Goal: Task Accomplishment & Management: Use online tool/utility

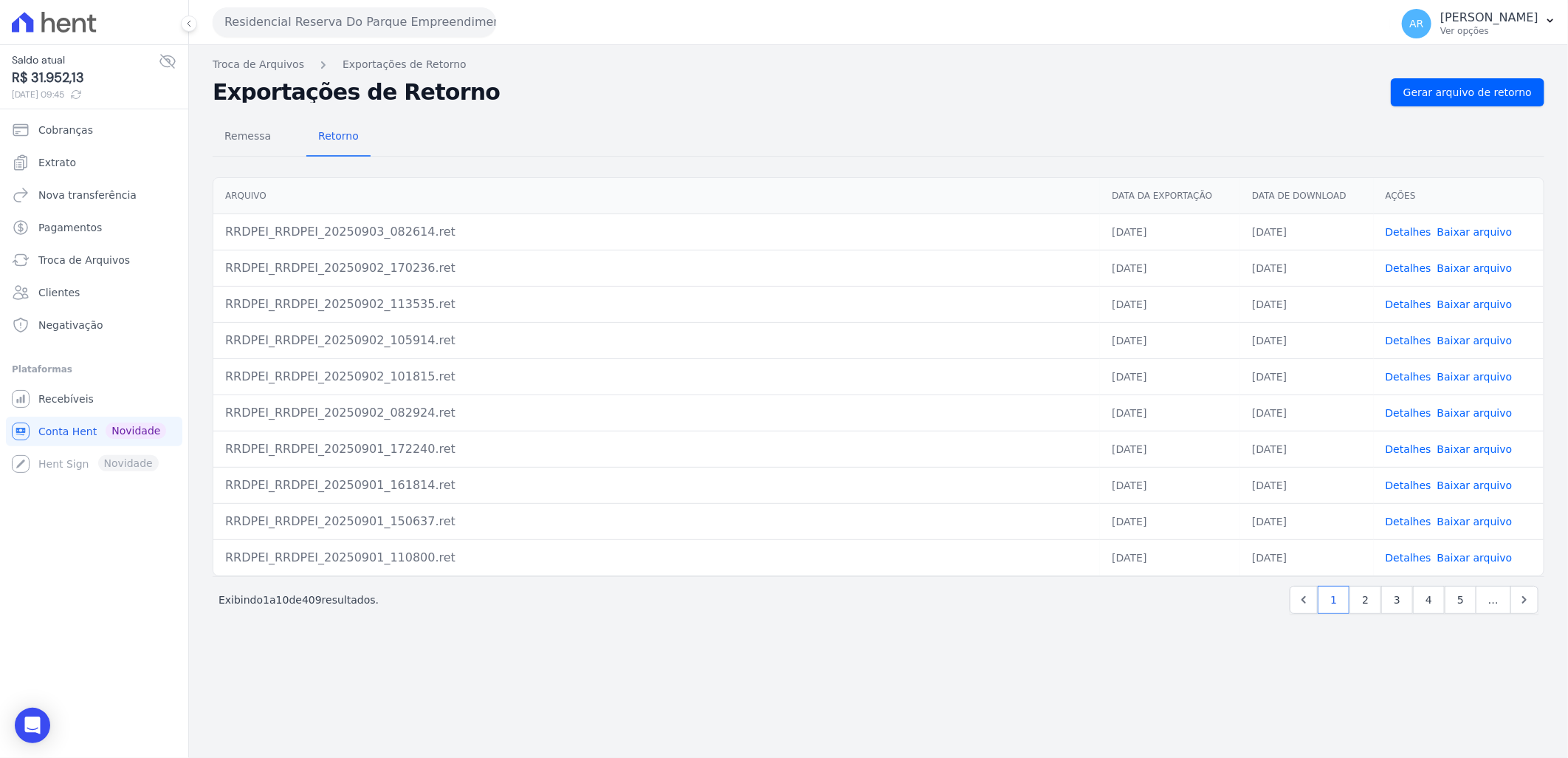
click at [1437, 108] on div "Remessa Retorno Arquivo Data da Exportação Data de Download Ações RRDPEI_RRDPEI…" at bounding box center [878, 367] width 1332 height 522
click at [1444, 96] on span "Gerar arquivo de retorno" at bounding box center [1467, 92] width 128 height 15
click at [90, 394] on link "Recebíveis" at bounding box center [94, 399] width 176 height 29
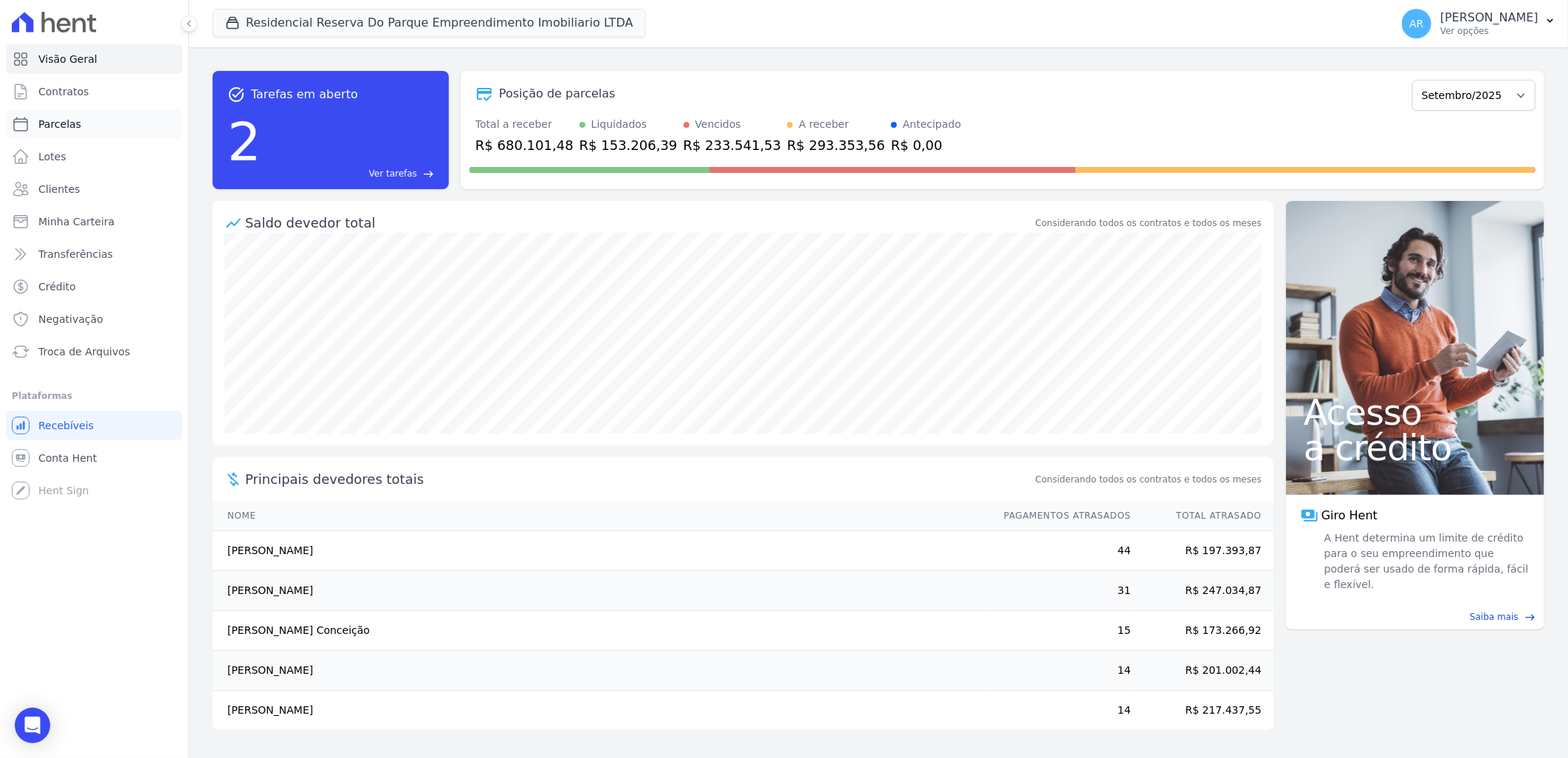
click at [101, 125] on link "Parcelas" at bounding box center [94, 124] width 176 height 29
select select
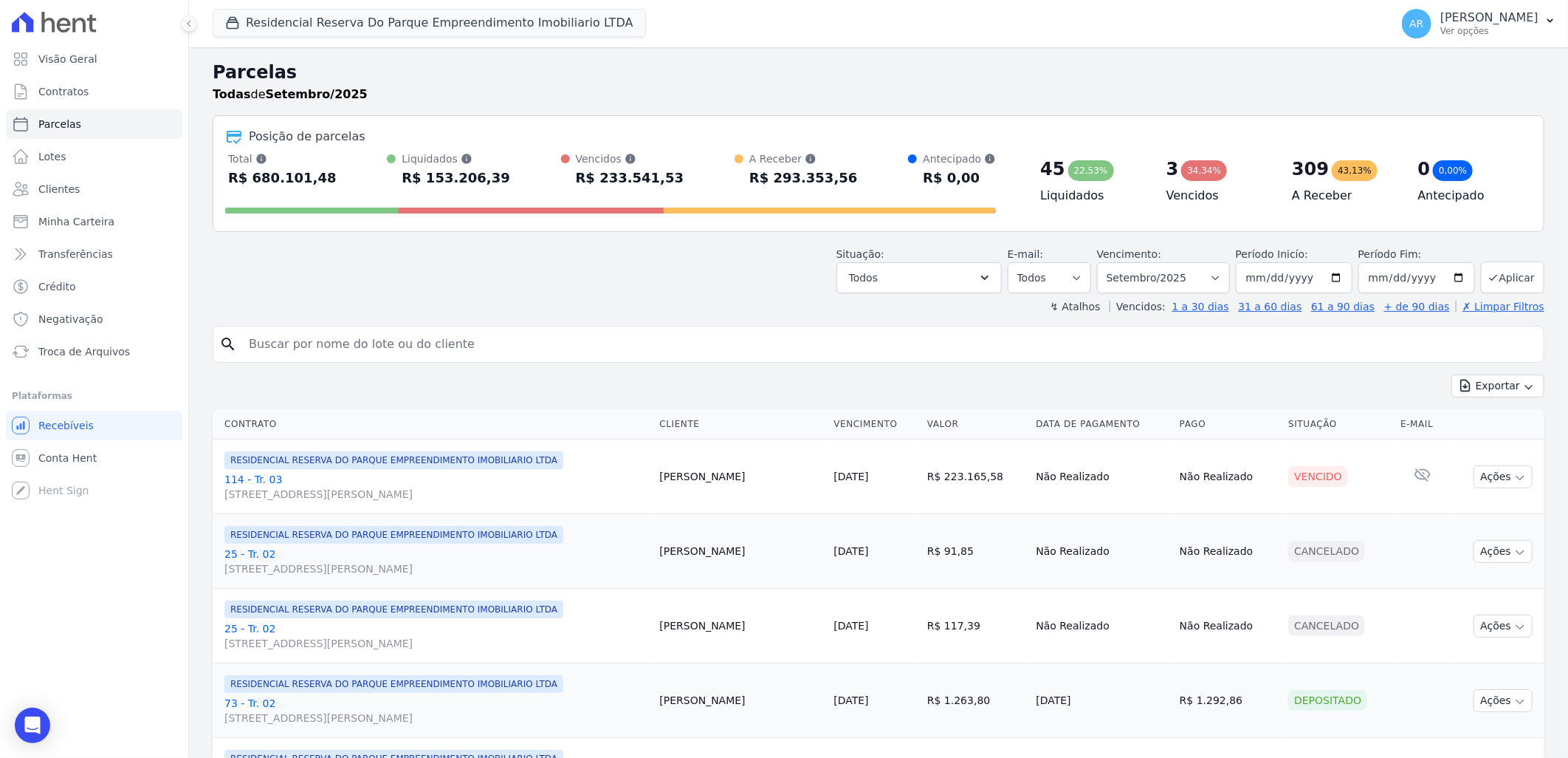
click at [1179, 292] on header "Parcelas Todas de Setembro/2025 Posição de parcelas Total Soma das parcelas pag…" at bounding box center [878, 186] width 1332 height 254
drag, startPoint x: 1178, startPoint y: 292, endPoint x: 1171, endPoint y: 282, distance: 12.2
click at [1174, 282] on select "Filtrar por período ──────── Todos os meses Dezembro/2023 Janeiro/2024 Fevereir…" at bounding box center [1164, 278] width 133 height 31
select select "all"
click at [1106, 262] on select "Filtrar por período ──────── Todos os meses Dezembro/2023 Janeiro/2024 Fevereir…" at bounding box center [1164, 278] width 133 height 31
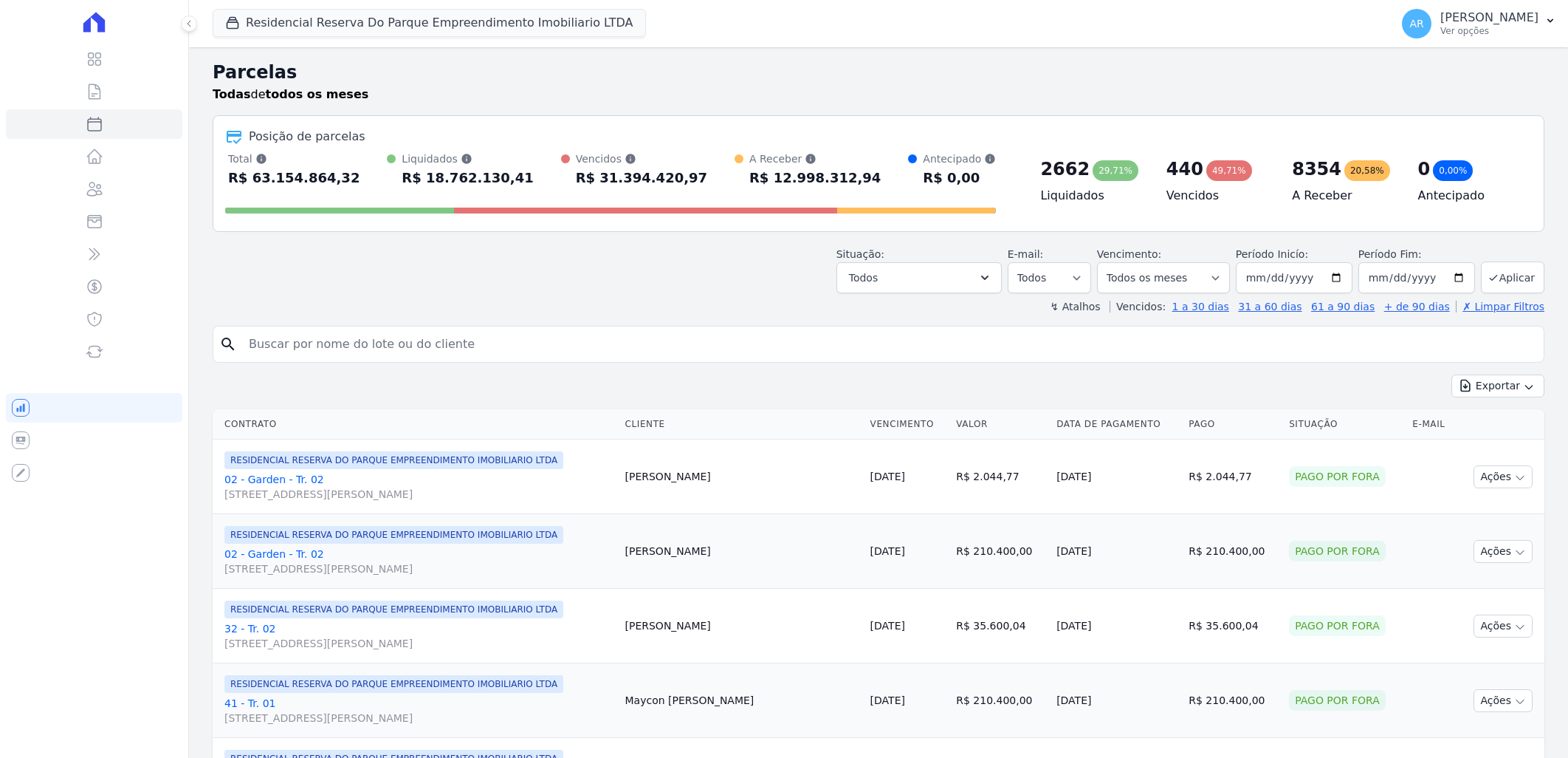
select select
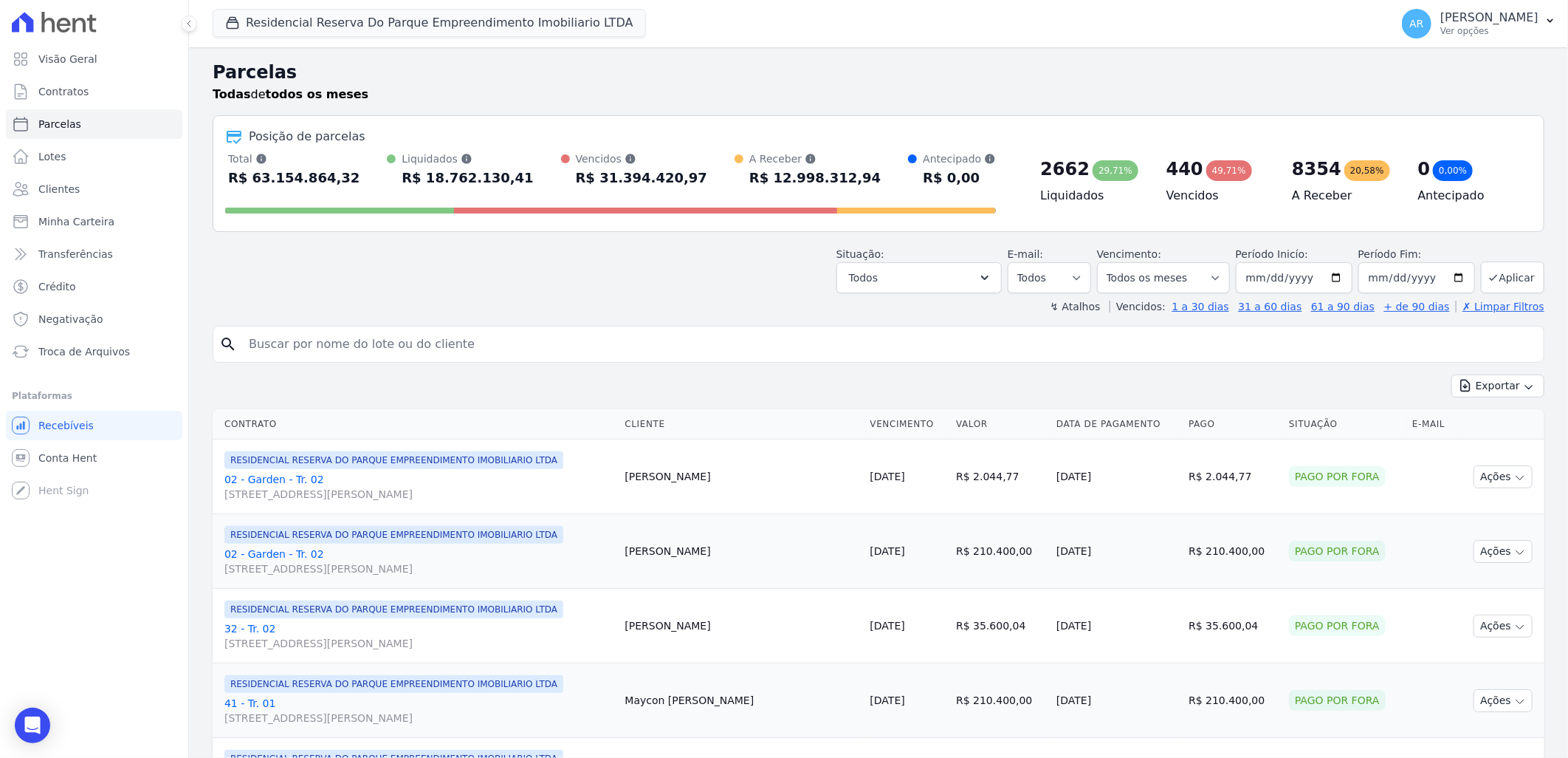
click at [432, 347] on input "search" at bounding box center [888, 344] width 1298 height 29
type input "matheus da silva r"
select select
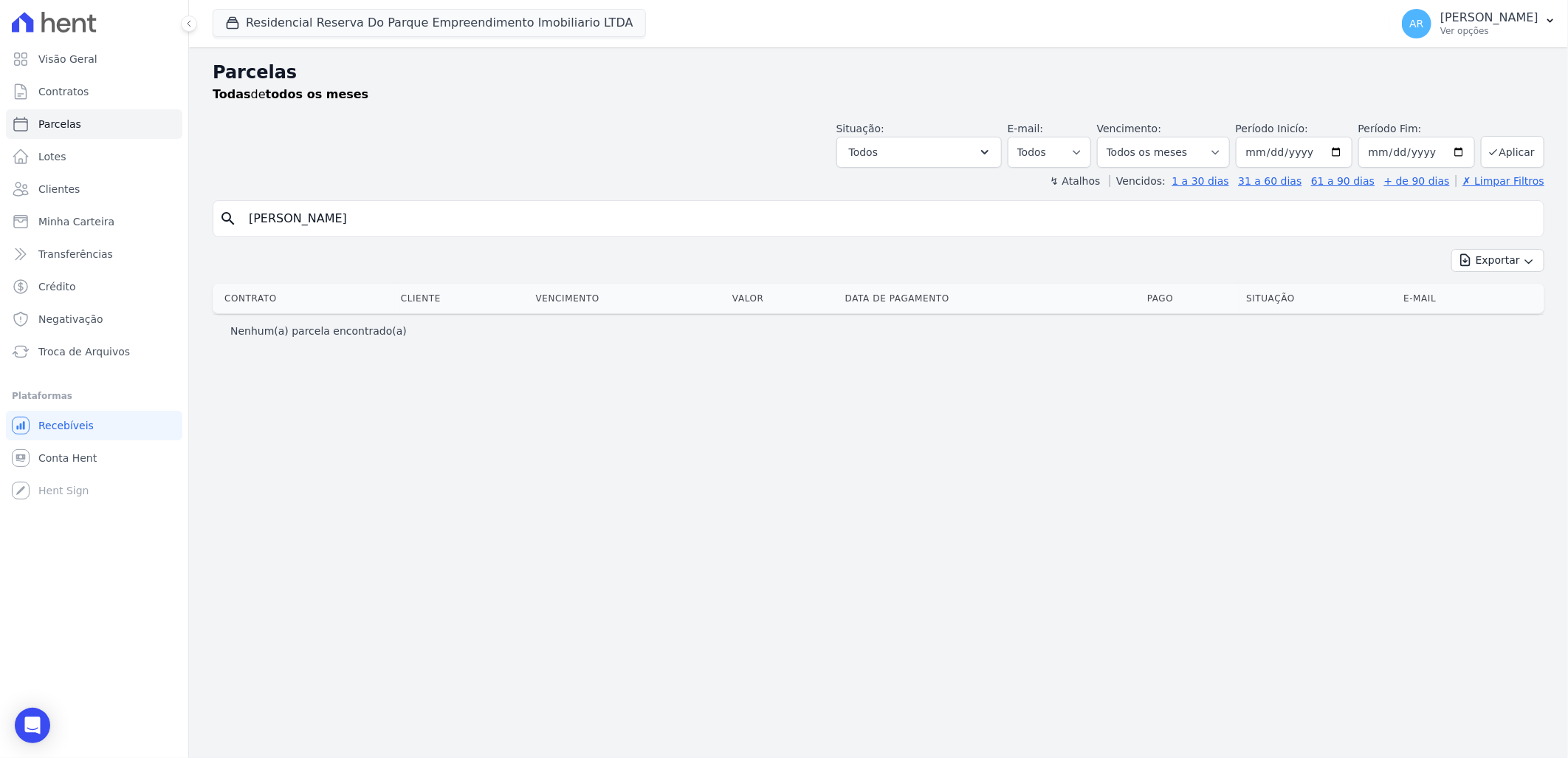
click at [288, 217] on input "matheus da silva r" at bounding box center [888, 219] width 1298 height 29
drag, startPoint x: 298, startPoint y: 216, endPoint x: 597, endPoint y: 217, distance: 299.0
click at [597, 217] on input "matheus da silva r" at bounding box center [888, 219] width 1298 height 29
type input "matheus"
select select
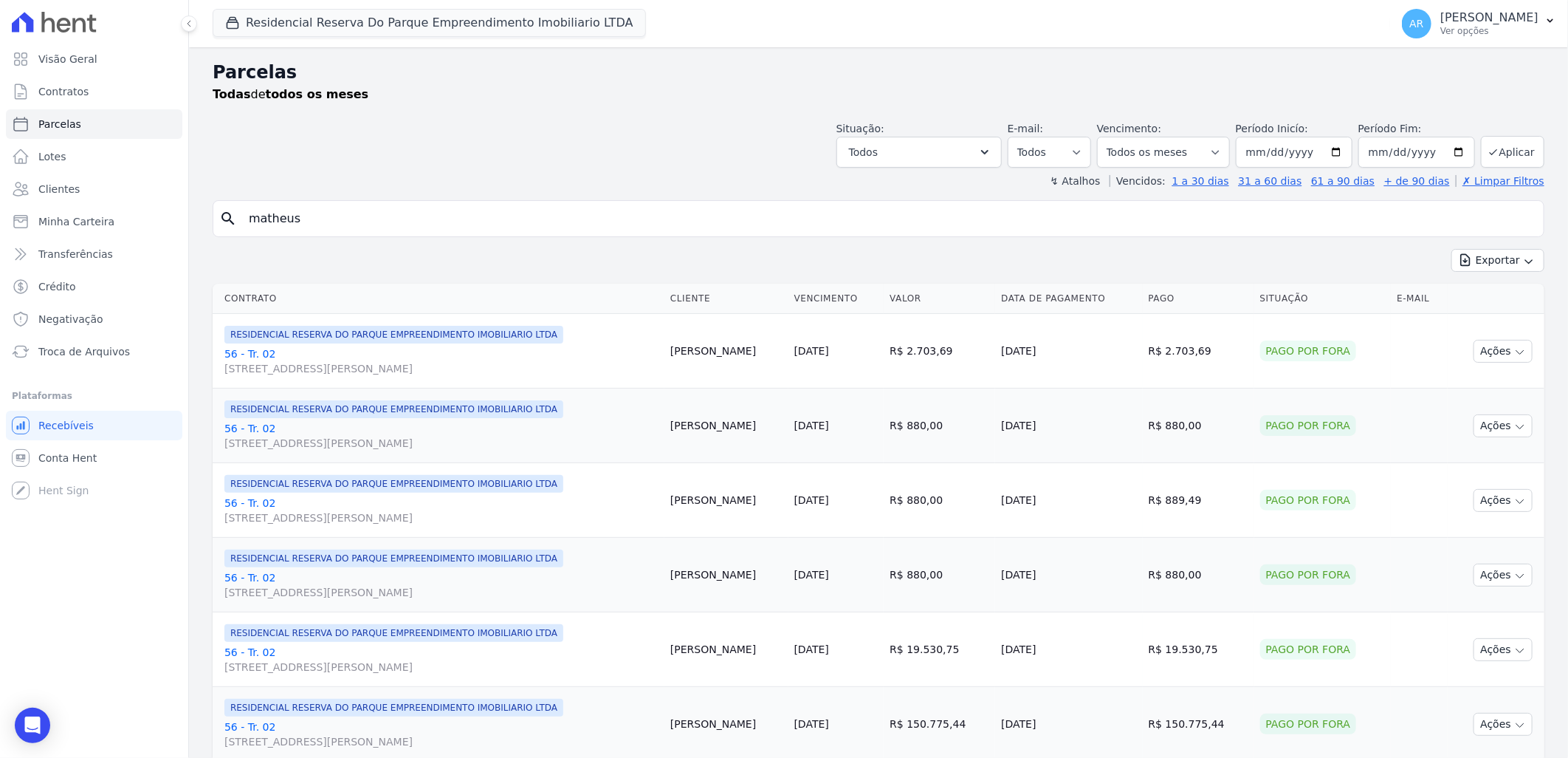
click at [384, 211] on input "matheus" at bounding box center [888, 219] width 1298 height 29
type input "matheus rodrigues"
select select
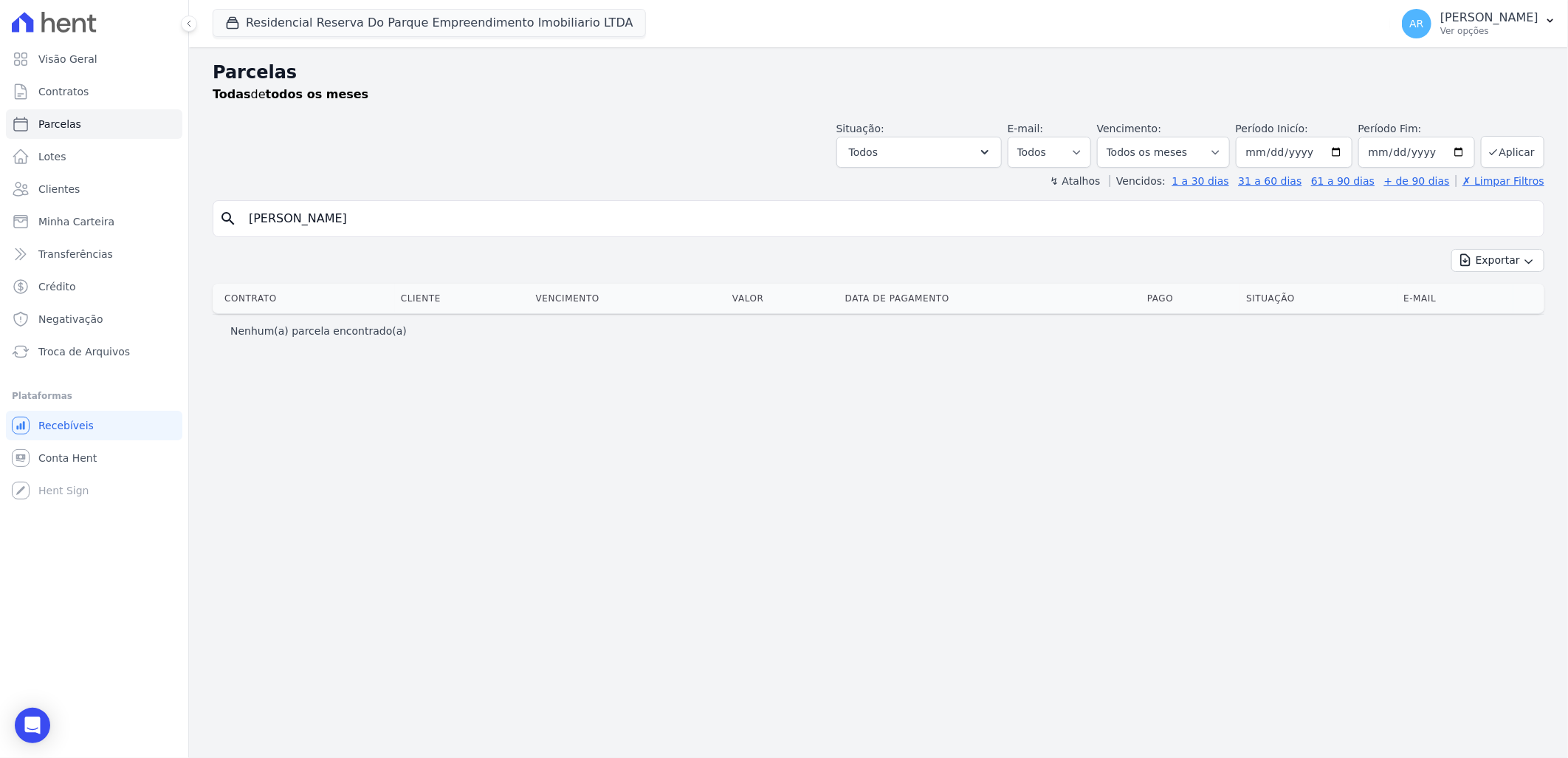
drag, startPoint x: 291, startPoint y: 213, endPoint x: 489, endPoint y: 217, distance: 198.0
click at [489, 217] on input "matheus rodrigues" at bounding box center [888, 219] width 1298 height 29
type input "matheus da silva"
select select
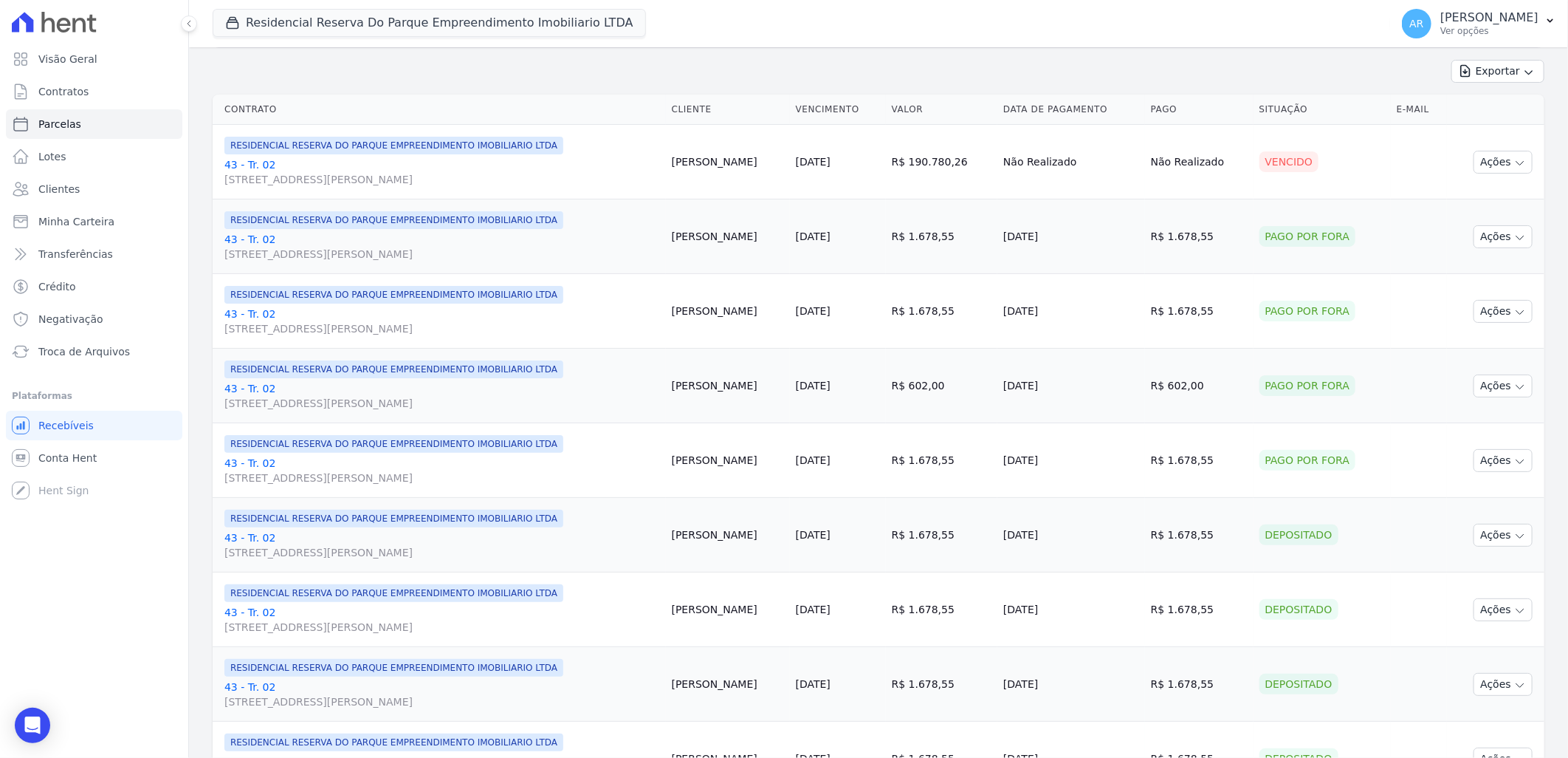
scroll to position [91, 0]
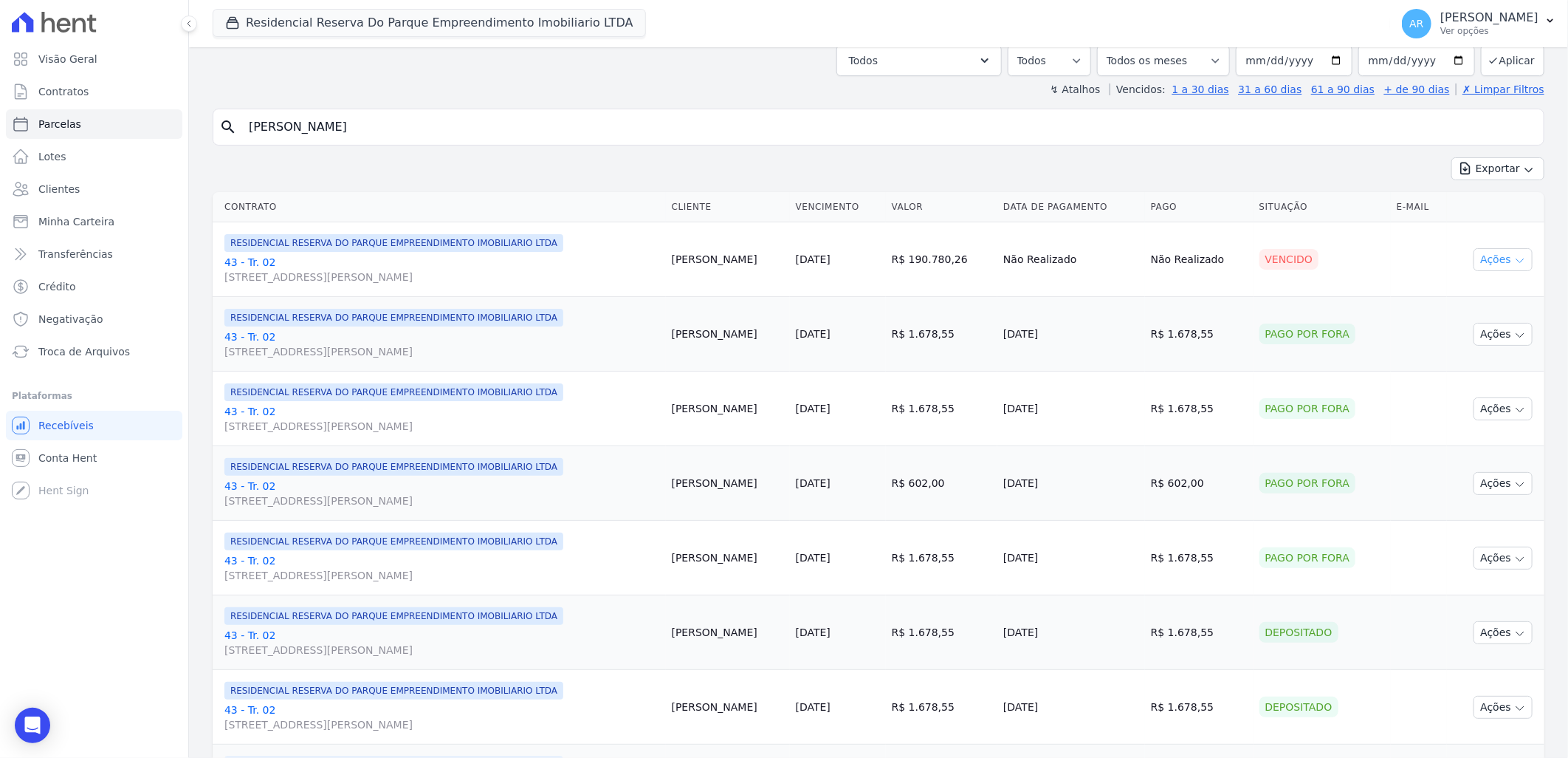
click at [1497, 256] on button "Ações" at bounding box center [1503, 260] width 59 height 23
click at [1449, 367] on link "Liquidação Manual" at bounding box center [1497, 375] width 141 height 27
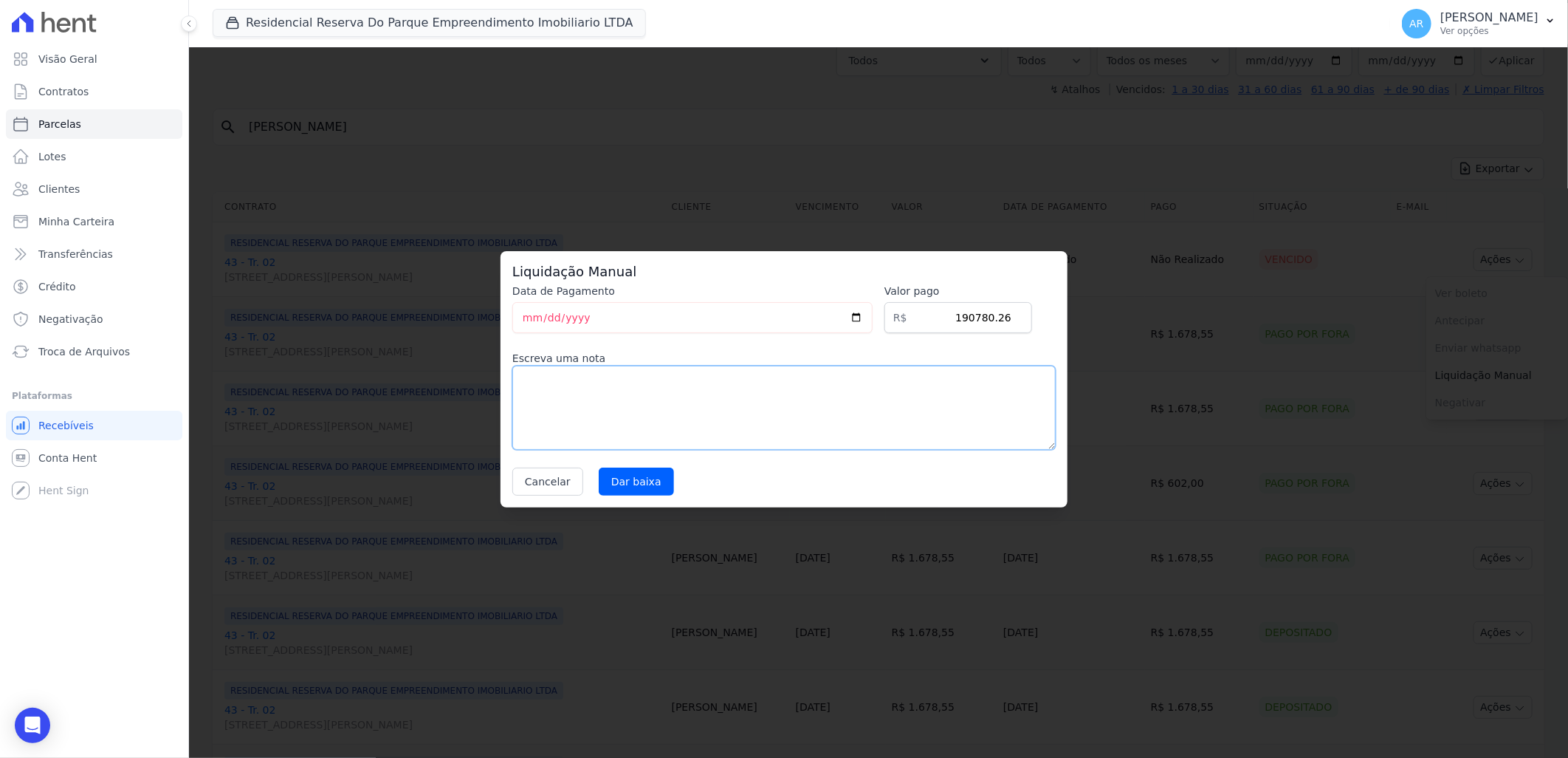
click at [652, 405] on textarea at bounding box center [784, 408] width 544 height 84
type textarea "Valor financiamento Caixa, não entrou na operaçao"
click at [628, 476] on input "Dar baixa" at bounding box center [636, 481] width 75 height 28
select select
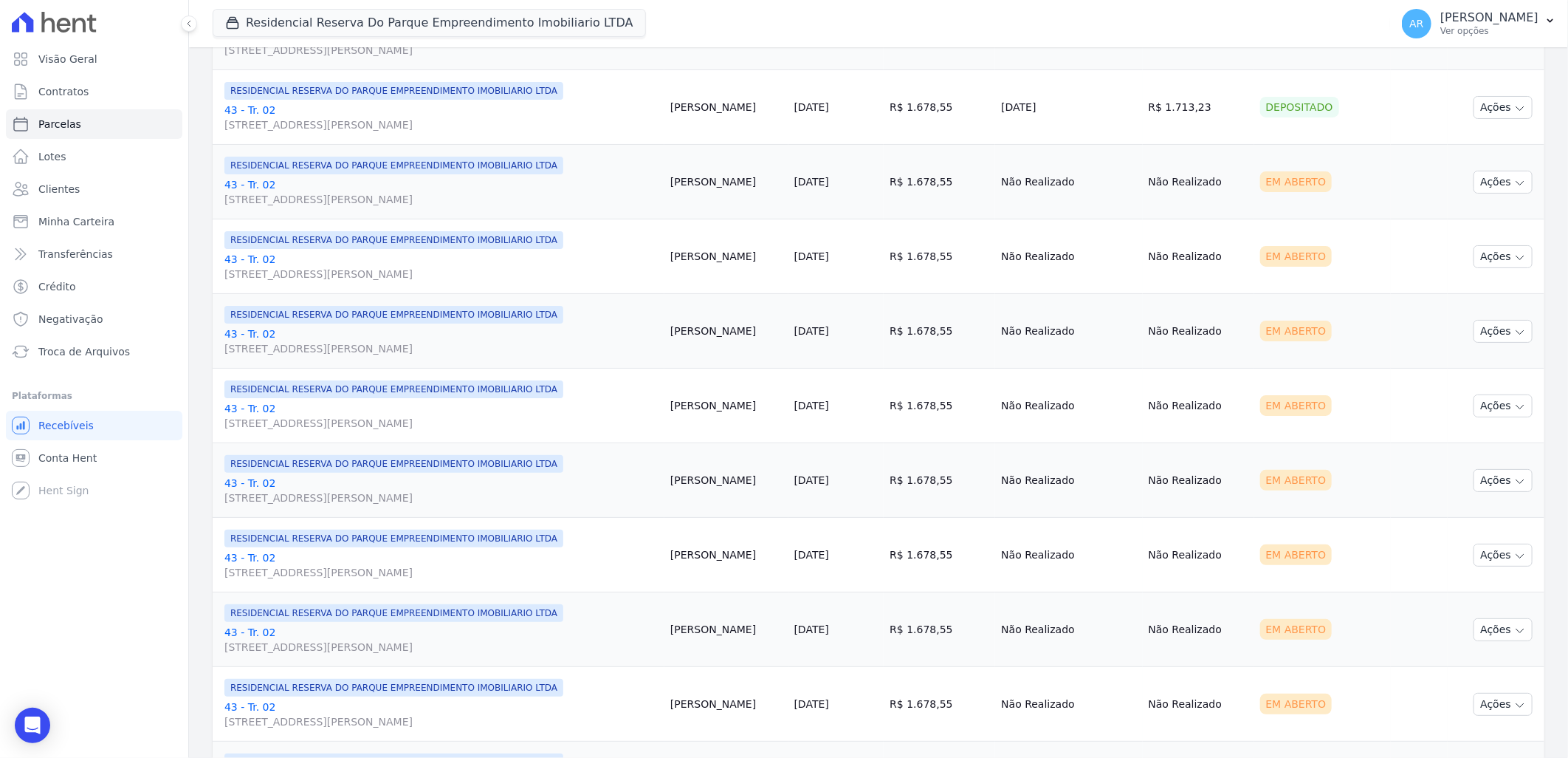
scroll to position [1487, 0]
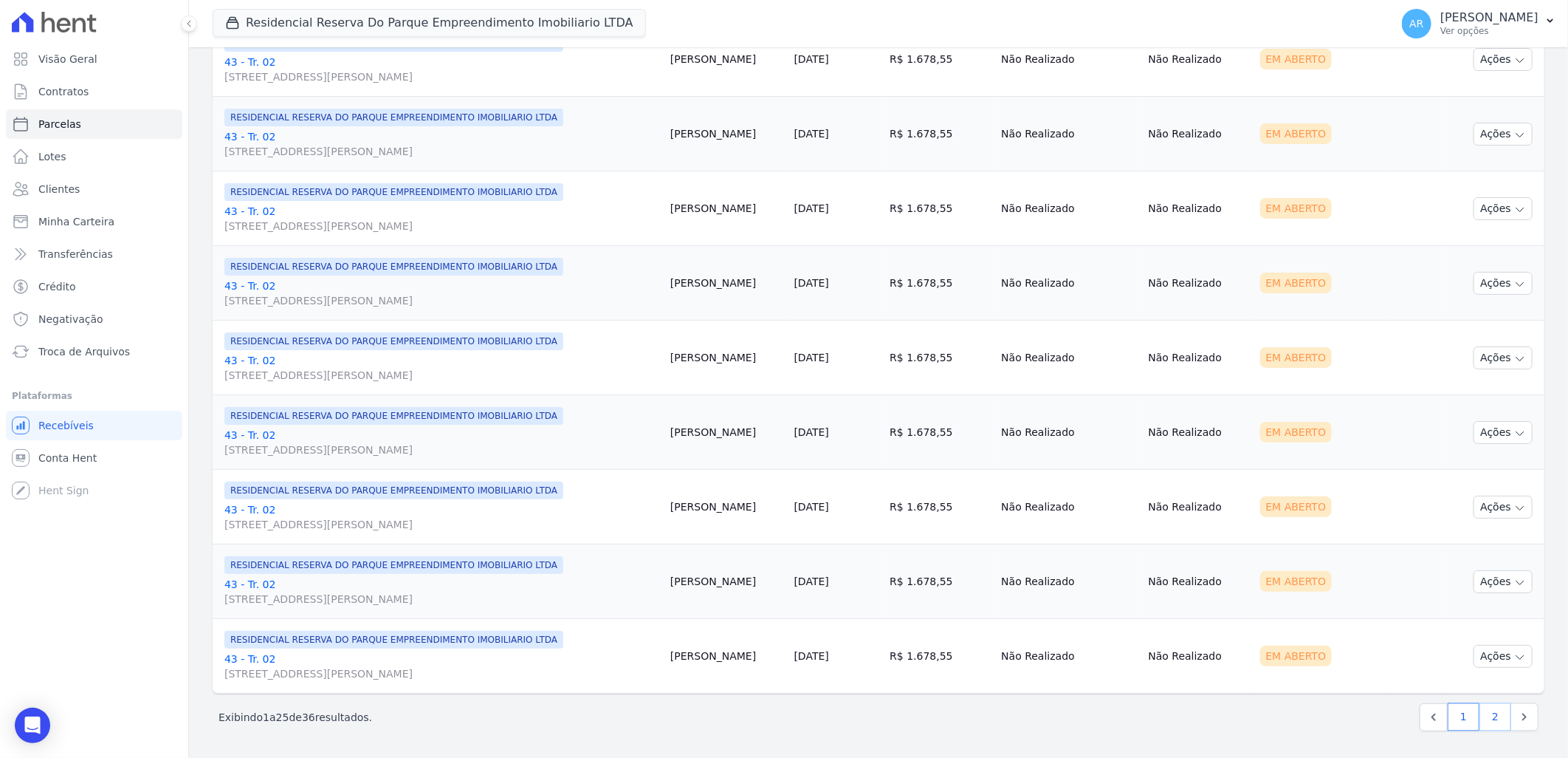
click at [1491, 716] on link "2" at bounding box center [1495, 717] width 32 height 28
select select
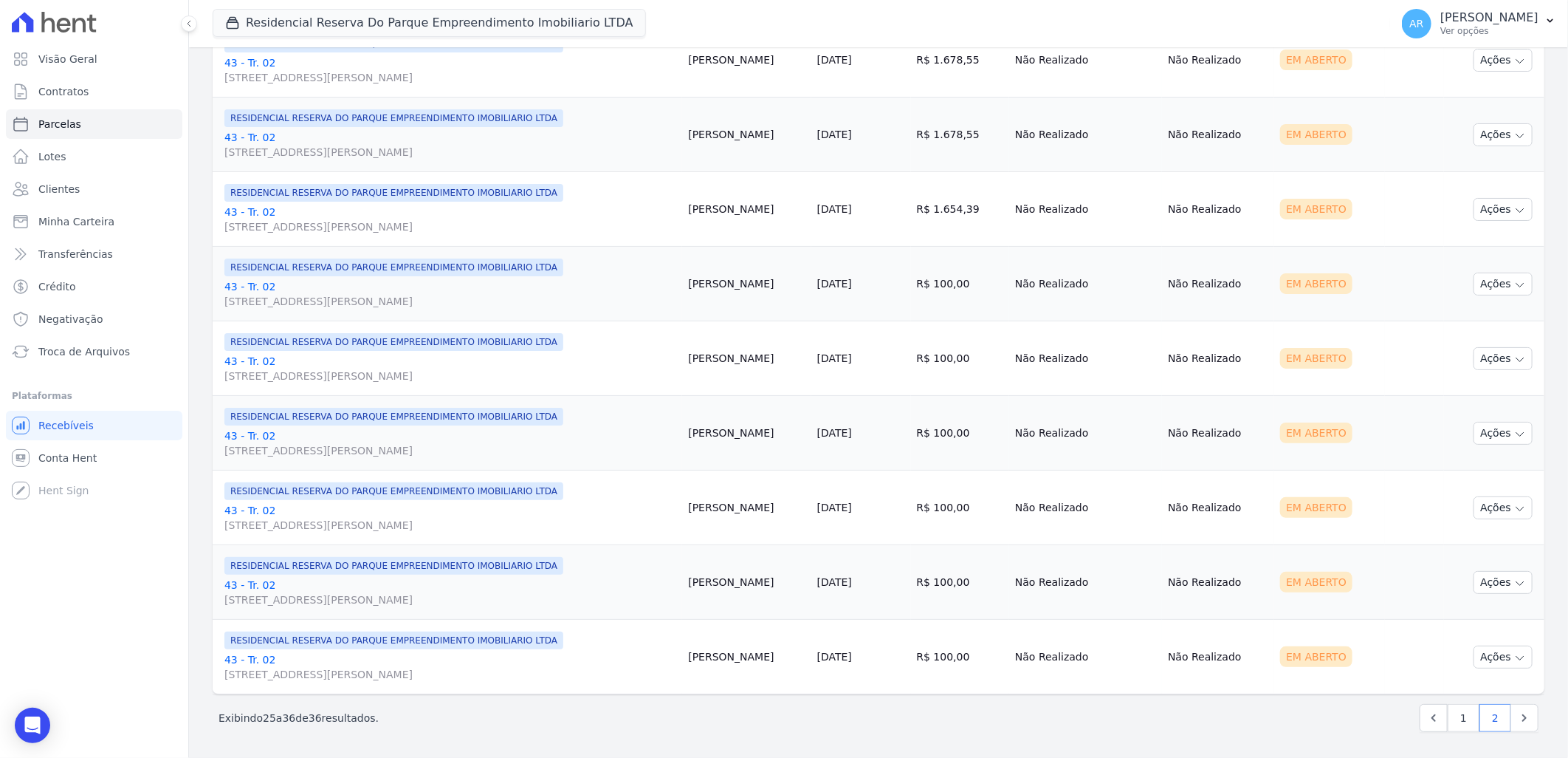
scroll to position [441, 0]
click at [1449, 716] on link "1" at bounding box center [1464, 717] width 32 height 28
select select
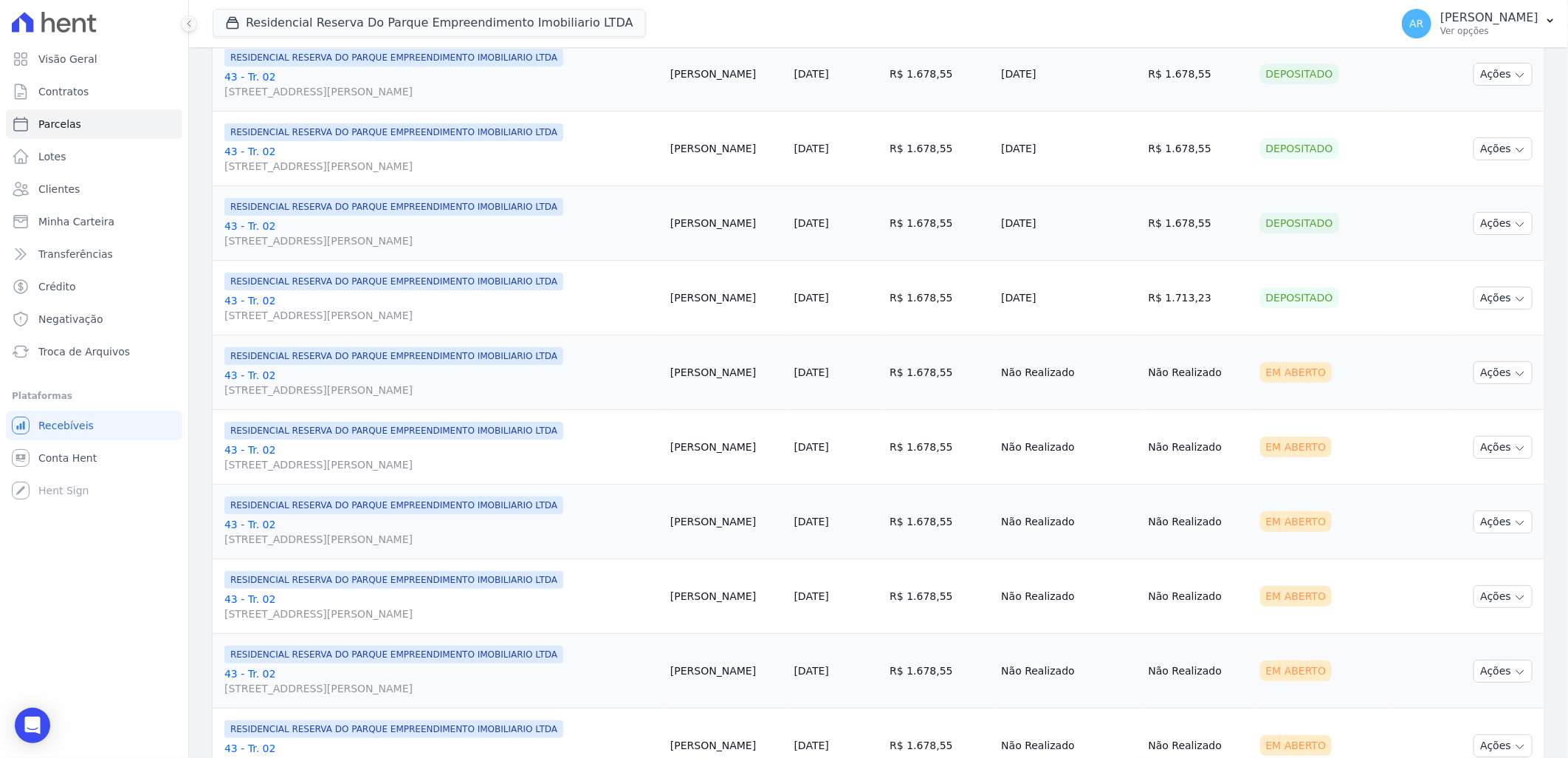
scroll to position [1149, 0]
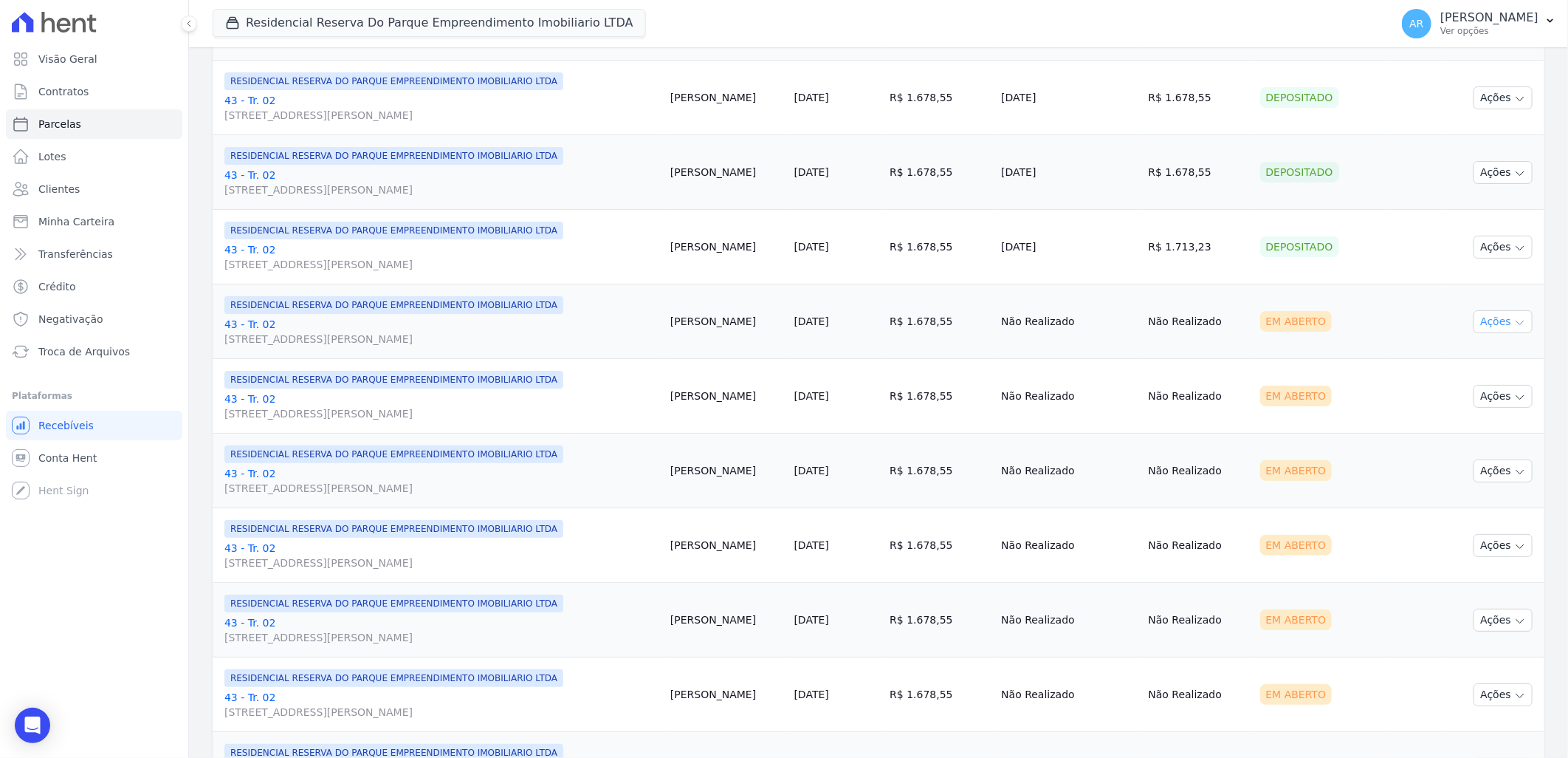
click at [1509, 316] on button "Ações" at bounding box center [1503, 322] width 59 height 23
click at [1471, 446] on link "Liquidação Manual" at bounding box center [1497, 437] width 141 height 27
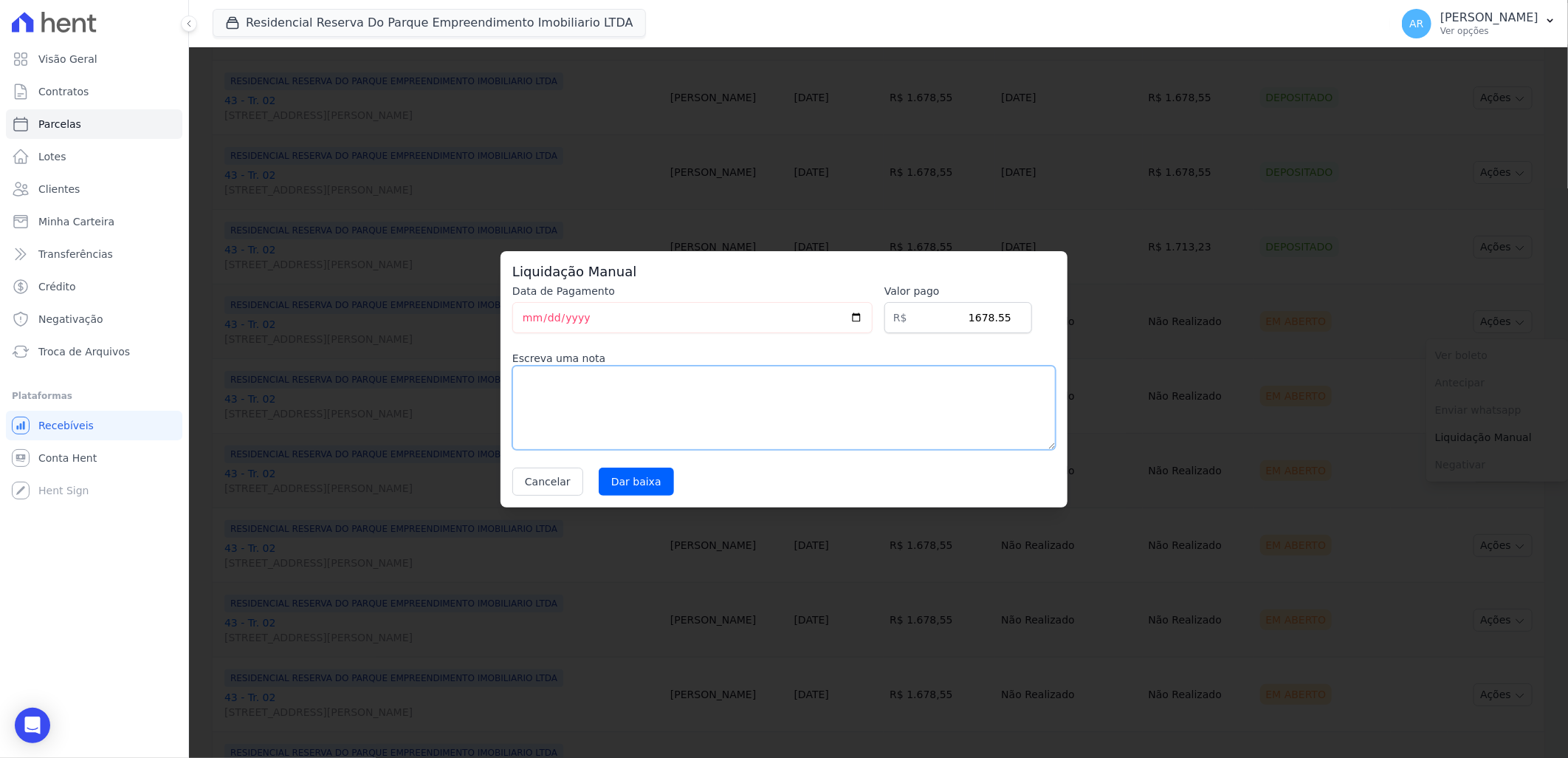
click at [793, 423] on textarea at bounding box center [784, 408] width 544 height 84
drag, startPoint x: 646, startPoint y: 389, endPoint x: 499, endPoint y: 375, distance: 147.7
click at [500, 375] on div "Liquidação Manual Data de Pagamento 2025-09-03 Valor pago R$ 1678.55 Escreva um…" at bounding box center [783, 379] width 567 height 256
type textarea "Alteração da data de vencimento para todo dia 20."
click at [622, 490] on input "Dar baixa" at bounding box center [636, 481] width 75 height 28
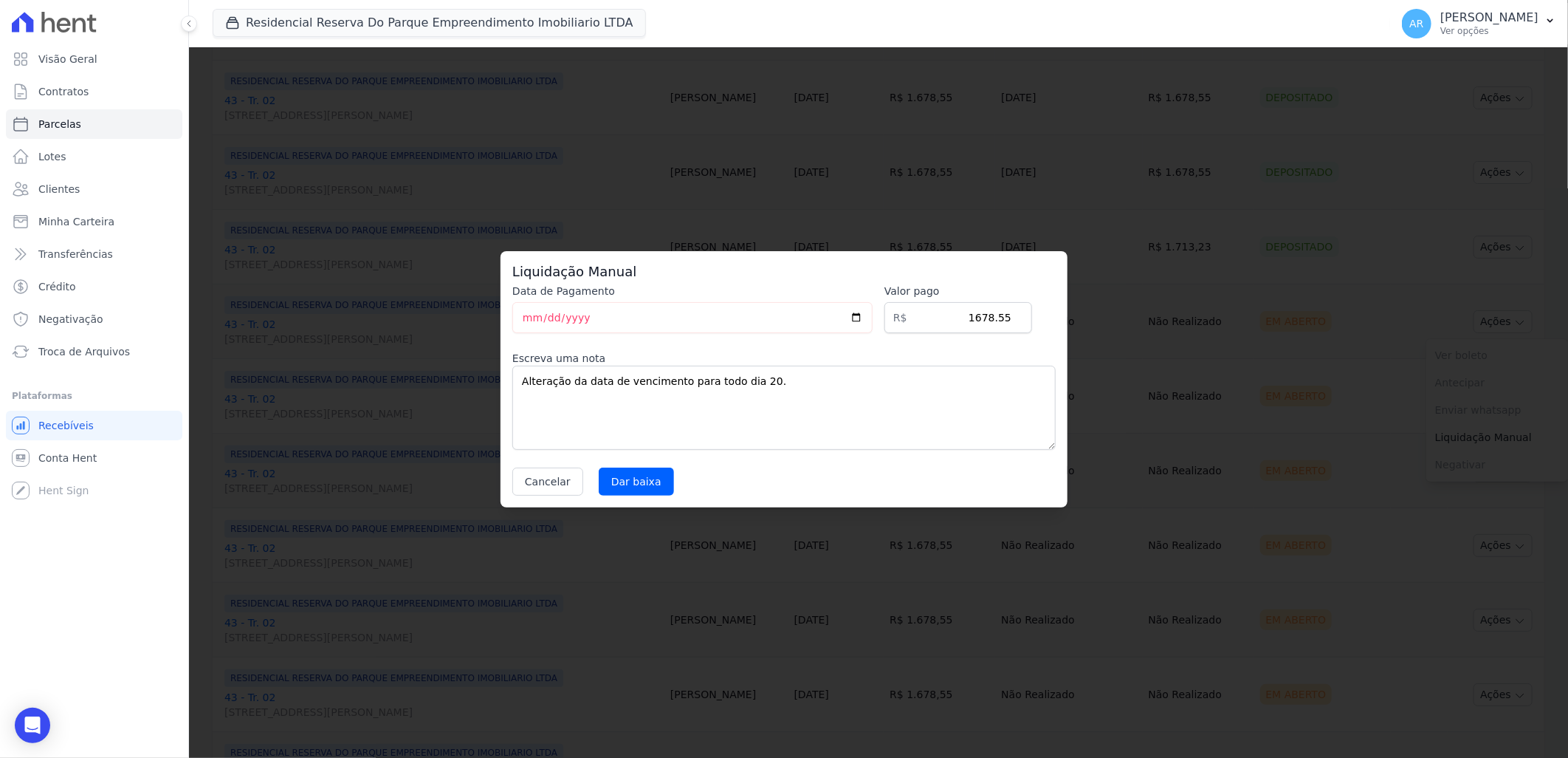
select select
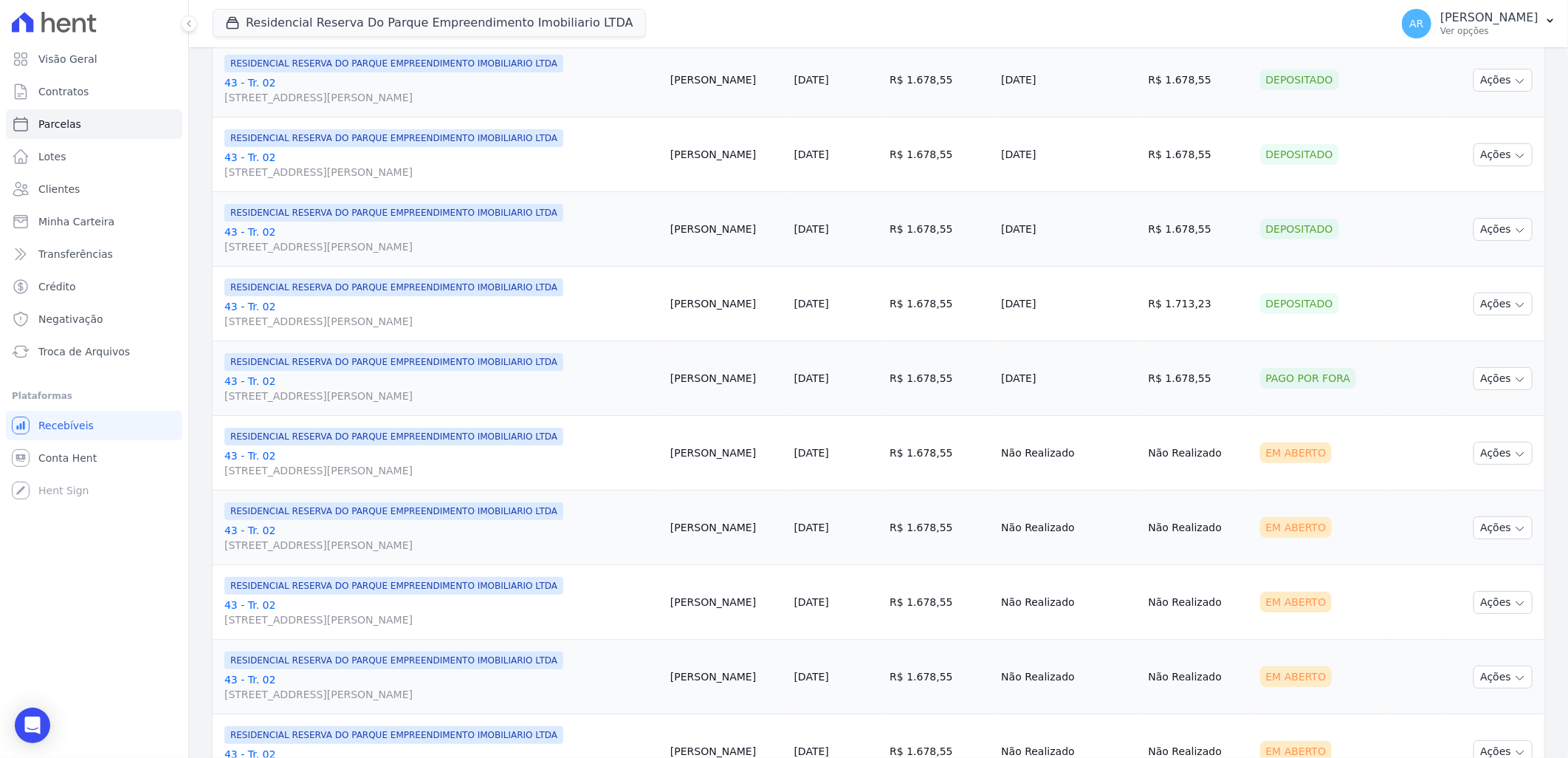
scroll to position [1149, 0]
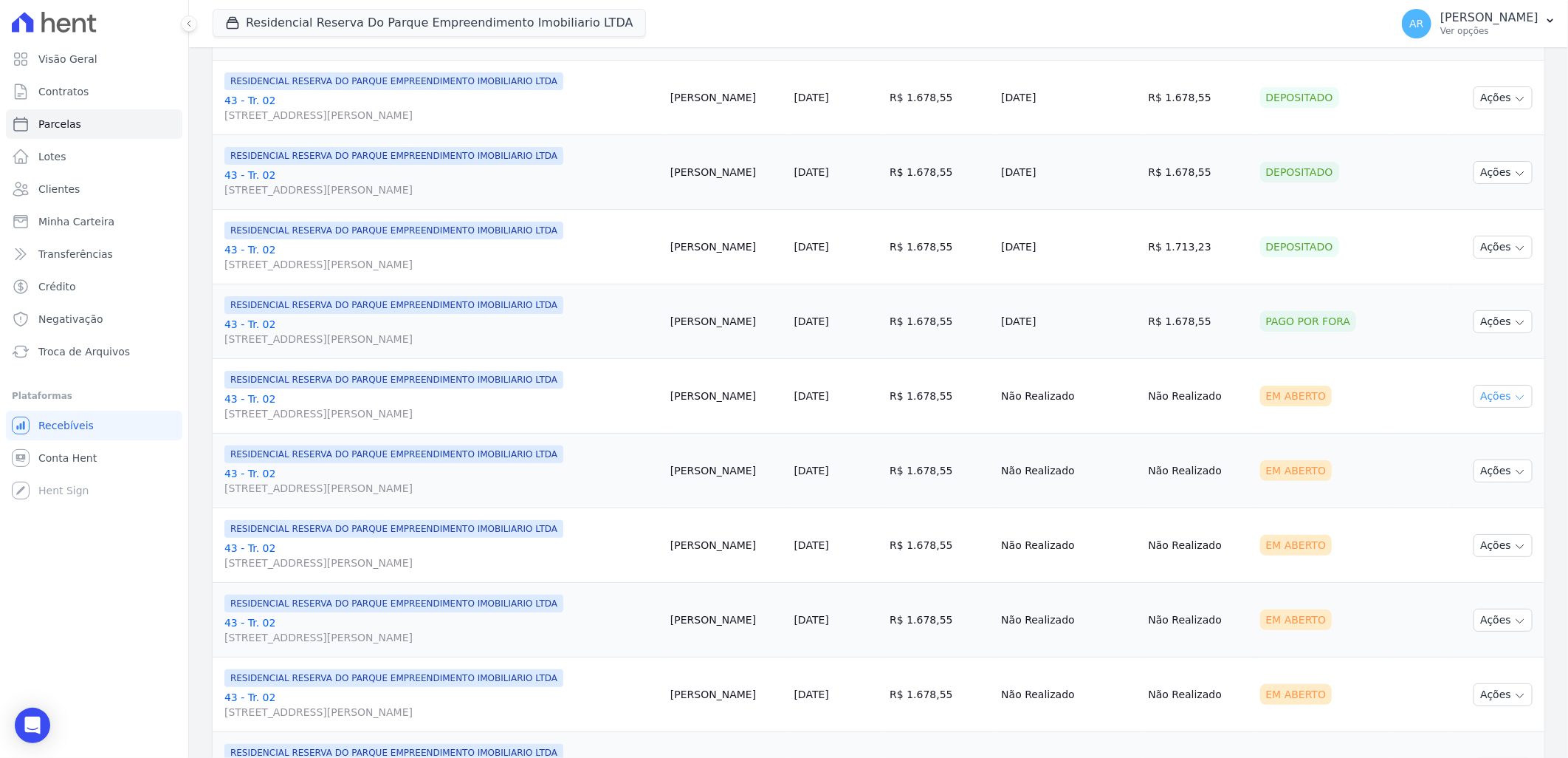
click at [1499, 392] on button "Ações" at bounding box center [1503, 396] width 59 height 23
click at [1484, 516] on link "Liquidação Manual" at bounding box center [1497, 512] width 141 height 27
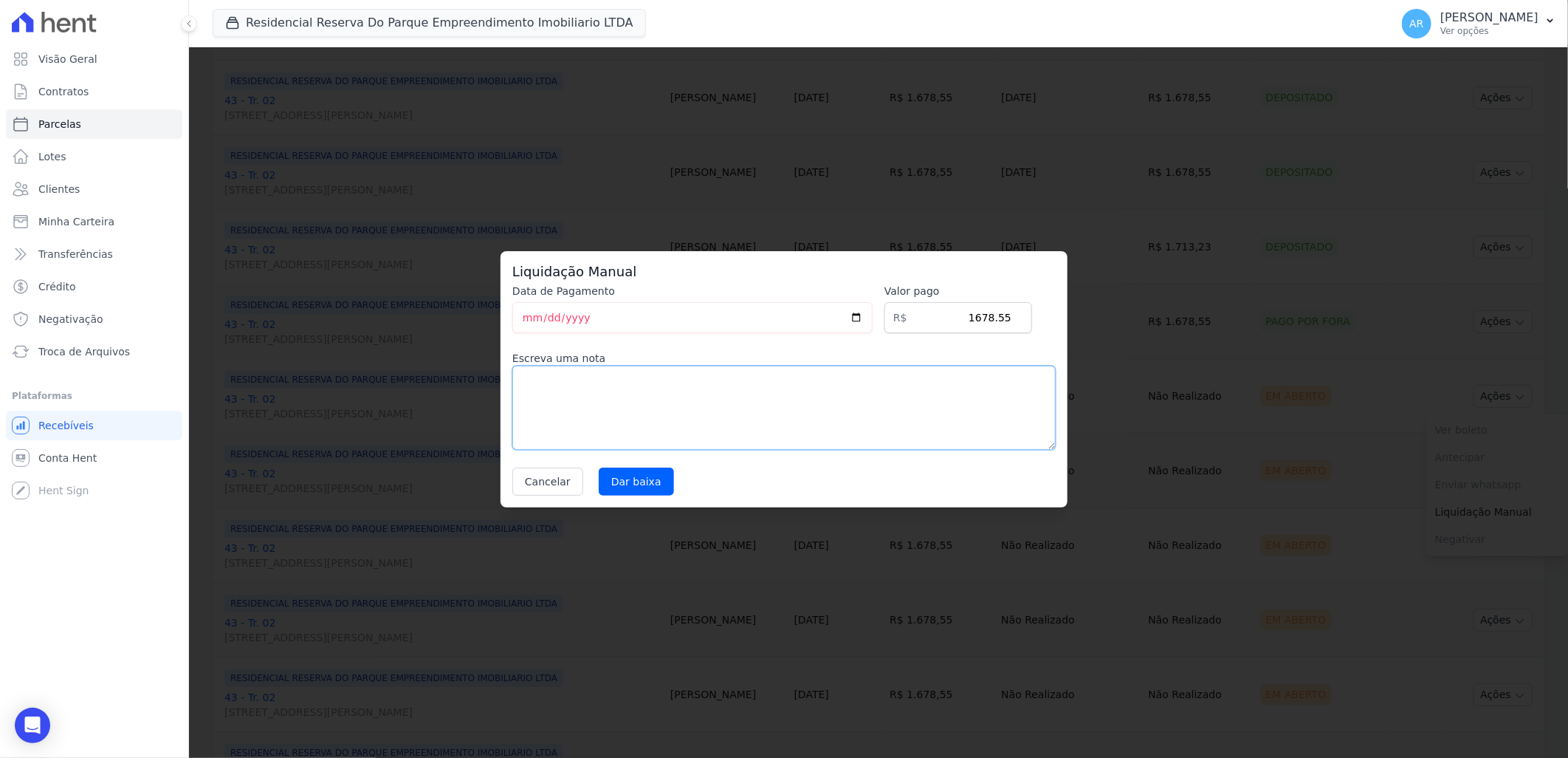
click at [697, 434] on textarea at bounding box center [784, 408] width 544 height 84
paste textarea "Alteração da data de vencimento para todo dia 20."
type textarea "Alteração da data de vencimento para todo dia 20."
drag, startPoint x: 620, startPoint y: 476, endPoint x: 1208, endPoint y: 528, distance: 590.3
click at [622, 476] on input "Dar baixa" at bounding box center [636, 481] width 75 height 28
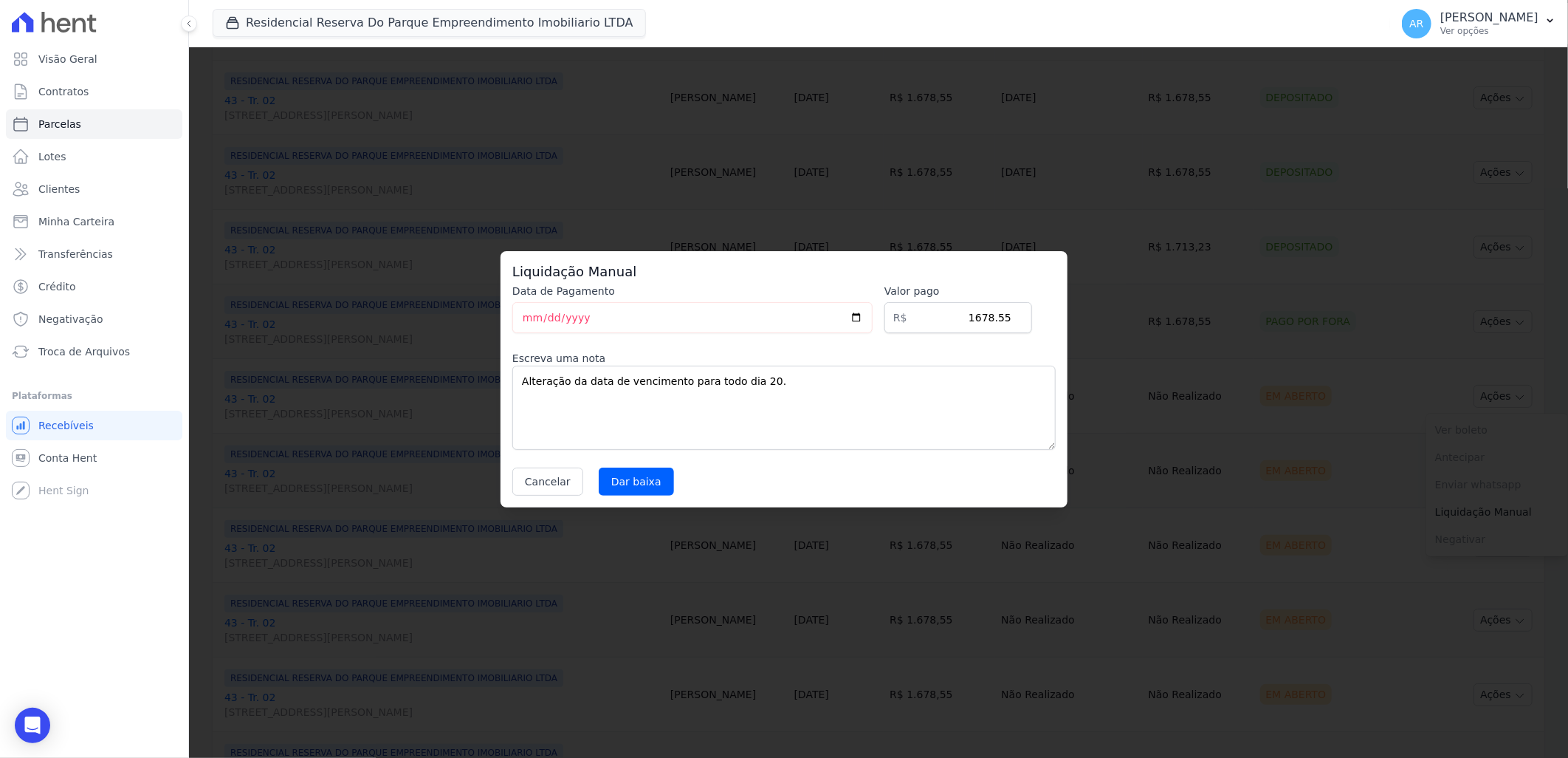
select select
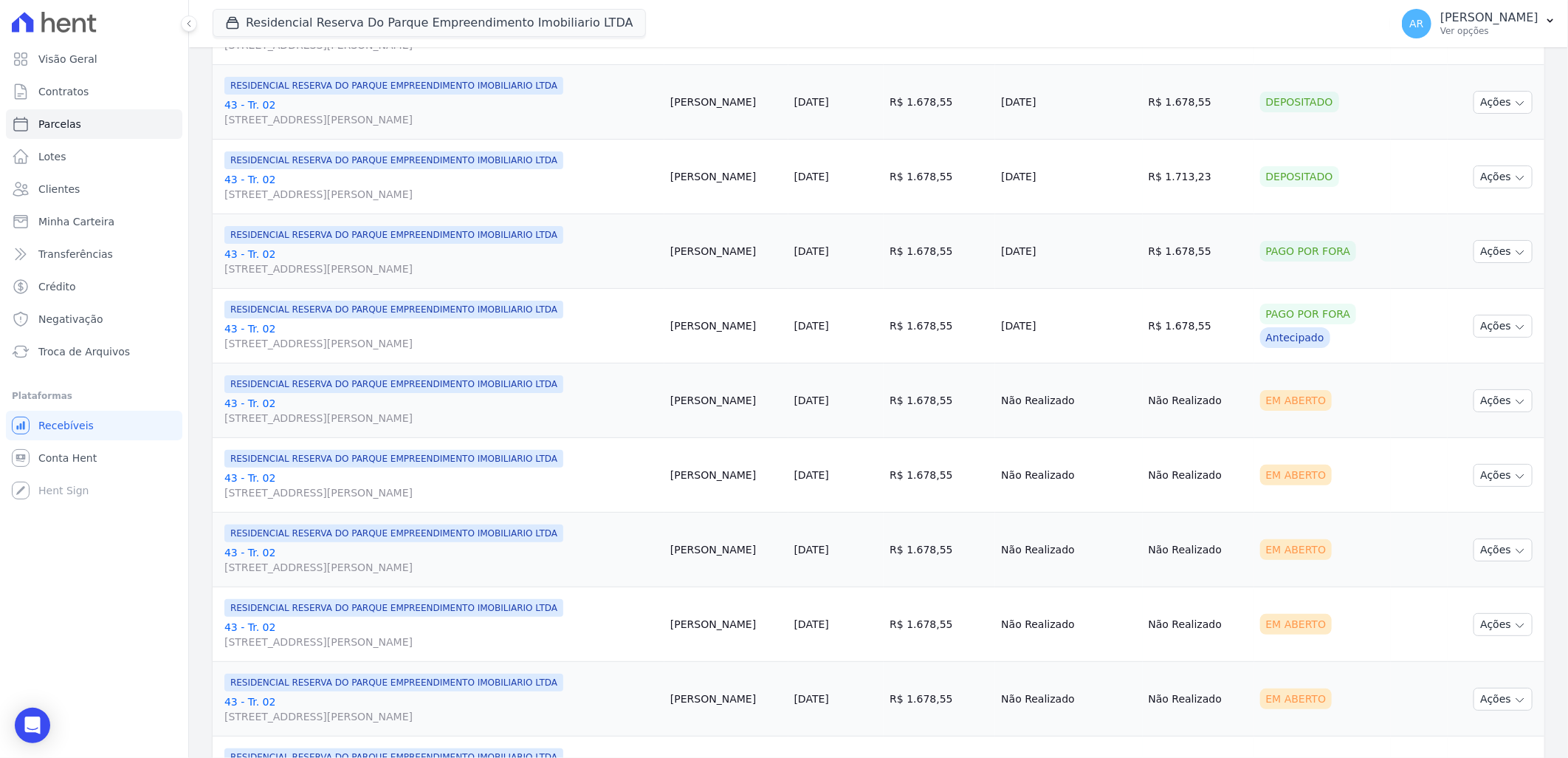
scroll to position [1231, 0]
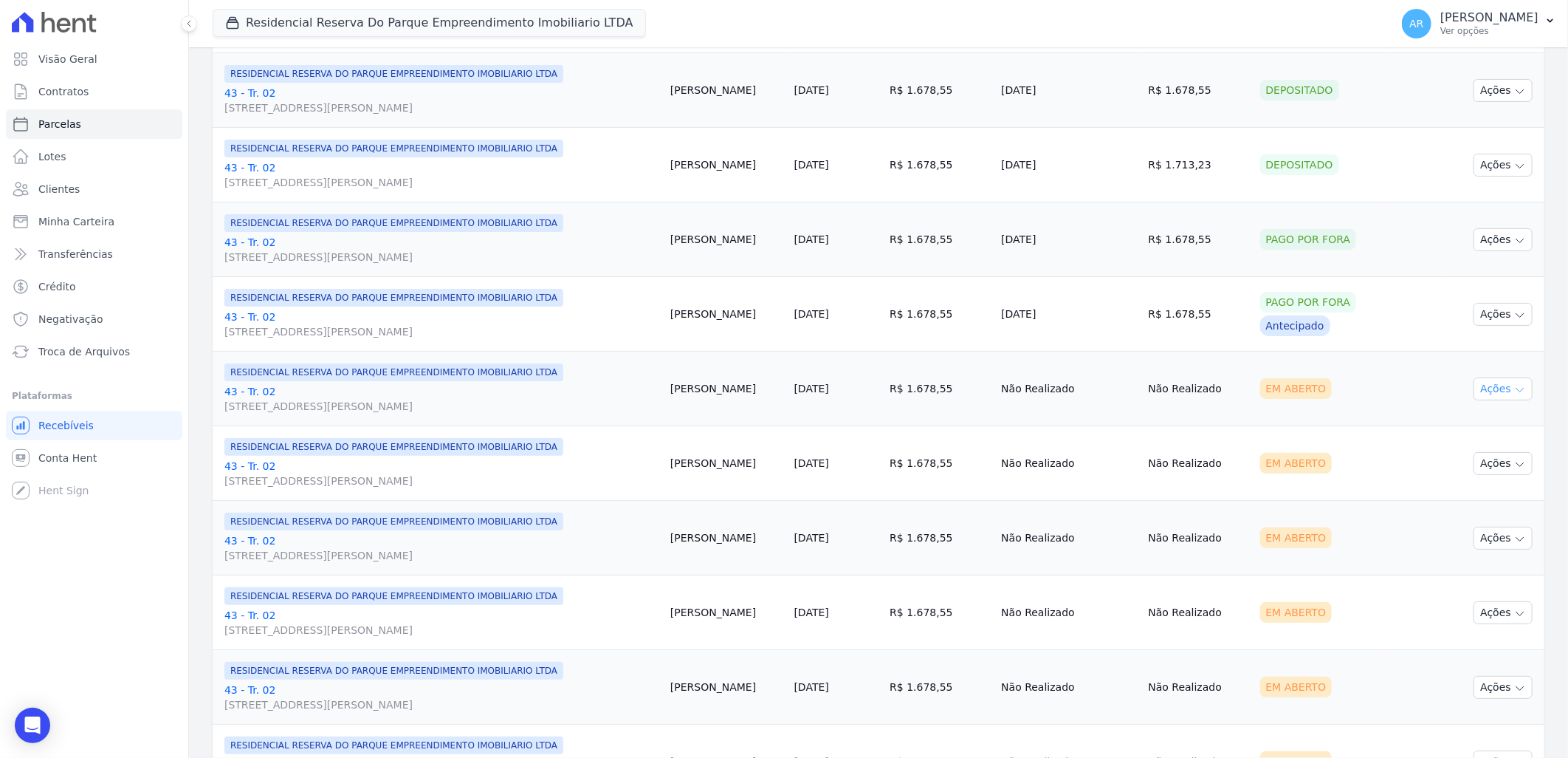
click at [1491, 394] on button "Ações" at bounding box center [1503, 389] width 59 height 23
drag, startPoint x: 1471, startPoint y: 502, endPoint x: 1444, endPoint y: 497, distance: 27.5
click at [1472, 503] on link "Liquidação Manual" at bounding box center [1497, 504] width 141 height 27
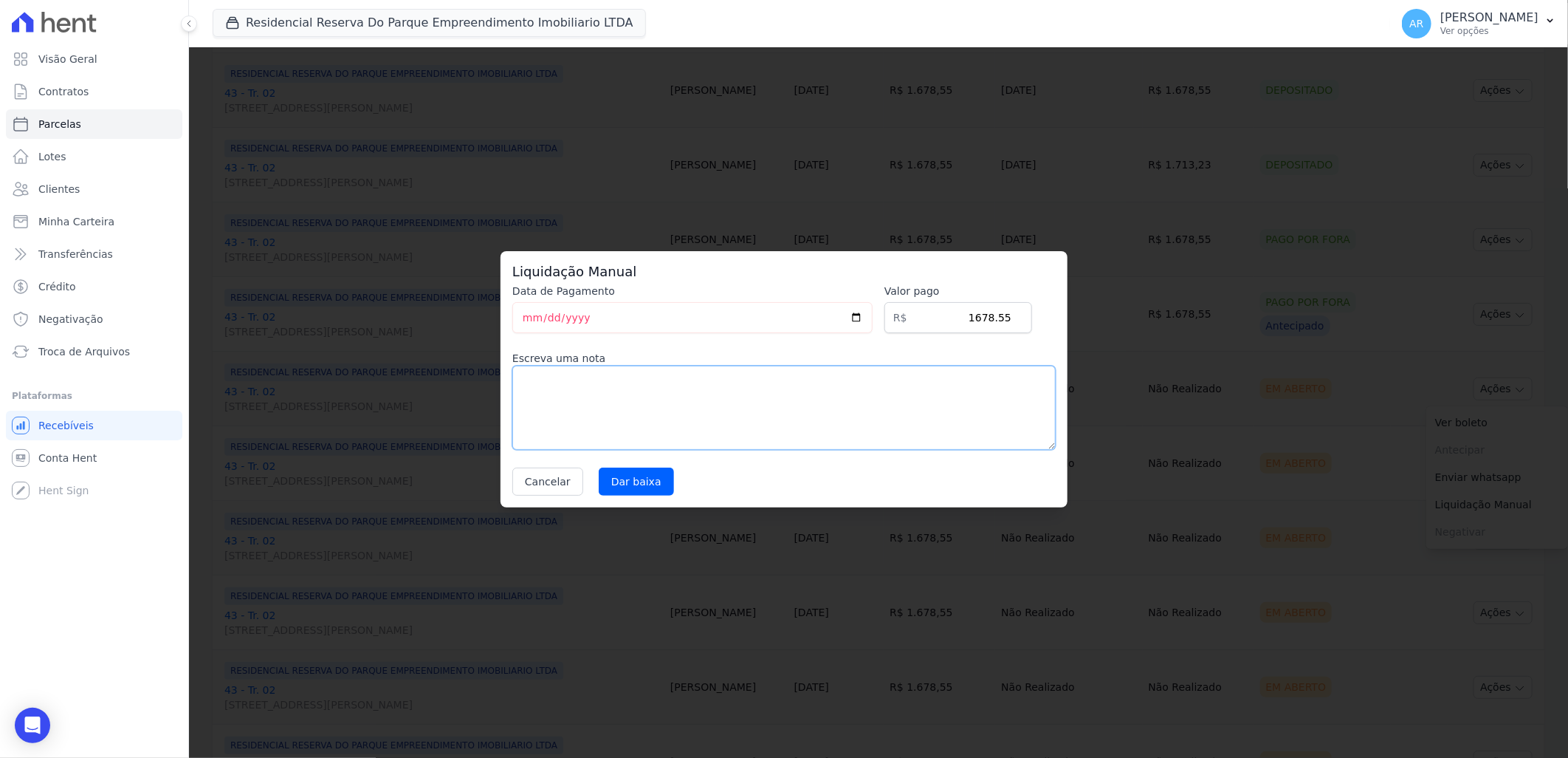
click at [665, 432] on textarea at bounding box center [784, 408] width 544 height 84
paste textarea "Alteração da data de vencimento para todo dia 20."
type textarea "Alteração da data de vencimento para todo dia 20."
click at [635, 486] on input "Dar baixa" at bounding box center [636, 481] width 75 height 28
select select
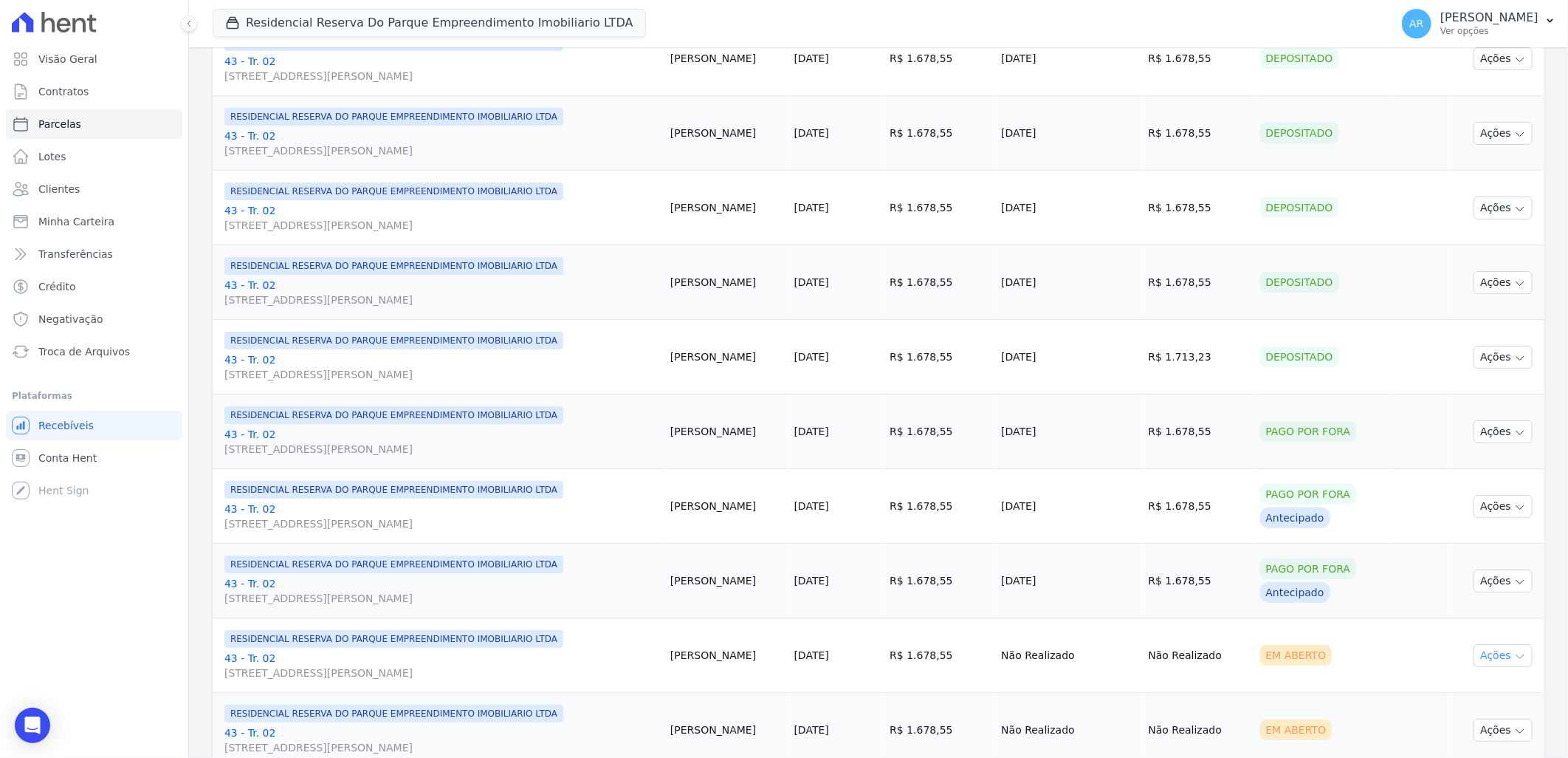
scroll to position [1067, 0]
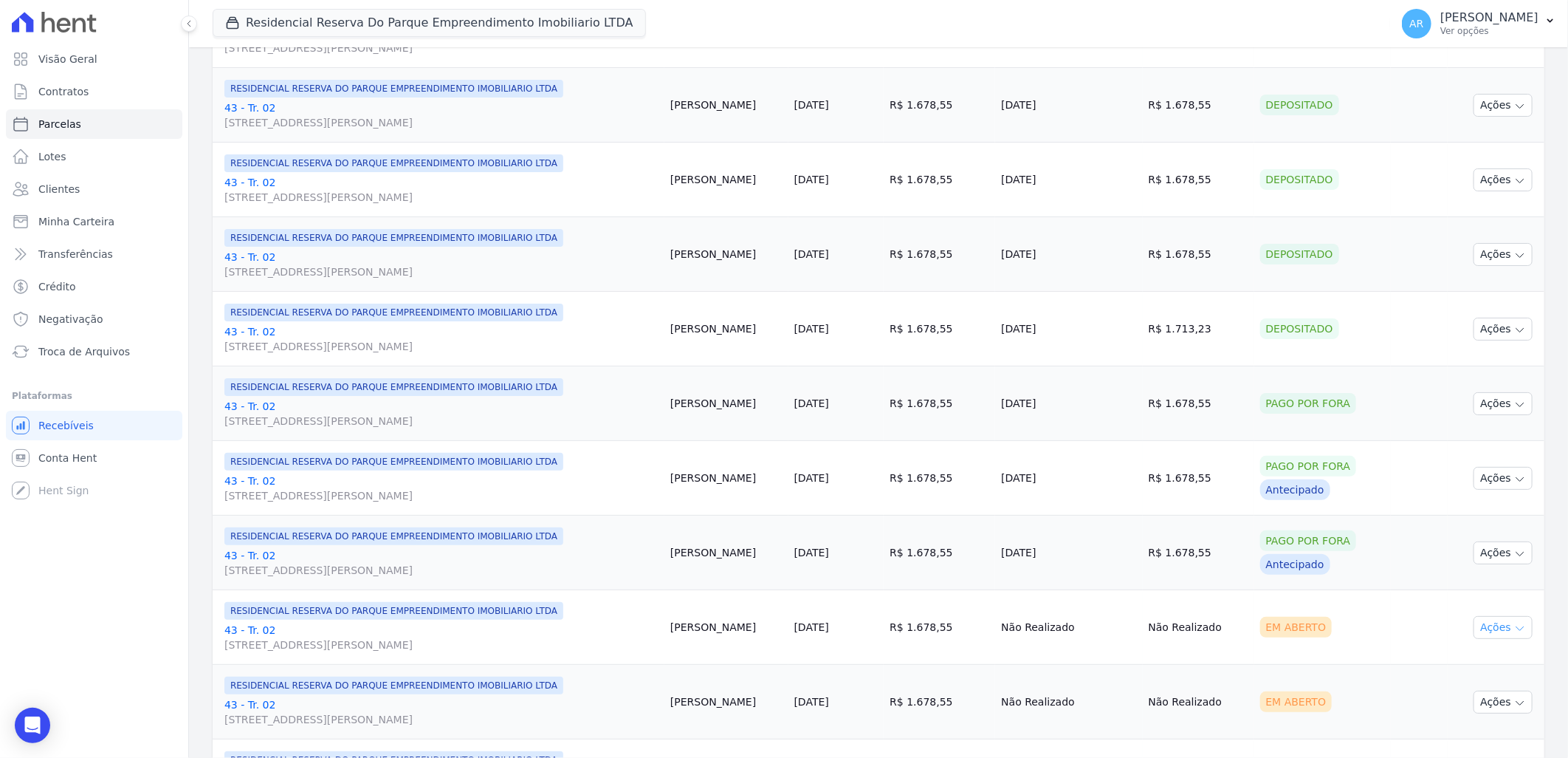
click at [1514, 631] on icon "button" at bounding box center [1519, 628] width 12 height 12
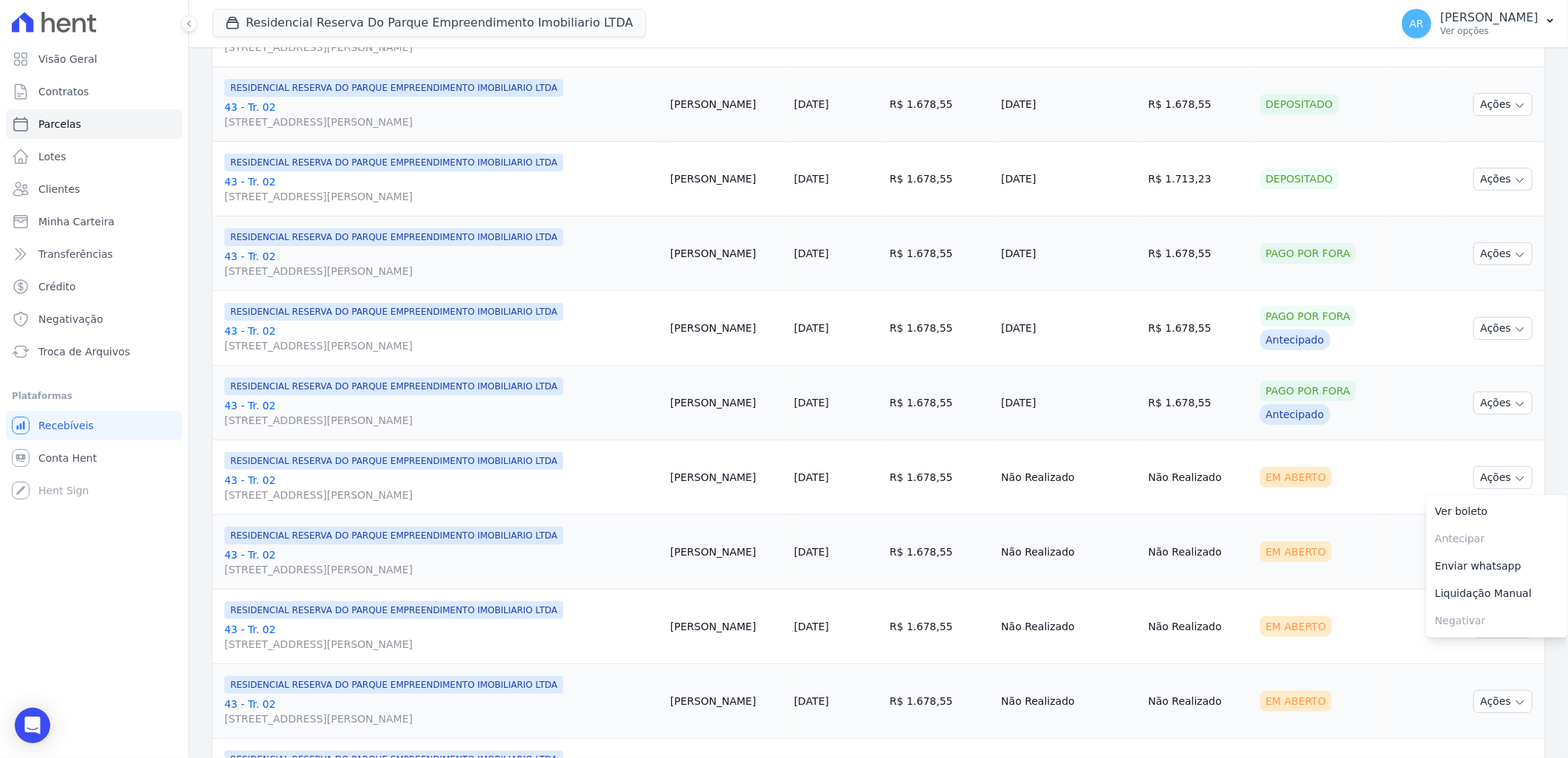
scroll to position [1231, 0]
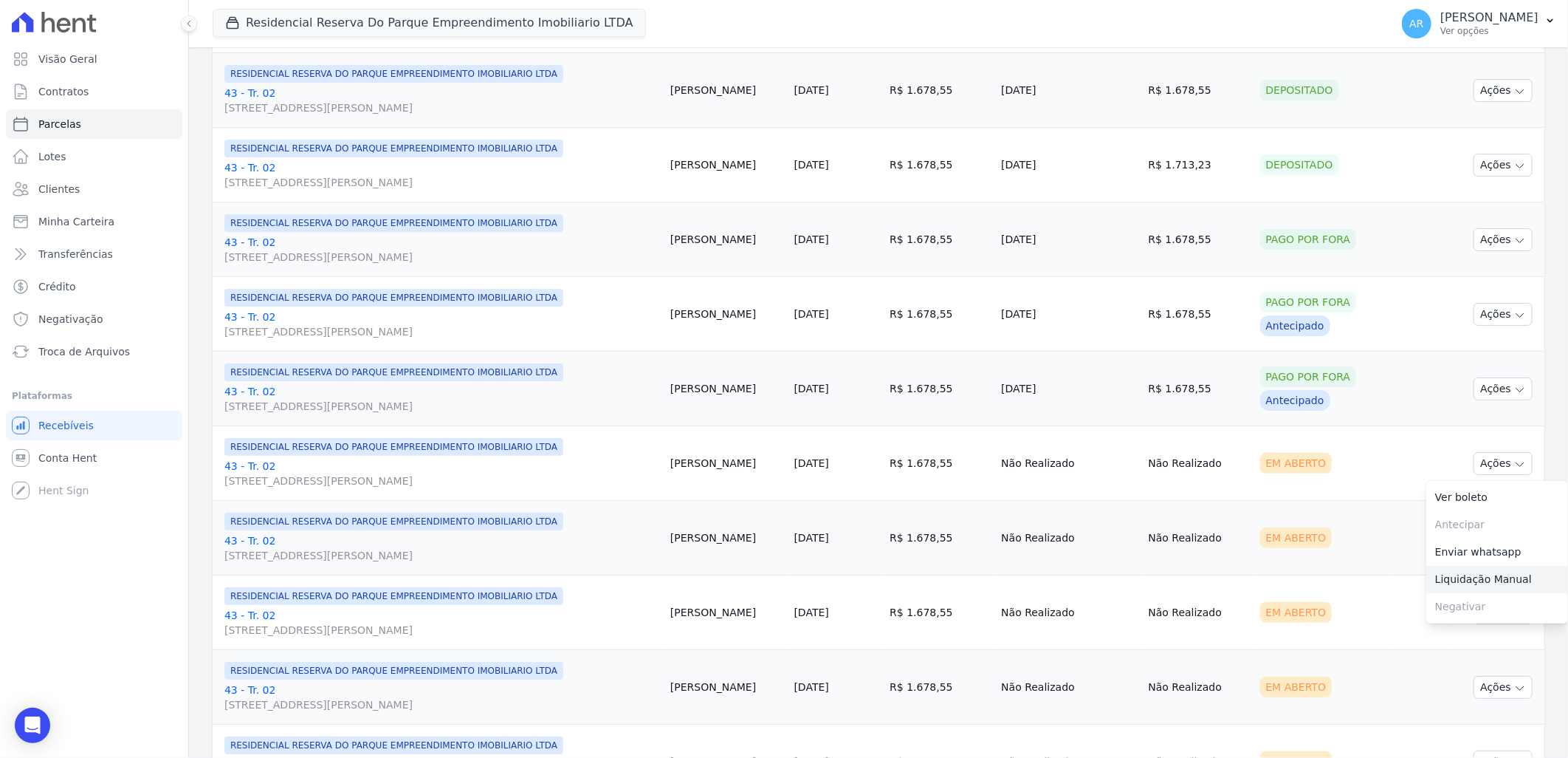
click at [1481, 574] on link "Liquidação Manual" at bounding box center [1497, 579] width 141 height 27
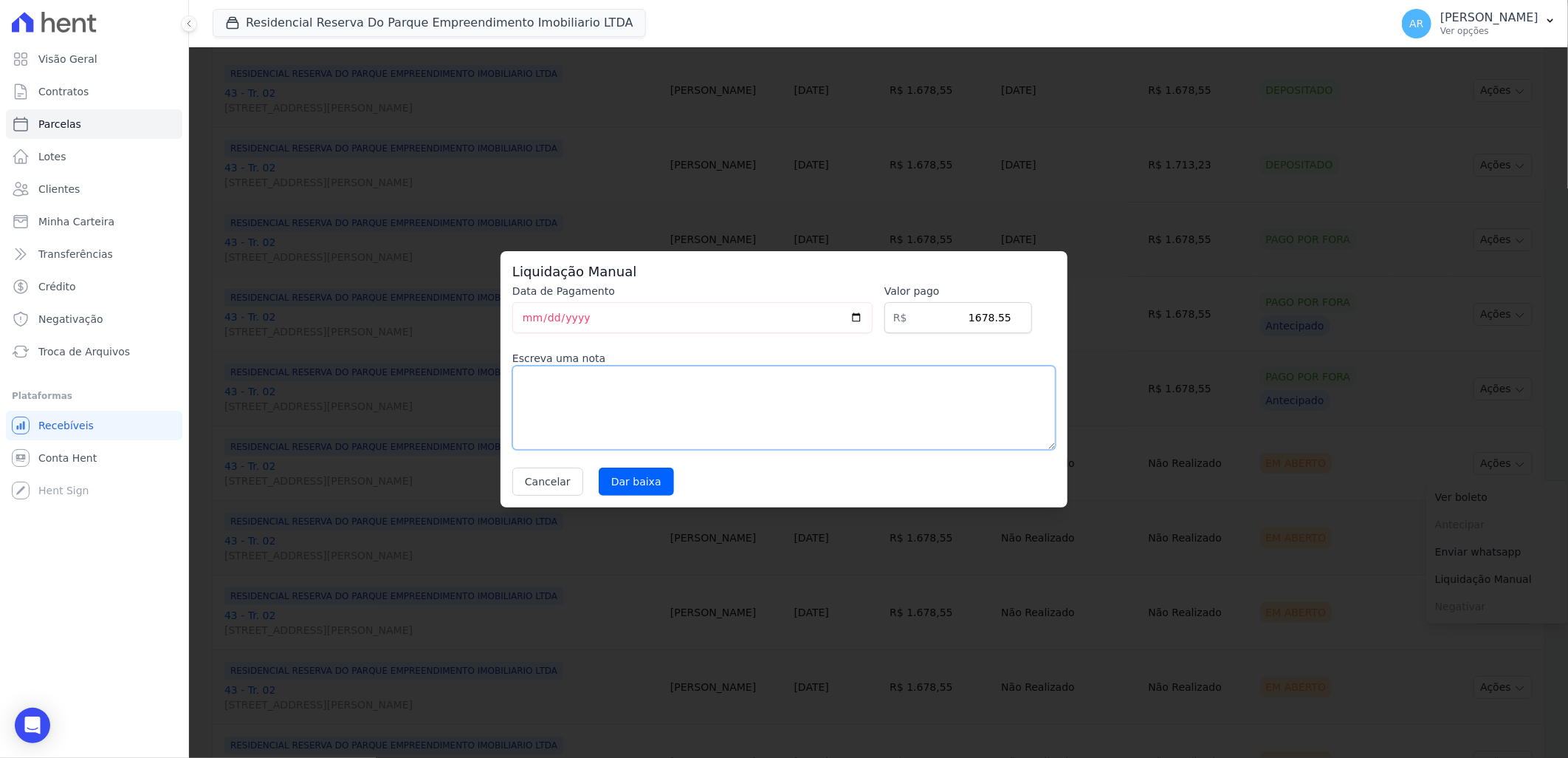
click at [707, 434] on textarea at bounding box center [784, 408] width 544 height 84
paste textarea "Alteração da data de vencimento para todo dia 20."
type textarea "Alteração da data de vencimento para todo dia 20."
click at [639, 493] on input "Dar baixa" at bounding box center [636, 481] width 75 height 28
select select
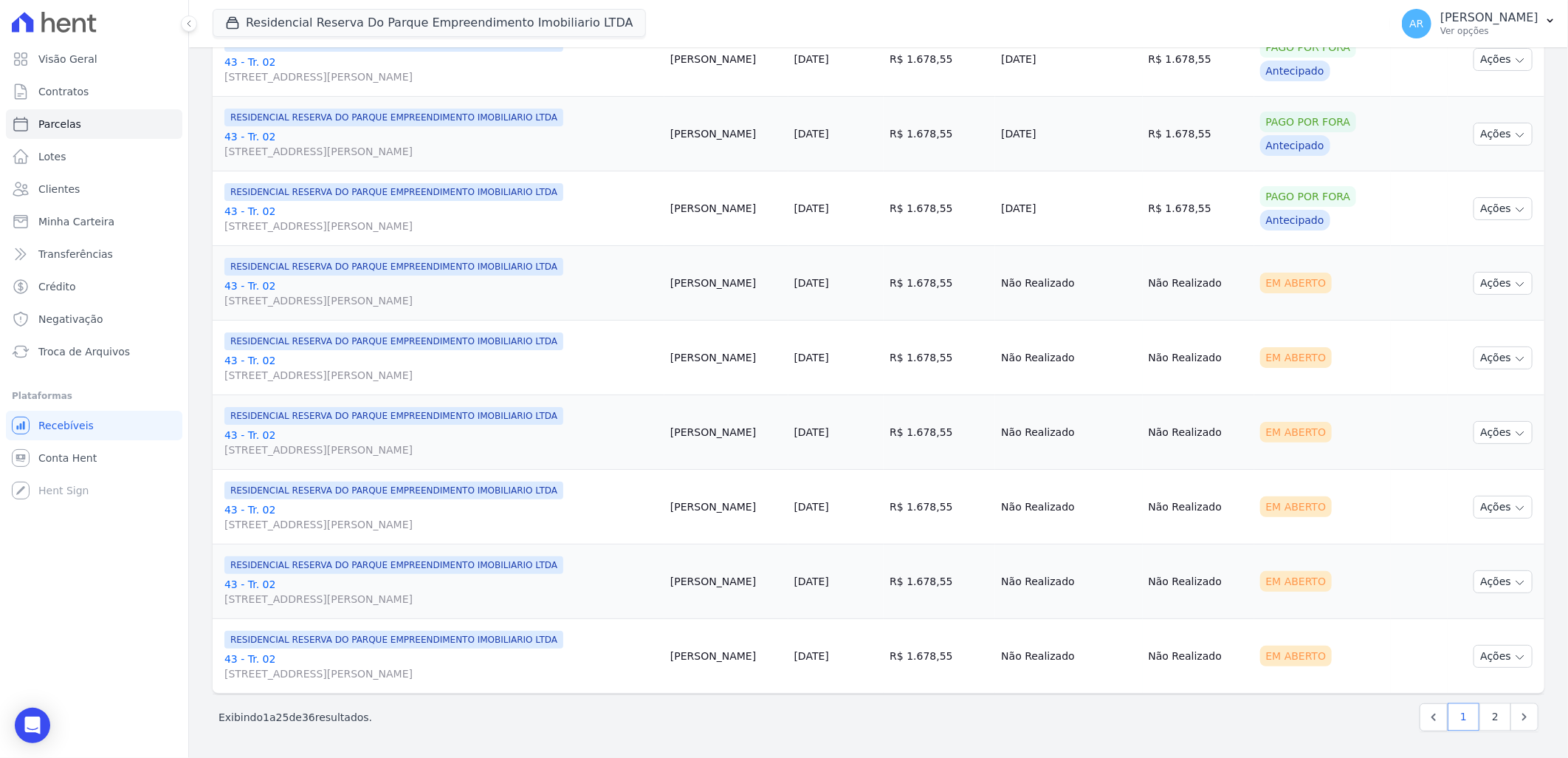
scroll to position [1487, 0]
click at [1514, 657] on icon "button" at bounding box center [1519, 657] width 12 height 12
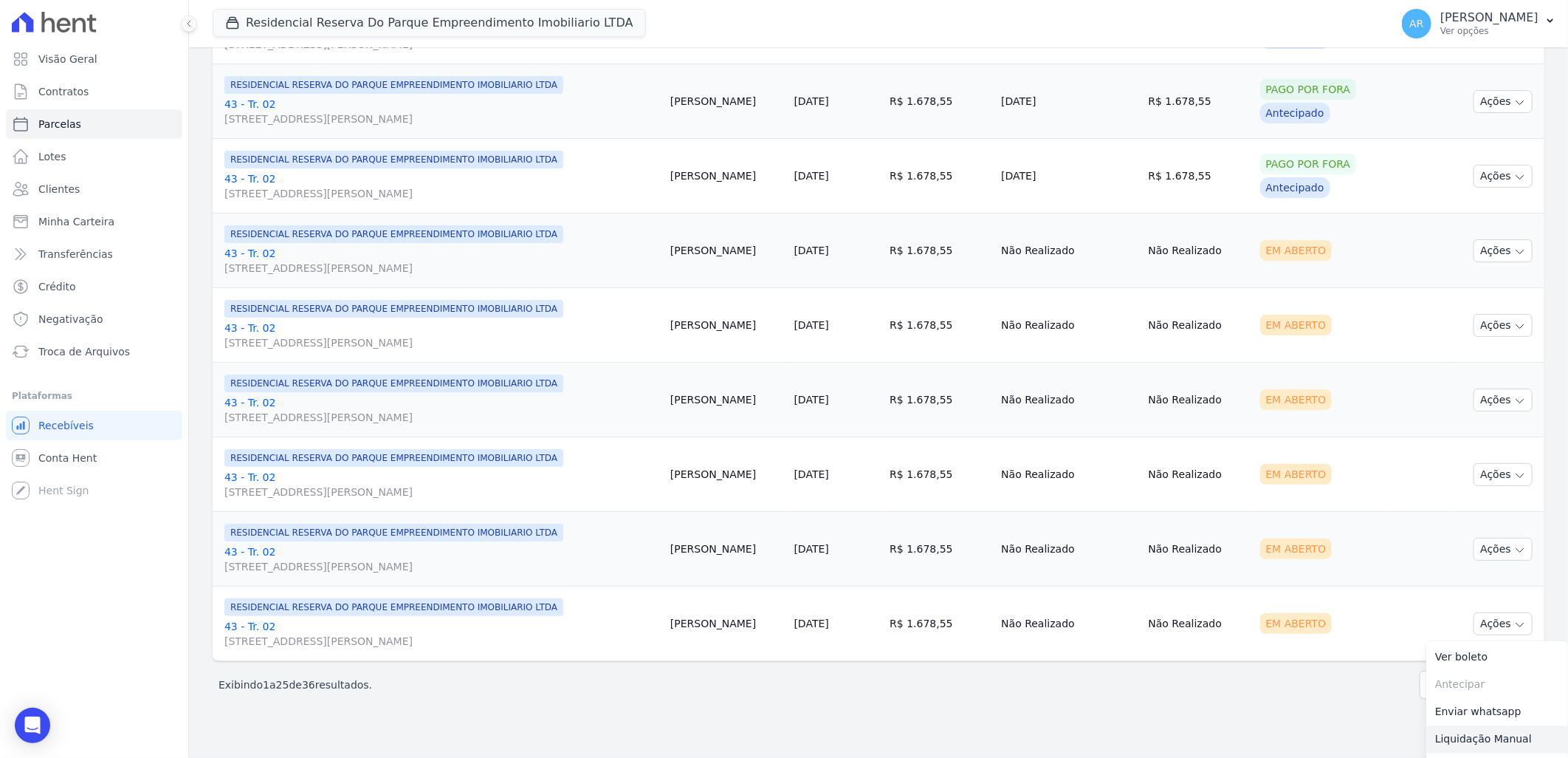
scroll to position [1545, 0]
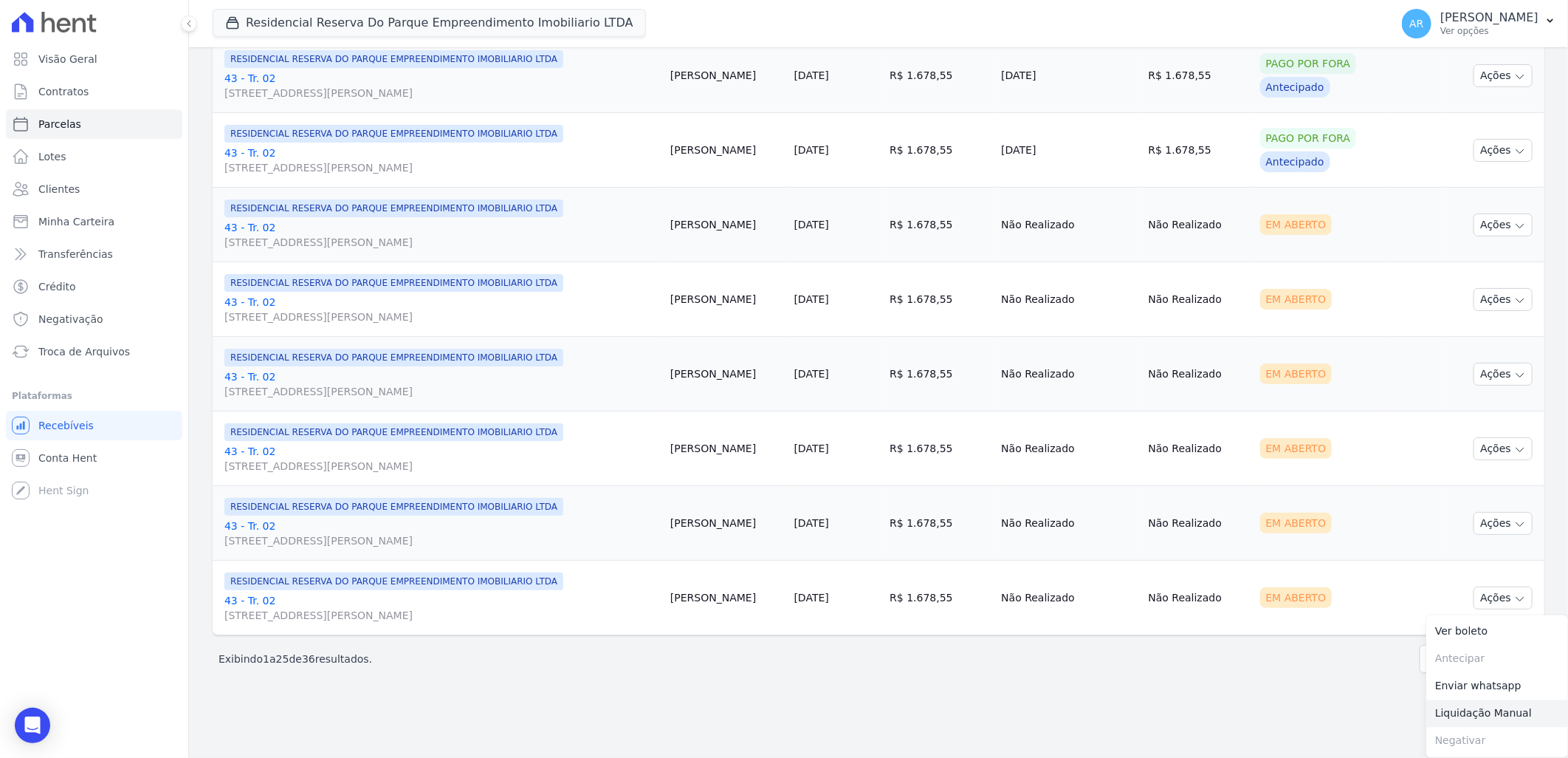
click at [1479, 712] on link "Liquidação Manual" at bounding box center [1497, 713] width 141 height 27
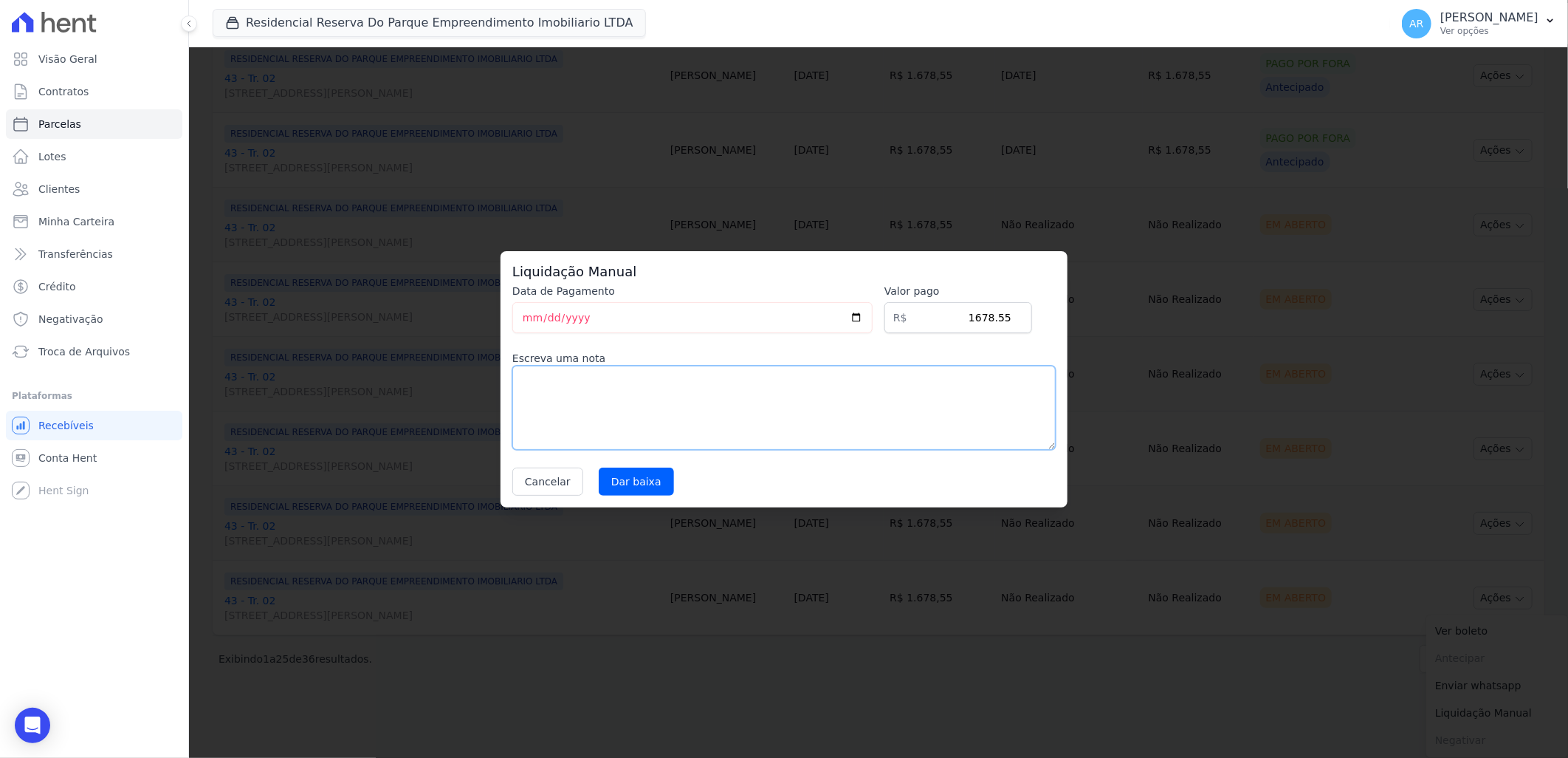
click at [675, 417] on textarea at bounding box center [784, 408] width 544 height 84
paste textarea "Alteração da data de vencimento para todo dia 20."
type textarea "Alteração da data de vencimento para todo dia 20."
click at [624, 480] on input "Dar baixa" at bounding box center [636, 481] width 75 height 28
select select
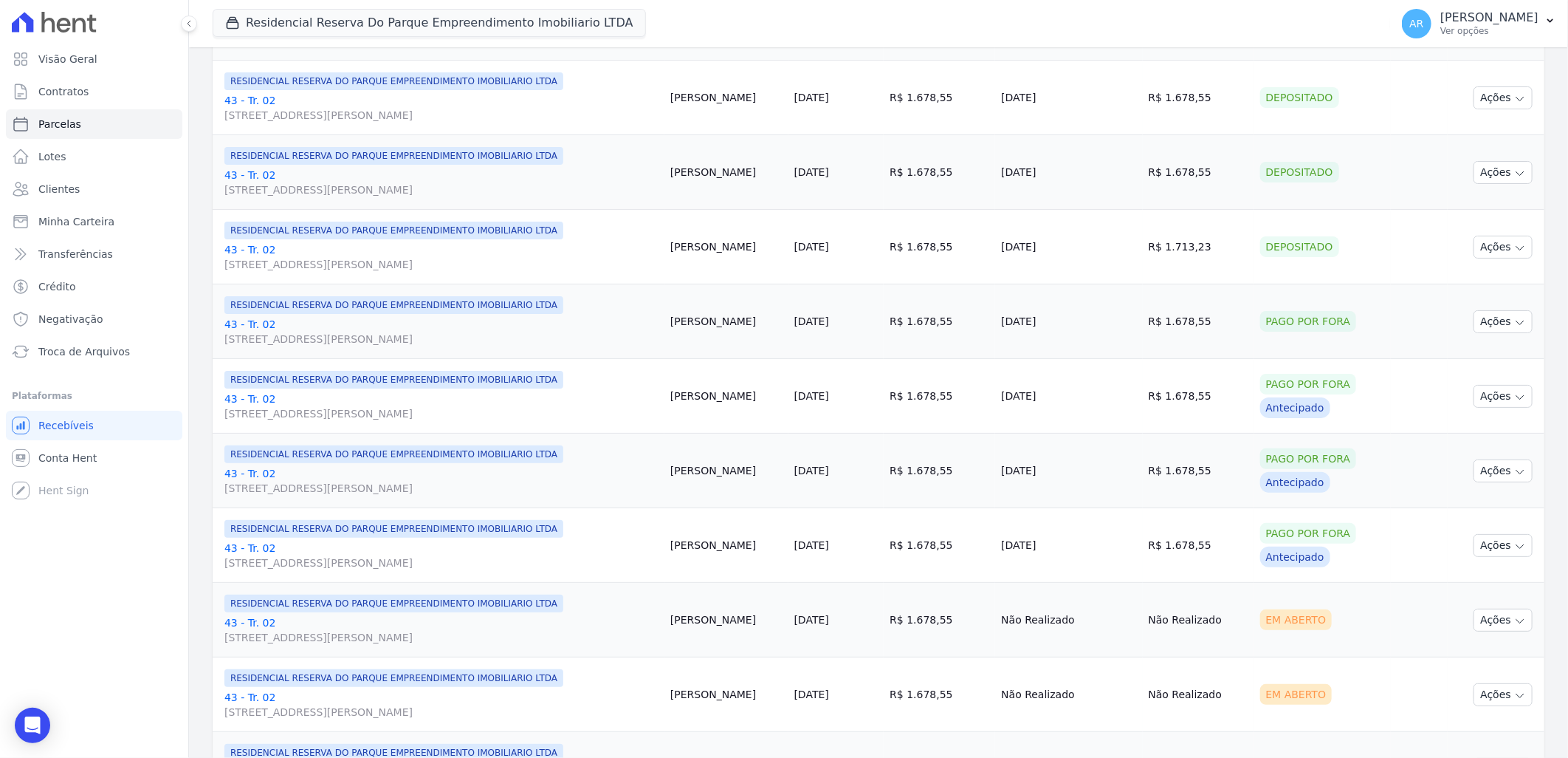
scroll to position [1487, 0]
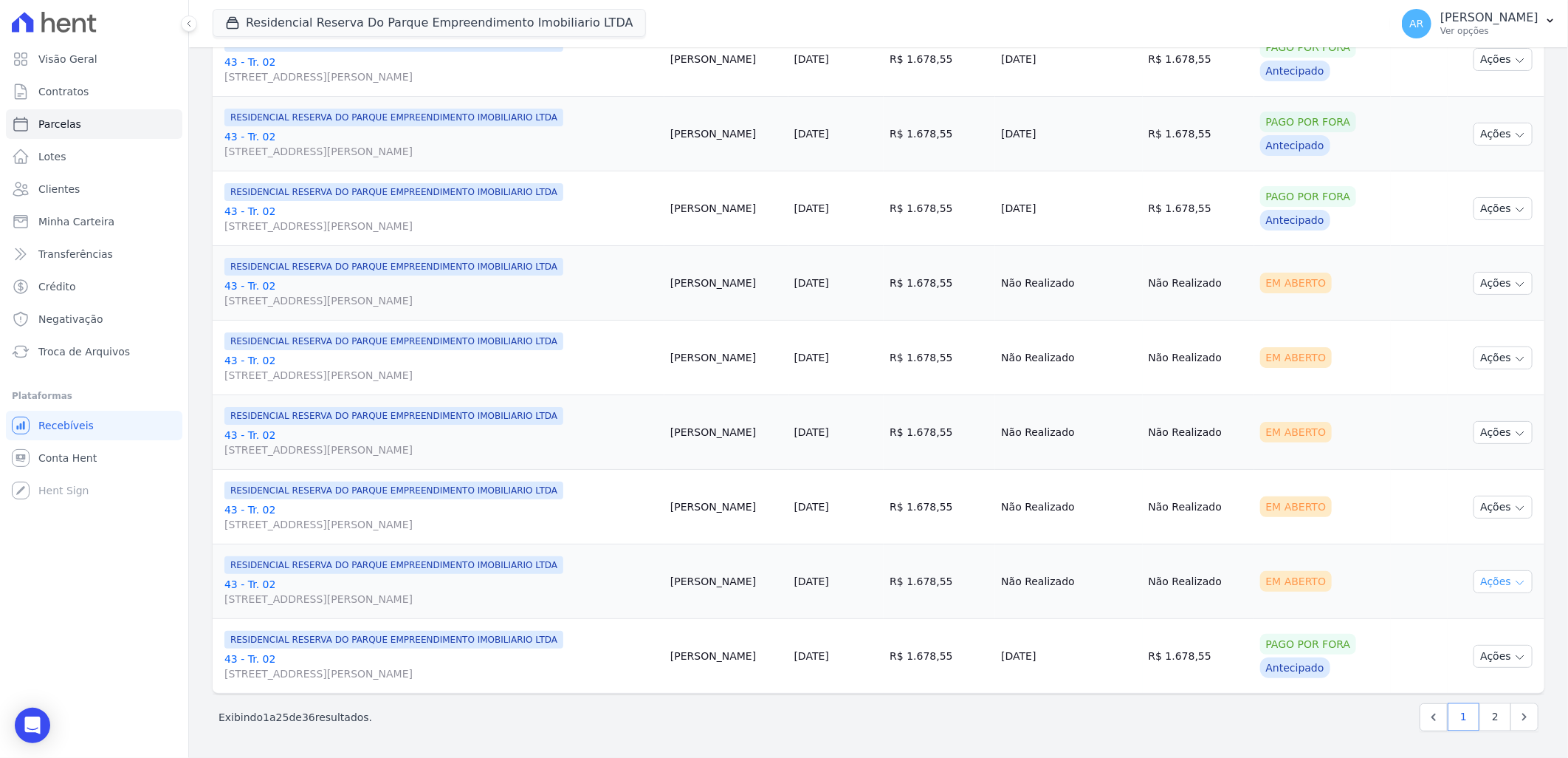
drag, startPoint x: 1514, startPoint y: 582, endPoint x: 1497, endPoint y: 582, distance: 17.0
click at [1513, 581] on button "Ações" at bounding box center [1503, 582] width 59 height 23
click at [1479, 690] on link "Liquidação Manual" at bounding box center [1497, 697] width 141 height 27
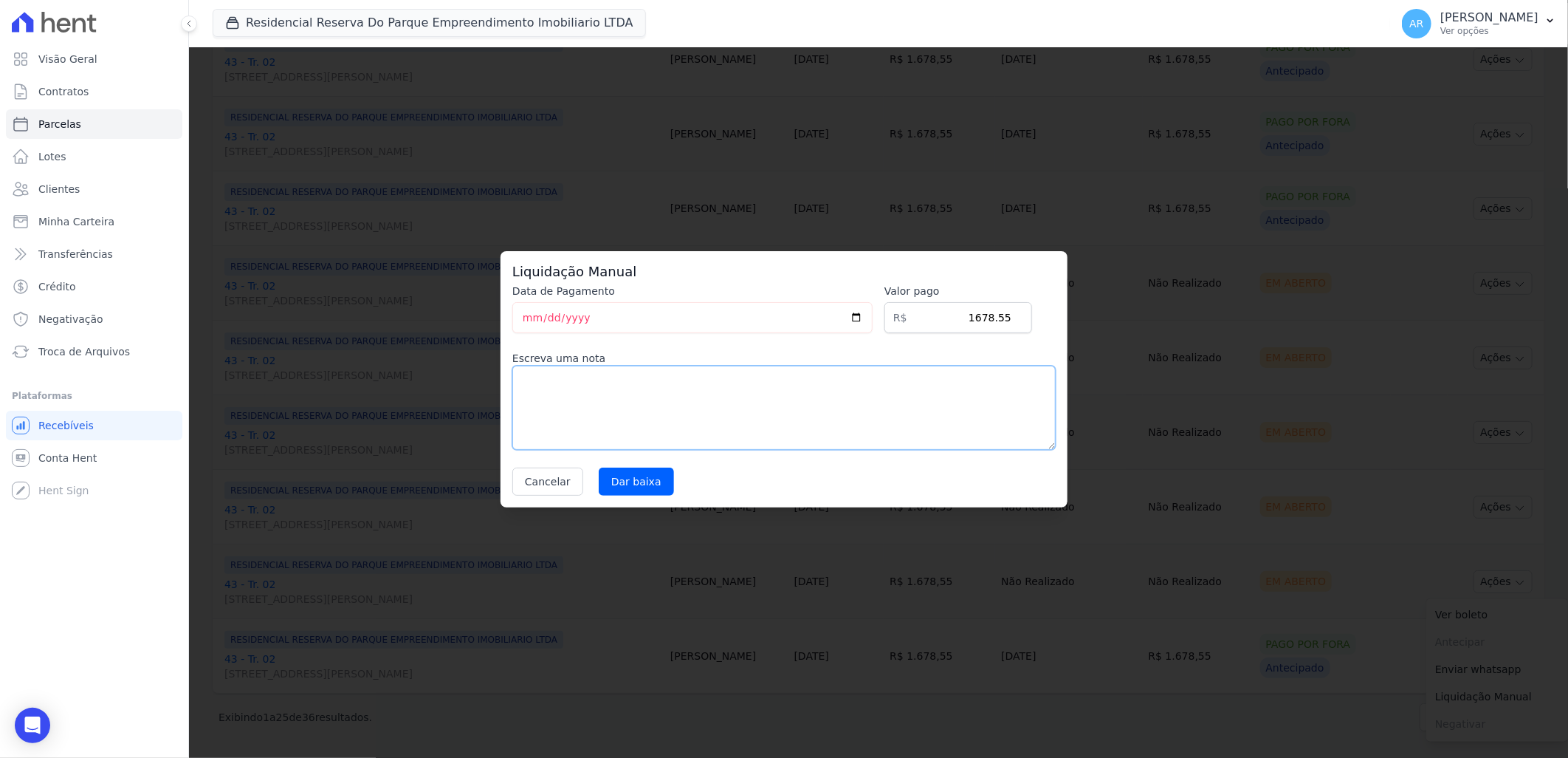
click at [860, 443] on textarea at bounding box center [784, 408] width 544 height 84
paste textarea "Alteração da data de vencimento para todo dia 20."
type textarea "Alteração da data de vencimento para todo dia 20."
click at [654, 476] on input "Dar baixa" at bounding box center [636, 481] width 75 height 28
select select
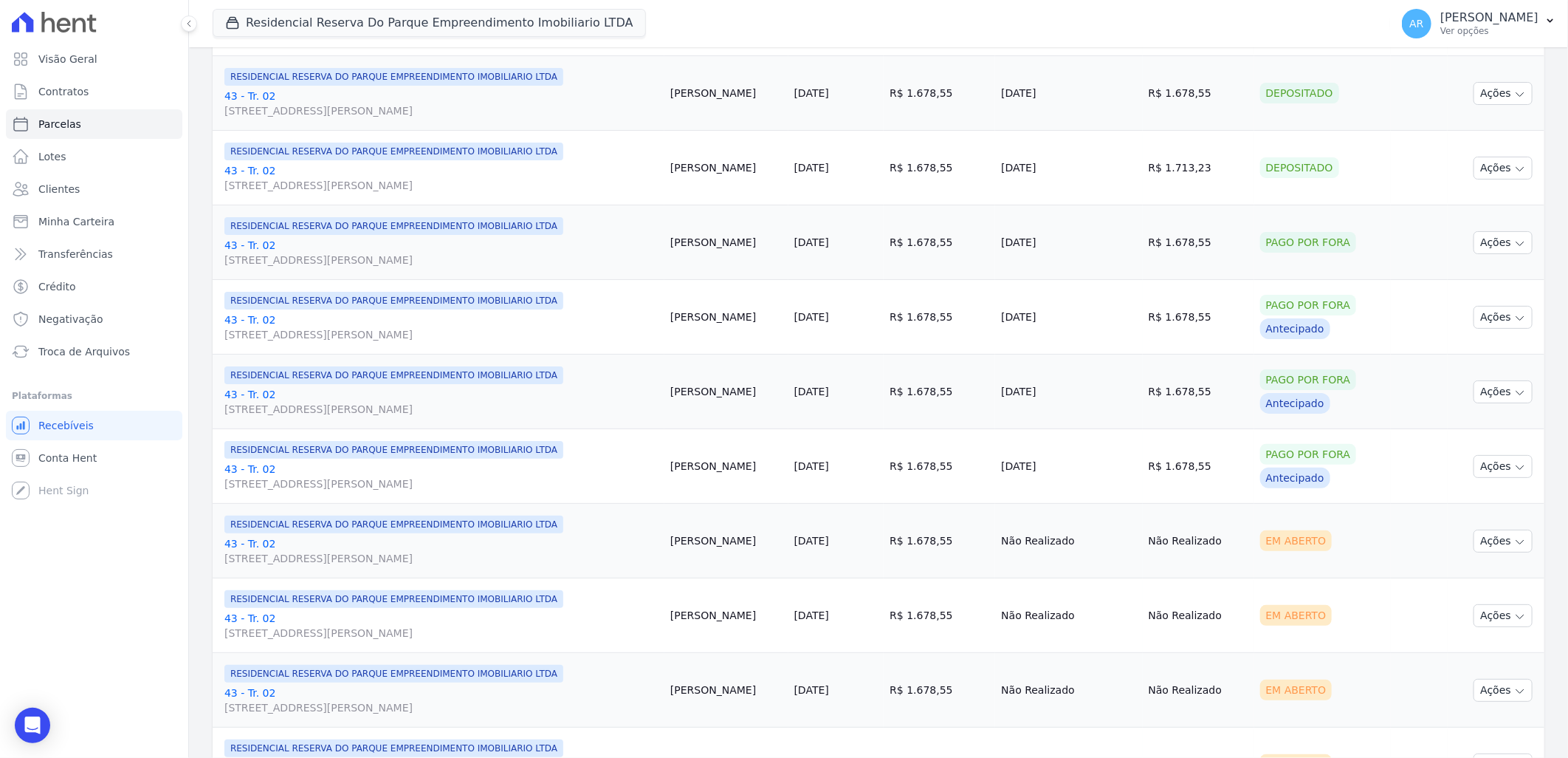
scroll to position [1395, 0]
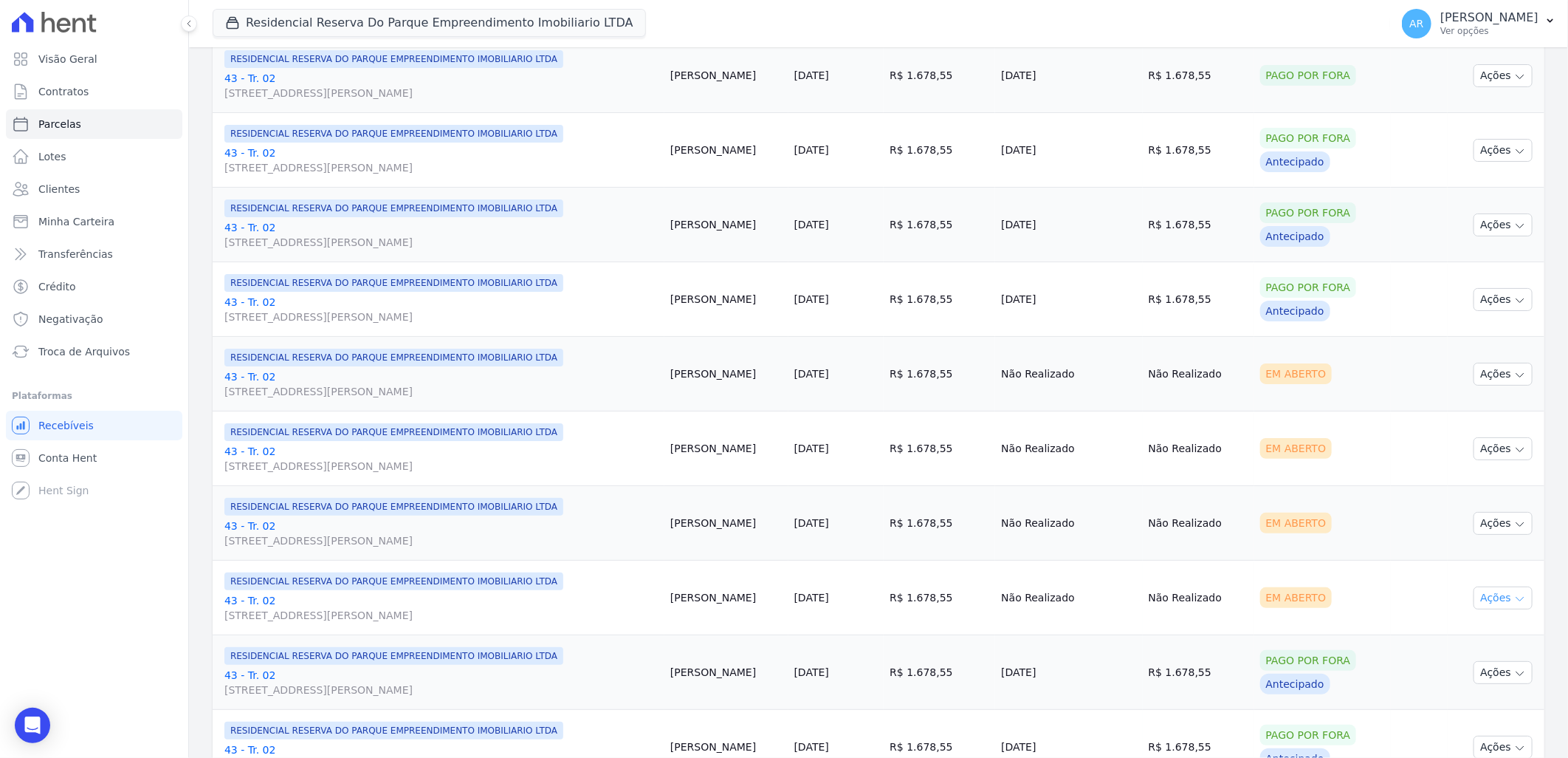
click at [1495, 601] on button "Ações" at bounding box center [1503, 598] width 59 height 23
click at [1481, 713] on link "Liquidação Manual" at bounding box center [1497, 713] width 141 height 27
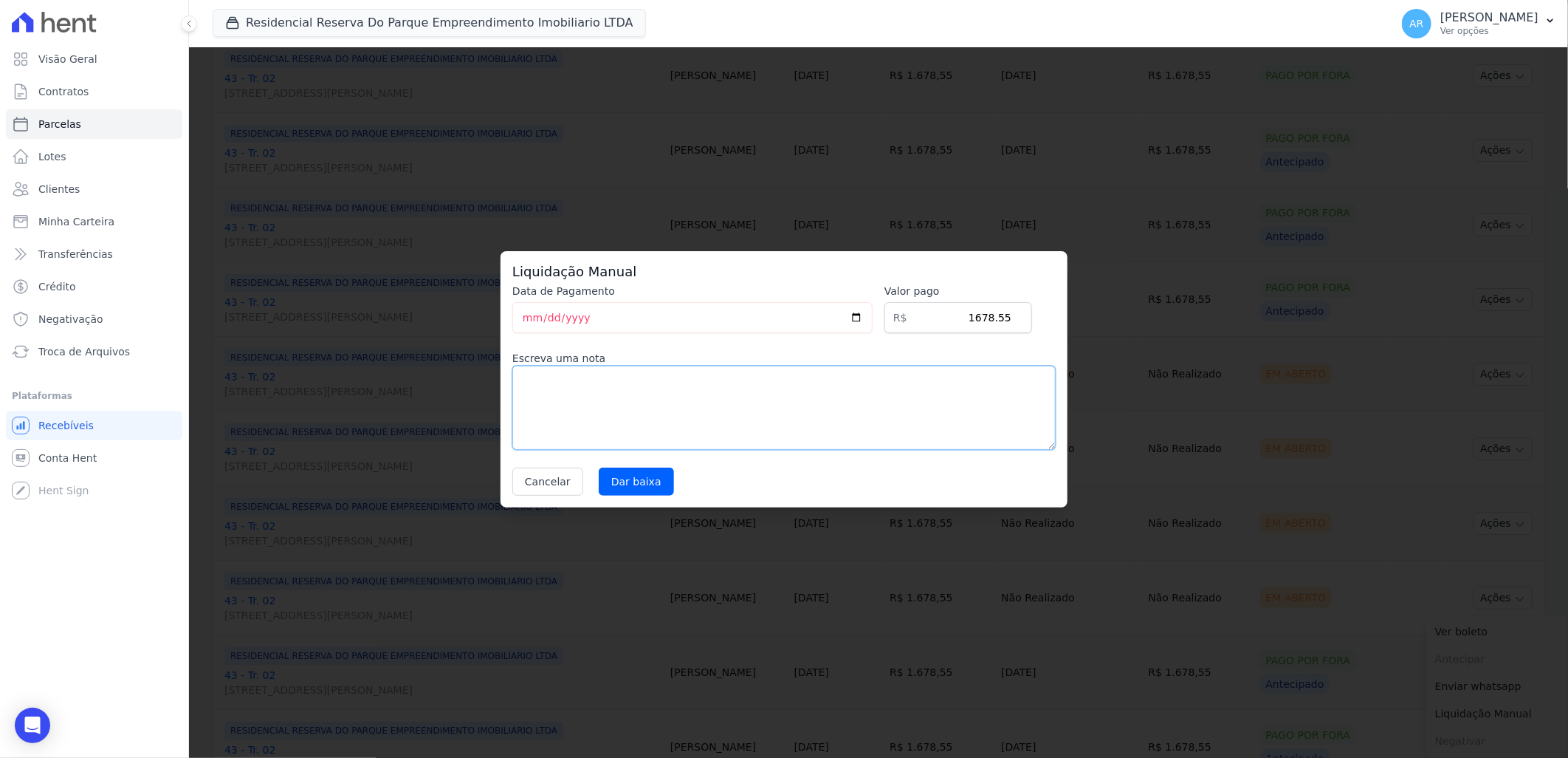
click at [736, 430] on textarea at bounding box center [784, 408] width 544 height 84
paste textarea "Alteração da data de vencimento para todo dia 20."
type textarea "Alteração da data de vencimento para todo dia 20."
click at [631, 474] on input "Dar baixa" at bounding box center [636, 481] width 75 height 28
select select
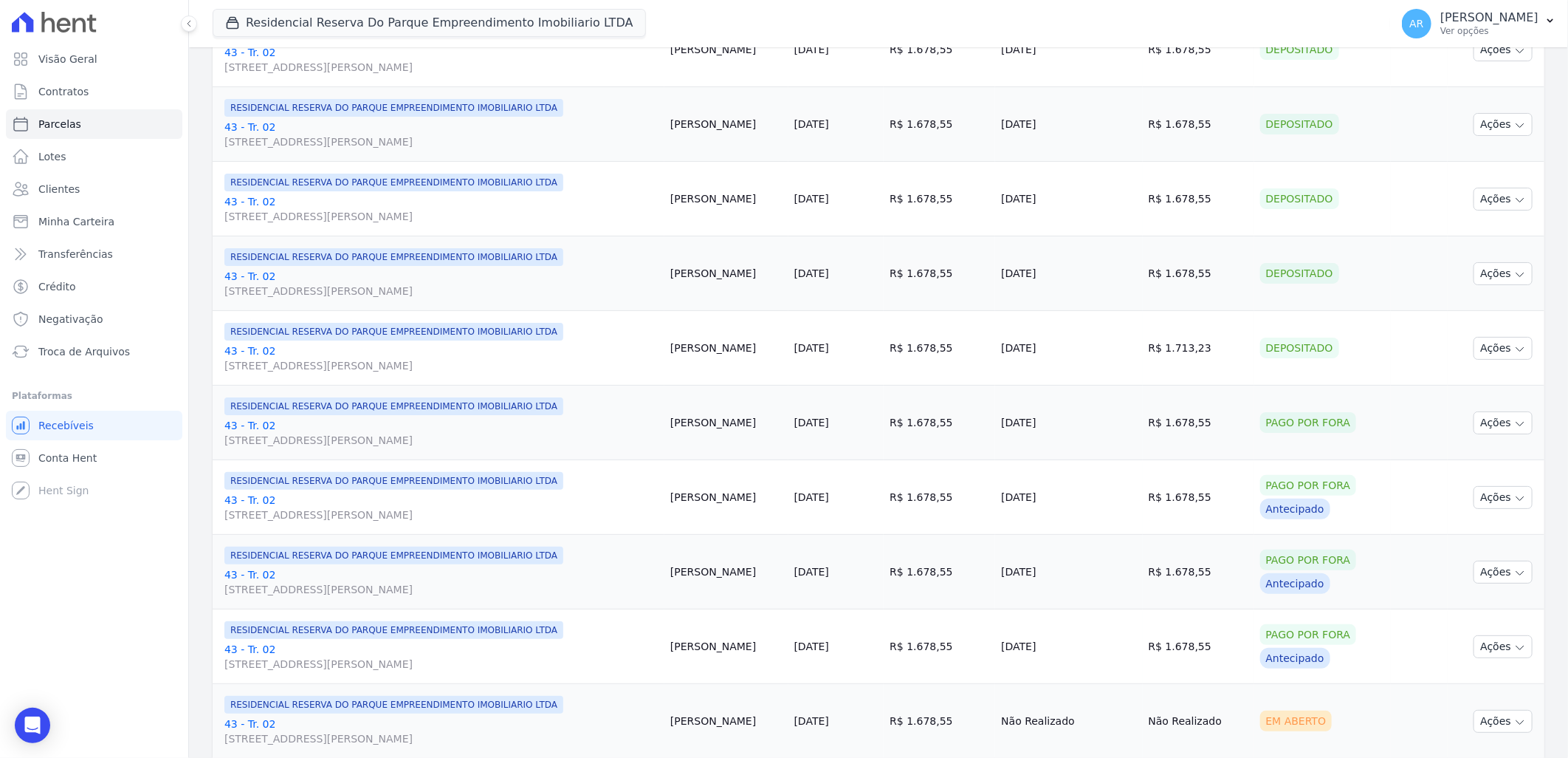
scroll to position [1149, 0]
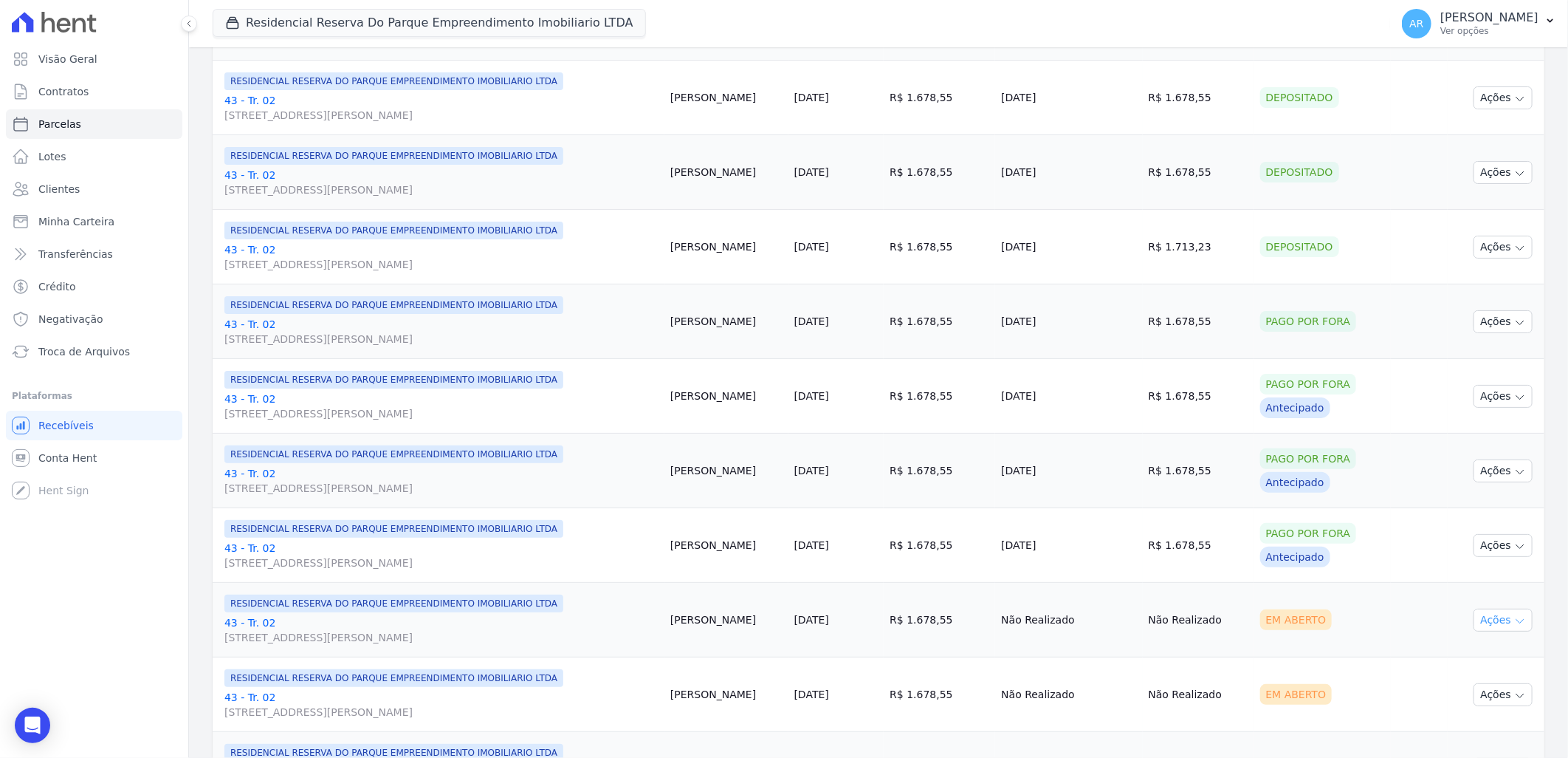
click at [1514, 617] on icon "button" at bounding box center [1519, 620] width 12 height 12
click at [1466, 736] on link "Liquidação Manual" at bounding box center [1497, 736] width 141 height 27
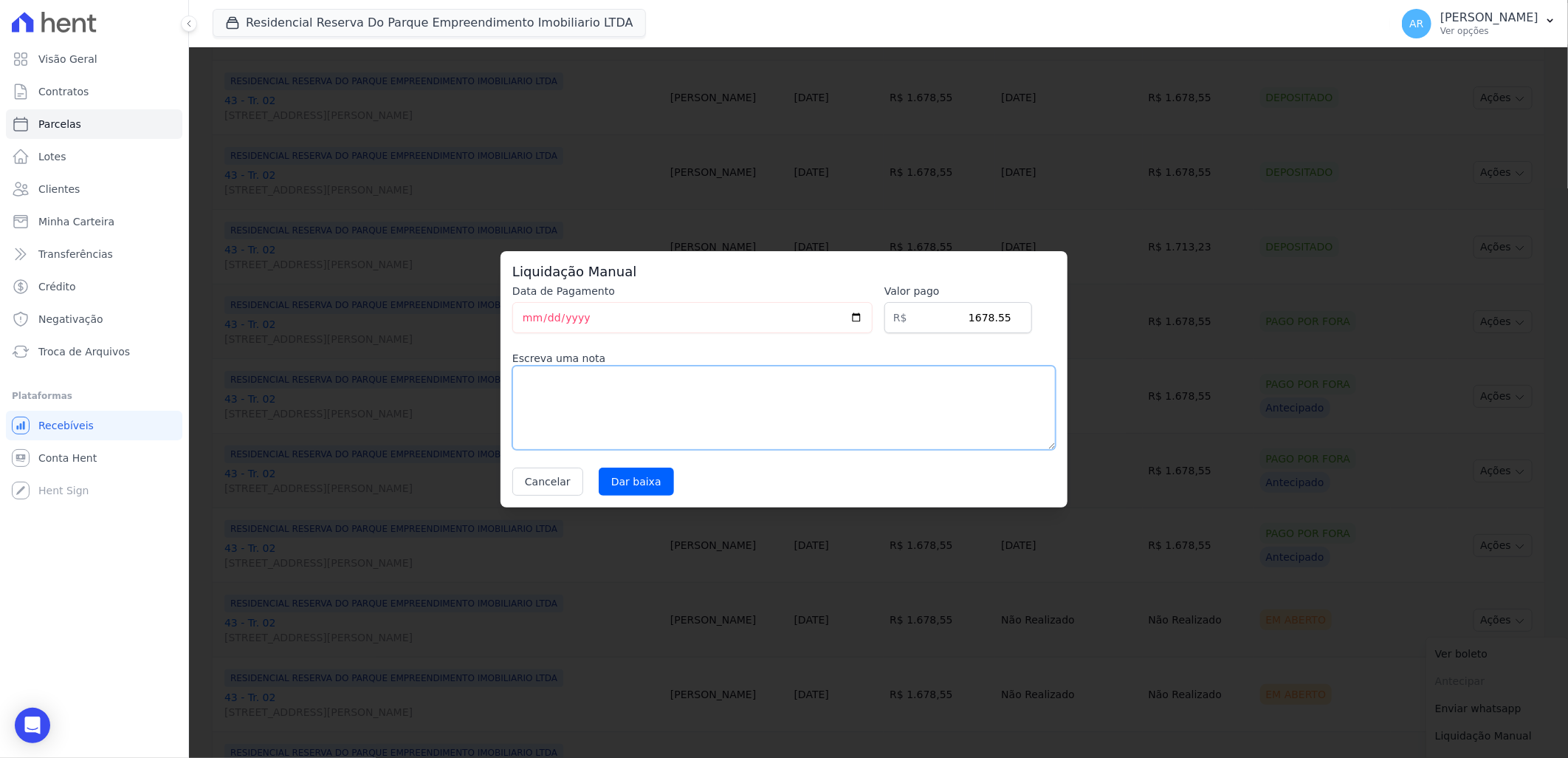
drag, startPoint x: 762, startPoint y: 439, endPoint x: 637, endPoint y: 462, distance: 127.1
click at [761, 437] on textarea at bounding box center [784, 408] width 544 height 84
paste textarea "Alteração da data de vencimento para todo dia 20."
type textarea "Alteração da data de vencimento para todo dia 20."
click at [636, 481] on input "Dar baixa" at bounding box center [636, 481] width 75 height 28
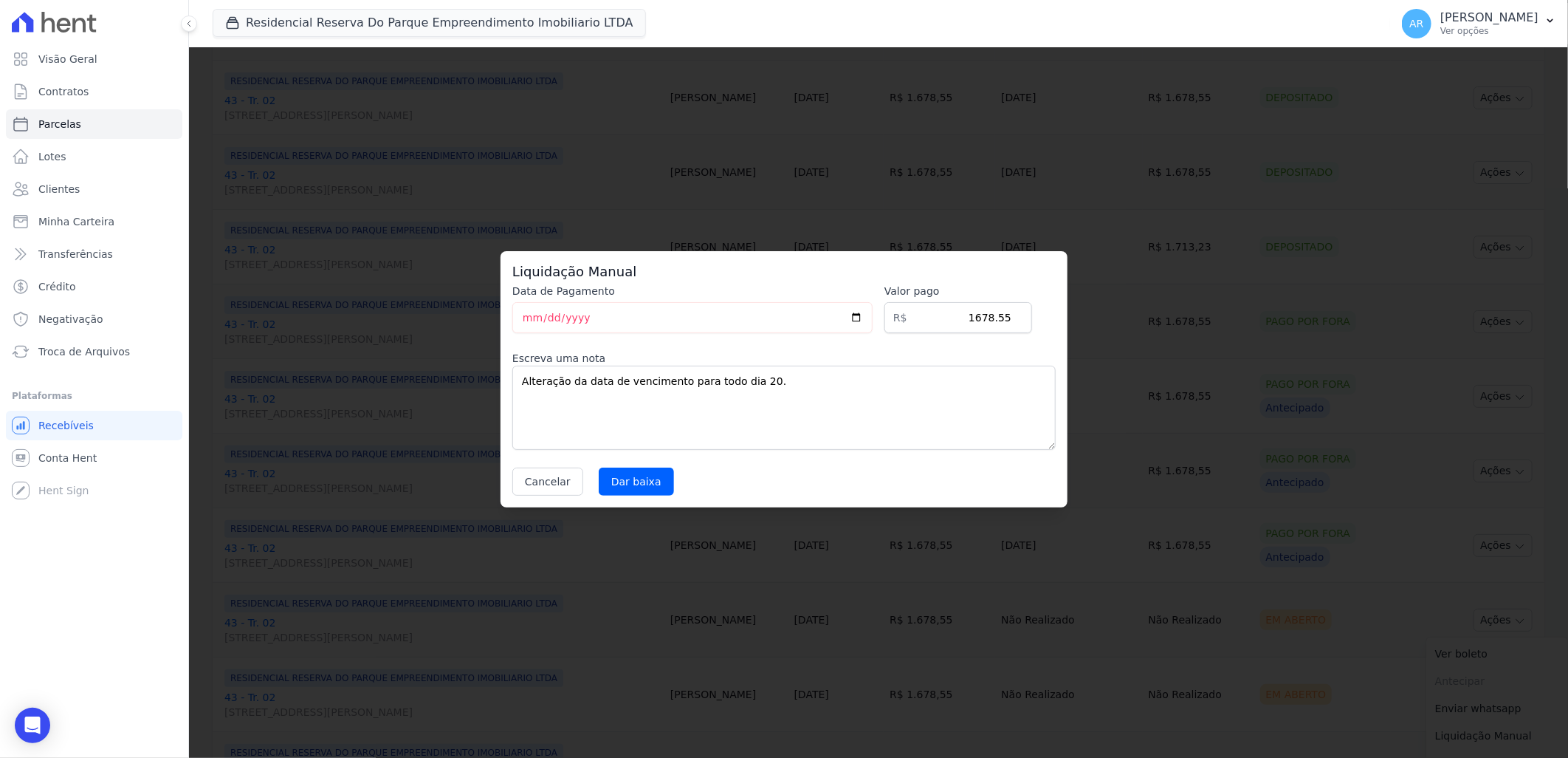
select select
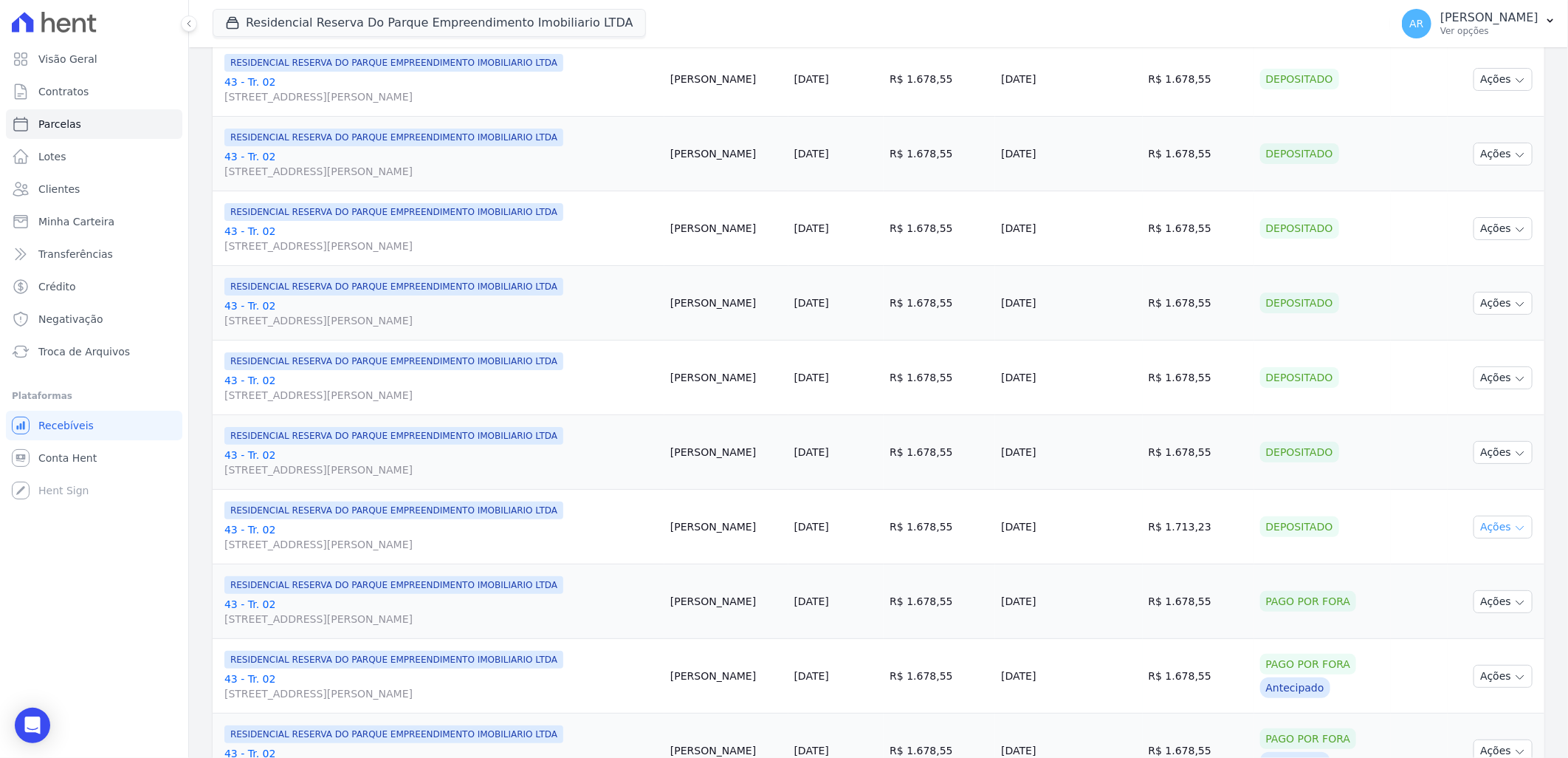
scroll to position [1231, 0]
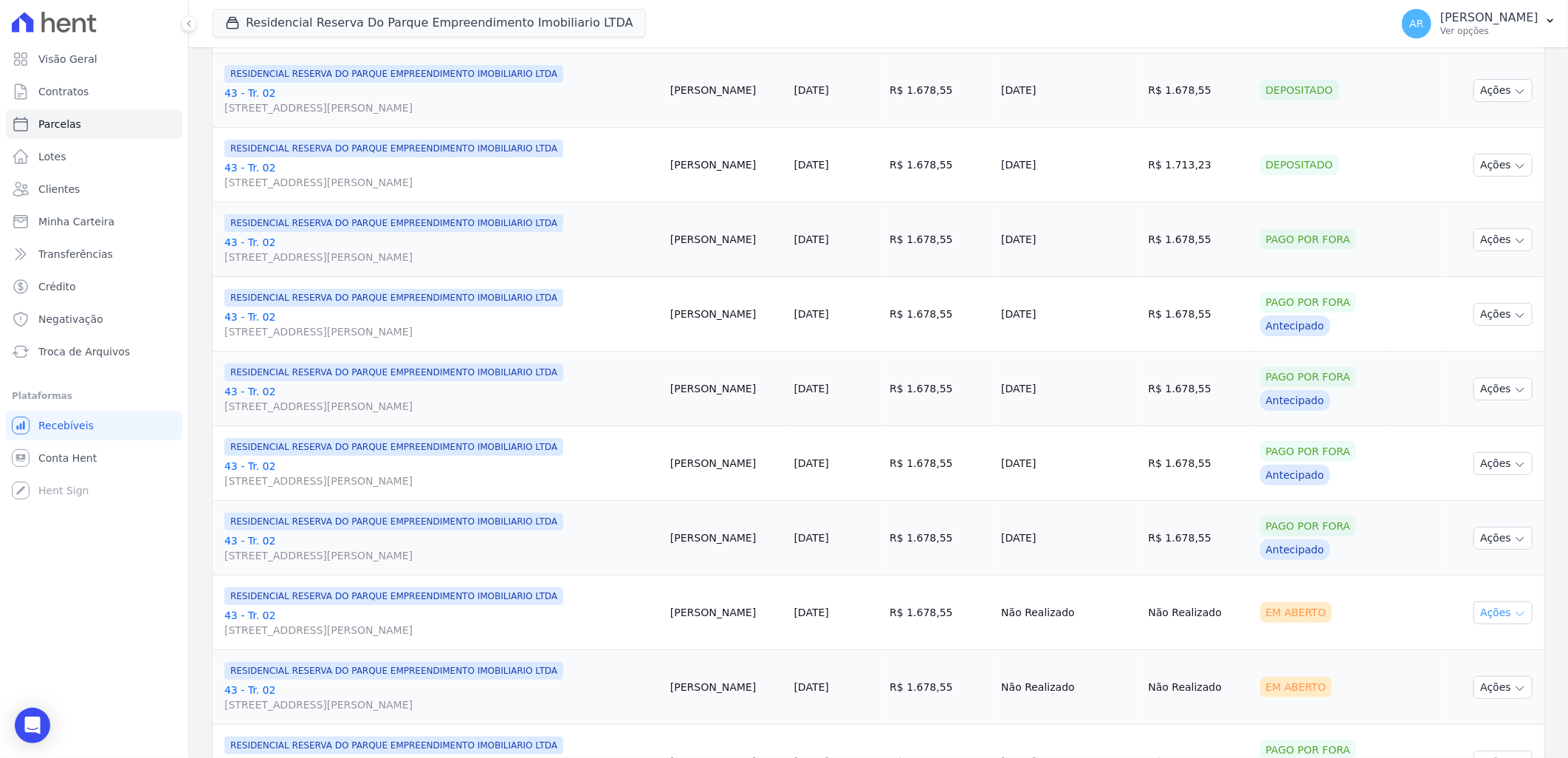
click at [1475, 614] on button "Ações" at bounding box center [1503, 613] width 59 height 23
click at [1450, 727] on link "Liquidação Manual" at bounding box center [1497, 728] width 141 height 27
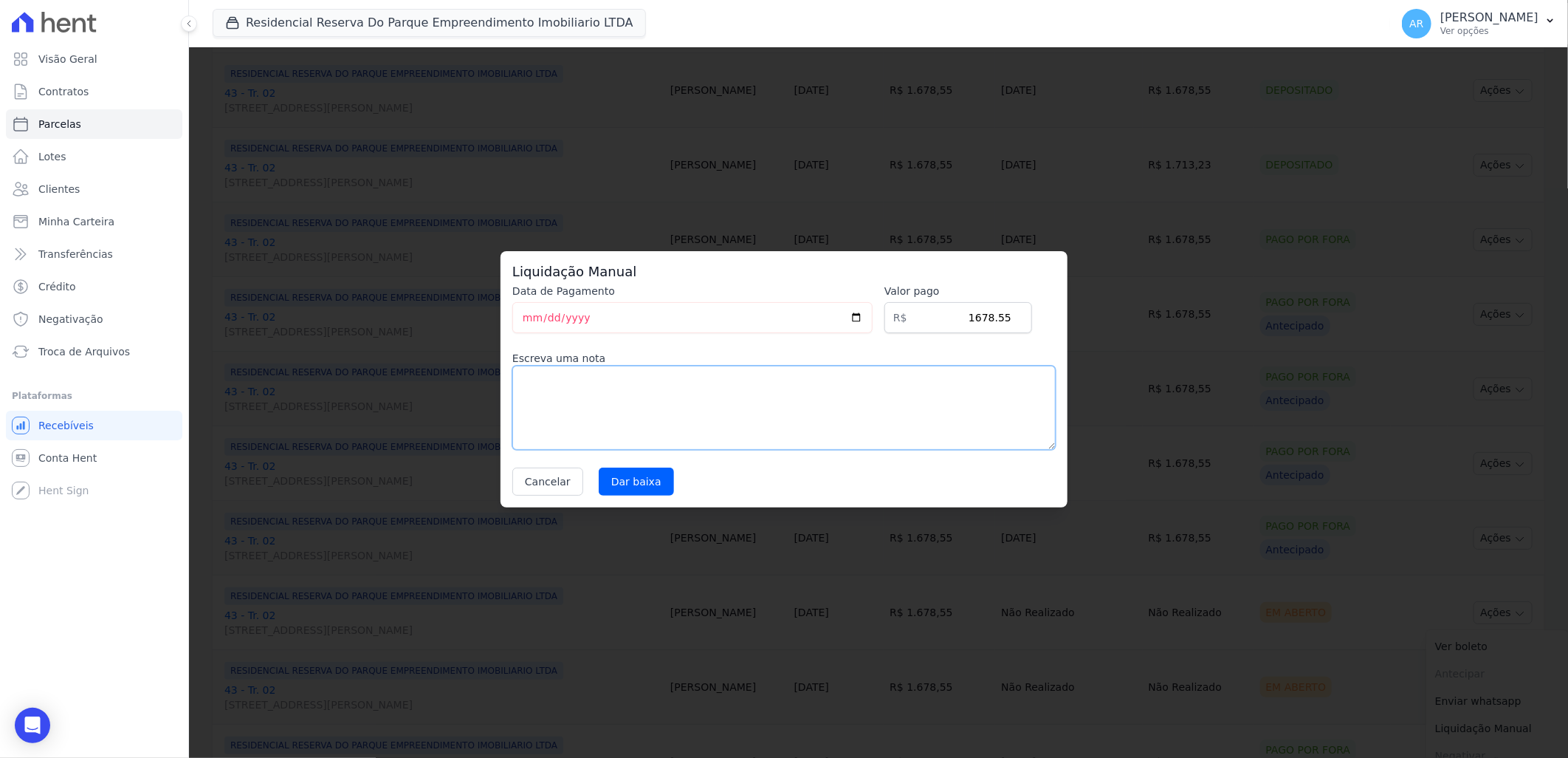
click at [782, 411] on textarea at bounding box center [784, 408] width 544 height 84
paste textarea "Alteração da data de vencimento para todo dia 20."
type textarea "Alteração da data de vencimento para todo dia 20."
click at [646, 486] on input "Dar baixa" at bounding box center [636, 481] width 75 height 28
select select
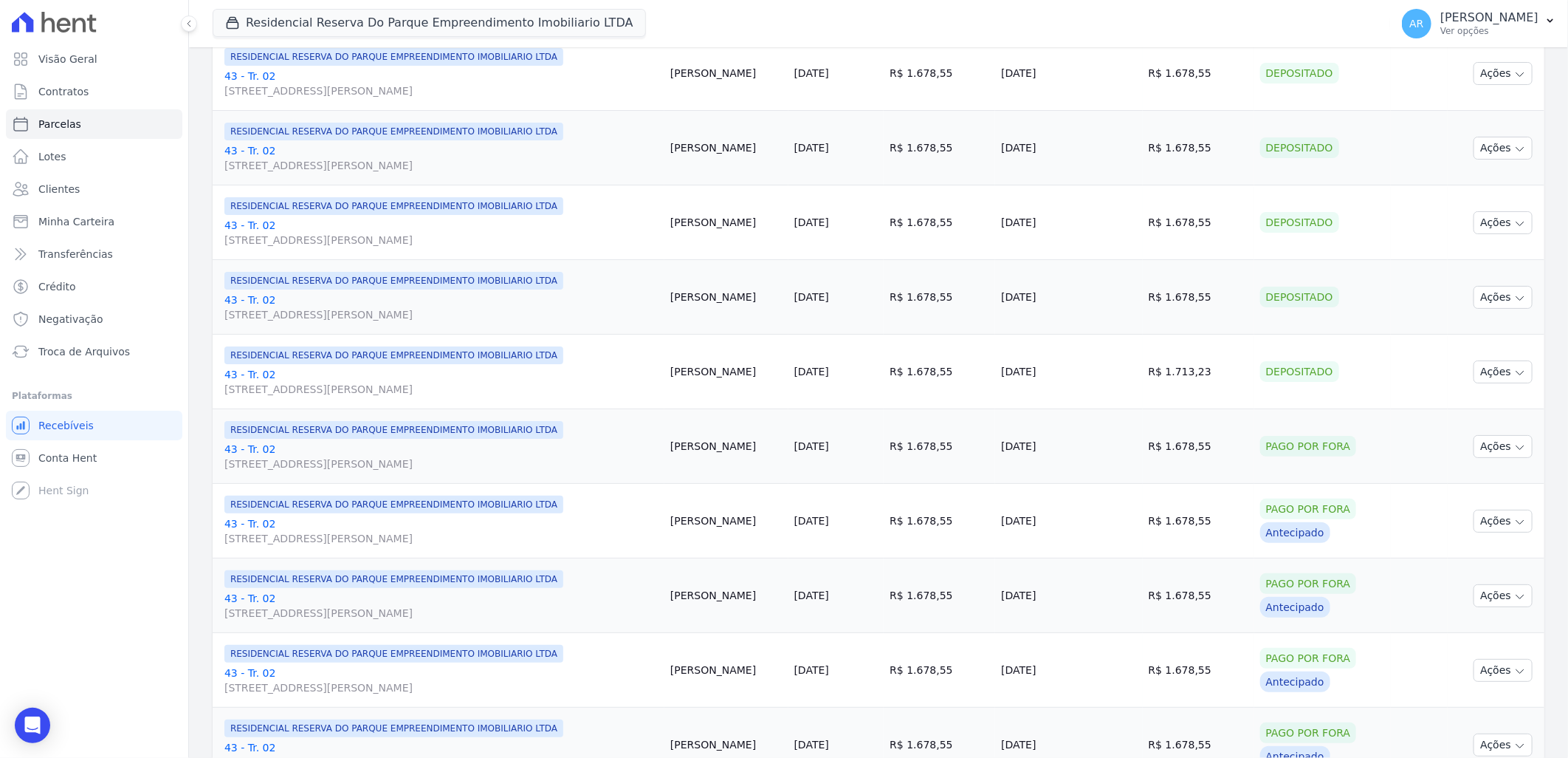
scroll to position [1231, 0]
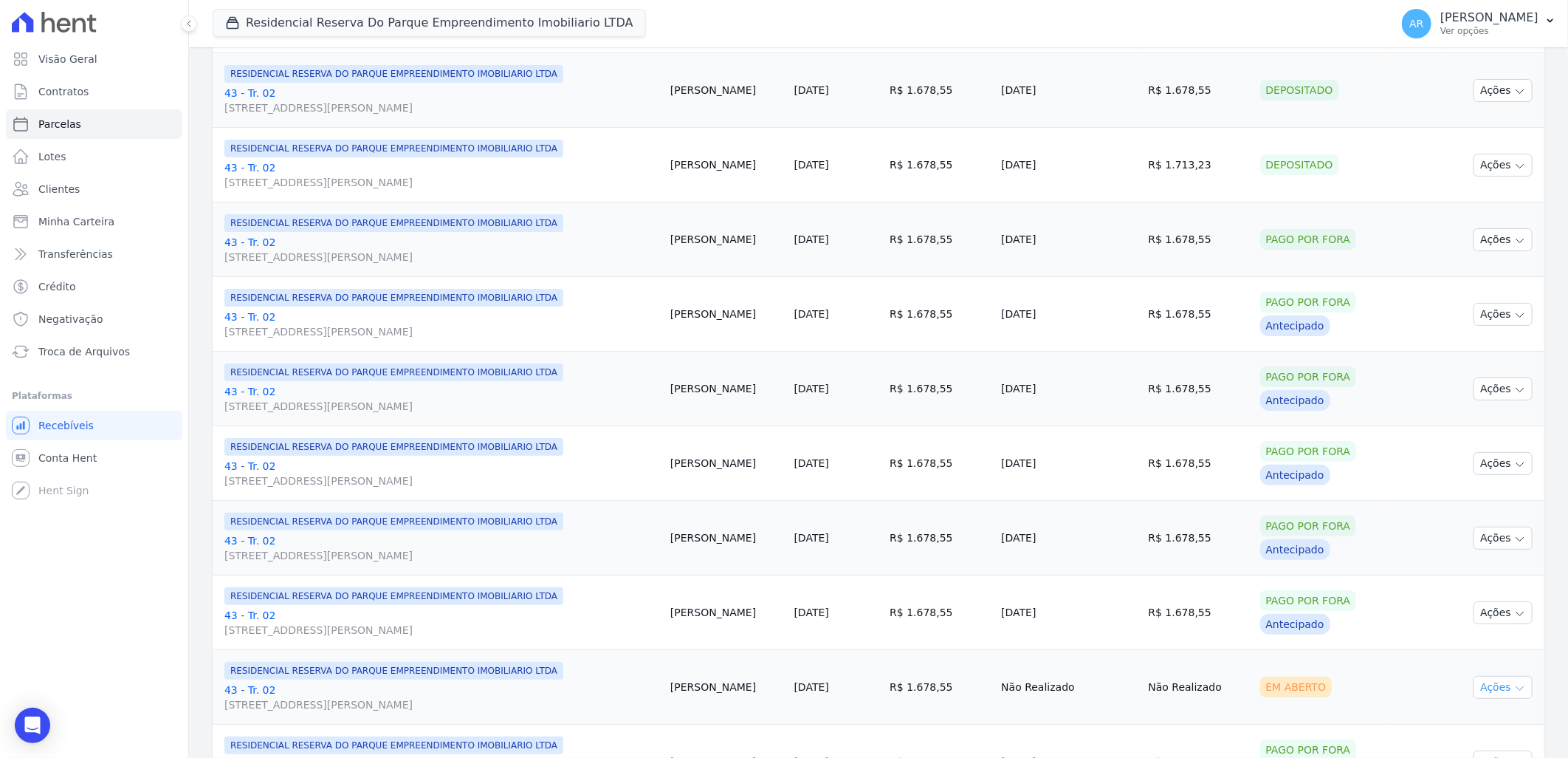
click at [1514, 691] on icon "button" at bounding box center [1519, 688] width 12 height 12
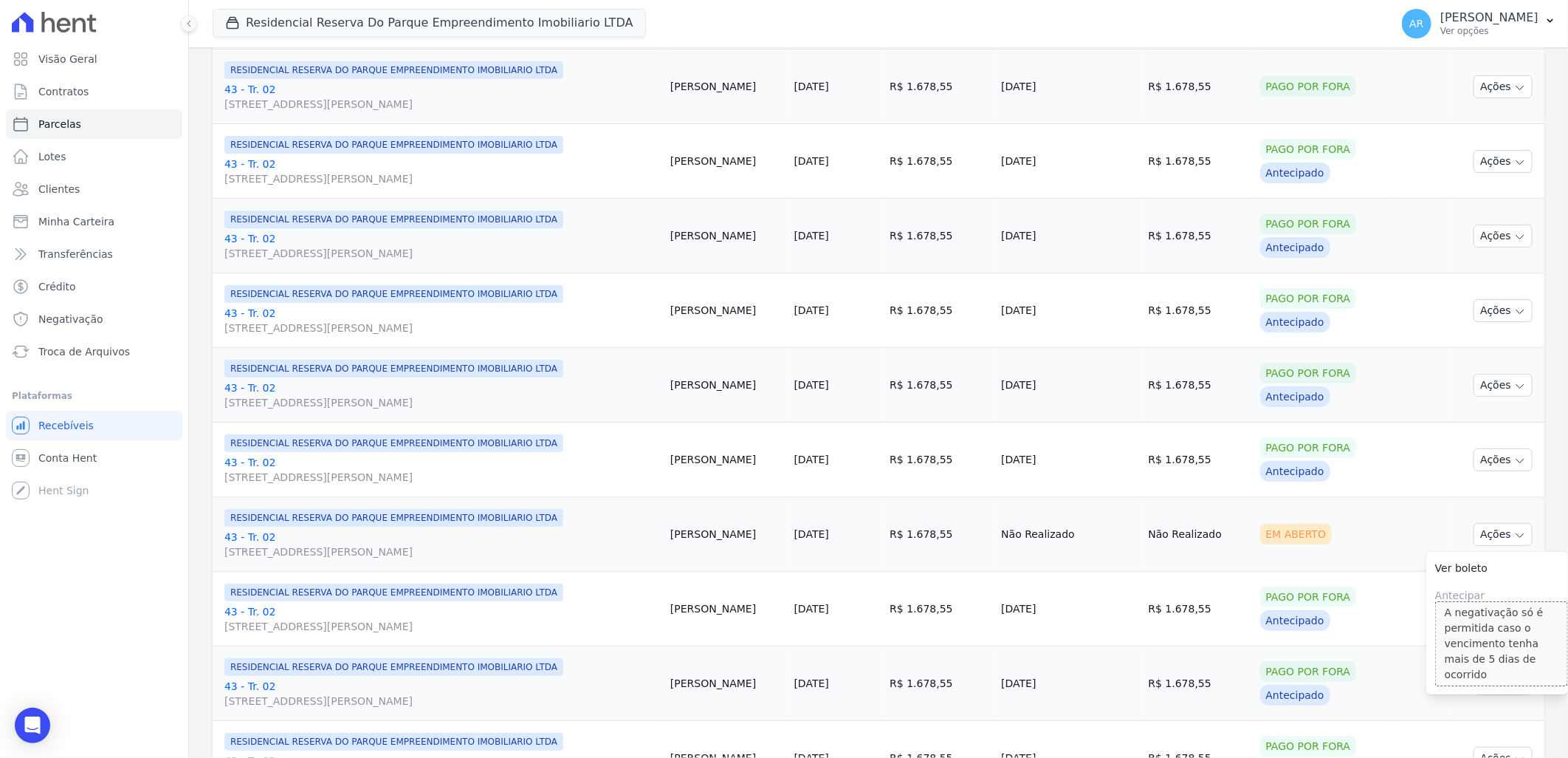
scroll to position [1395, 0]
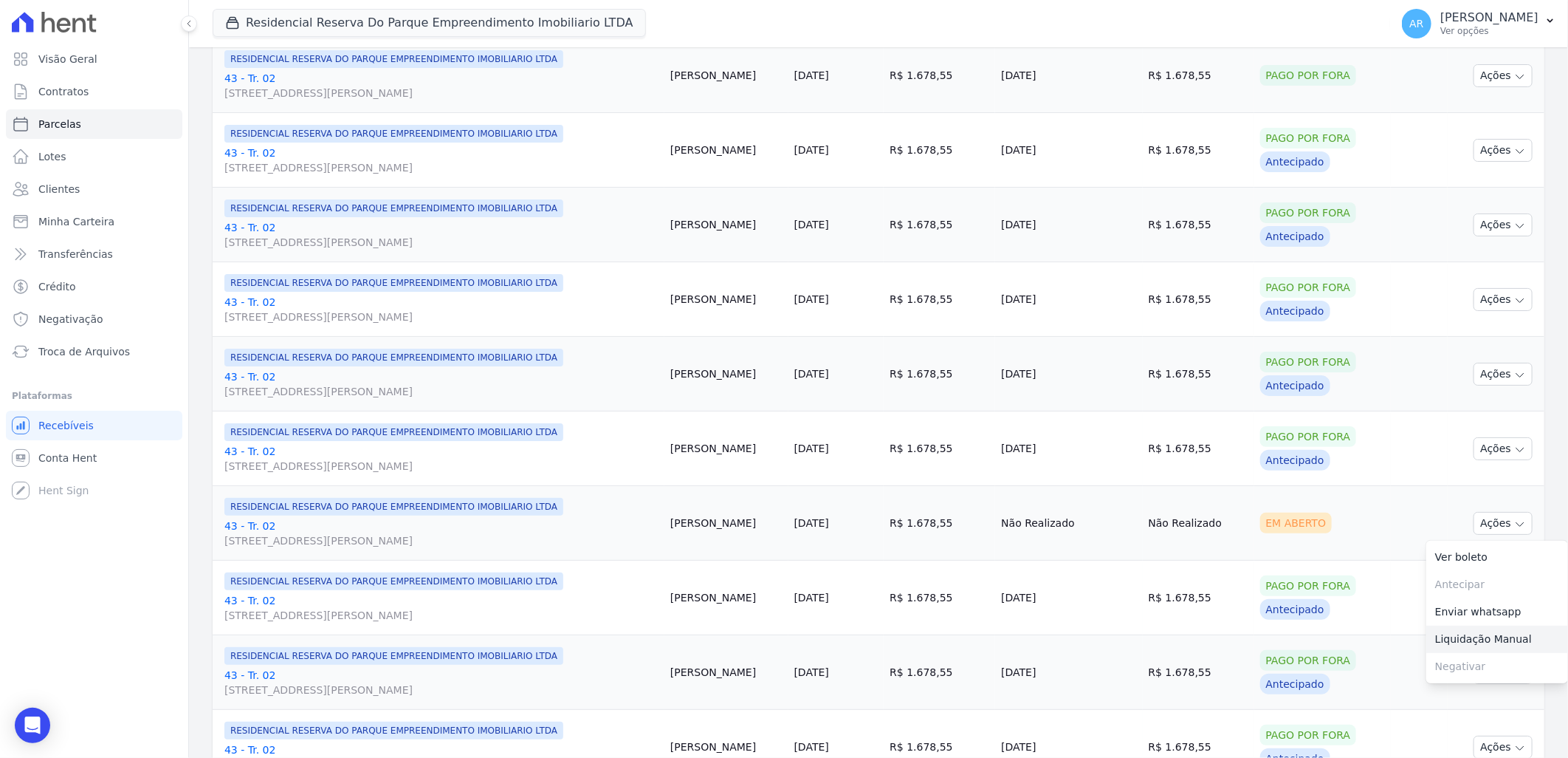
click at [1481, 640] on link "Liquidação Manual" at bounding box center [1497, 639] width 141 height 27
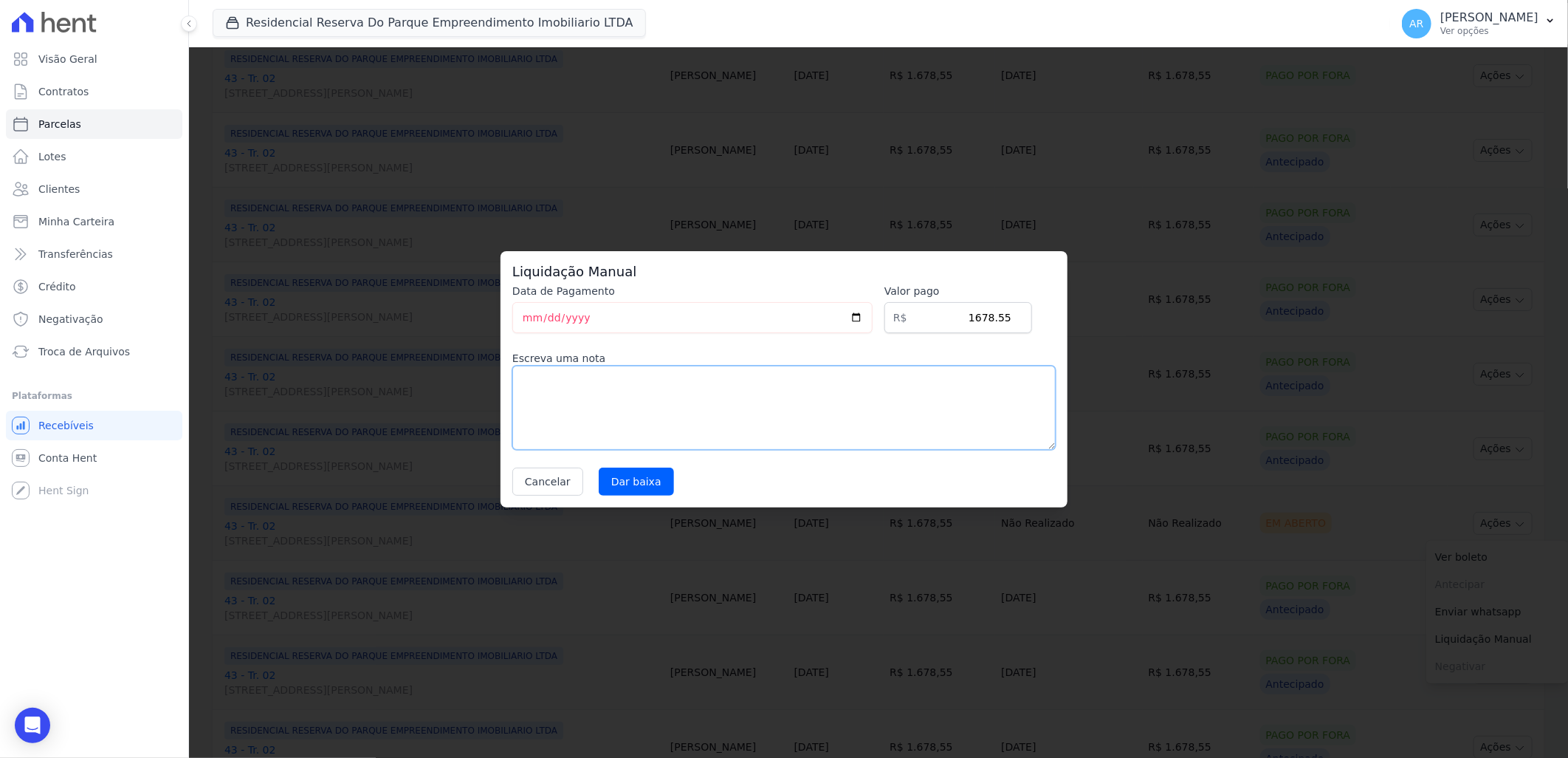
click at [813, 408] on textarea at bounding box center [784, 408] width 544 height 84
paste textarea "Alteração da data de vencimento para todo dia 20."
type textarea "Alteração da data de vencimento para todo dia 20."
click at [619, 487] on input "Dar baixa" at bounding box center [636, 481] width 75 height 28
select select
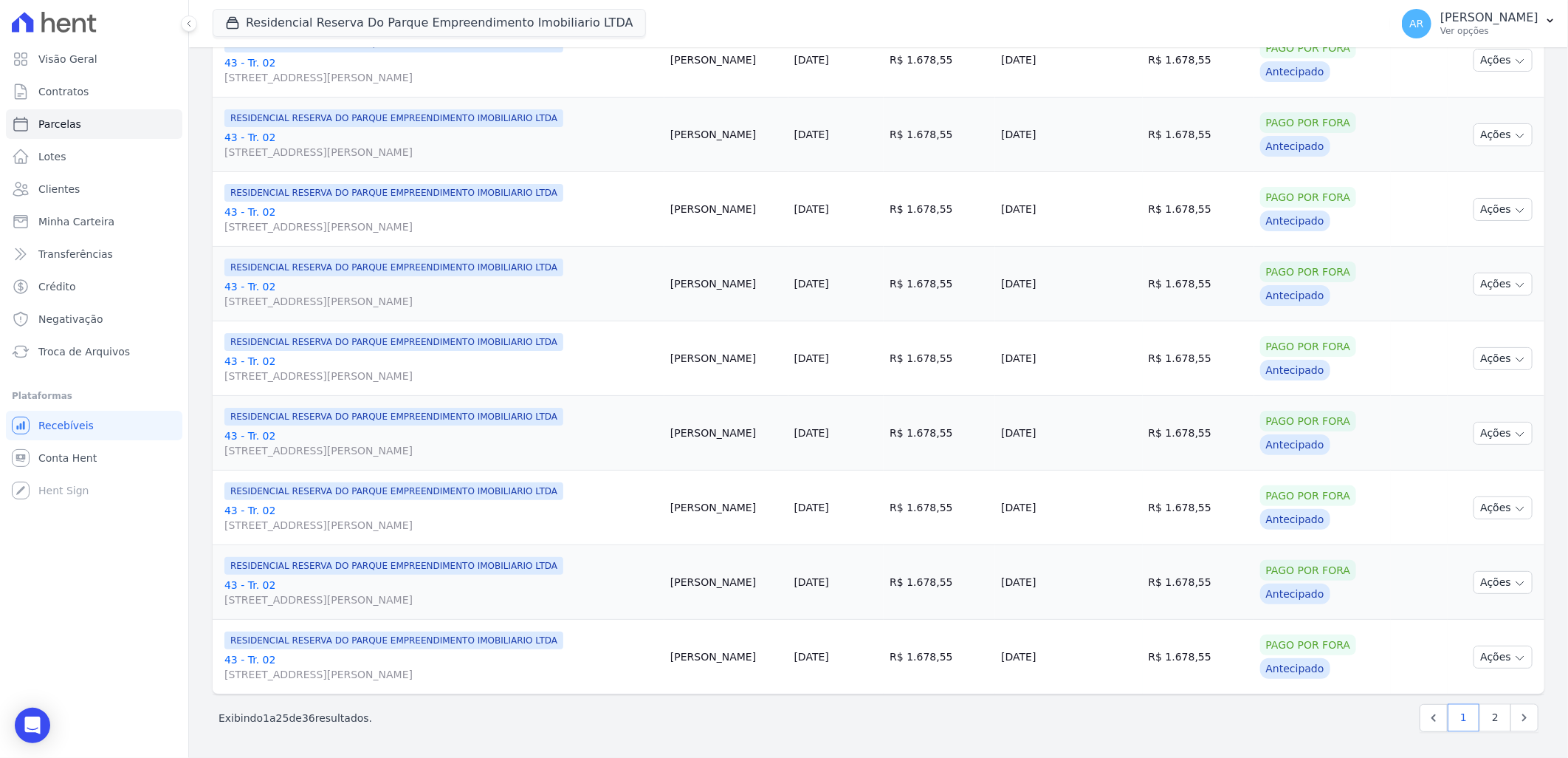
scroll to position [1487, 0]
click at [1484, 708] on link "2" at bounding box center [1495, 717] width 32 height 28
select select
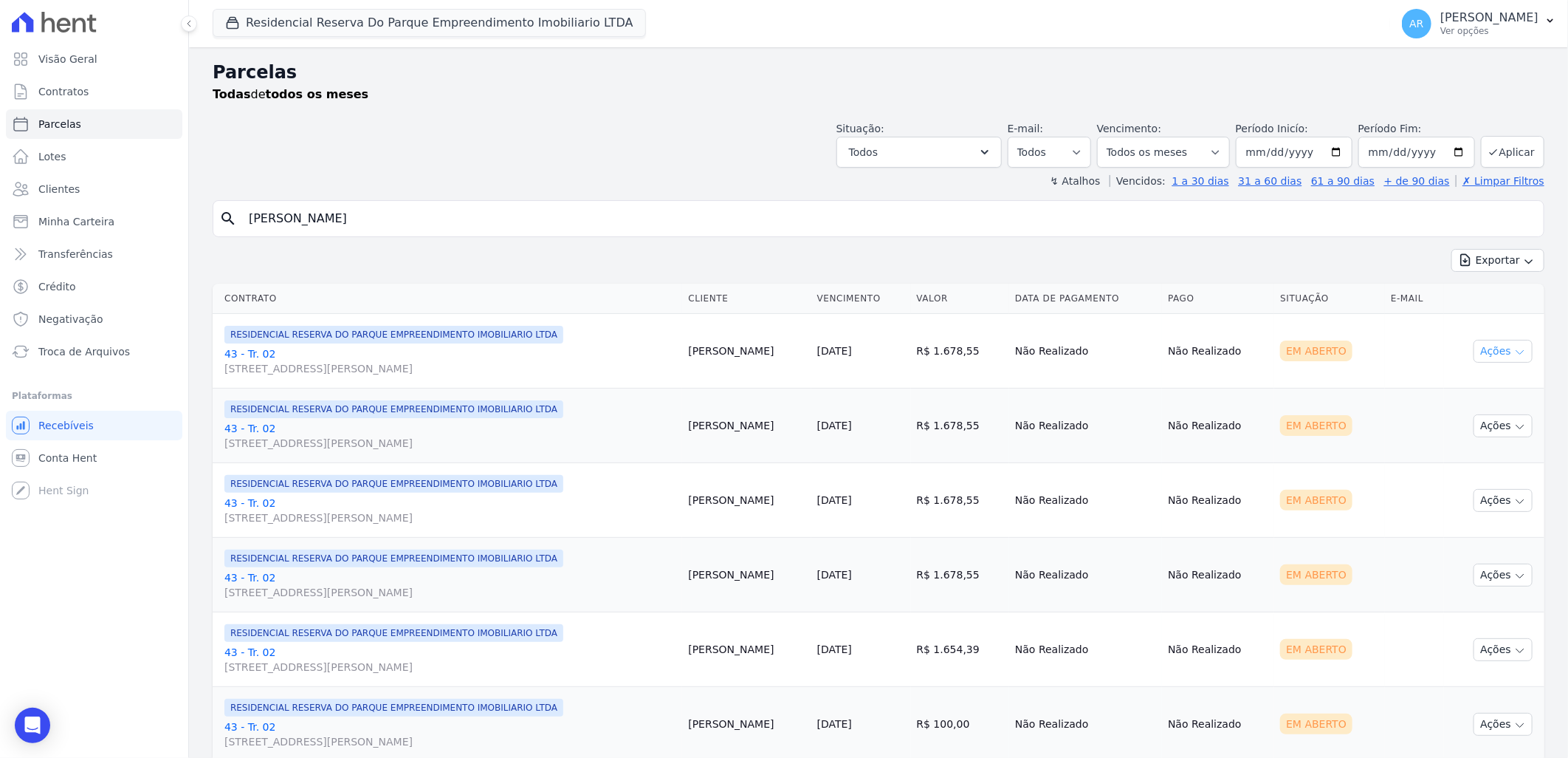
click at [1514, 354] on icon "button" at bounding box center [1519, 352] width 12 height 12
click at [1479, 469] on link "Liquidação Manual" at bounding box center [1497, 466] width 141 height 27
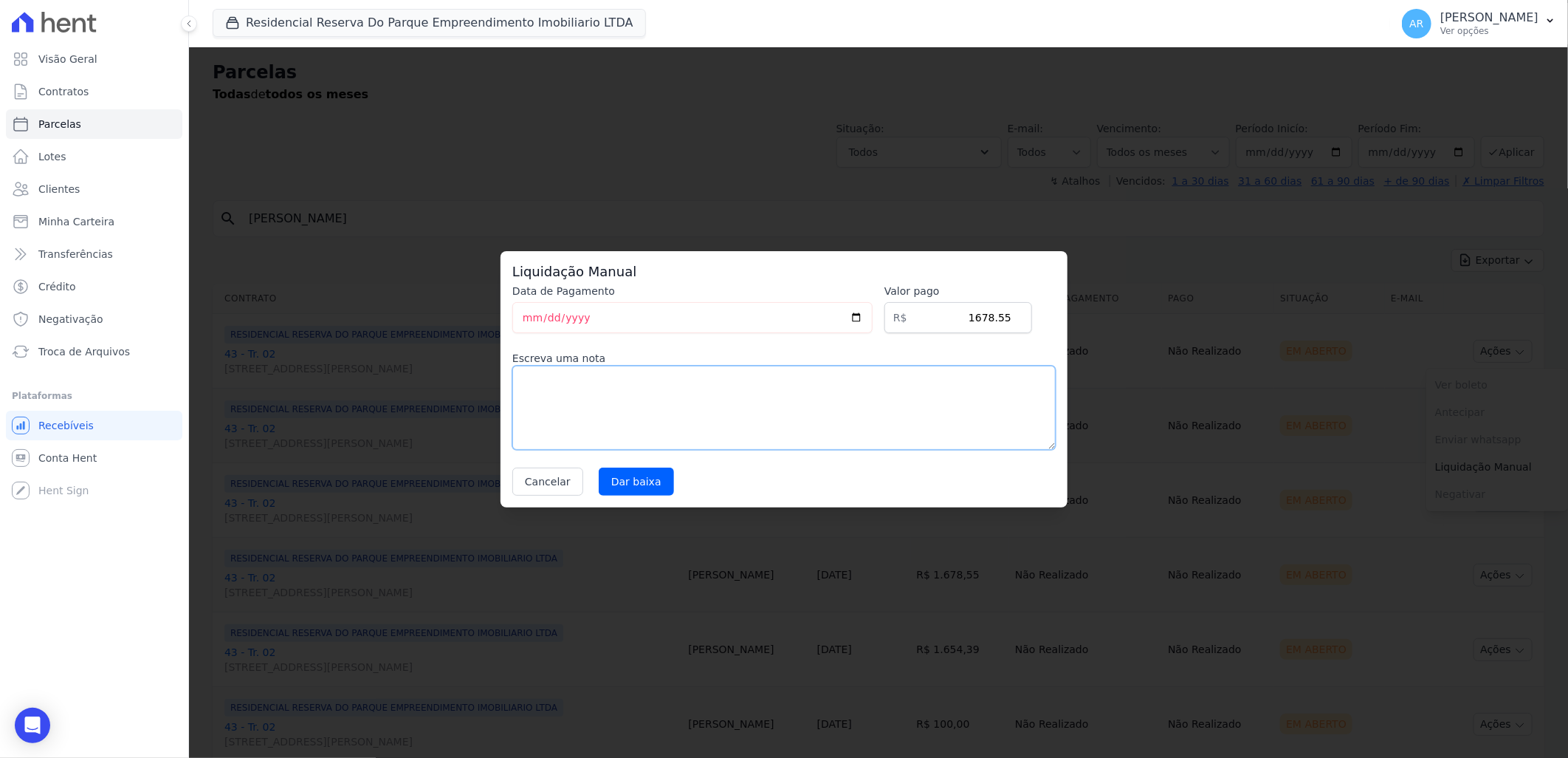
click at [891, 403] on textarea at bounding box center [784, 408] width 544 height 84
paste textarea "Alteração da data de vencimento para todo dia 20."
type textarea "Alteração da data de vencimento para todo dia 20."
click at [650, 476] on input "Dar baixa" at bounding box center [636, 481] width 75 height 28
select select
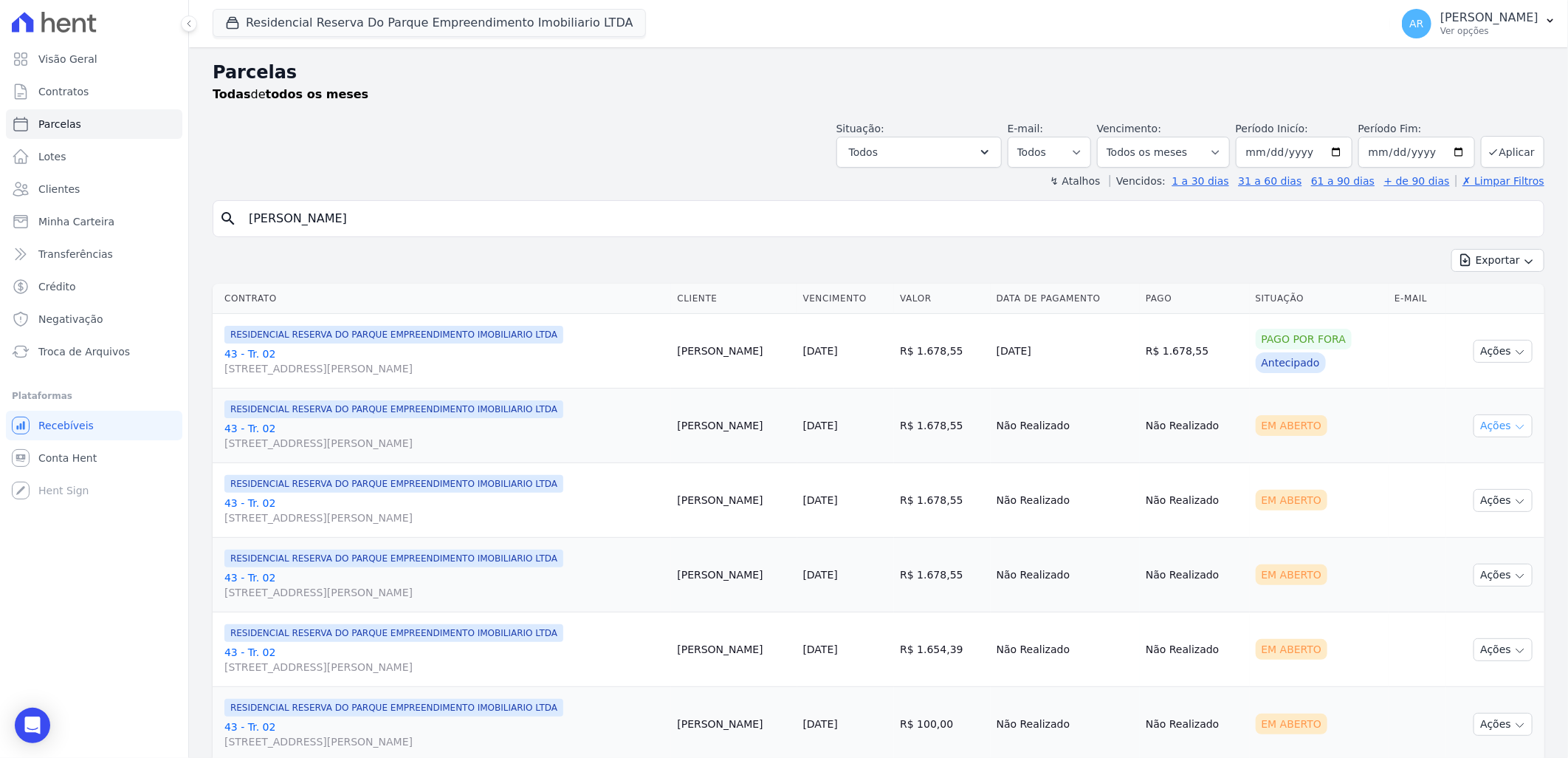
click at [1514, 421] on icon "button" at bounding box center [1519, 426] width 12 height 12
click at [1481, 543] on link "Liquidação Manual" at bounding box center [1497, 541] width 141 height 27
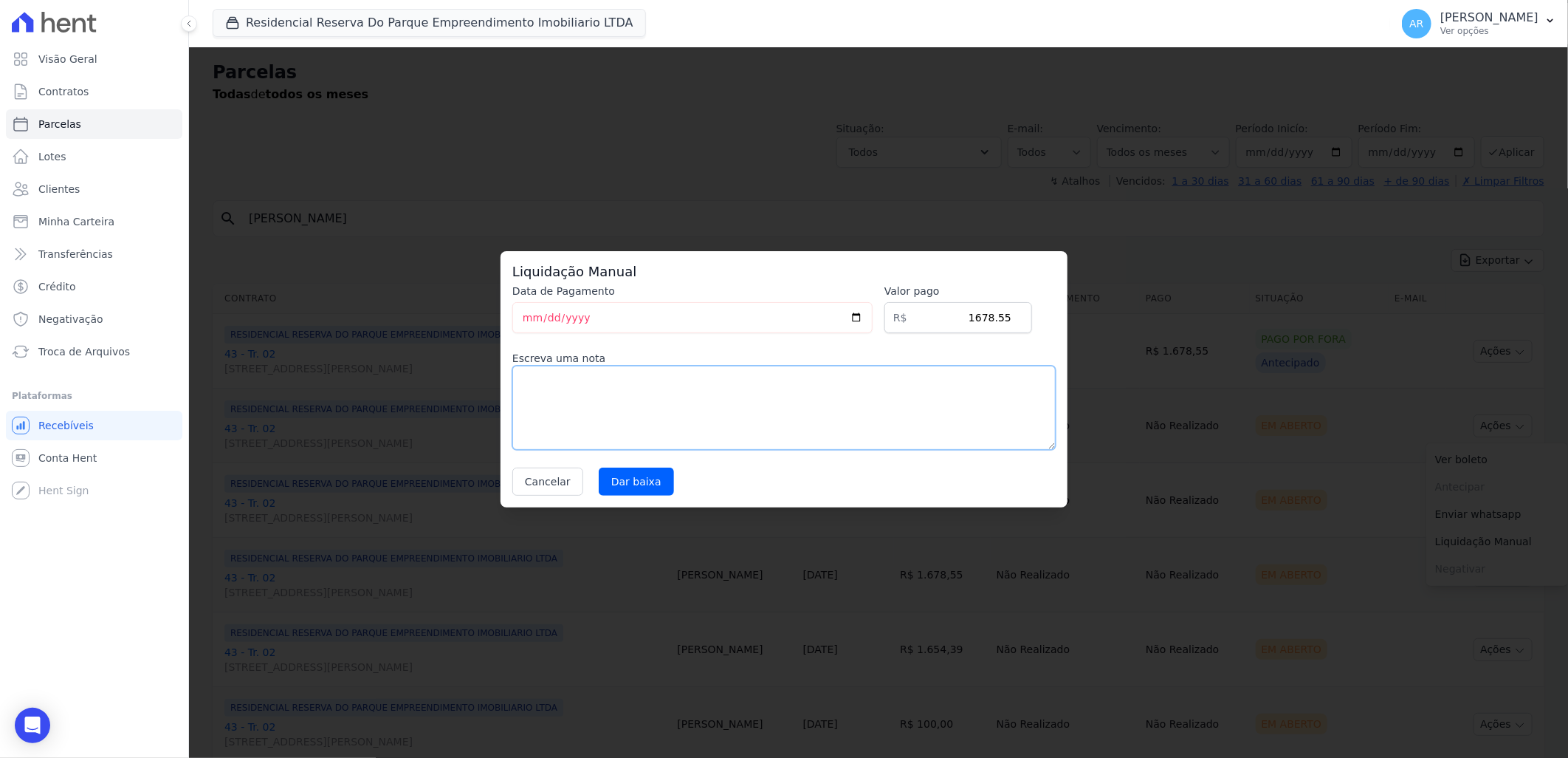
drag, startPoint x: 919, startPoint y: 425, endPoint x: 834, endPoint y: 448, distance: 88.1
click at [912, 422] on textarea at bounding box center [784, 408] width 544 height 84
paste textarea "Alteração da data de vencimento para todo dia 20."
type textarea "Alteração da data de vencimento para todo dia 20."
drag, startPoint x: 638, startPoint y: 484, endPoint x: 1069, endPoint y: 483, distance: 431.0
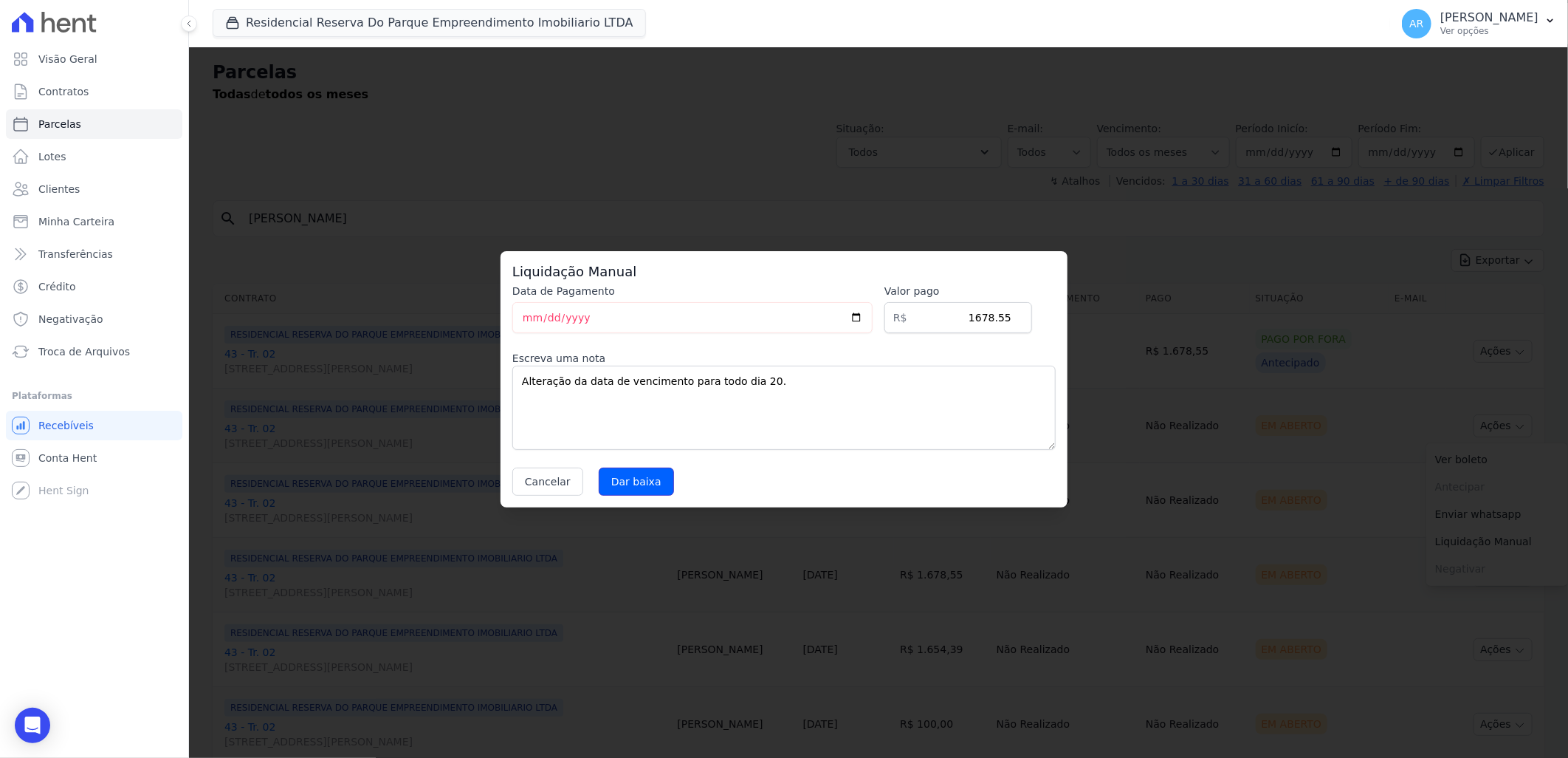
click at [630, 483] on input "Dar baixa" at bounding box center [636, 481] width 75 height 28
select select
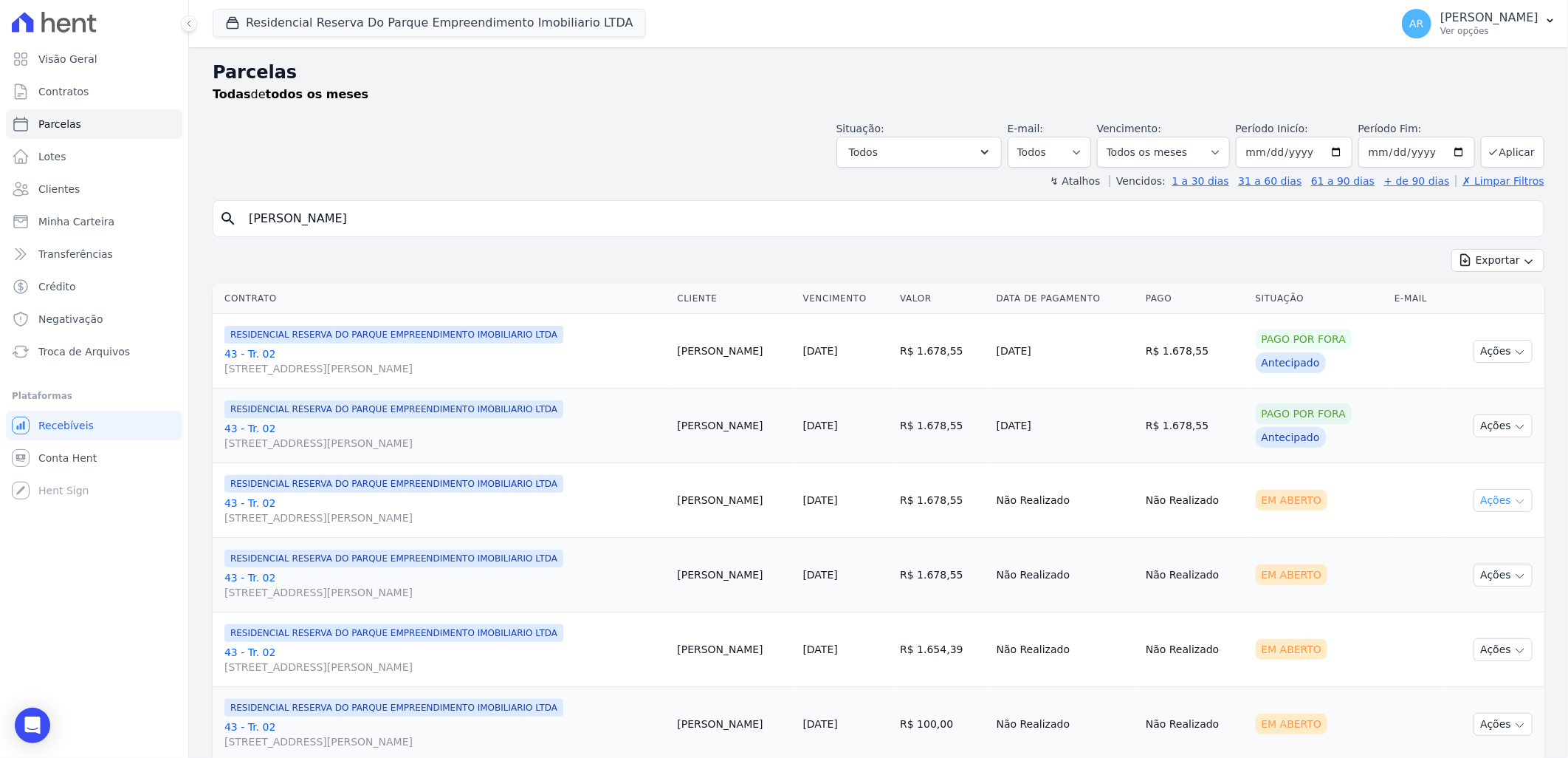
drag, startPoint x: 1508, startPoint y: 500, endPoint x: 1472, endPoint y: 510, distance: 37.4
click at [1514, 498] on icon "button" at bounding box center [1519, 501] width 12 height 12
click at [1466, 616] on link "Liquidação Manual" at bounding box center [1497, 616] width 141 height 27
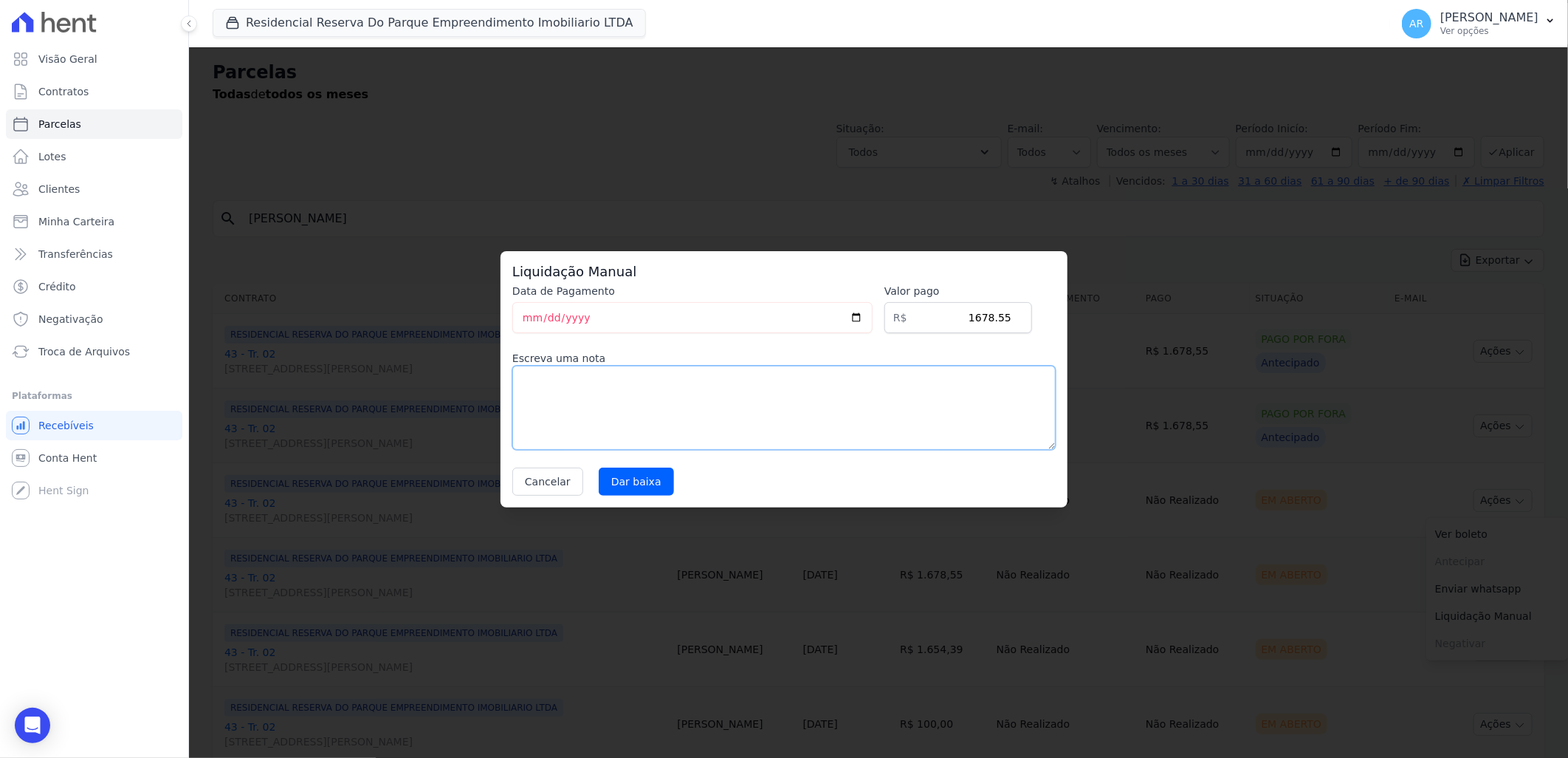
drag, startPoint x: 739, startPoint y: 438, endPoint x: 666, endPoint y: 458, distance: 75.7
click at [738, 438] on textarea at bounding box center [784, 408] width 544 height 84
paste textarea "Alteração da data de vencimento para todo dia 20."
type textarea "Alteração da data de vencimento para todo dia 20."
click at [637, 469] on input "Dar baixa" at bounding box center [636, 481] width 75 height 28
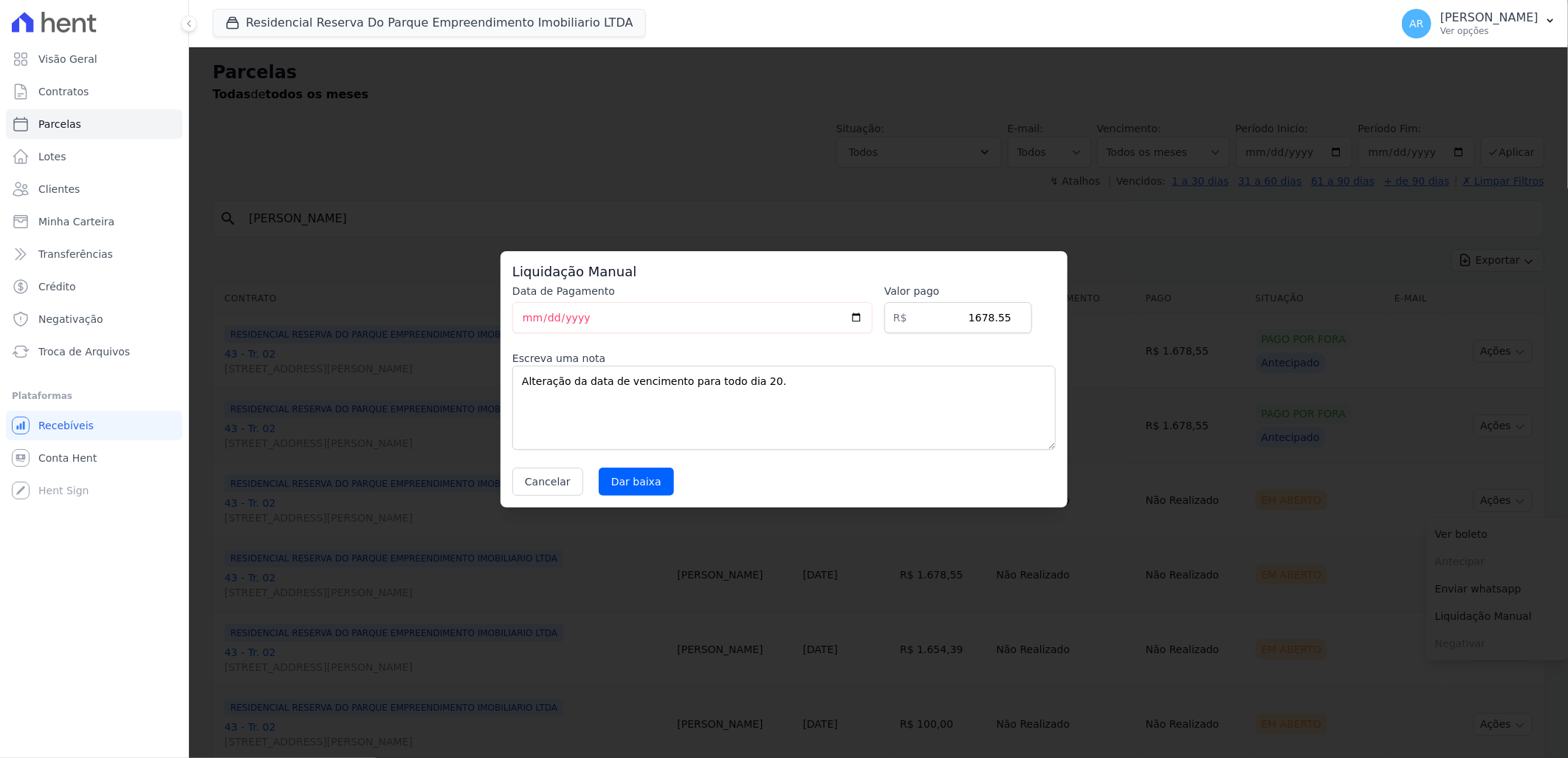
select select
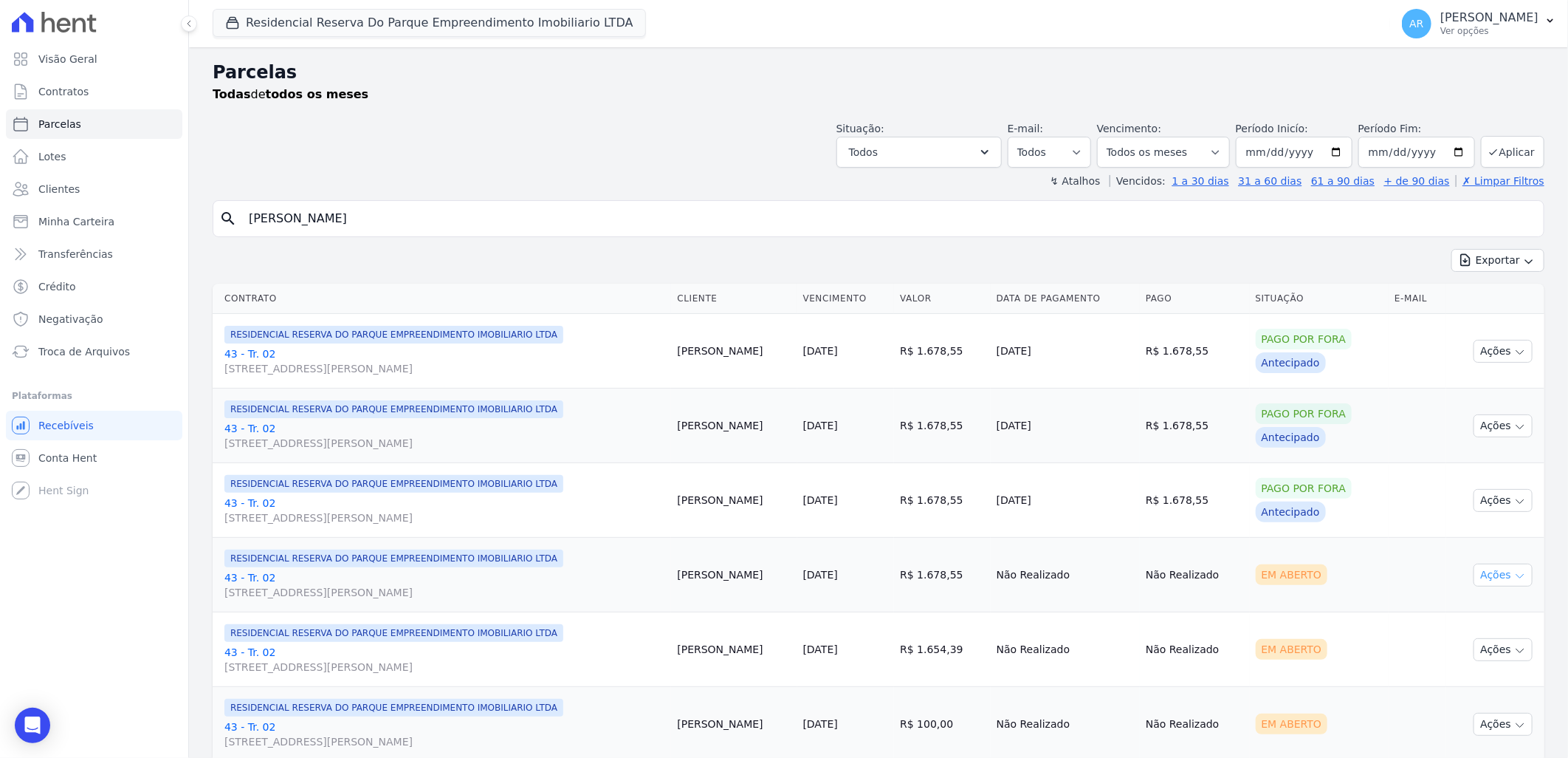
click at [1491, 570] on button "Ações" at bounding box center [1503, 575] width 59 height 23
click at [1461, 685] on link "Liquidação Manual" at bounding box center [1497, 691] width 141 height 27
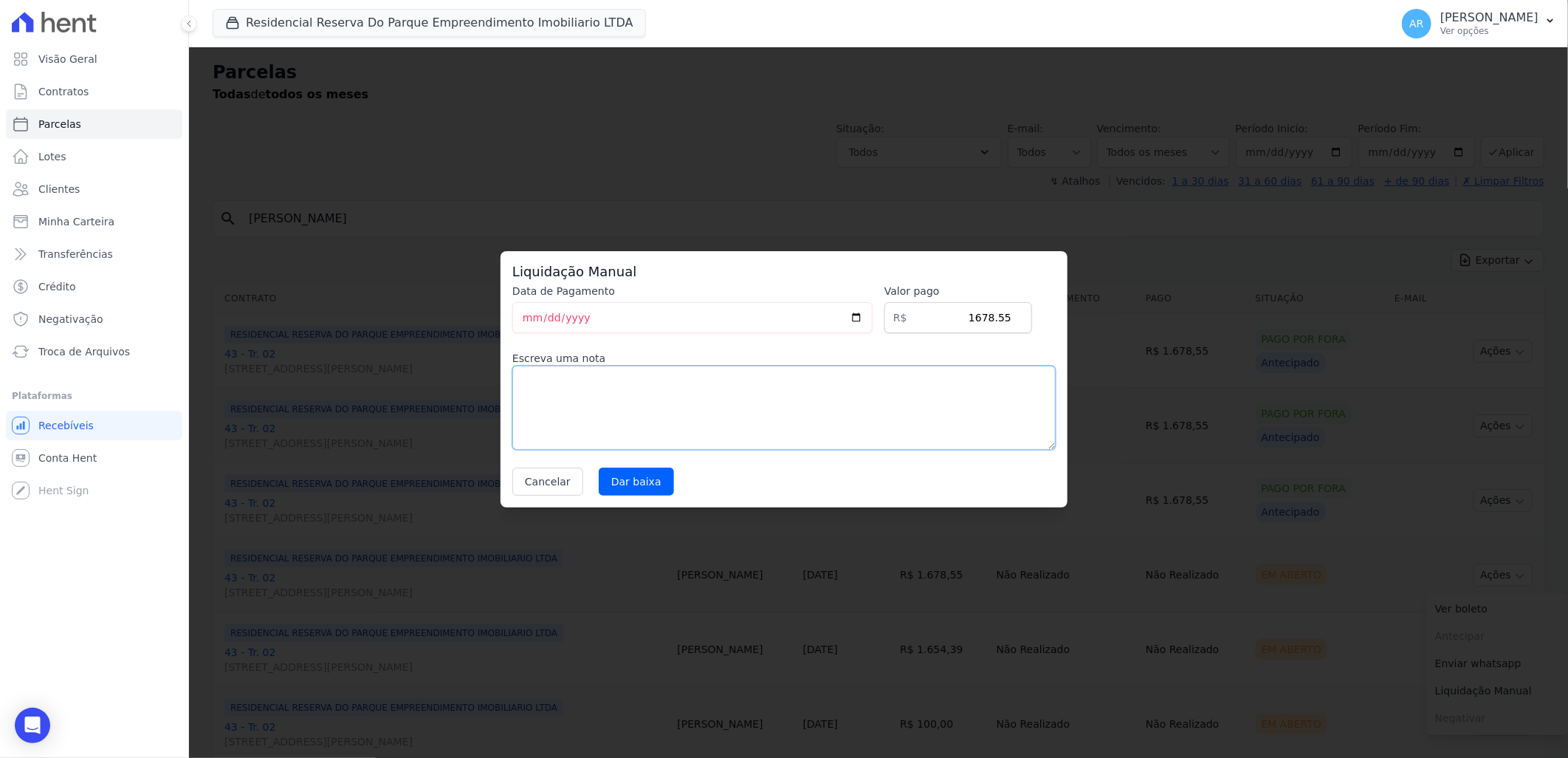
click at [839, 422] on textarea at bounding box center [784, 408] width 544 height 84
paste textarea "Alteração da data de vencimento para todo dia 20."
type textarea "Alteração da data de vencimento para todo dia 20."
click at [629, 479] on input "Dar baixa" at bounding box center [636, 481] width 75 height 28
select select
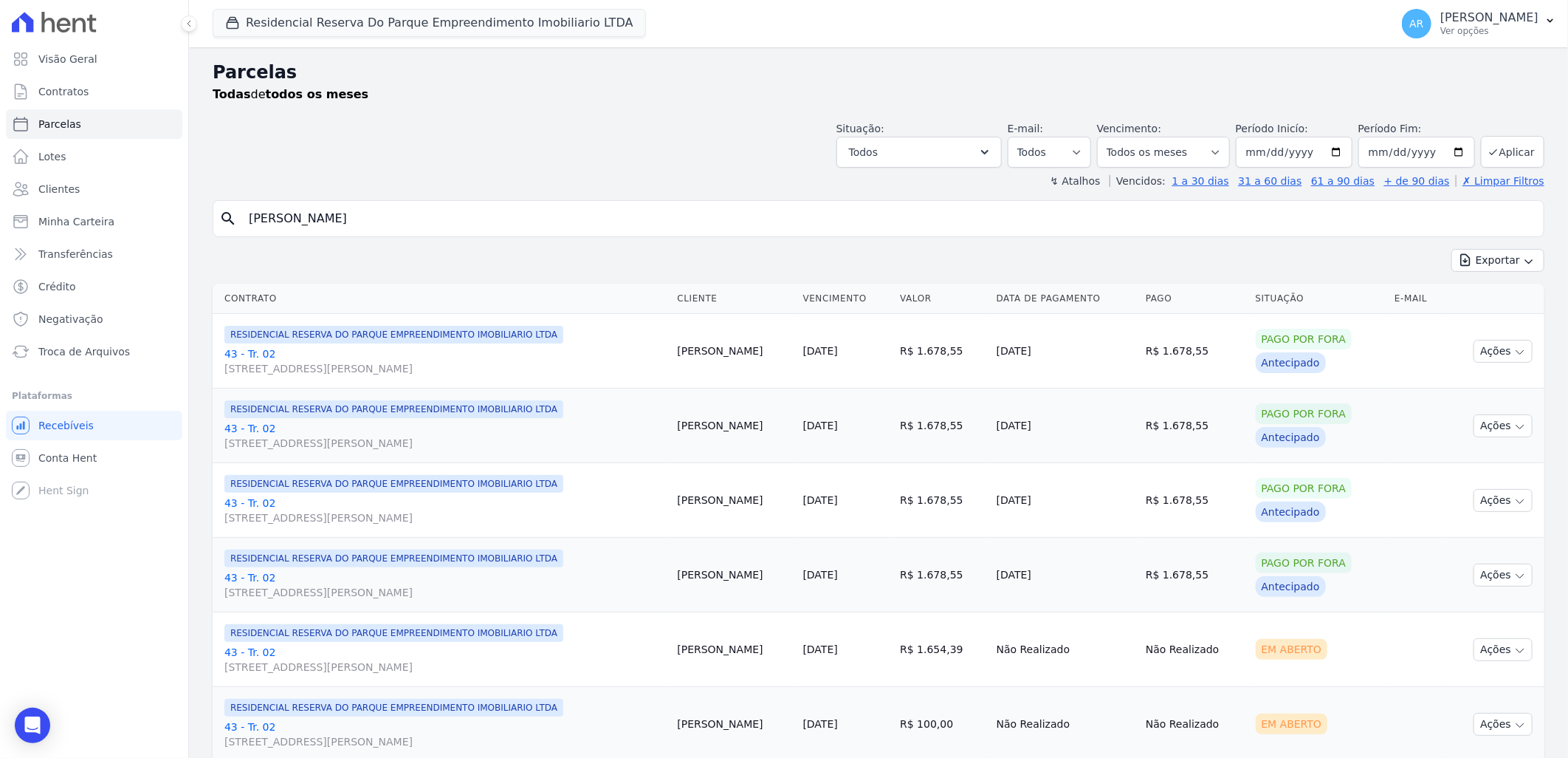
drag, startPoint x: 1505, startPoint y: 637, endPoint x: 1450, endPoint y: 644, distance: 55.4
click at [1500, 641] on button "Ações" at bounding box center [1503, 650] width 59 height 23
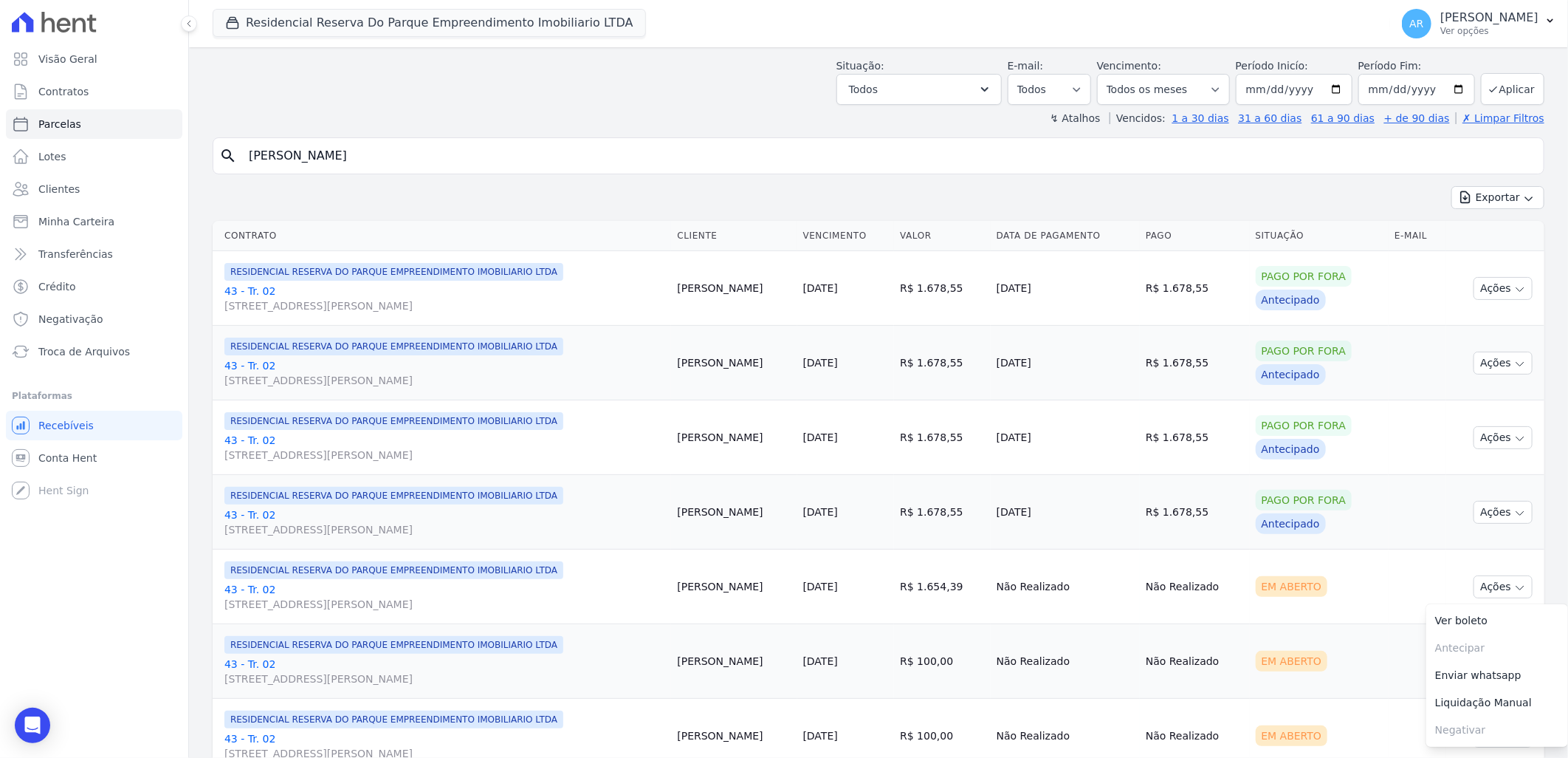
scroll to position [164, 0]
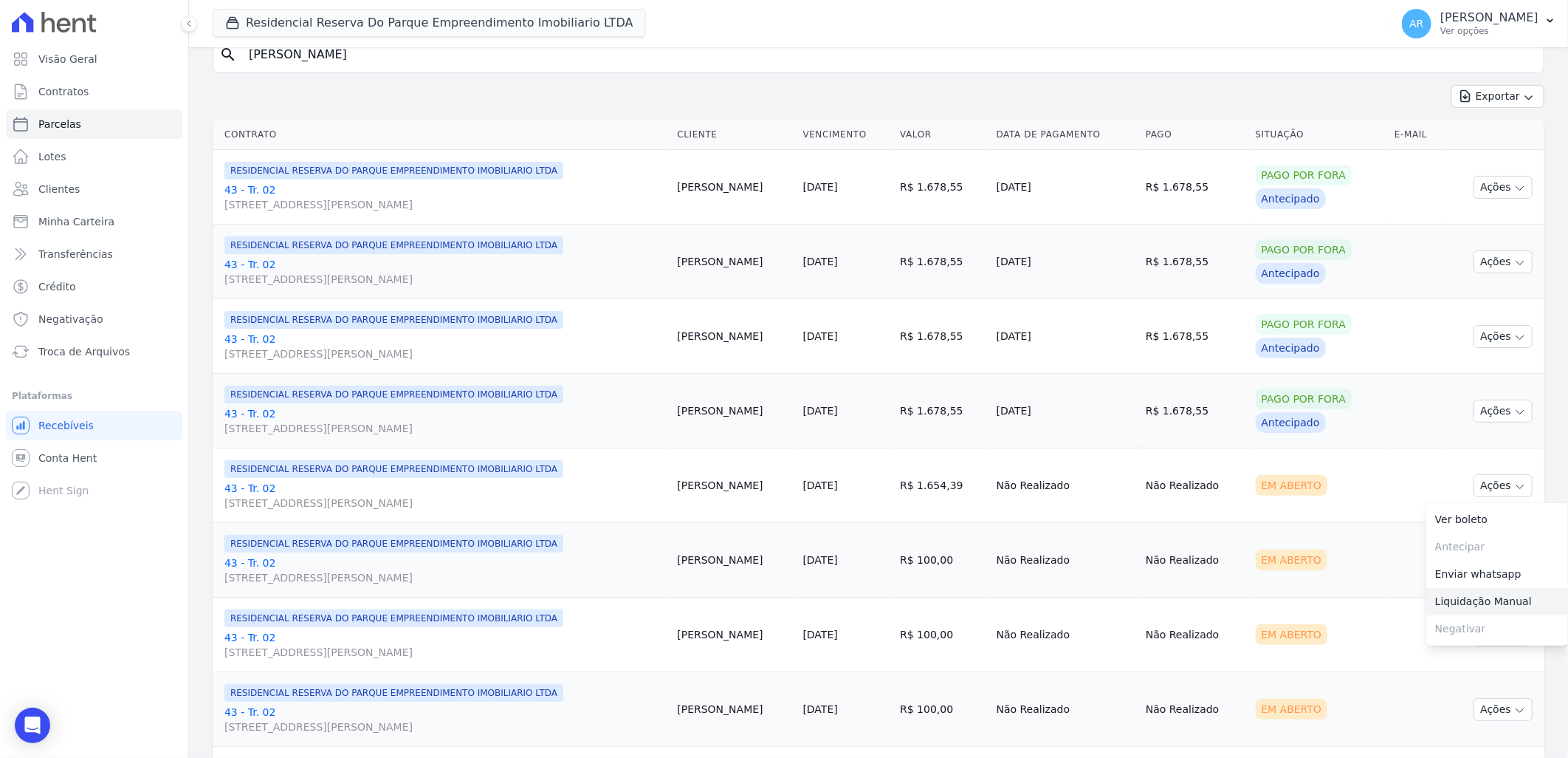
click at [1448, 601] on link "Liquidação Manual" at bounding box center [1497, 601] width 141 height 27
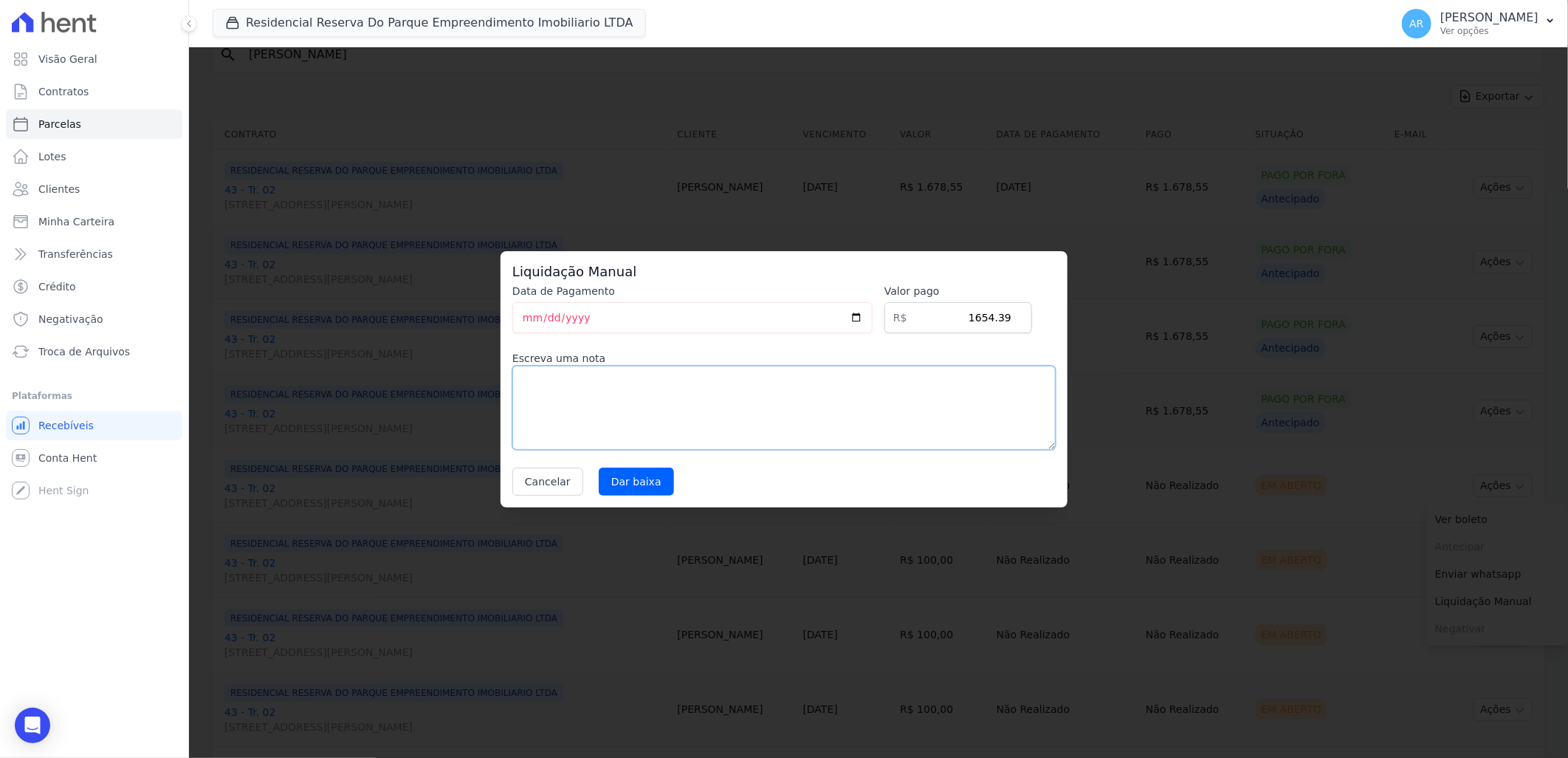
click at [700, 423] on textarea at bounding box center [784, 408] width 544 height 84
paste textarea "Alteração da data de vencimento para todo dia 20."
type textarea "Alteração da data de vencimento para todo dia 20."
click at [617, 480] on input "Dar baixa" at bounding box center [636, 481] width 75 height 28
select select
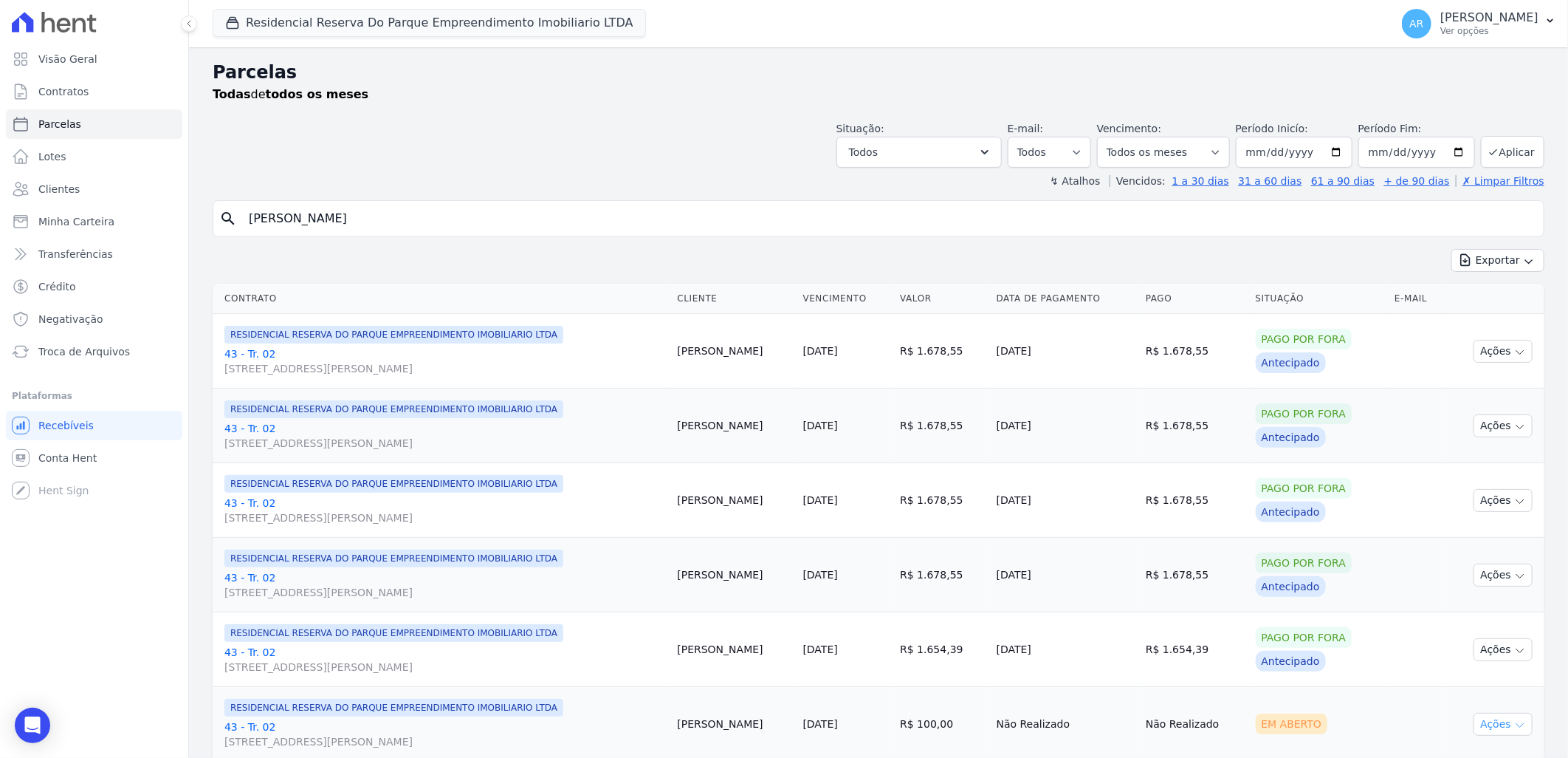
click at [1494, 724] on button "Ações" at bounding box center [1503, 724] width 59 height 23
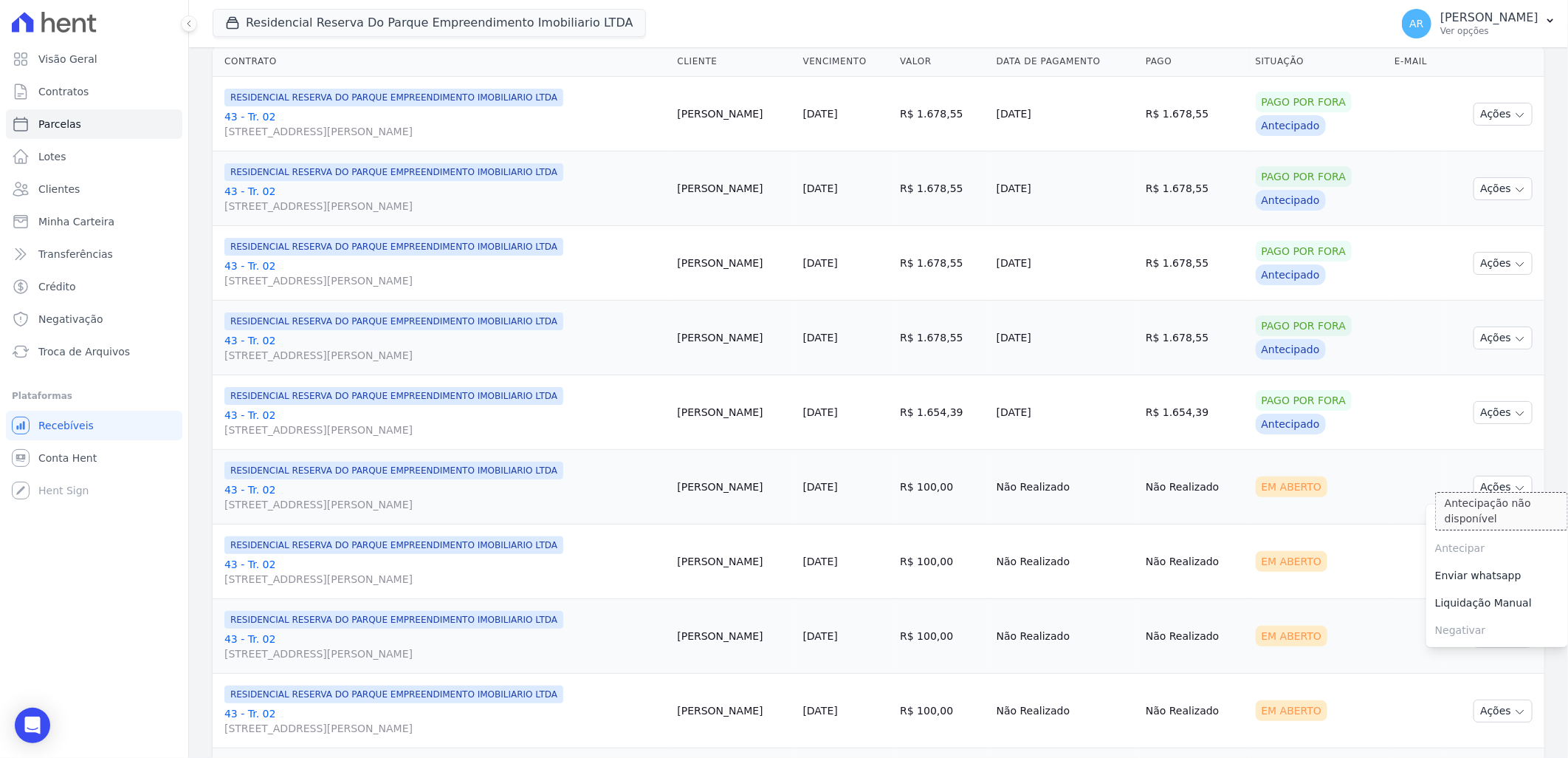
scroll to position [246, 0]
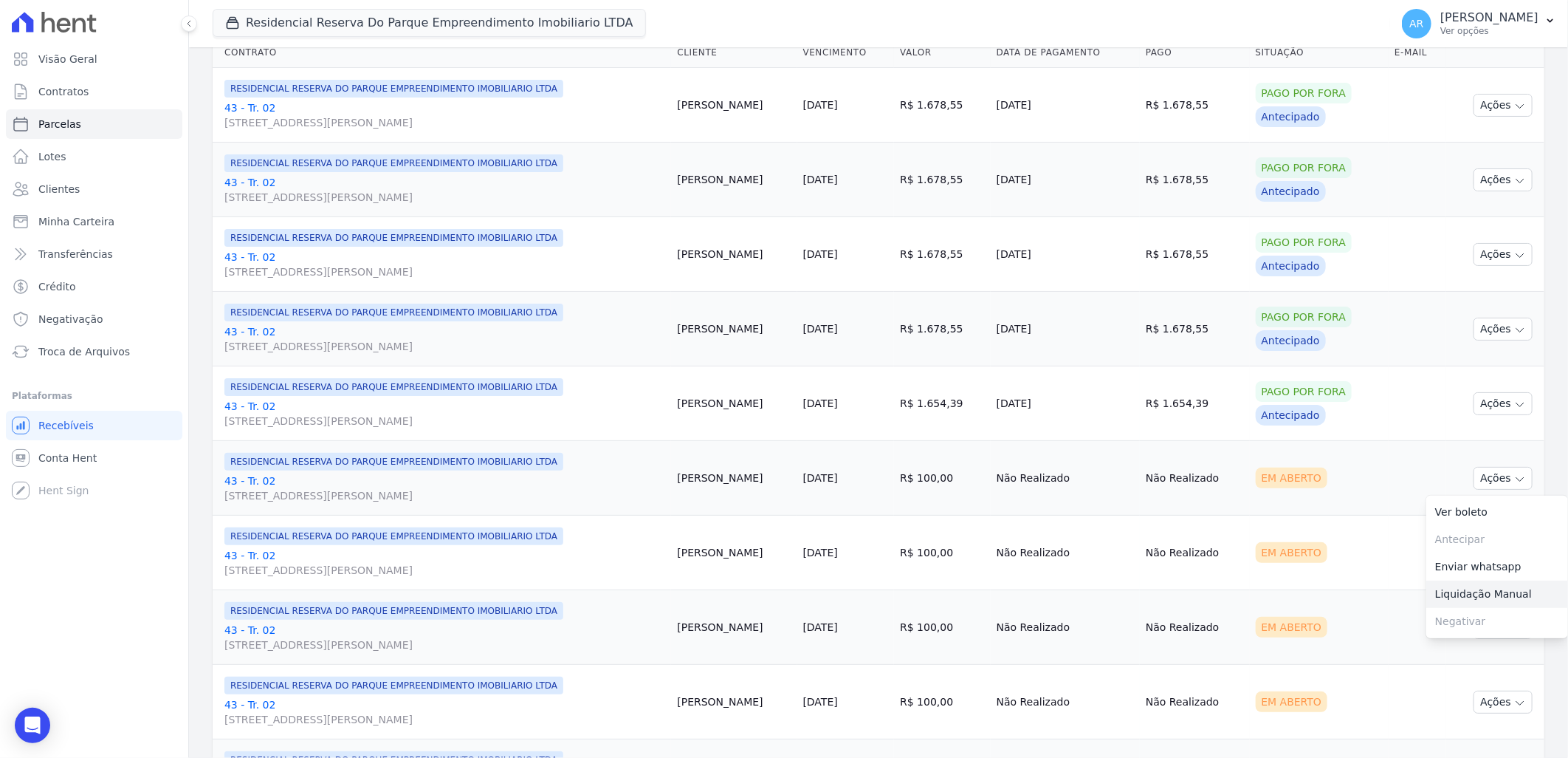
click at [1462, 592] on link "Liquidação Manual" at bounding box center [1497, 594] width 141 height 27
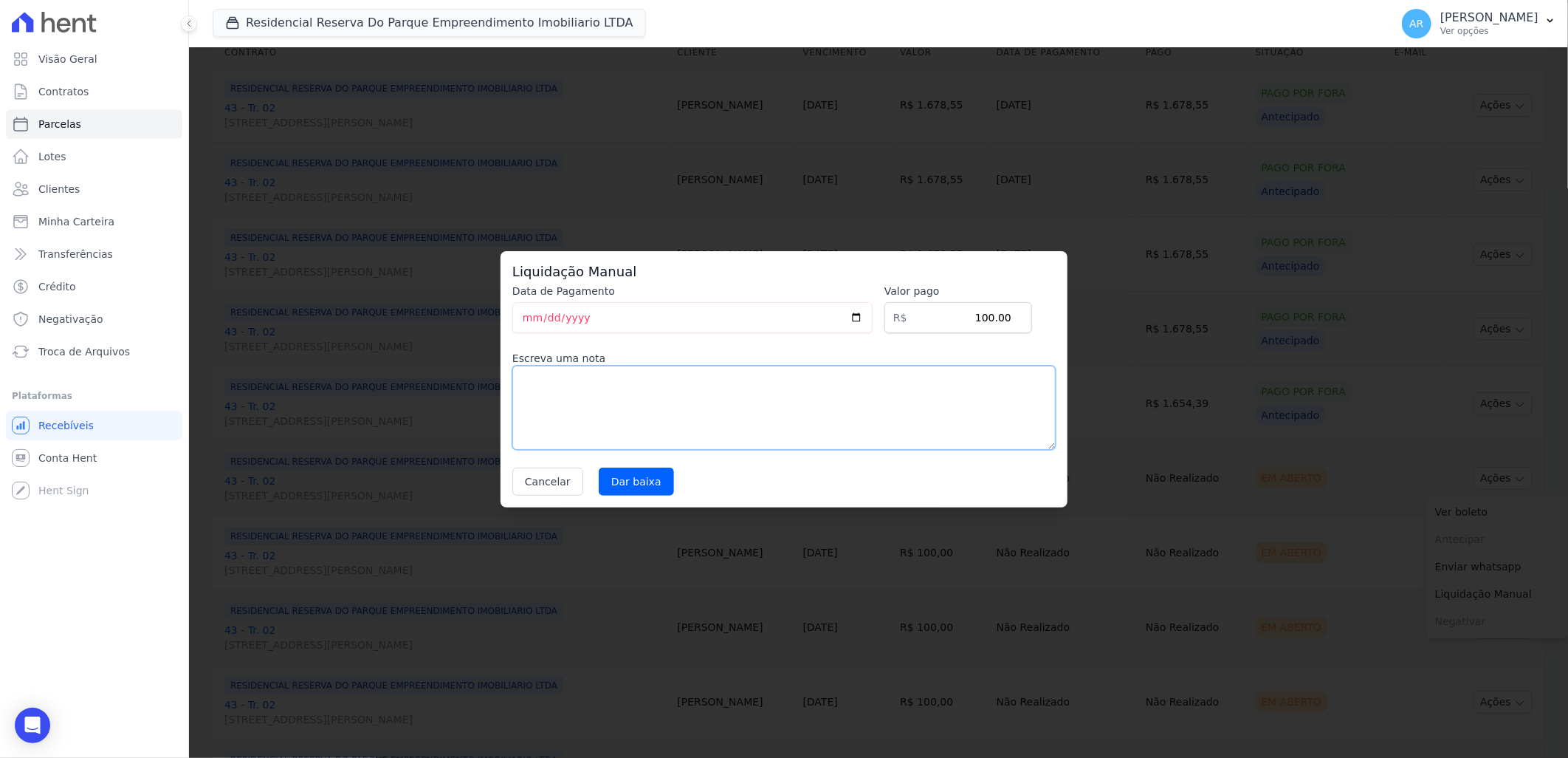
click at [854, 401] on textarea at bounding box center [784, 408] width 544 height 84
paste textarea "Alteração da data de vencimento para todo dia 20."
type textarea "Alteração da data de vencimento para todo dia 20."
click at [645, 479] on input "Dar baixa" at bounding box center [636, 481] width 75 height 28
select select
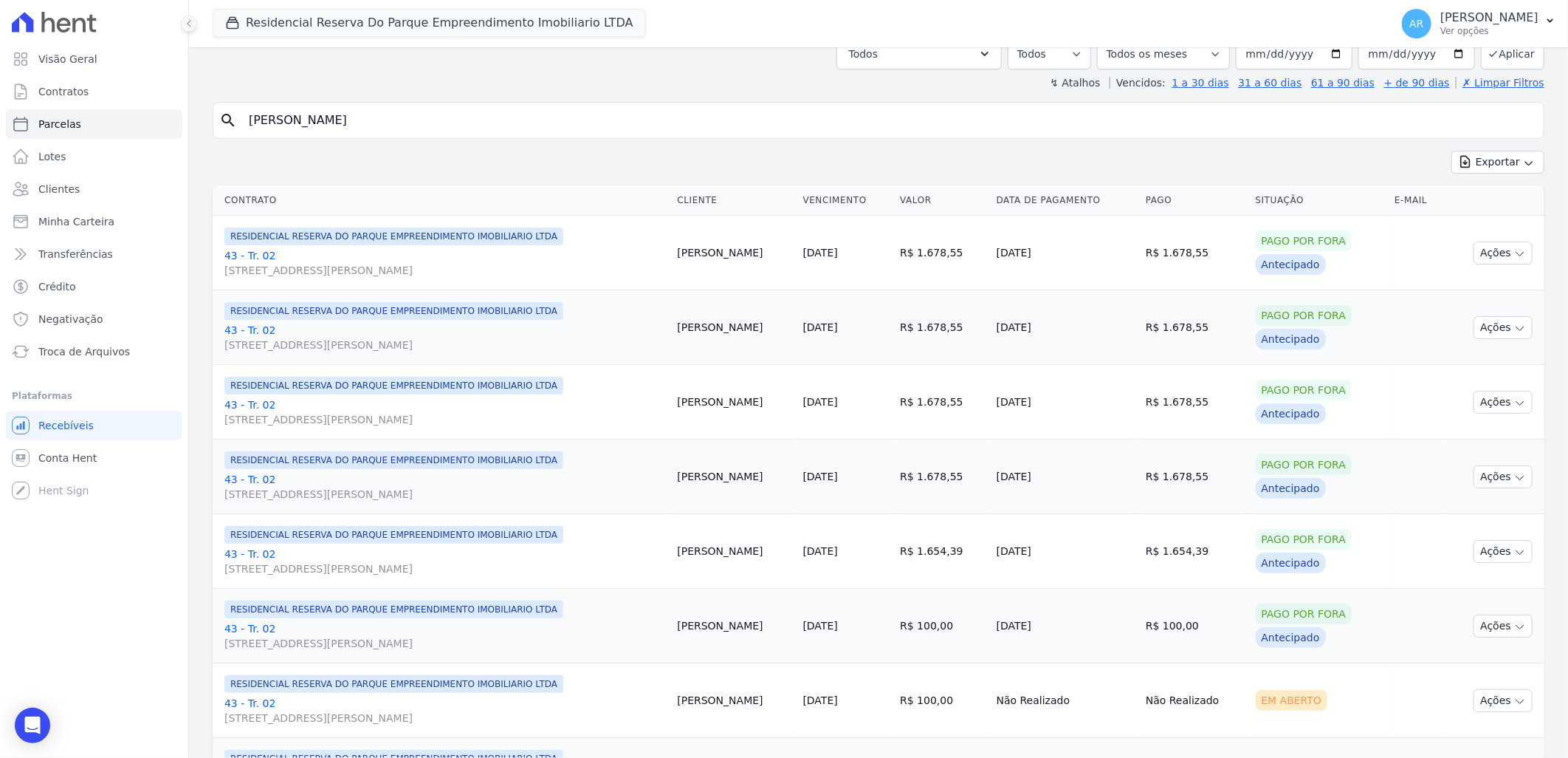
scroll to position [441, 0]
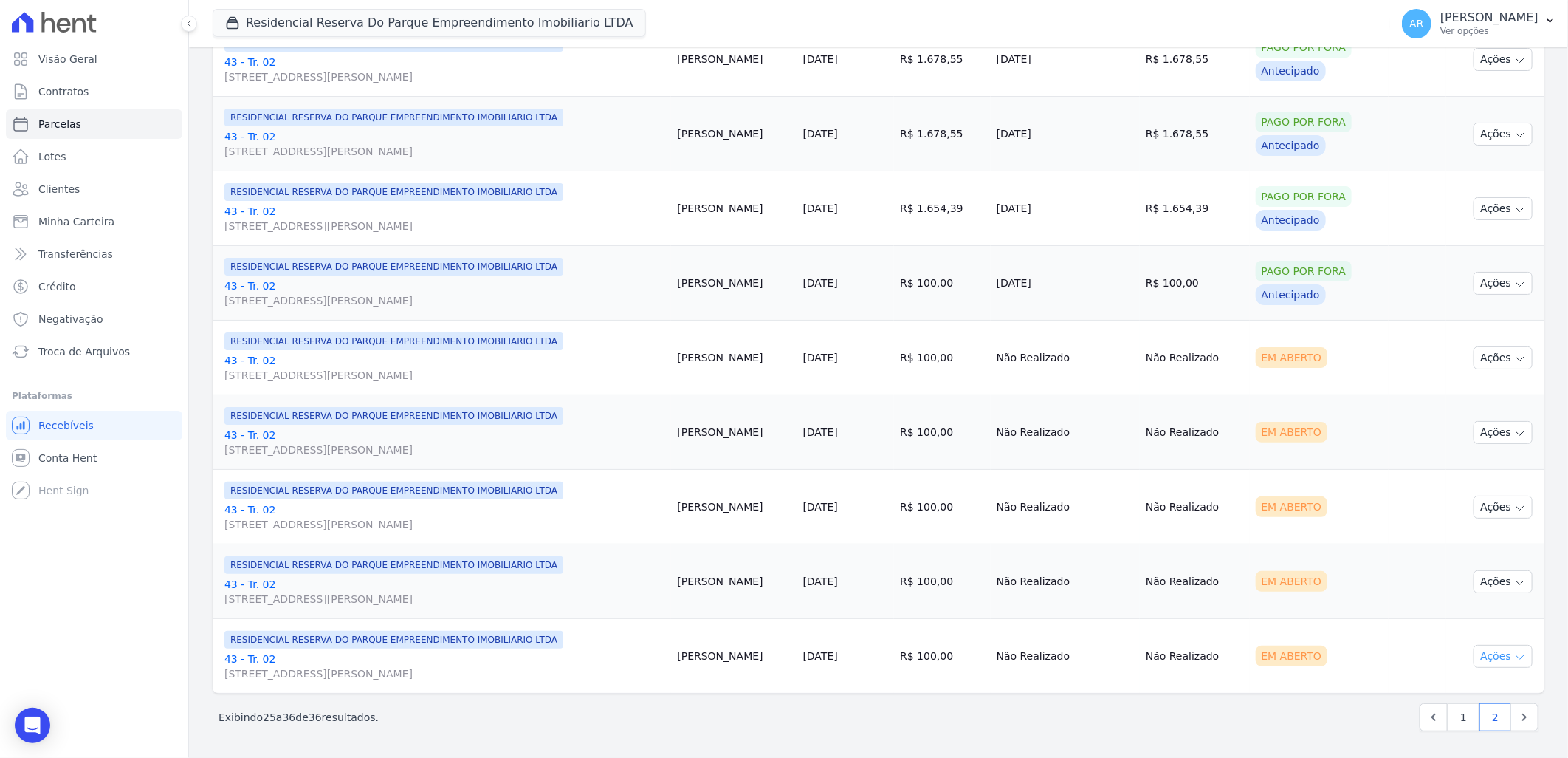
click at [1501, 652] on button "Ações" at bounding box center [1503, 657] width 59 height 23
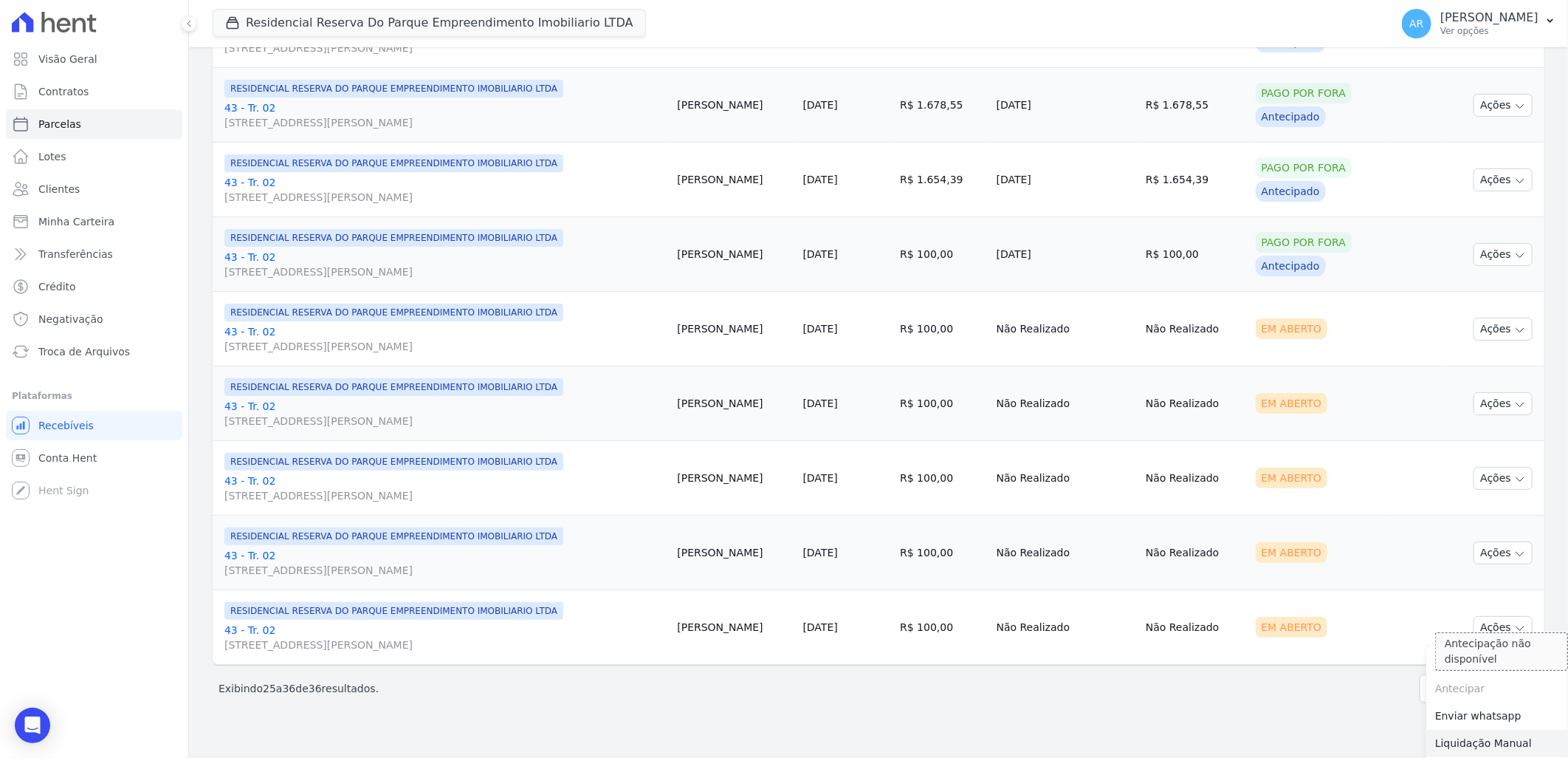
scroll to position [499, 0]
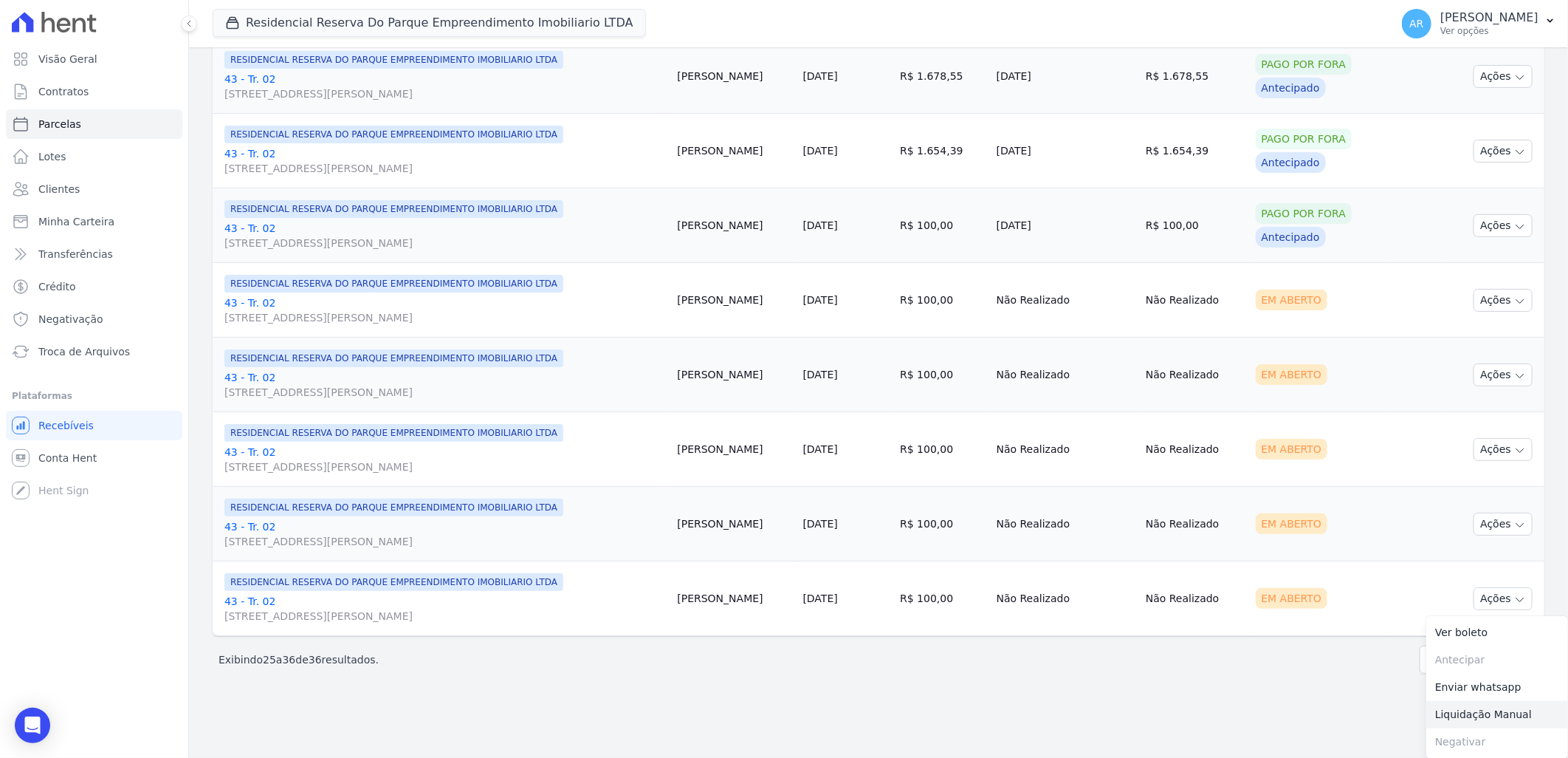
click at [1470, 707] on link "Liquidação Manual" at bounding box center [1497, 714] width 141 height 27
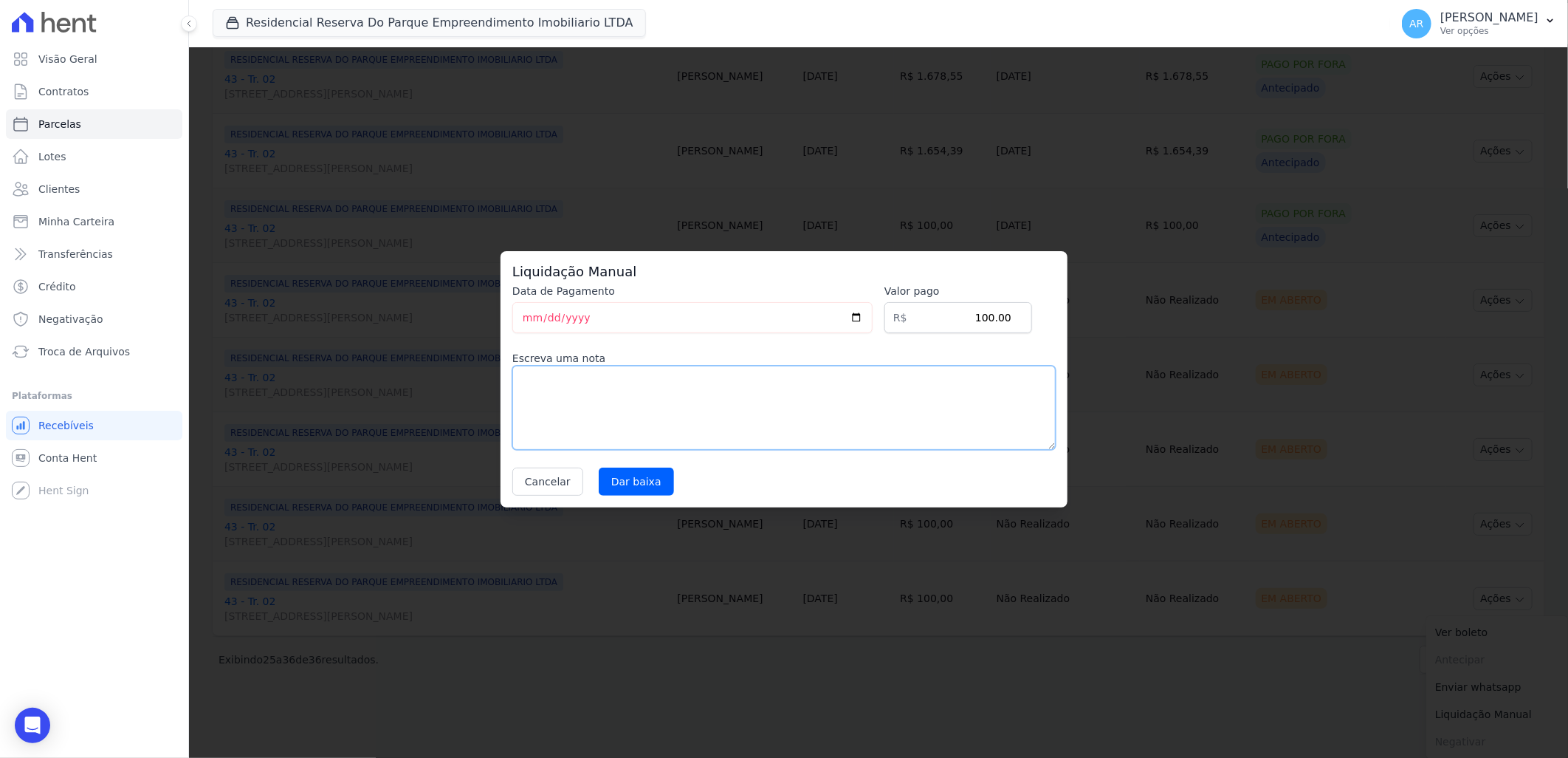
drag, startPoint x: 735, startPoint y: 424, endPoint x: 594, endPoint y: 432, distance: 141.2
click at [728, 421] on textarea at bounding box center [784, 408] width 544 height 84
paste textarea "Alteração da data de vencimento para todo dia 20."
type textarea "Alteração da data de vencimento para todo dia 20."
click at [643, 482] on input "Dar baixa" at bounding box center [636, 481] width 75 height 28
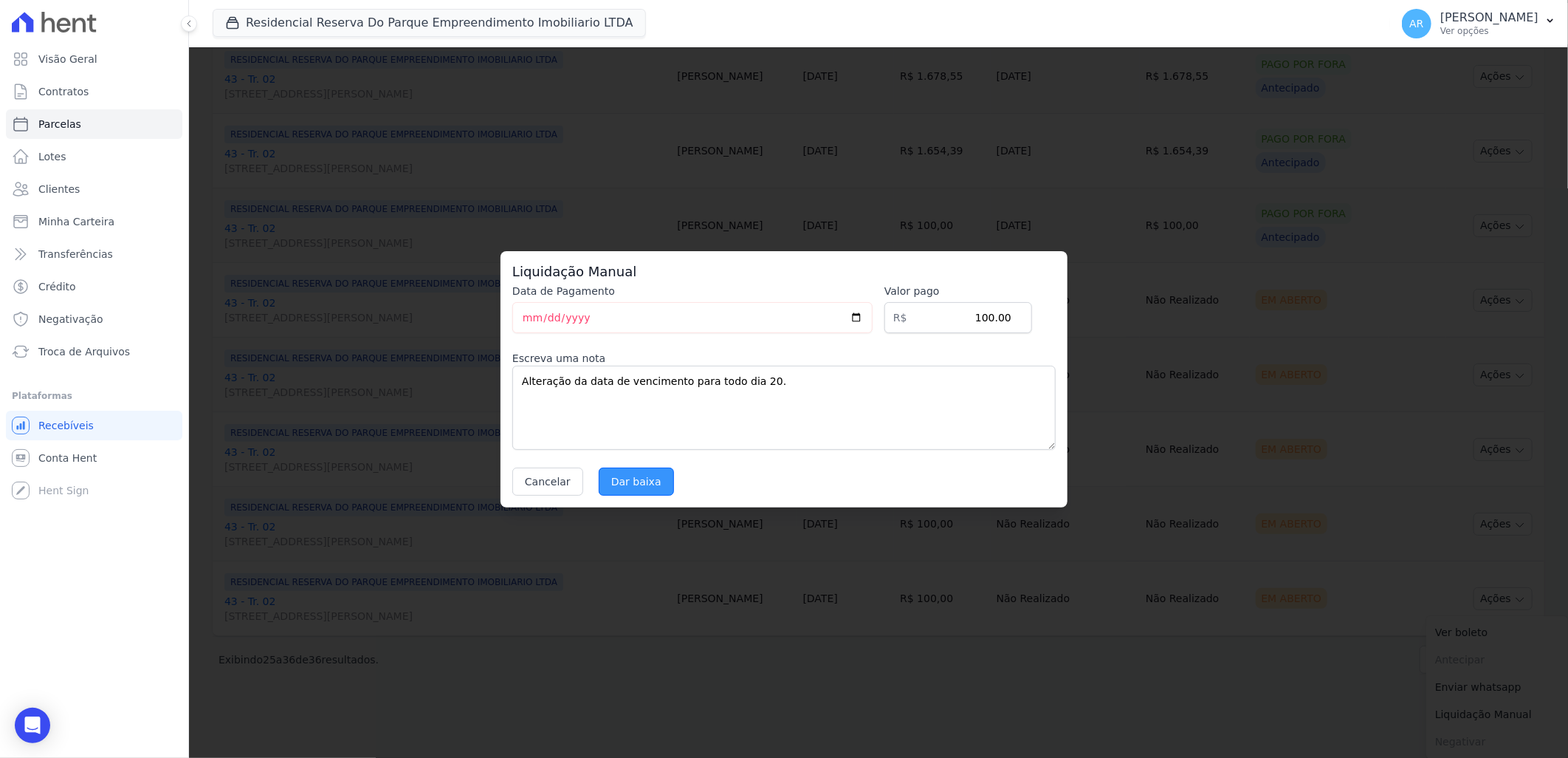
select select
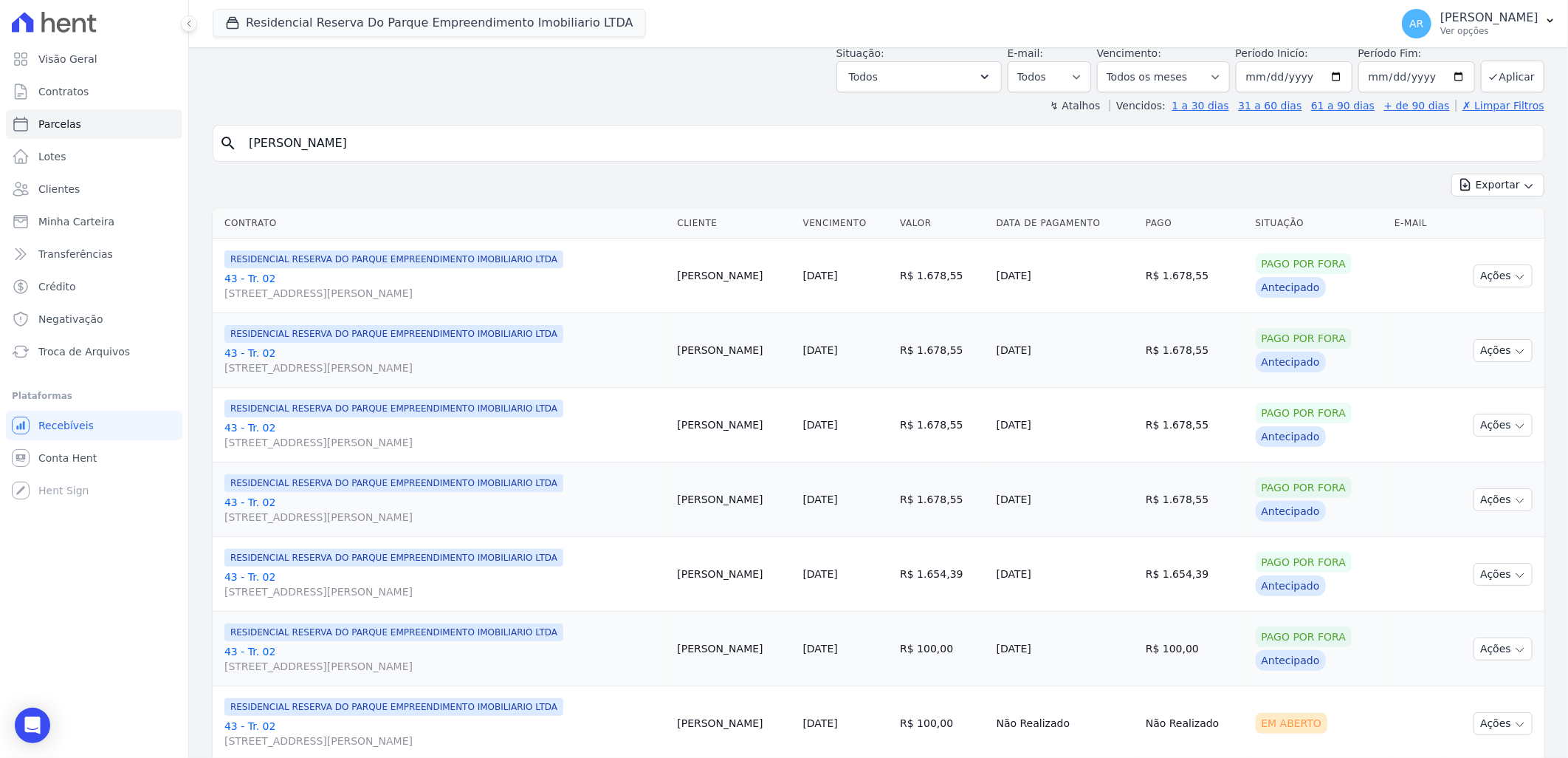
scroll to position [441, 0]
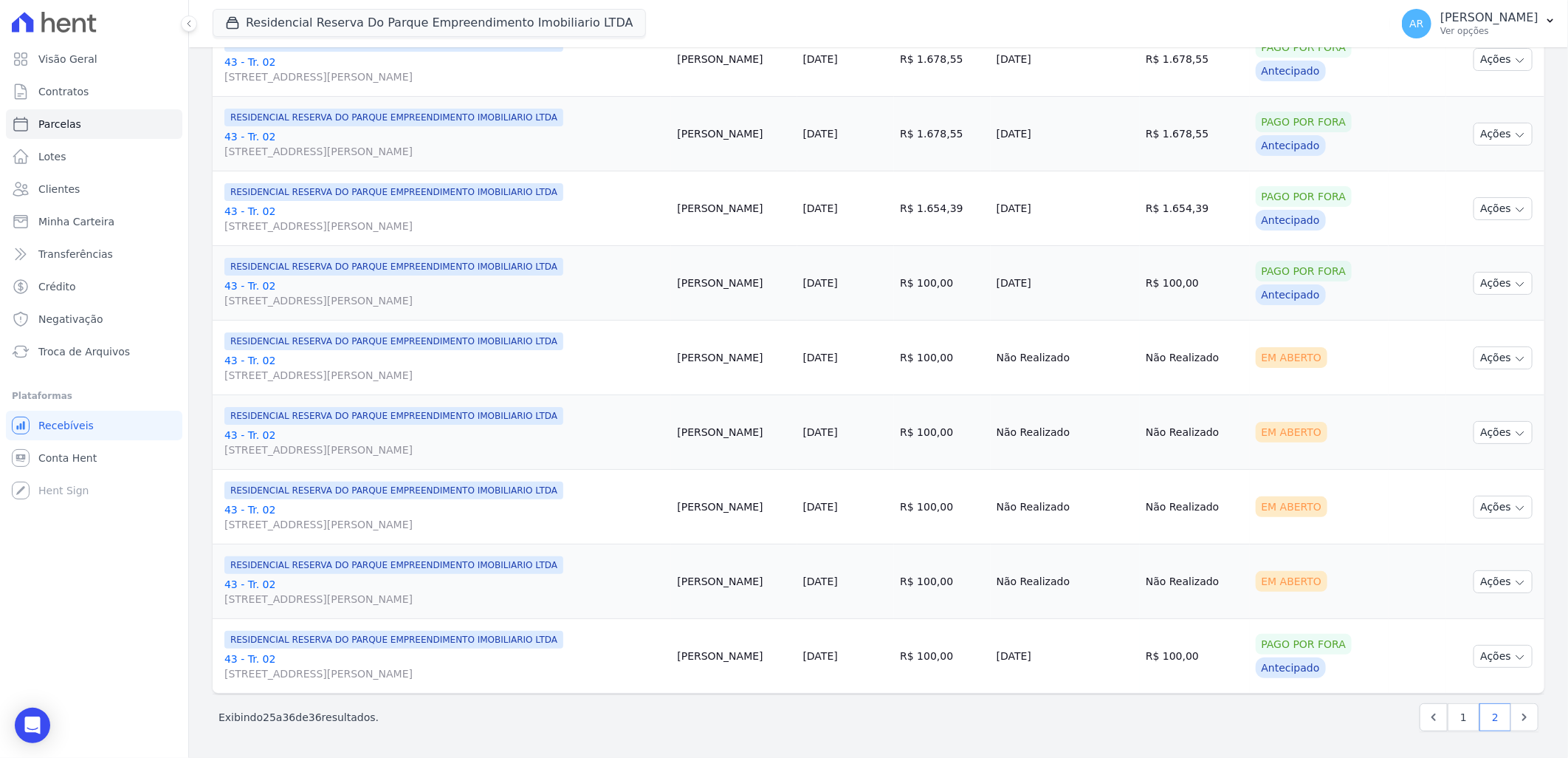
click at [1503, 568] on td "Ações Ver boleto Antecipar Antecipação não disponível Enviar whatsapp Registrar…" at bounding box center [1495, 582] width 98 height 74
click at [1491, 575] on button "Ações" at bounding box center [1503, 582] width 59 height 23
click at [1486, 697] on link "Liquidação Manual" at bounding box center [1497, 697] width 141 height 27
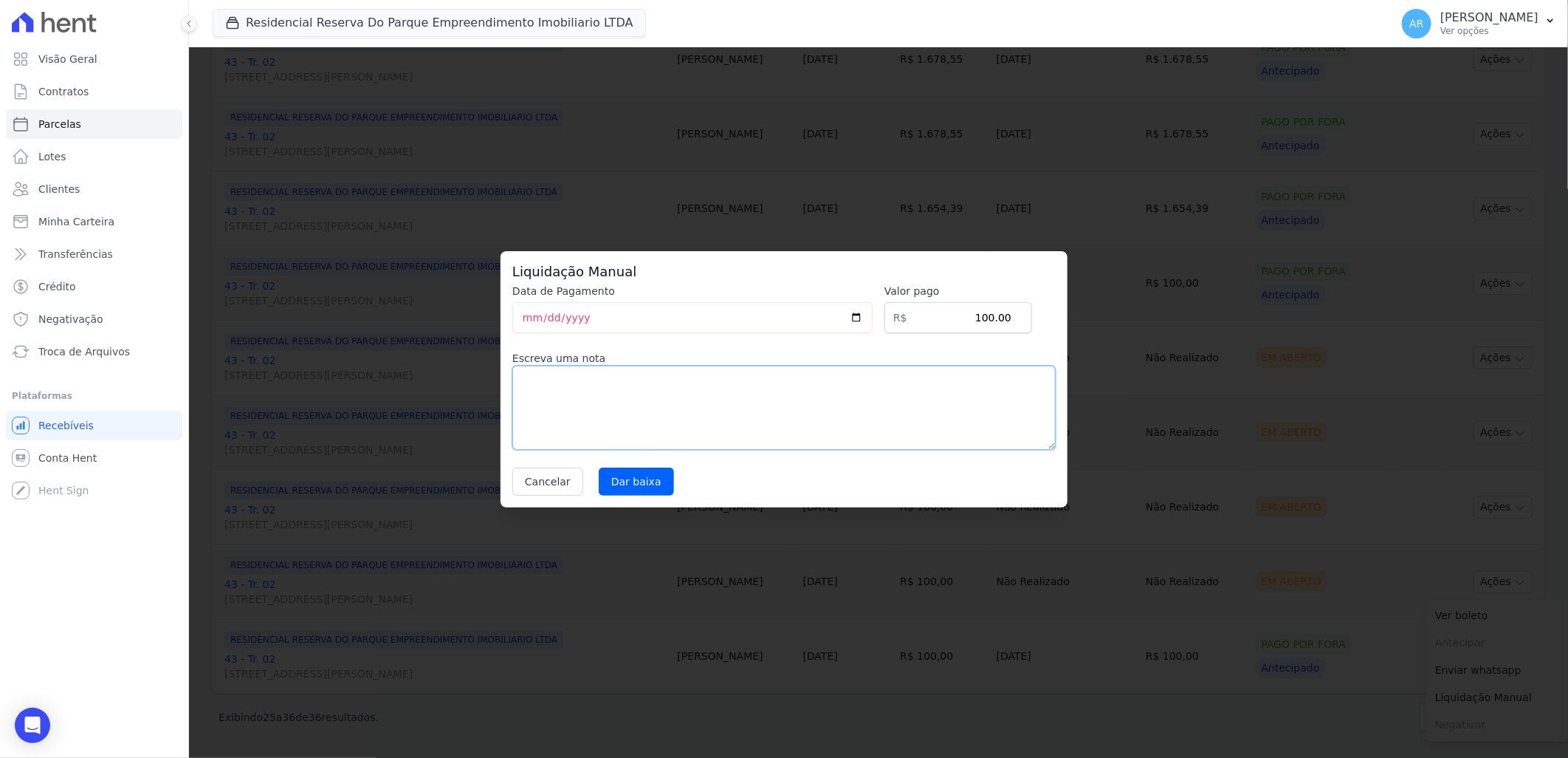
click at [747, 389] on textarea at bounding box center [784, 408] width 544 height 84
paste textarea "Alteração da data de vencimento para todo dia 20."
type textarea "Alteração da data de vencimento para todo dia 20."
click at [629, 484] on input "Dar baixa" at bounding box center [636, 481] width 75 height 28
select select
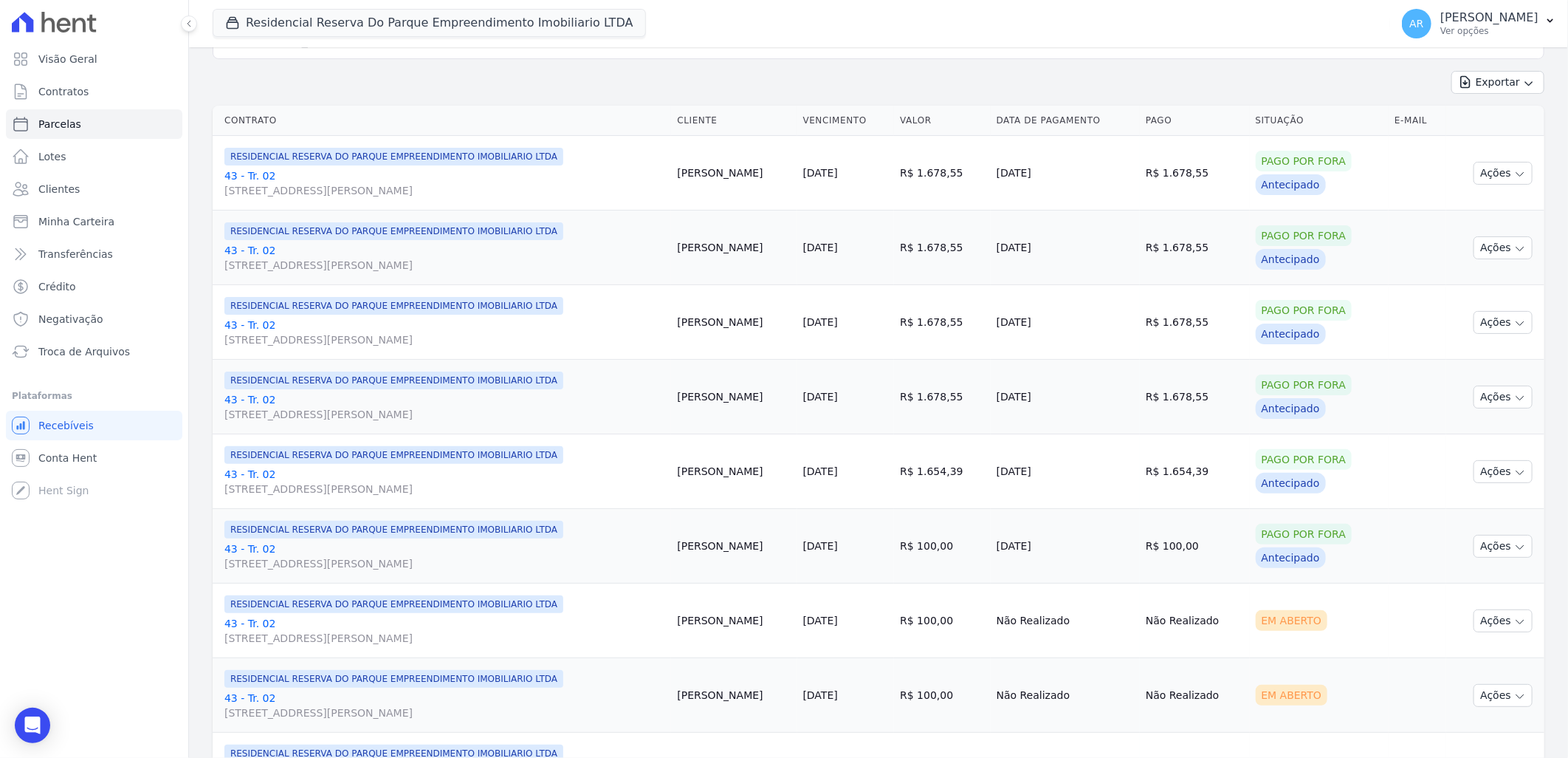
scroll to position [441, 0]
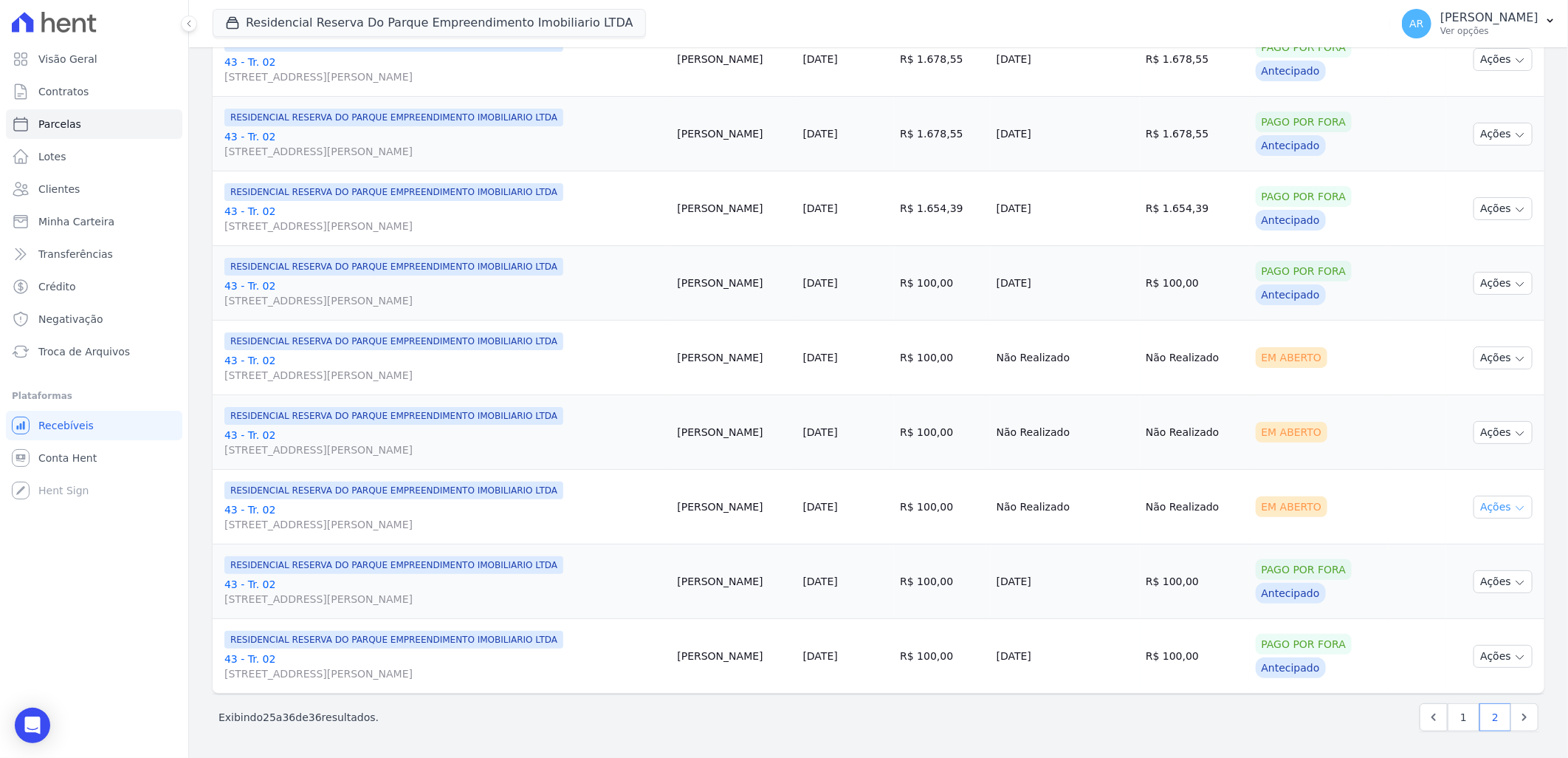
click at [1499, 517] on td "Ações Ver boleto Antecipar Antecipação não disponível Enviar whatsapp Registrar…" at bounding box center [1495, 507] width 98 height 74
drag, startPoint x: 1487, startPoint y: 505, endPoint x: 1448, endPoint y: 517, distance: 40.8
click at [1486, 504] on button "Ações" at bounding box center [1503, 507] width 59 height 23
click at [1464, 616] on link "Liquidação Manual" at bounding box center [1497, 623] width 141 height 27
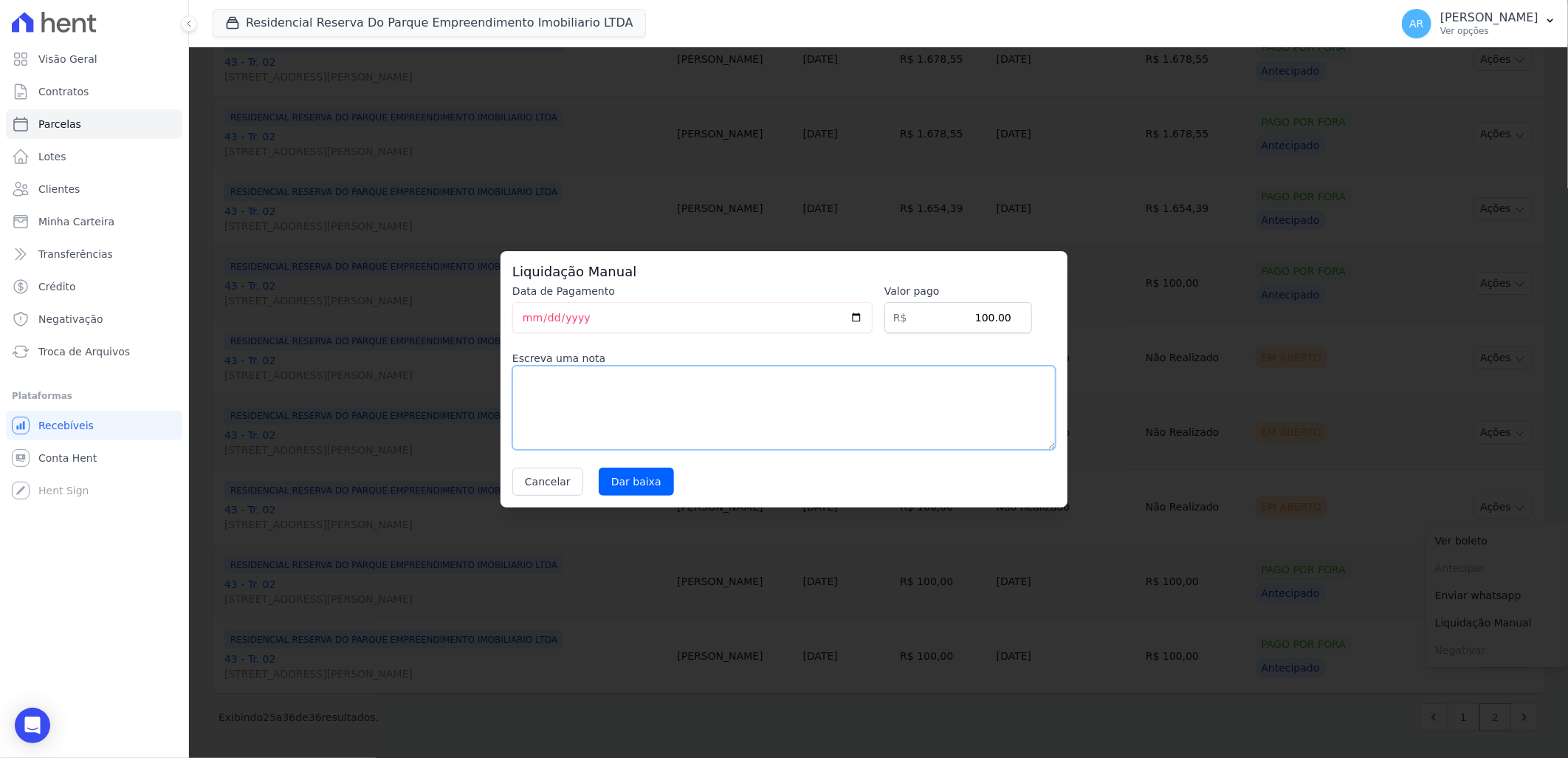
drag, startPoint x: 769, startPoint y: 408, endPoint x: 593, endPoint y: 442, distance: 179.3
click at [769, 407] on textarea at bounding box center [784, 408] width 544 height 84
paste textarea "Alteração da data de vencimento para todo dia 20."
type textarea "Alteração da data de vencimento para todo dia 20."
drag, startPoint x: 625, startPoint y: 481, endPoint x: 742, endPoint y: 478, distance: 117.0
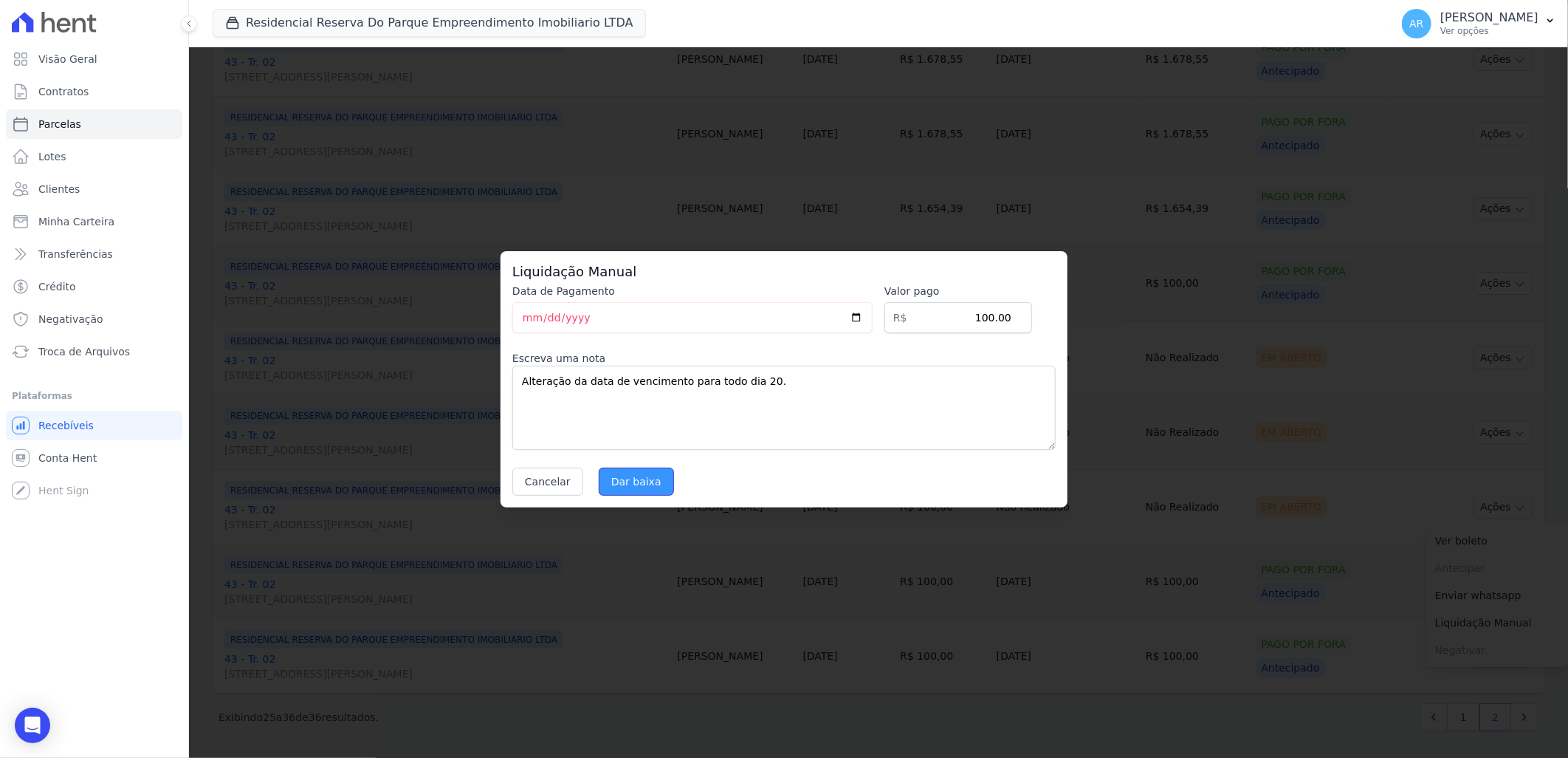
click at [626, 481] on input "Dar baixa" at bounding box center [636, 481] width 75 height 28
select select
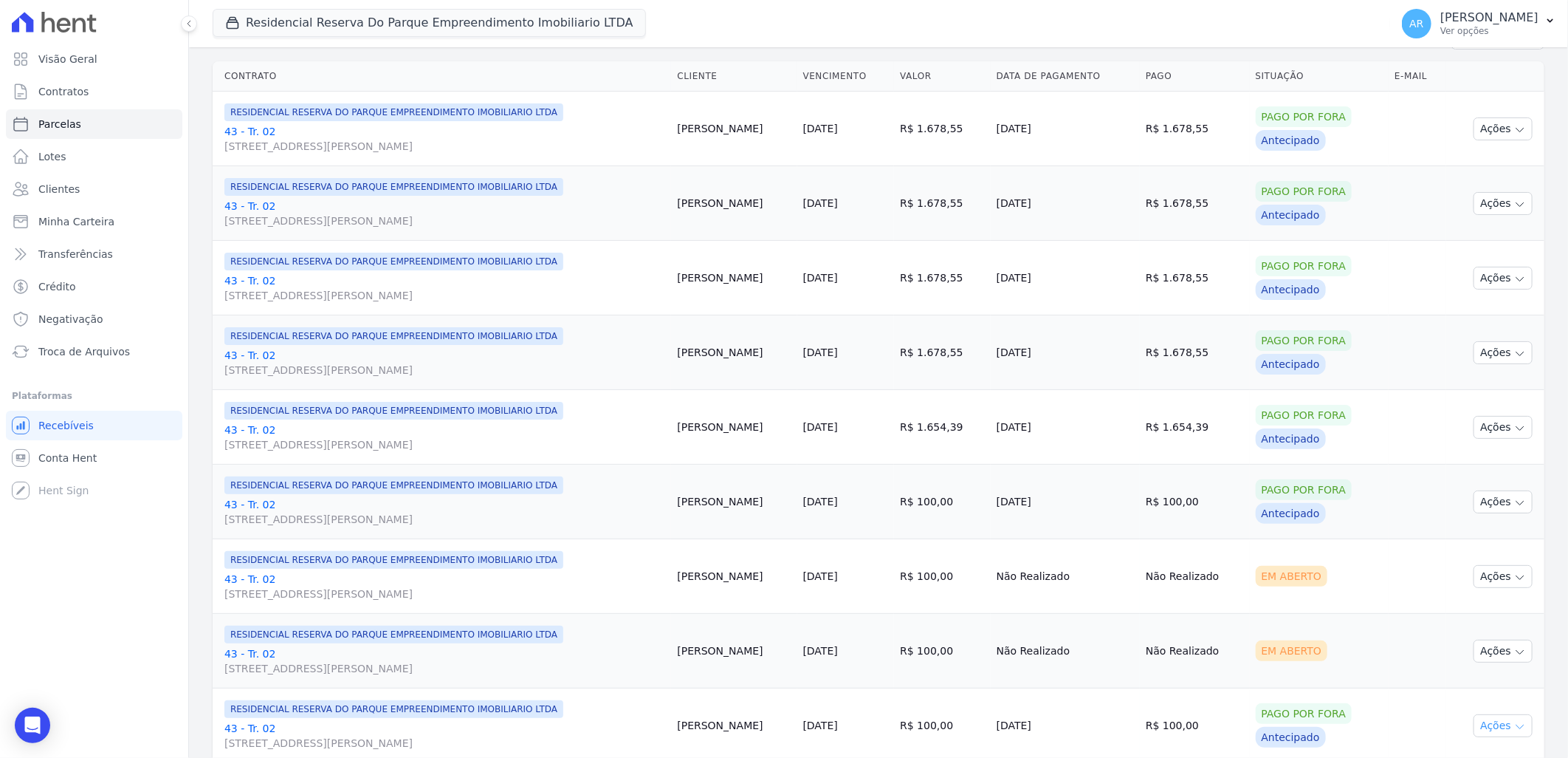
scroll to position [441, 0]
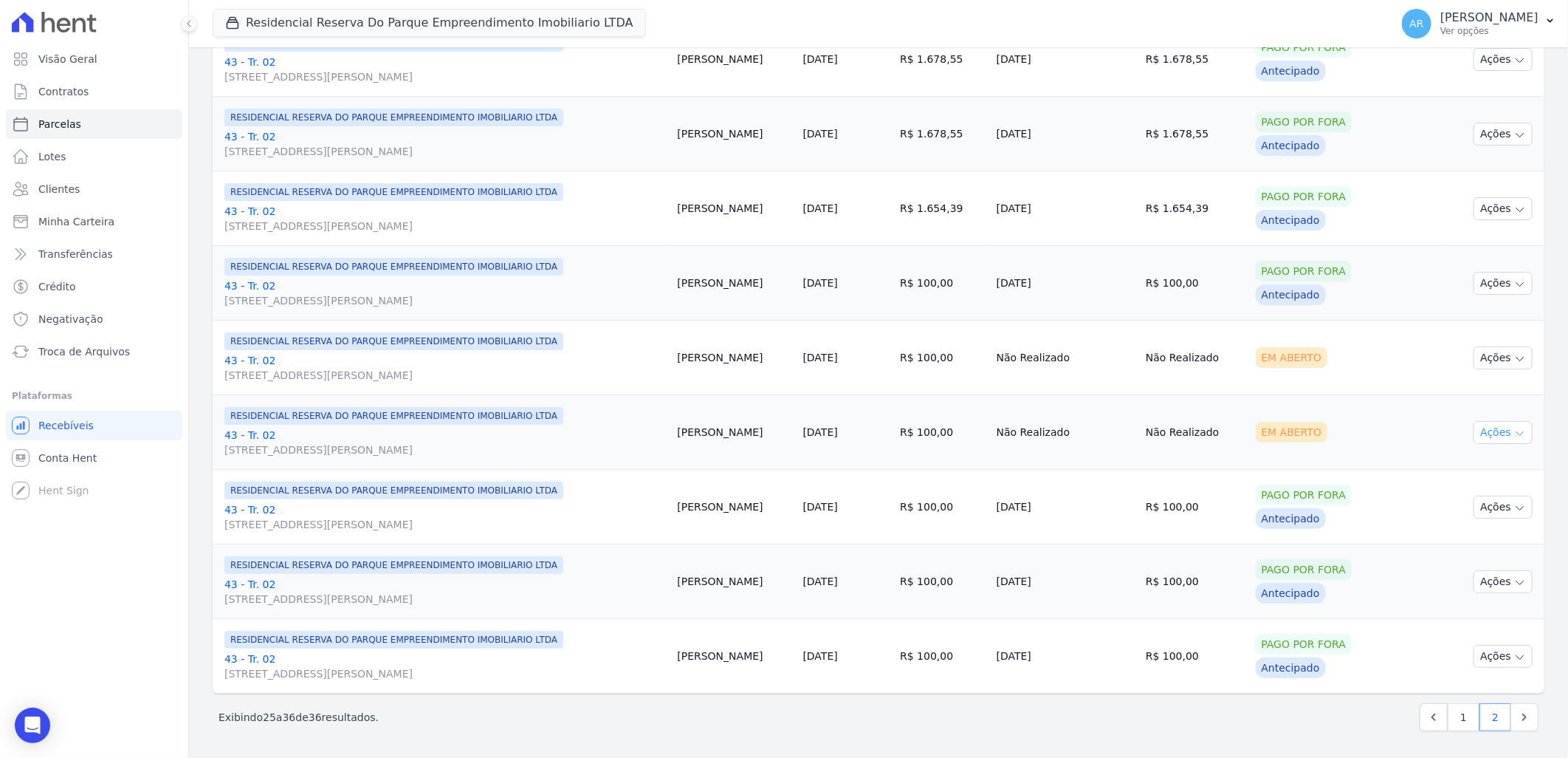
click at [1497, 441] on button "Ações" at bounding box center [1503, 432] width 59 height 23
click at [1472, 543] on link "Liquidação Manual" at bounding box center [1497, 548] width 141 height 27
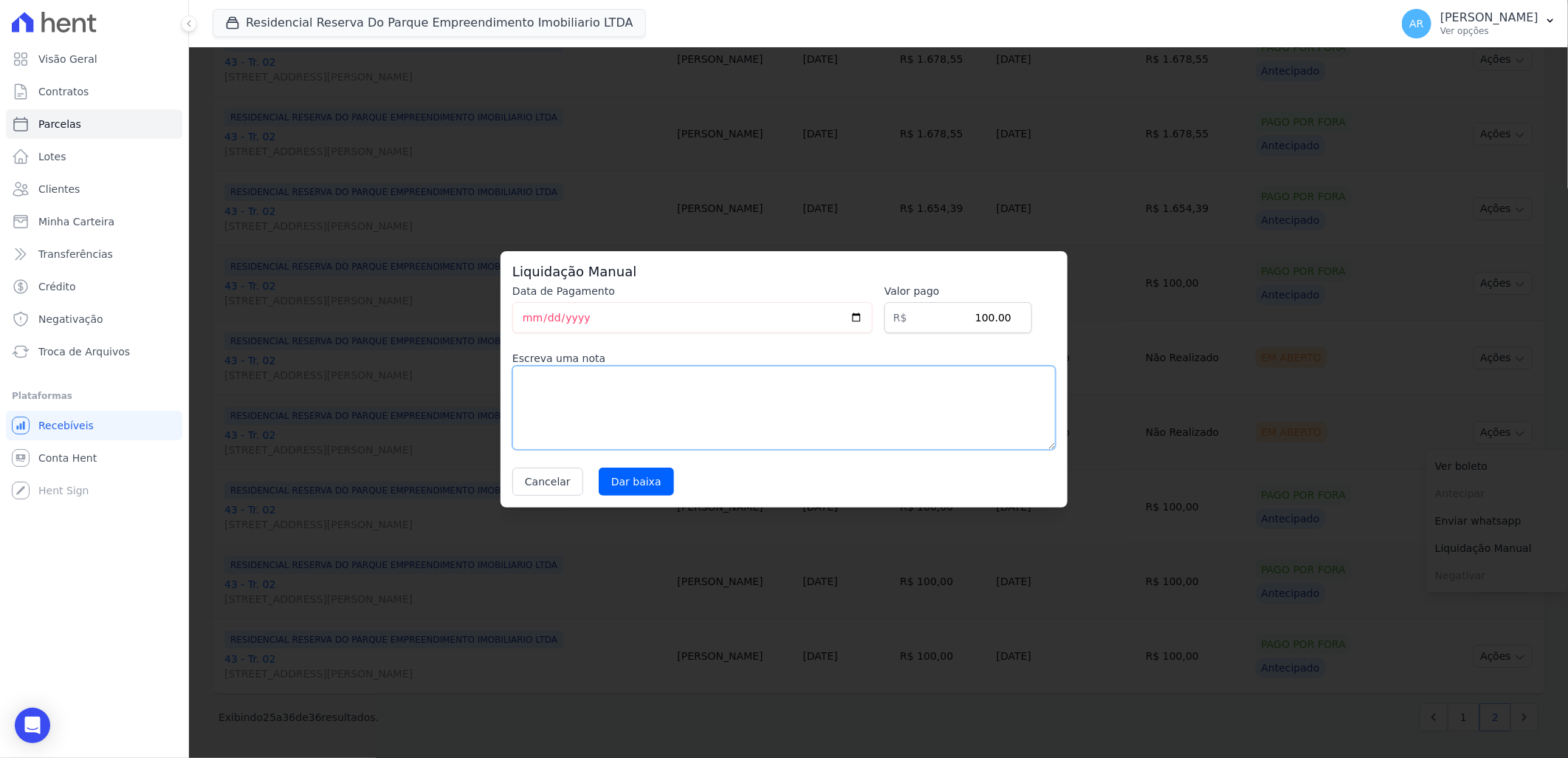
click at [818, 381] on textarea at bounding box center [784, 408] width 544 height 84
paste textarea "Alteração da data de vencimento para todo dia 20."
type textarea "Alteração da data de vencimento para todo dia 20."
click at [646, 487] on input "Dar baixa" at bounding box center [636, 481] width 75 height 28
select select
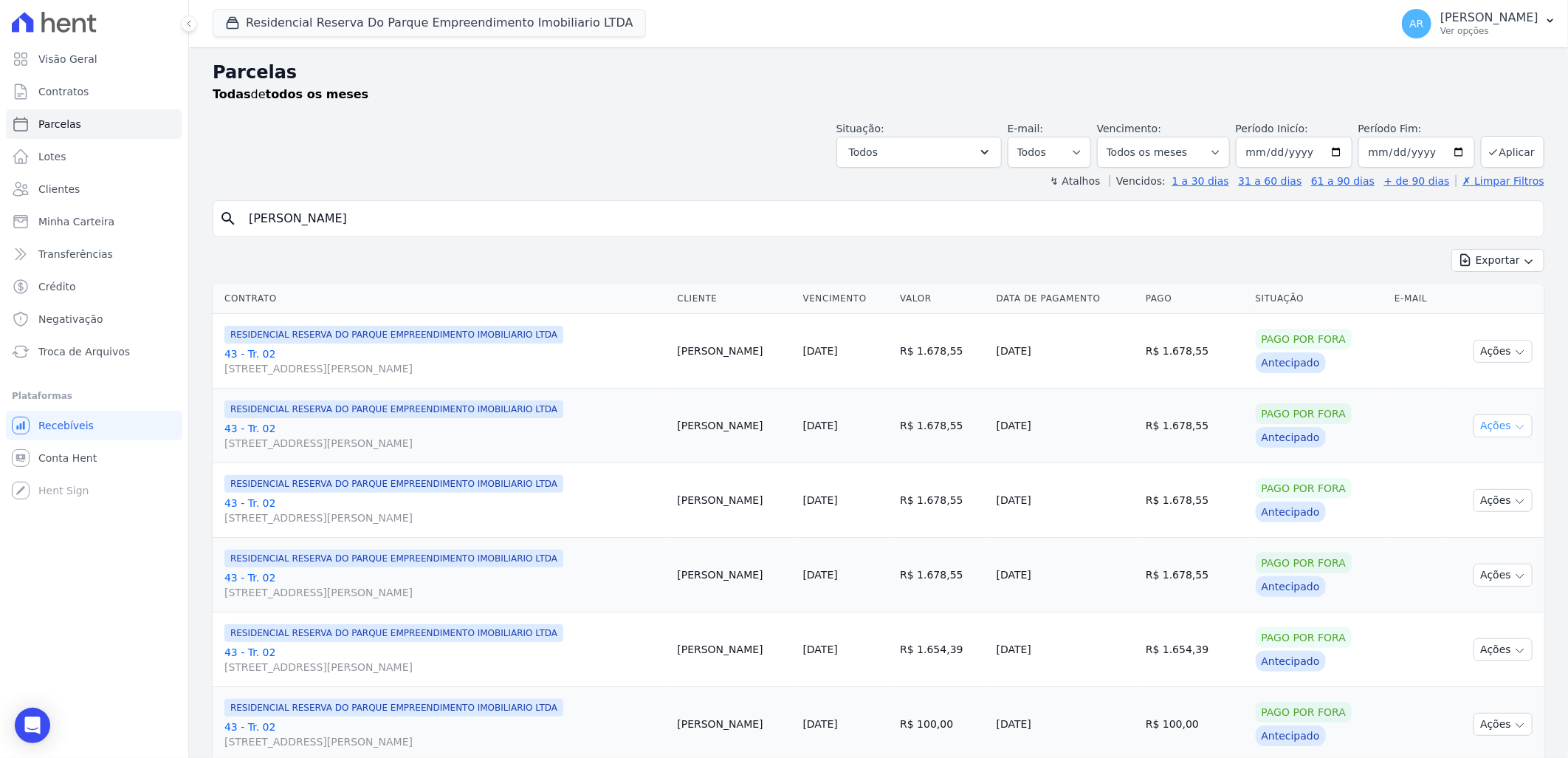
click at [1514, 432] on icon "button" at bounding box center [1519, 426] width 12 height 12
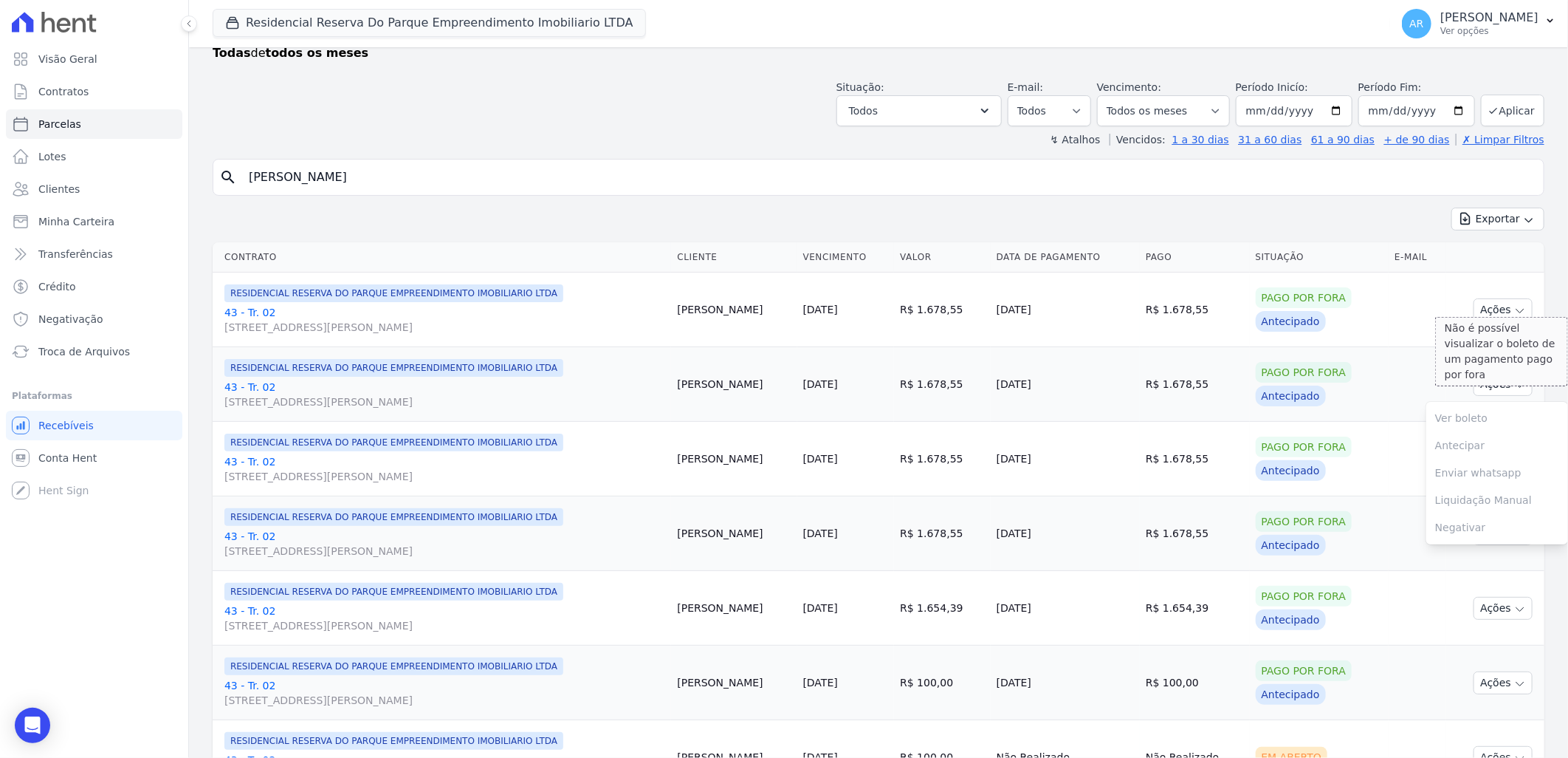
scroll to position [82, 0]
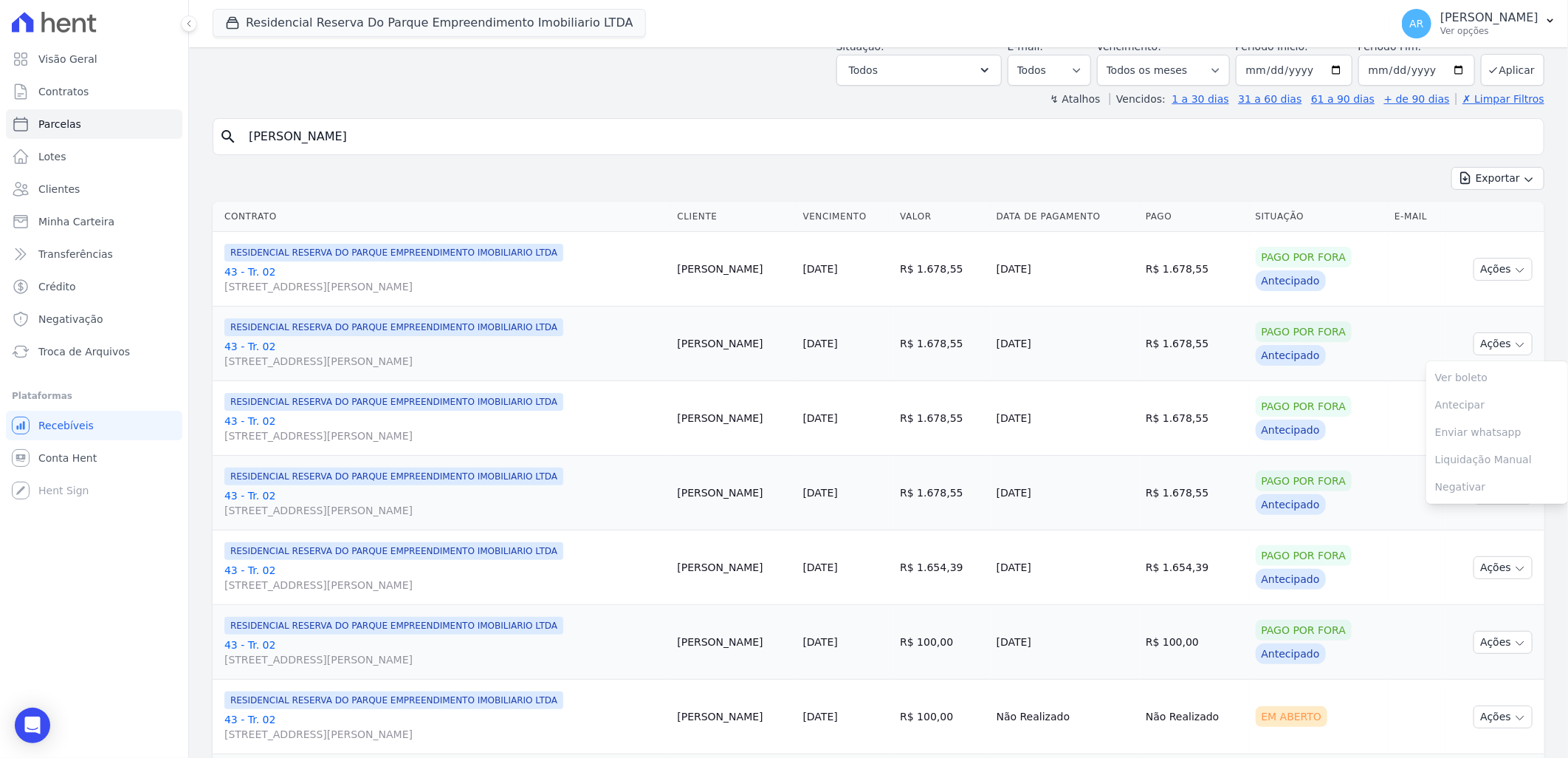
click at [1250, 541] on td "R$ 1.654,39" at bounding box center [1195, 568] width 110 height 74
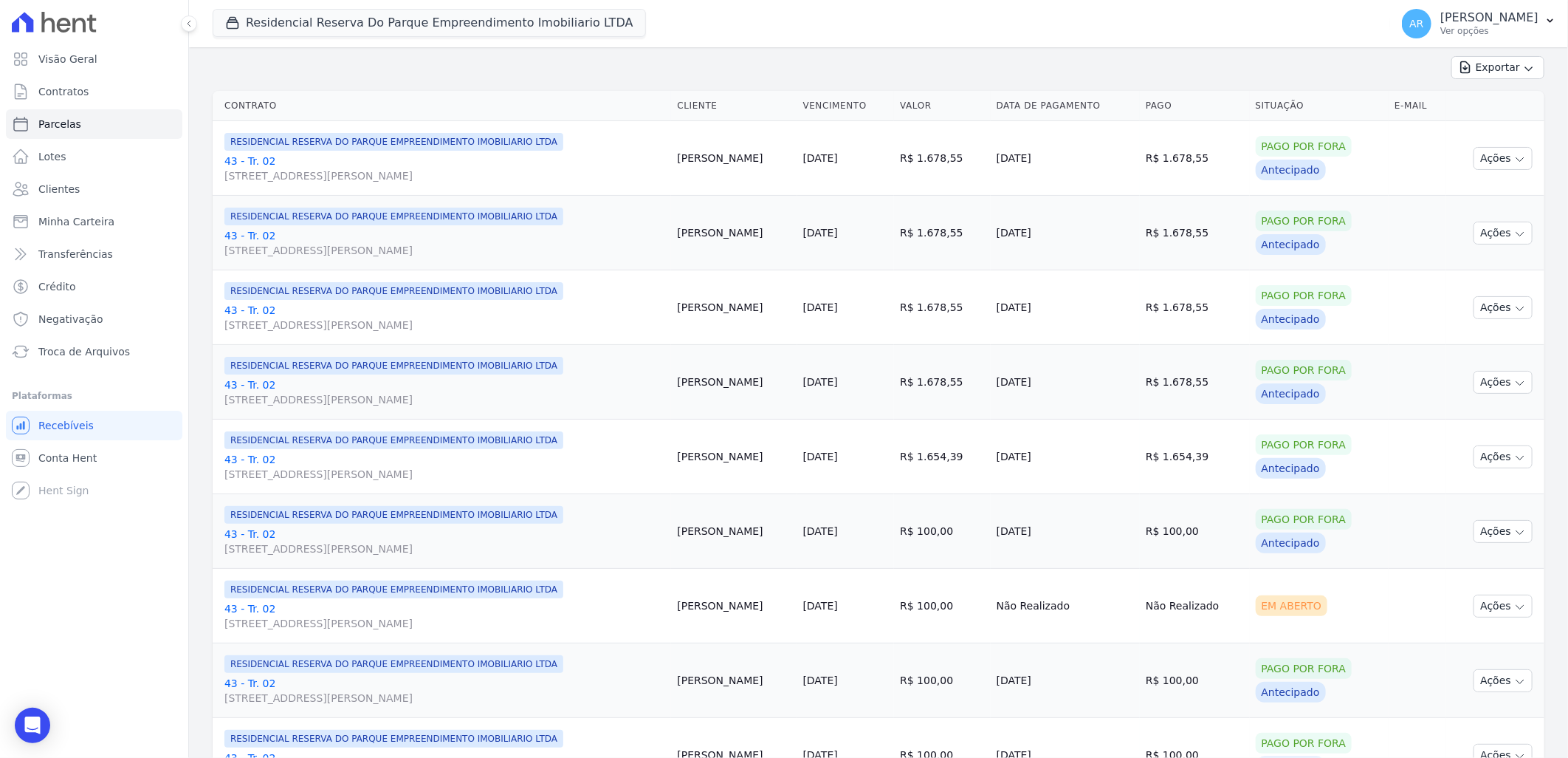
scroll to position [410, 0]
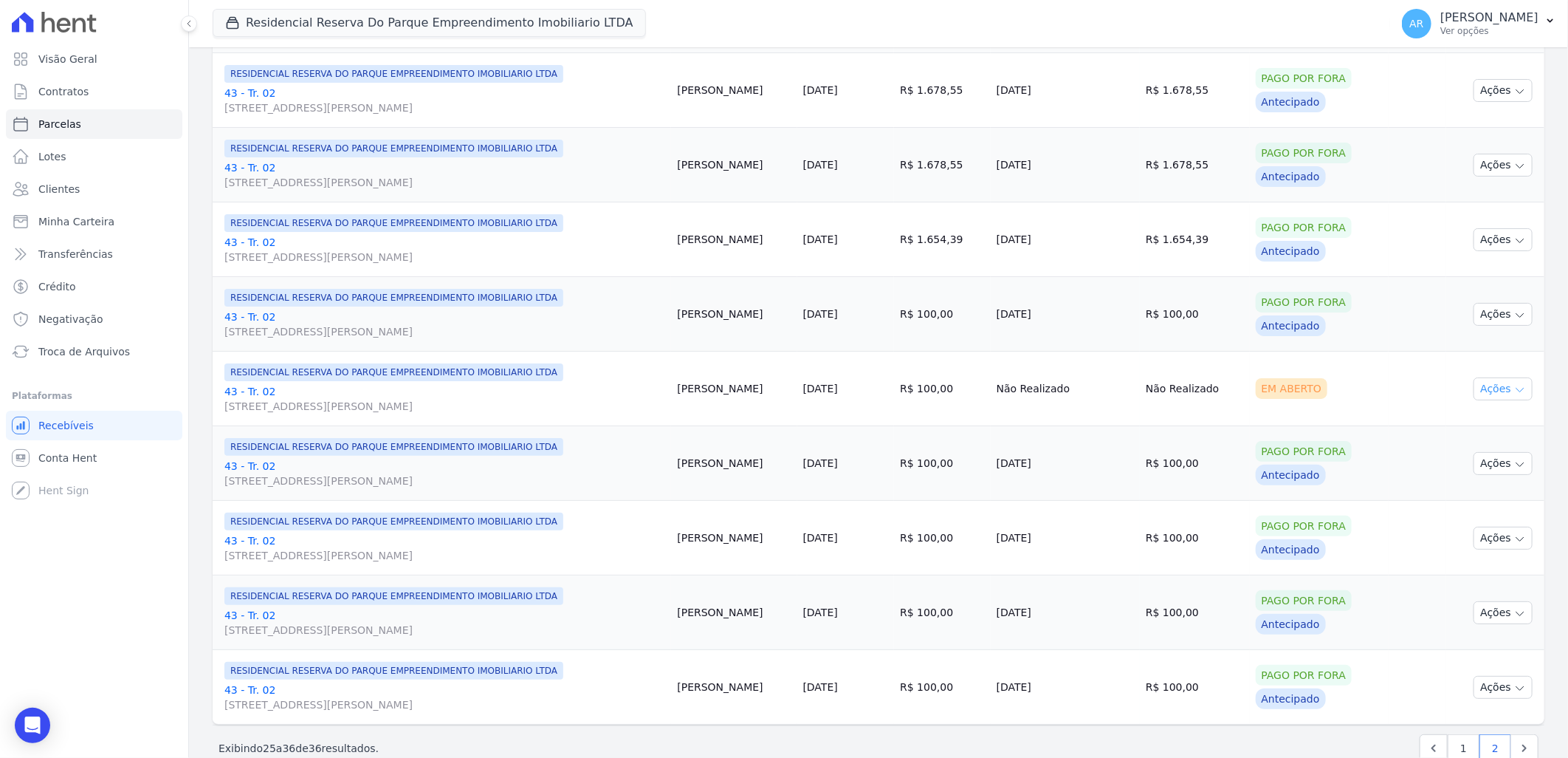
click at [1495, 391] on button "Ações" at bounding box center [1503, 389] width 59 height 23
click at [1469, 510] on link "Liquidação Manual" at bounding box center [1497, 504] width 141 height 27
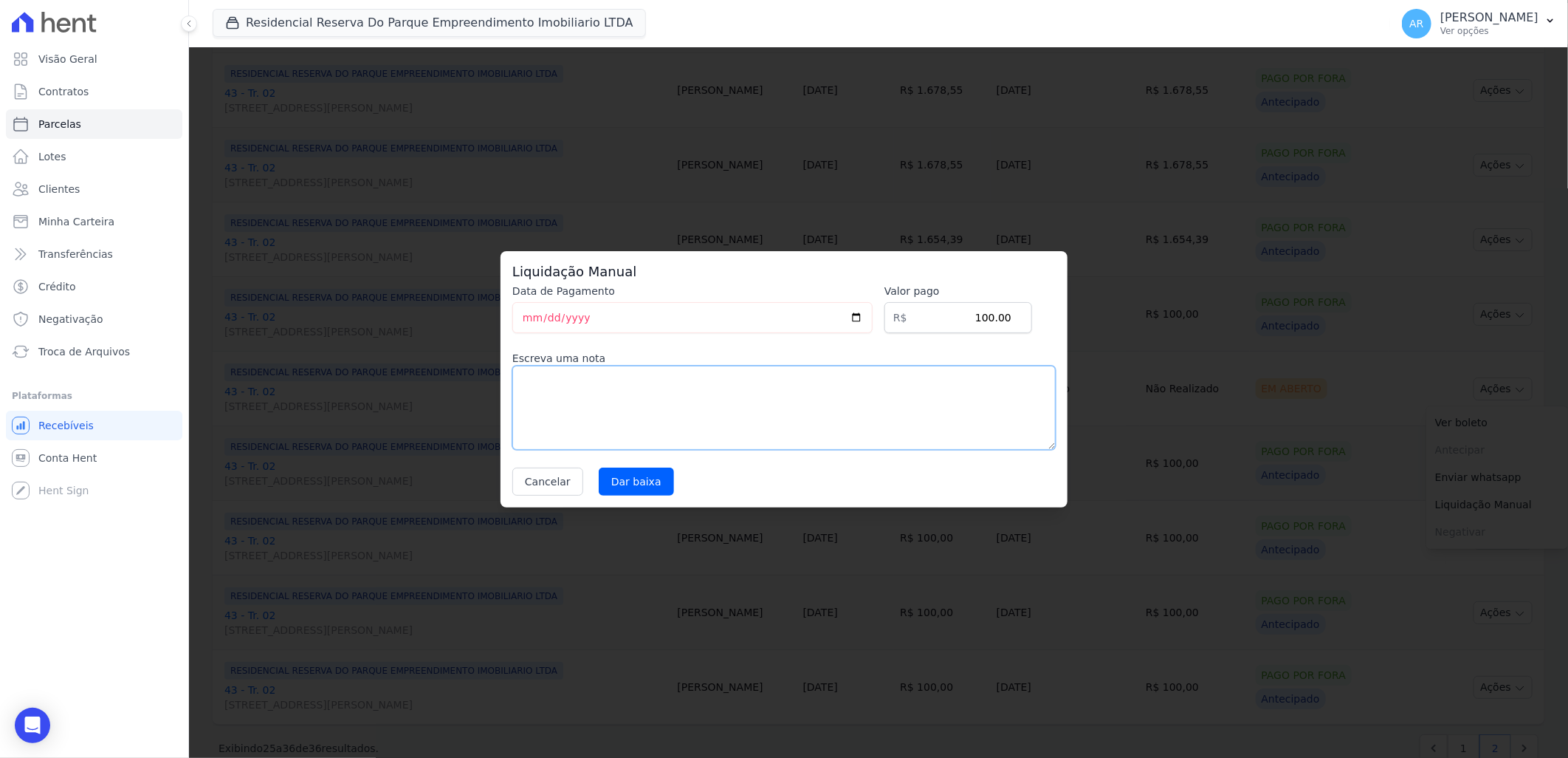
click at [691, 429] on textarea at bounding box center [784, 408] width 544 height 84
paste textarea "Alteração da data de vencimento para todo dia 20."
type textarea "Alteração da data de vencimento para todo dia 20."
click at [641, 479] on input "Dar baixa" at bounding box center [636, 481] width 75 height 28
select select
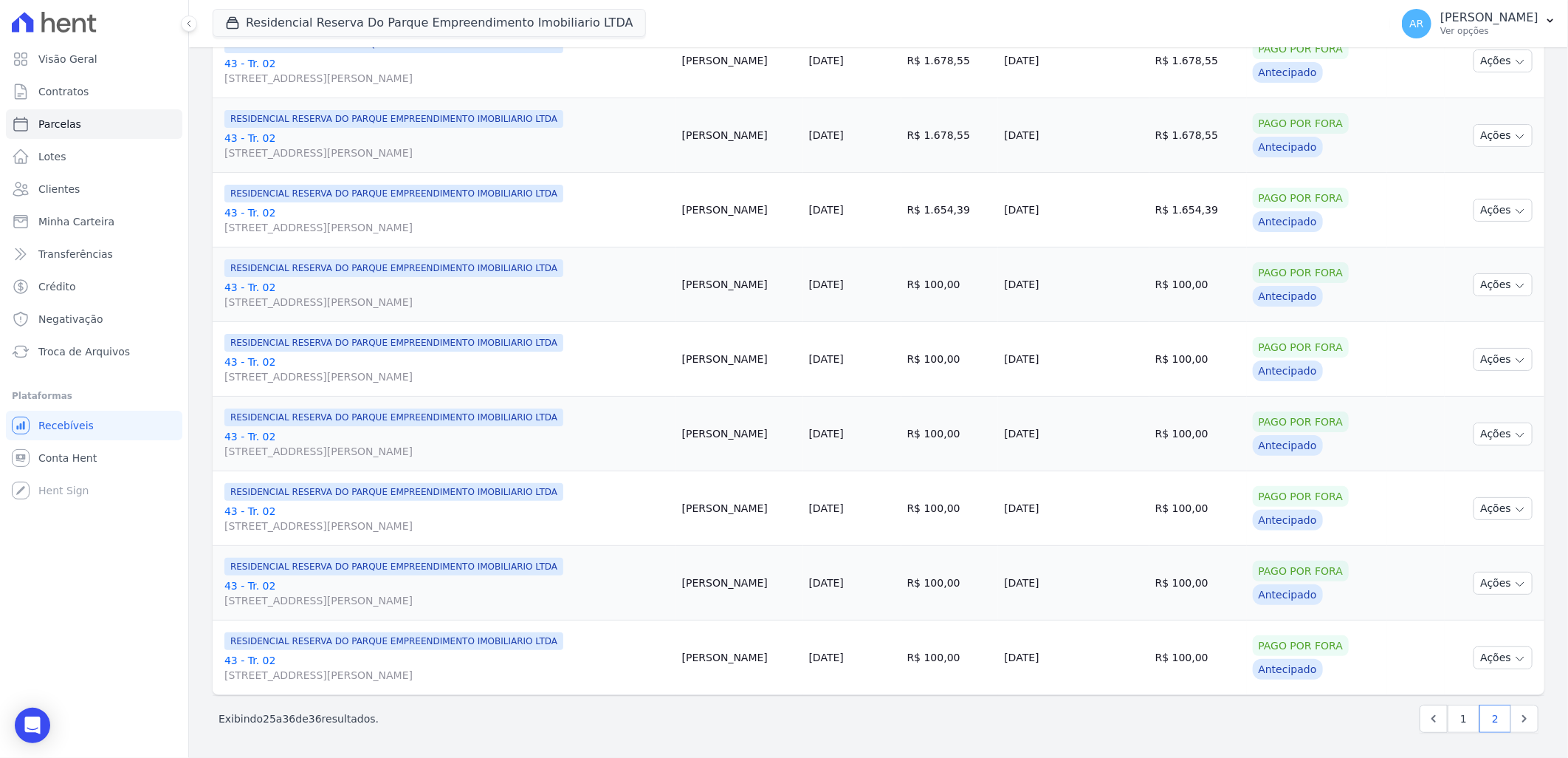
scroll to position [441, 0]
click at [1463, 726] on link "1" at bounding box center [1464, 717] width 32 height 28
select select
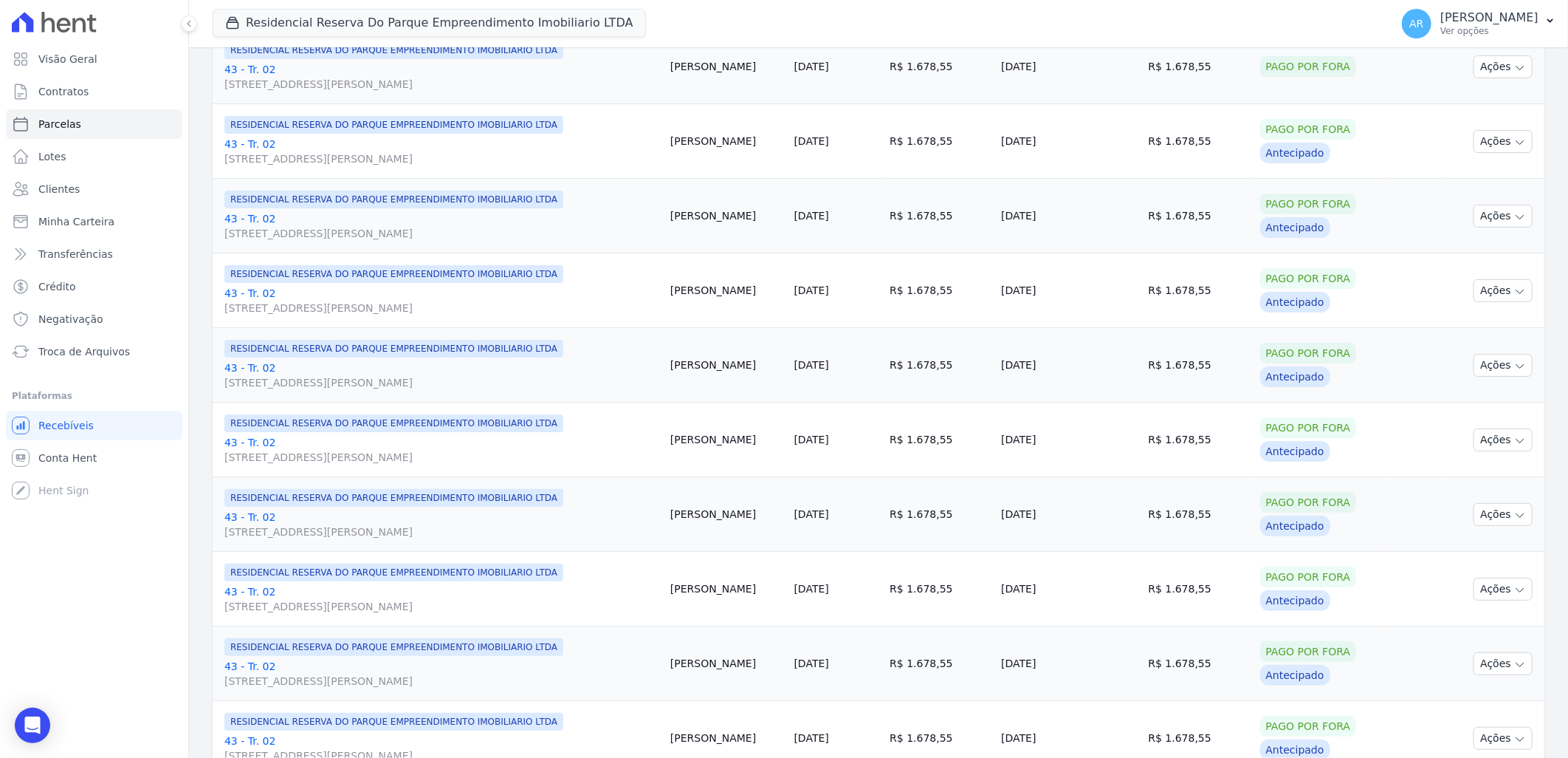
scroll to position [1487, 0]
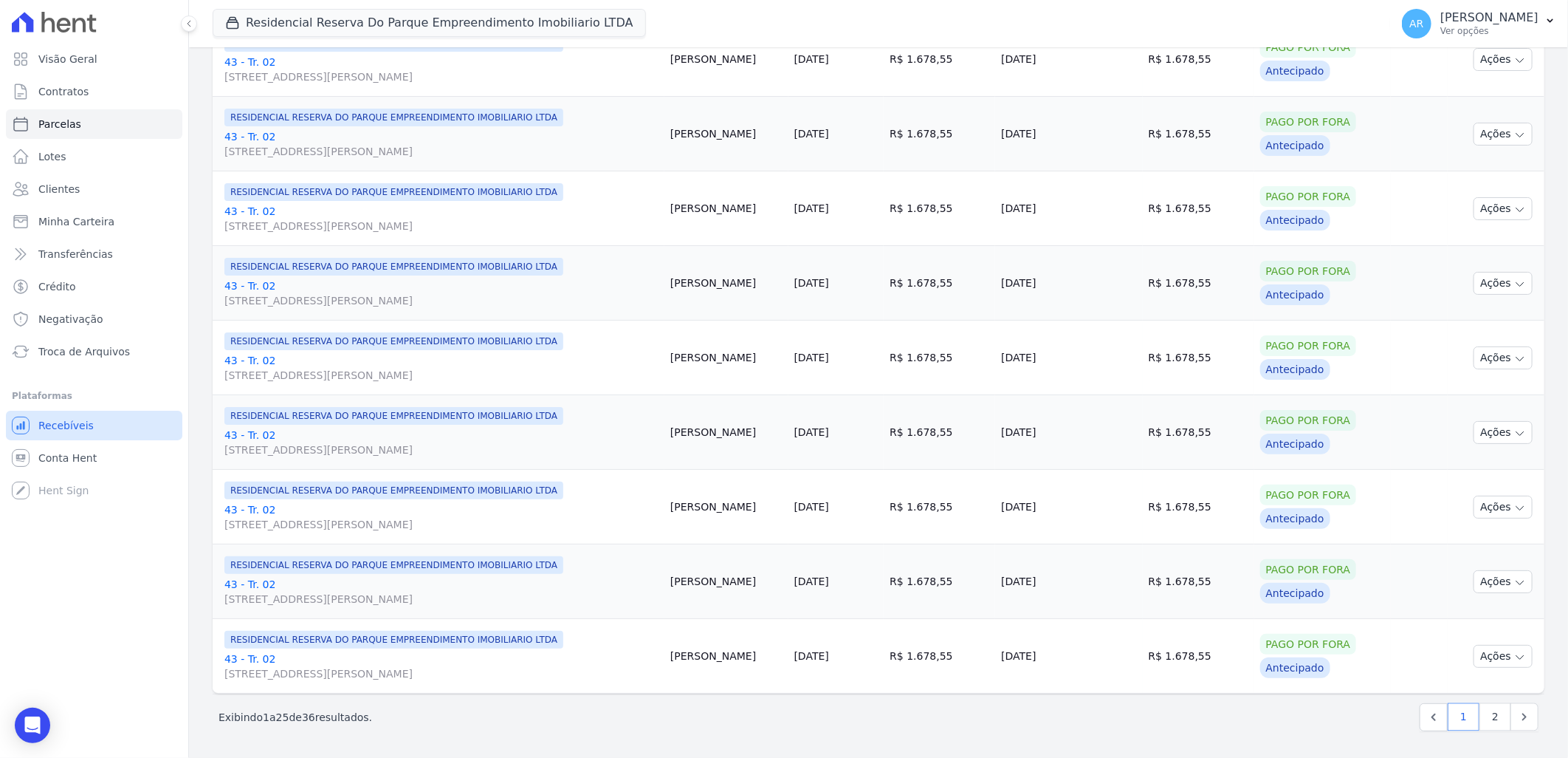
click at [55, 429] on span "Recebíveis" at bounding box center [66, 425] width 56 height 15
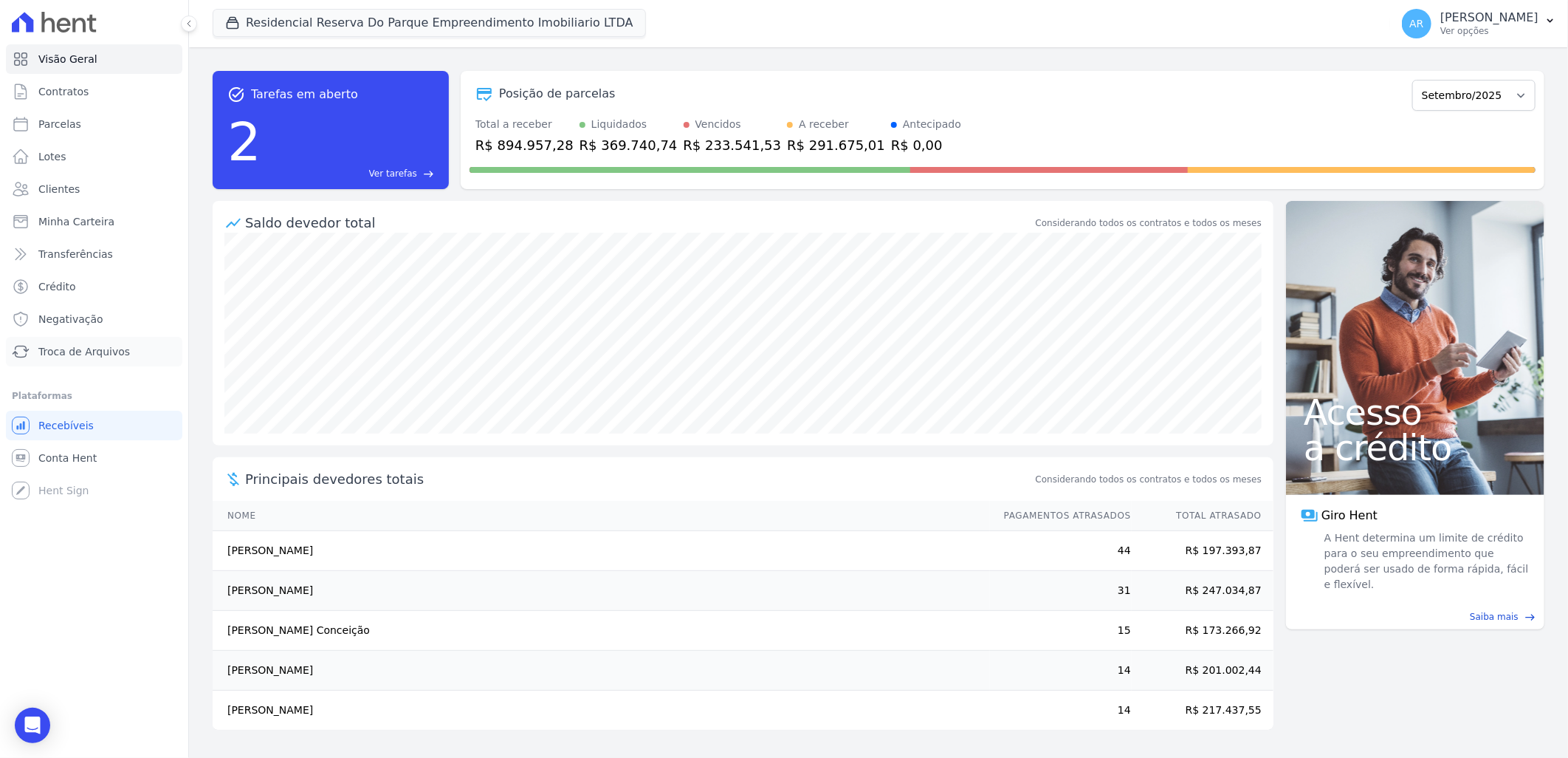
click at [123, 360] on link "Troca de Arquivos" at bounding box center [94, 351] width 176 height 29
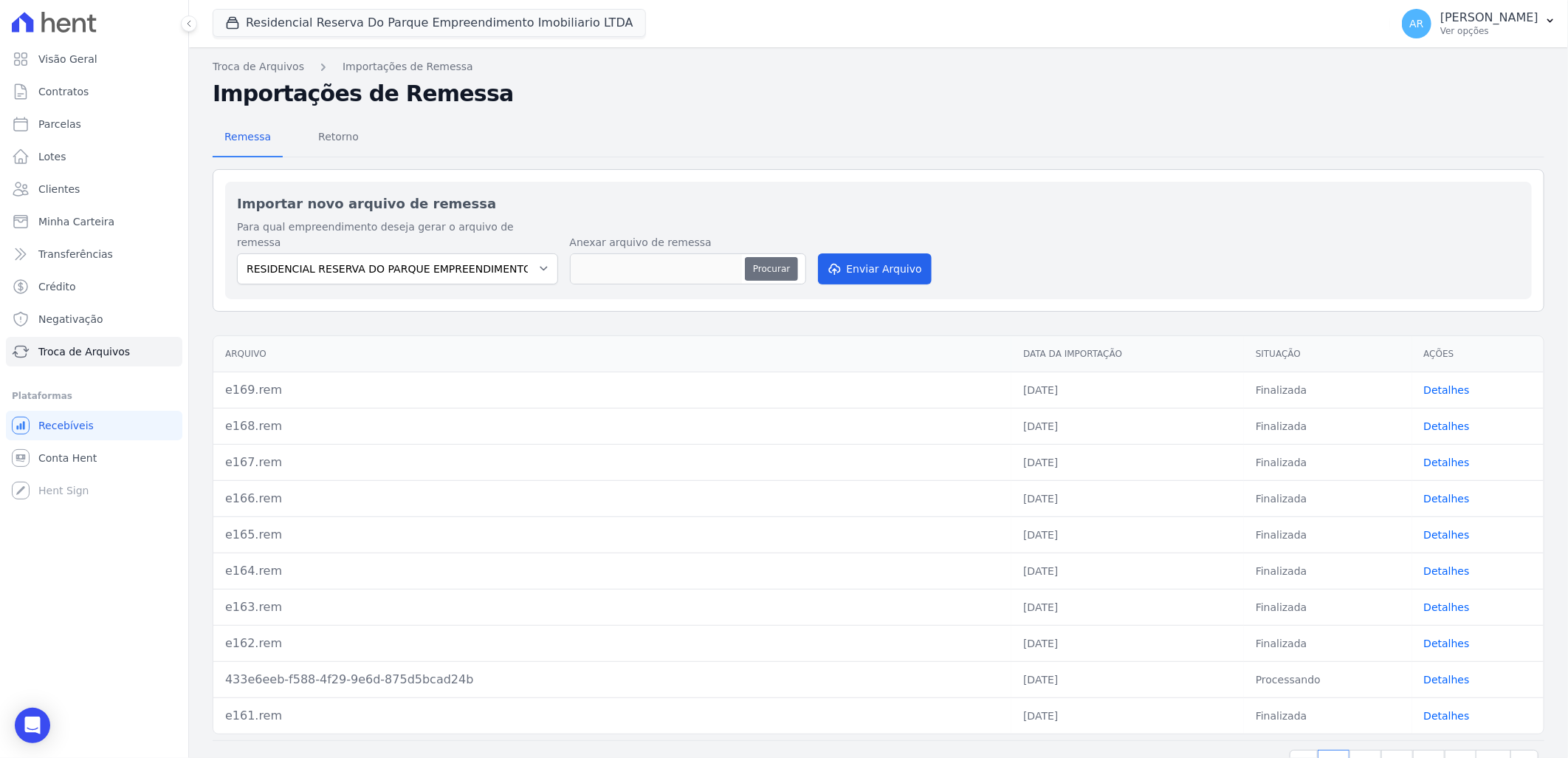
click at [794, 257] on button "Procurar" at bounding box center [771, 268] width 53 height 24
type input "e170.rem"
click at [857, 259] on button "Enviar Arquivo" at bounding box center [874, 269] width 114 height 31
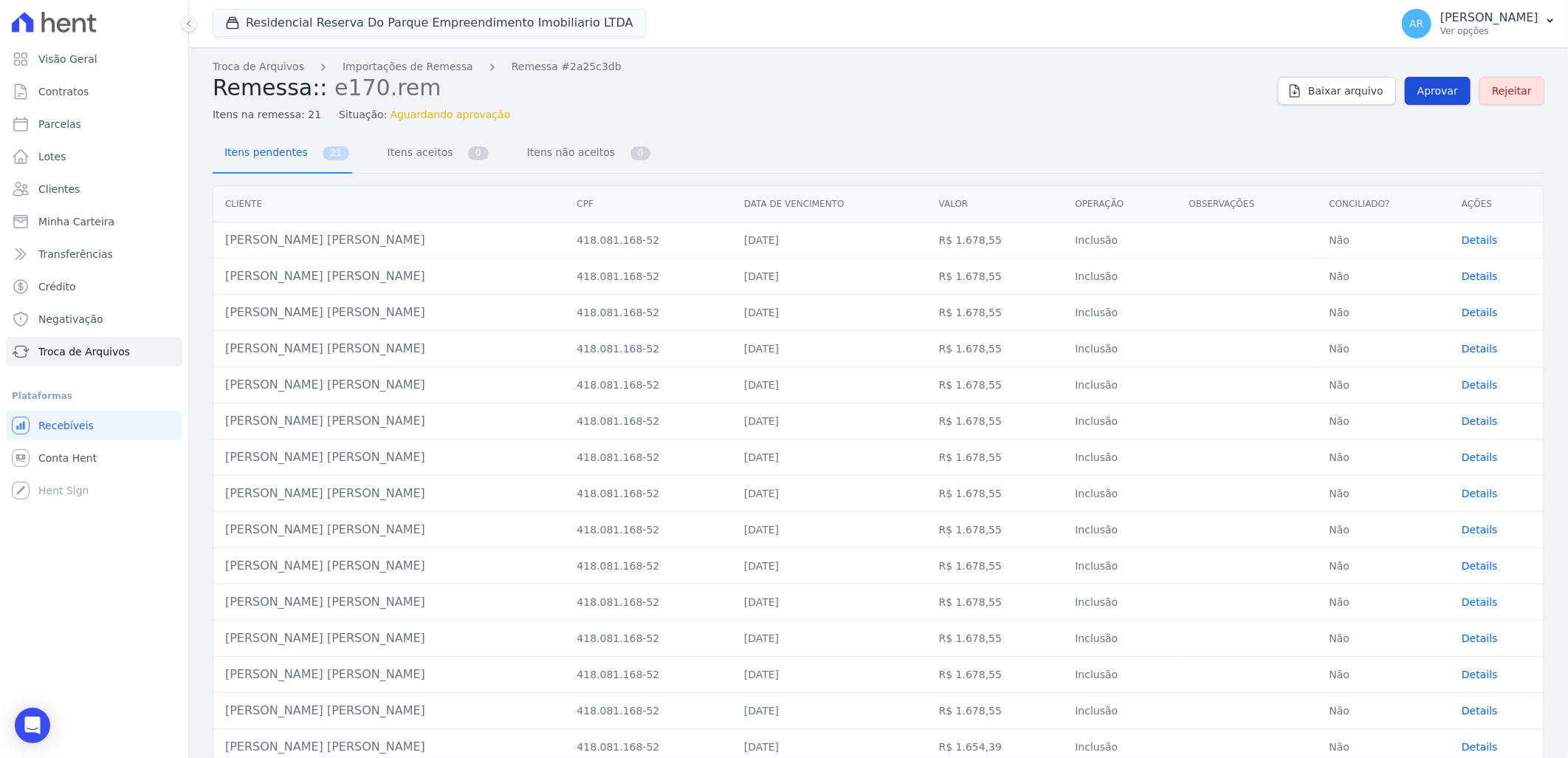
click at [1430, 89] on span "Aprovar" at bounding box center [1437, 90] width 41 height 15
click at [407, 65] on link "Importações de Remessa" at bounding box center [407, 67] width 131 height 15
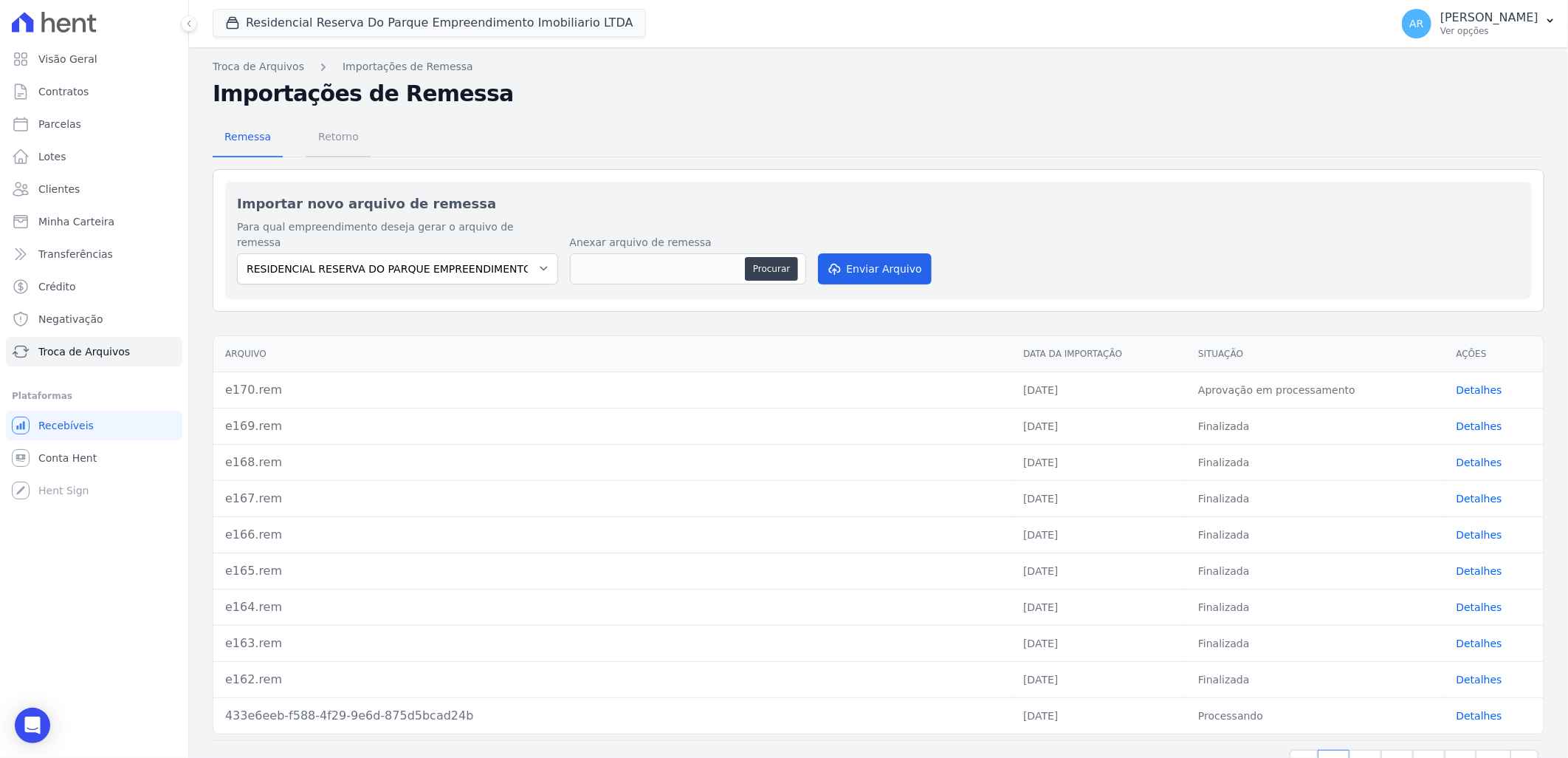
click at [326, 133] on span "Retorno" at bounding box center [338, 137] width 58 height 29
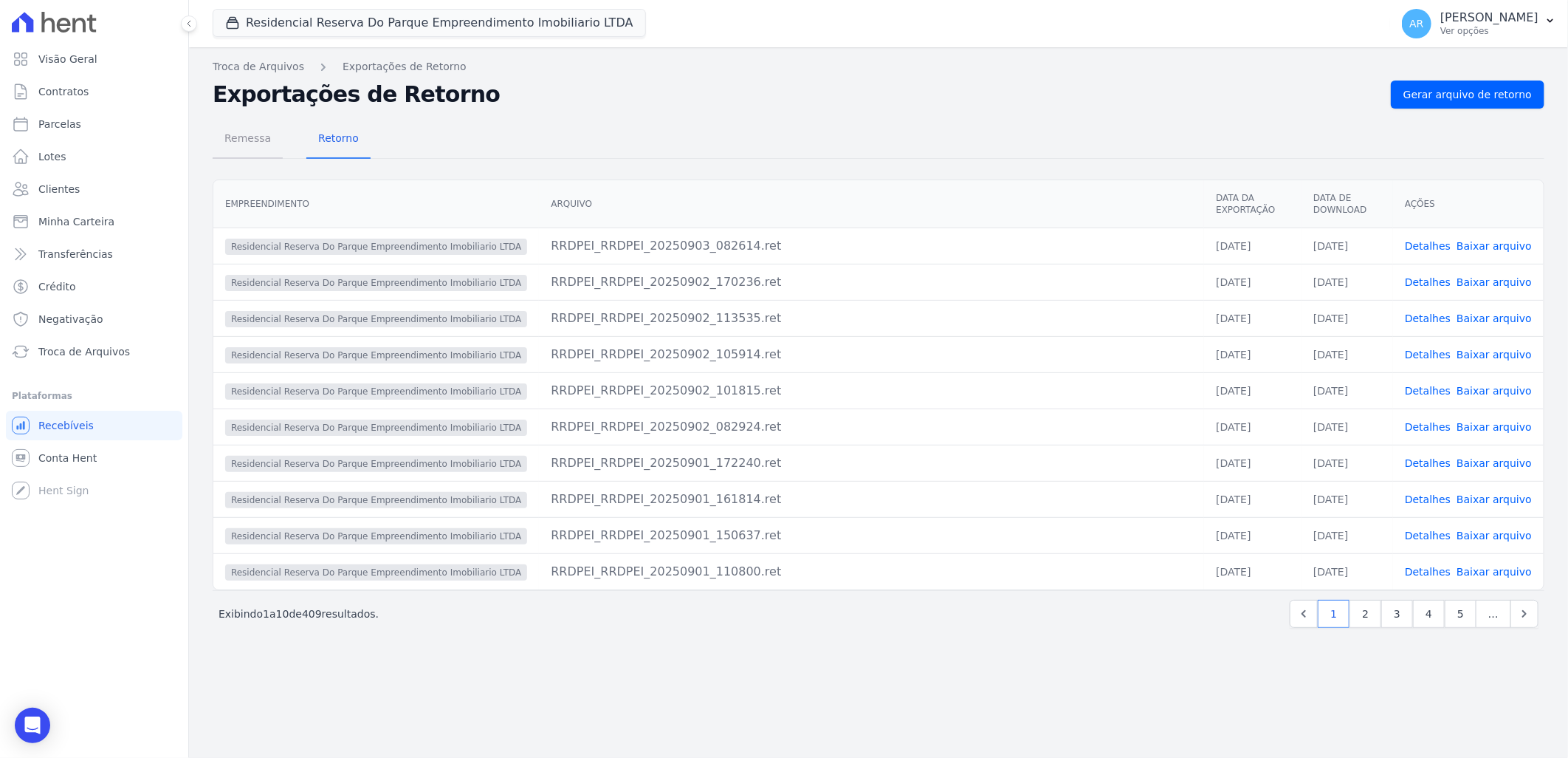
click at [241, 142] on span "Remessa" at bounding box center [247, 138] width 64 height 29
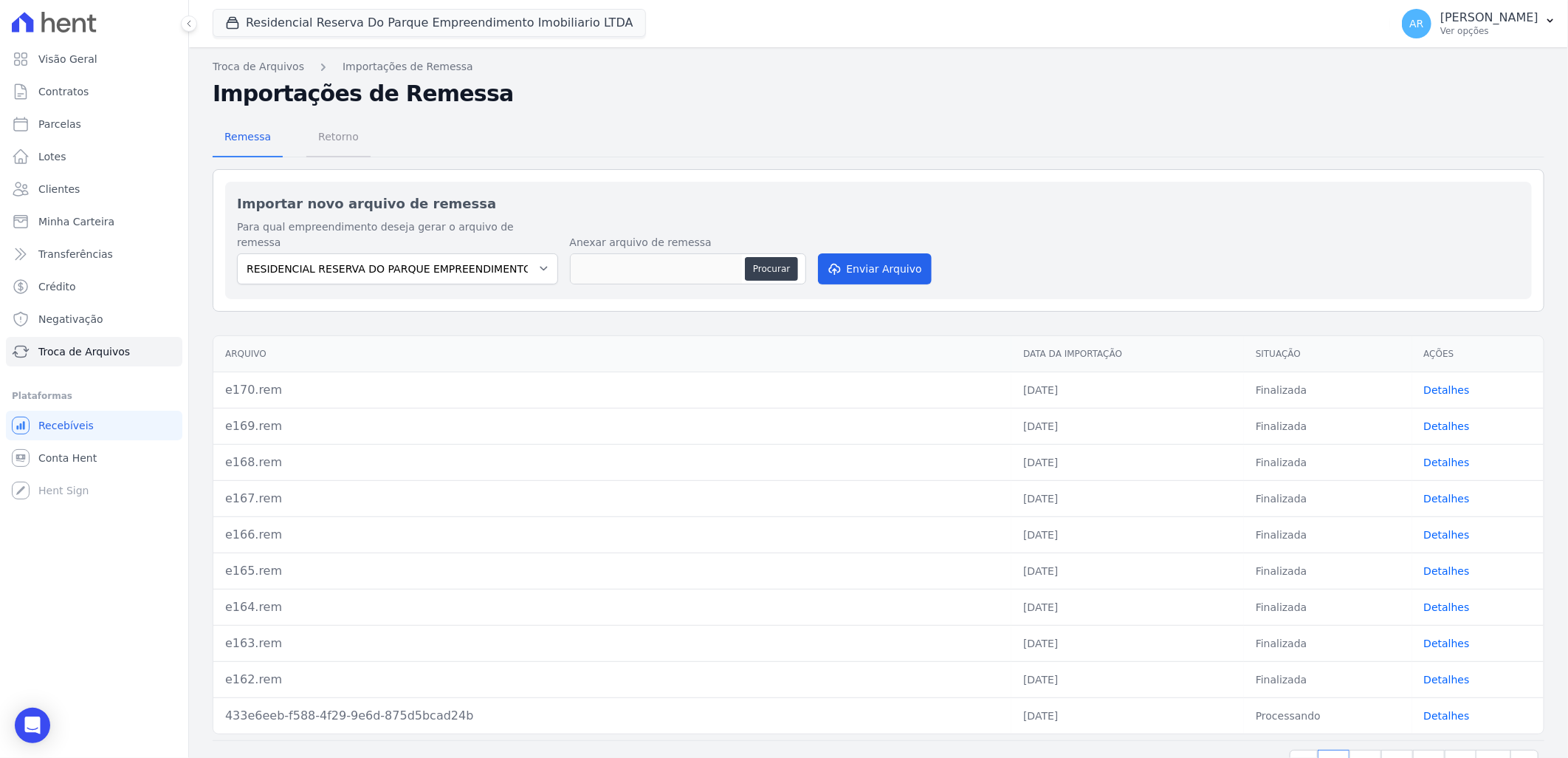
click at [333, 135] on span "Retorno" at bounding box center [338, 137] width 58 height 29
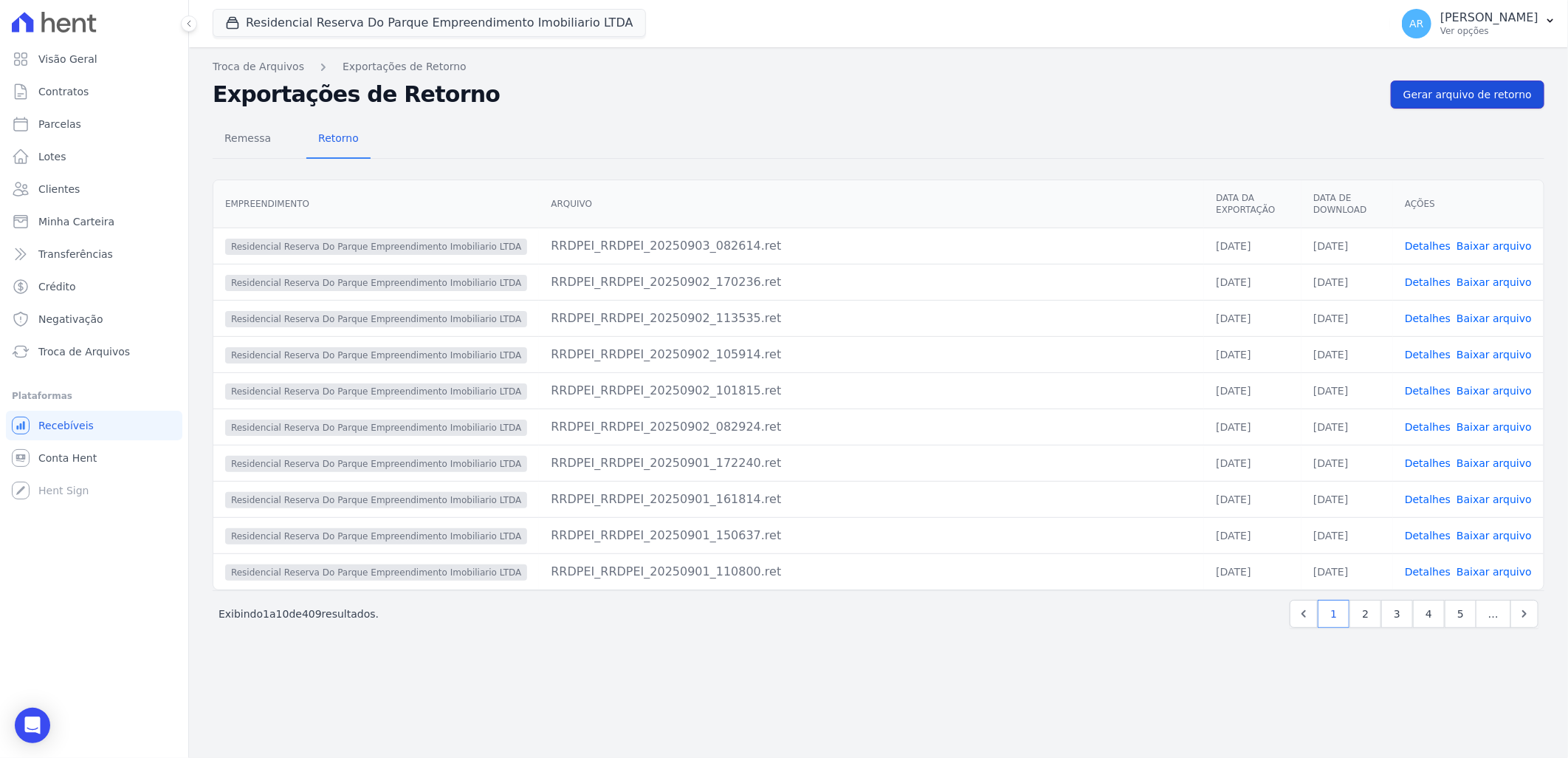
click at [1440, 98] on span "Gerar arquivo de retorno" at bounding box center [1467, 94] width 128 height 15
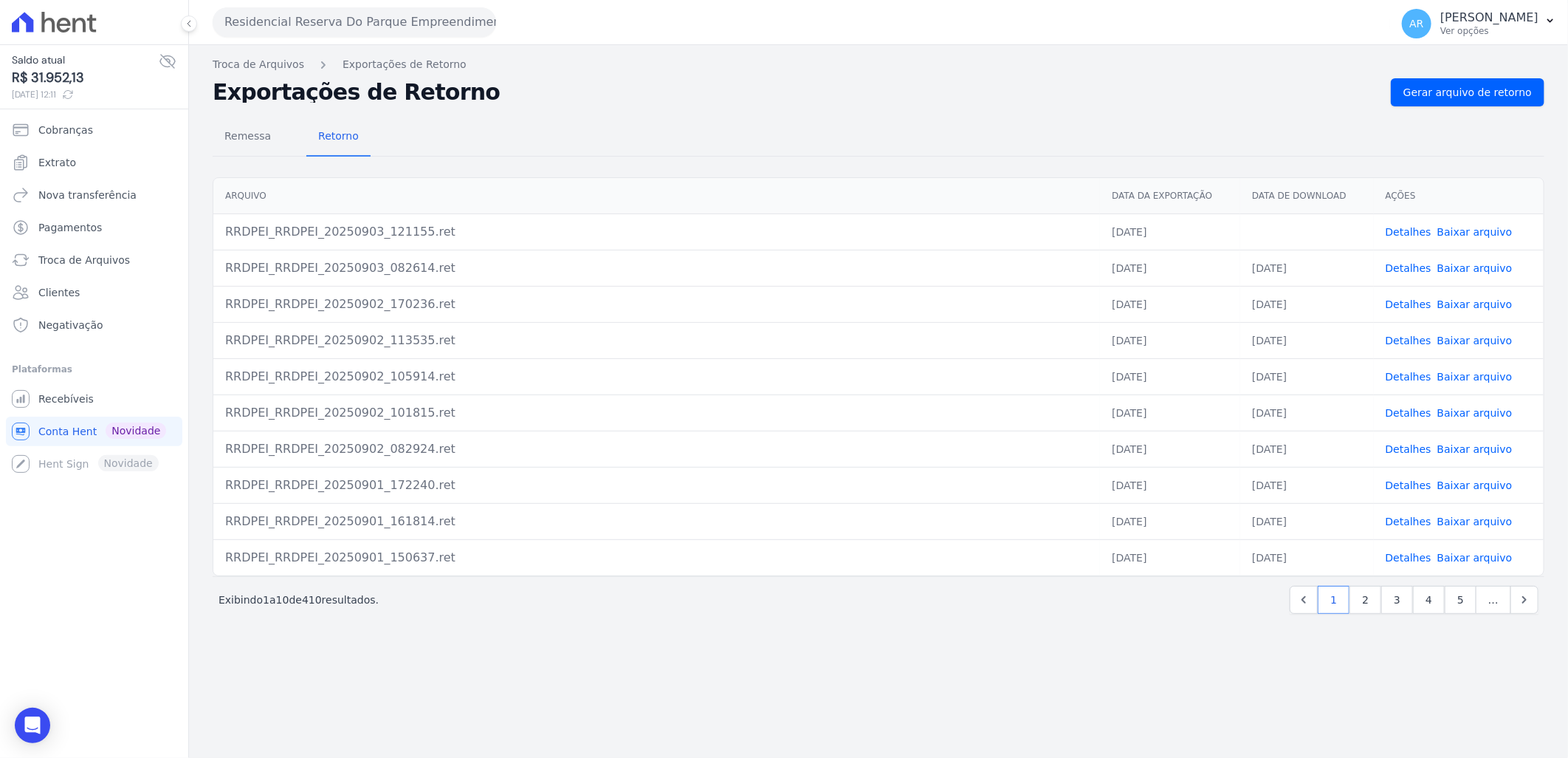
click at [1467, 227] on link "Baixar arquivo" at bounding box center [1474, 231] width 75 height 12
click at [1445, 102] on link "Gerar arquivo de retorno" at bounding box center [1467, 92] width 154 height 28
click at [74, 402] on span "Recebíveis" at bounding box center [66, 398] width 56 height 15
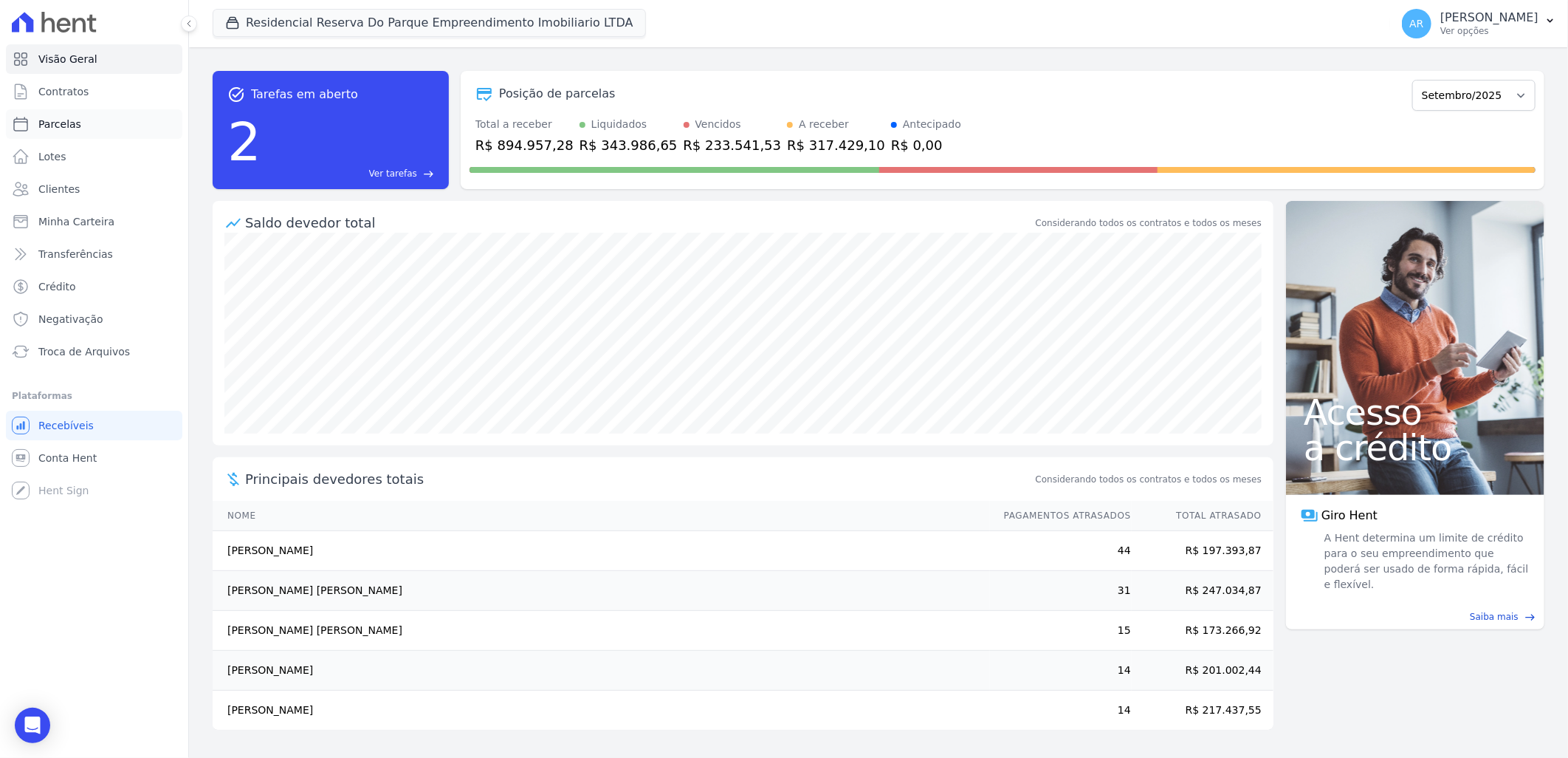
click at [94, 125] on link "Parcelas" at bounding box center [94, 124] width 176 height 29
select select
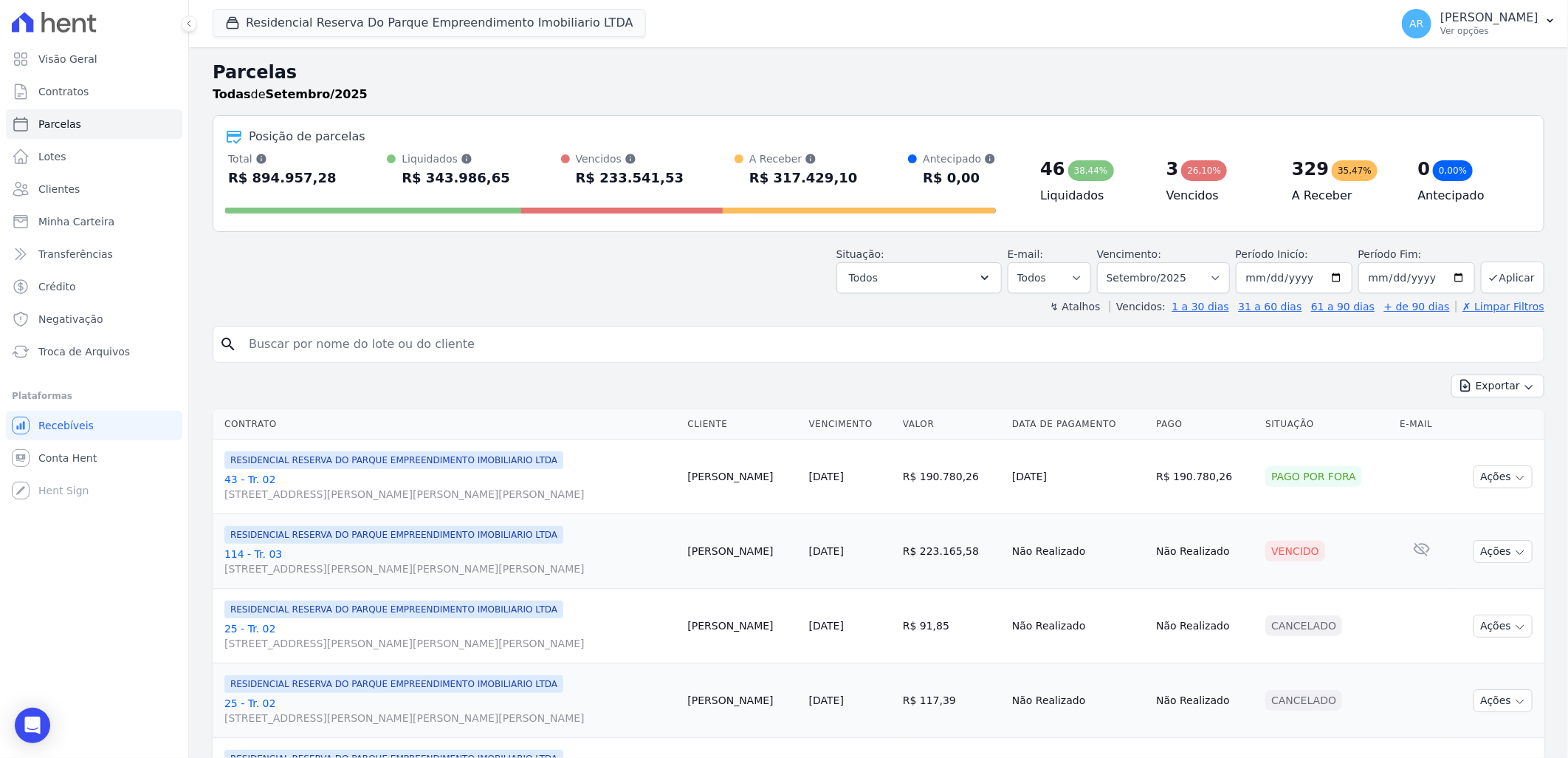
click at [414, 350] on input "search" at bounding box center [888, 344] width 1298 height 29
type input "ana car"
select select
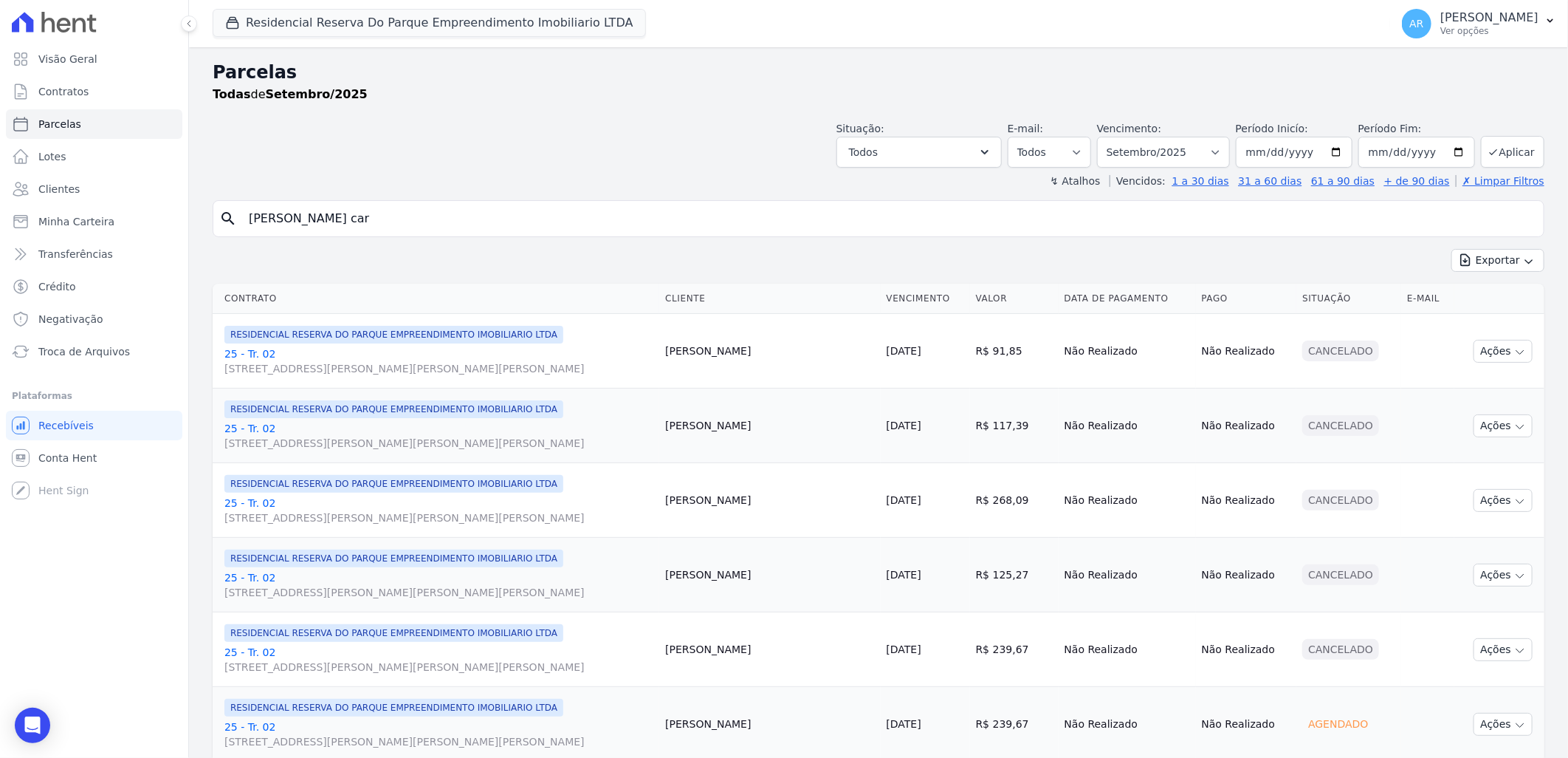
click at [893, 295] on th "Vencimento" at bounding box center [925, 299] width 90 height 30
click at [1150, 159] on select "Filtrar por período ──────── Todos os meses Dezembro/2023 Janeiro/2024 Fevereir…" at bounding box center [1164, 152] width 133 height 31
click at [1106, 137] on select "Filtrar por período ──────── Todos os meses Dezembro/2023 Janeiro/2024 Fevereir…" at bounding box center [1164, 152] width 133 height 31
click at [1172, 141] on select "Filtrar por período ──────── Todos os meses Dezembro/2023 Janeiro/2024 Fevereir…" at bounding box center [1164, 152] width 133 height 31
select select "all"
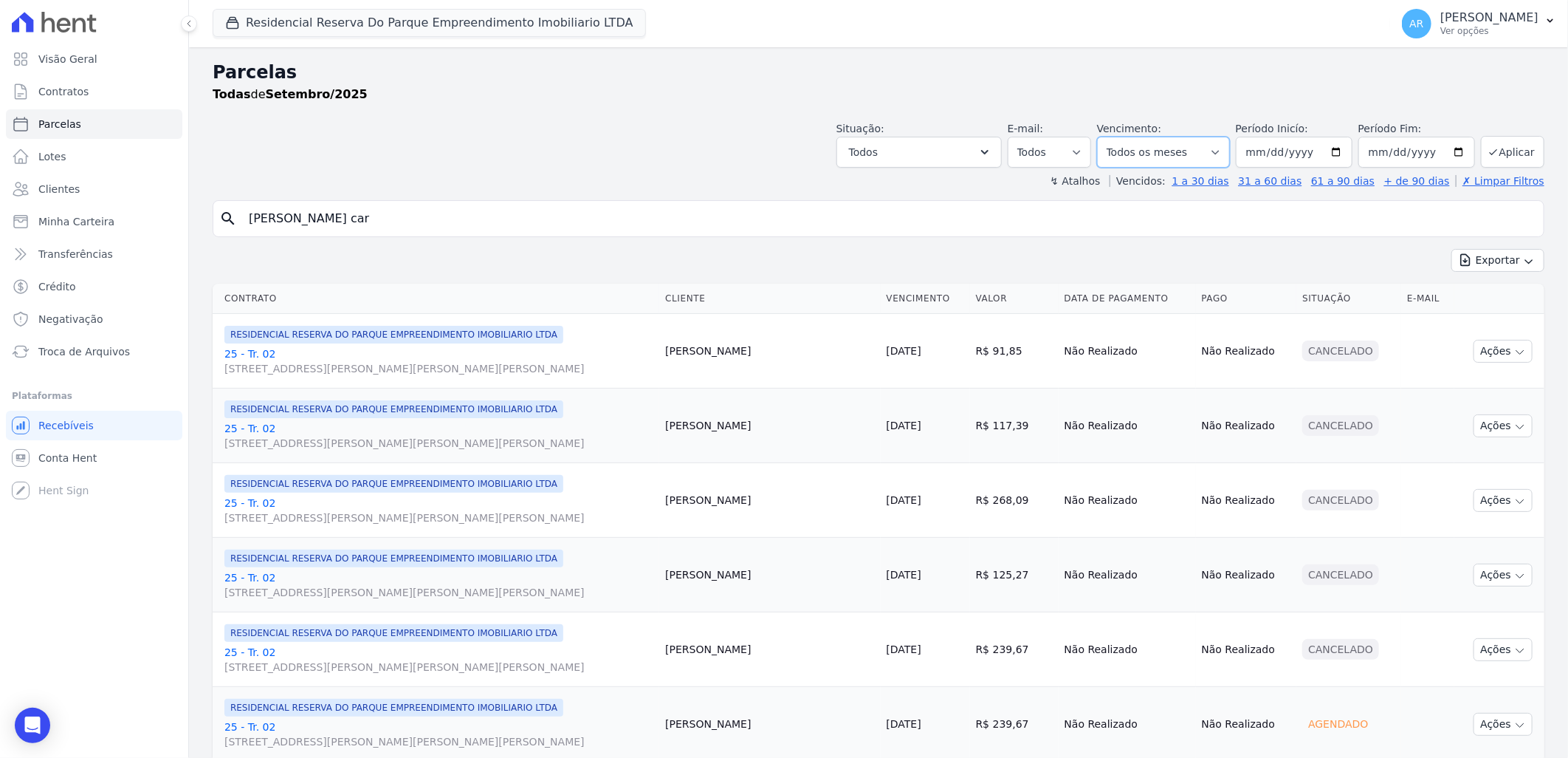
click at [1106, 137] on select "Filtrar por período ──────── Todos os meses Dezembro/2023 Janeiro/2024 Fevereir…" at bounding box center [1164, 152] width 133 height 31
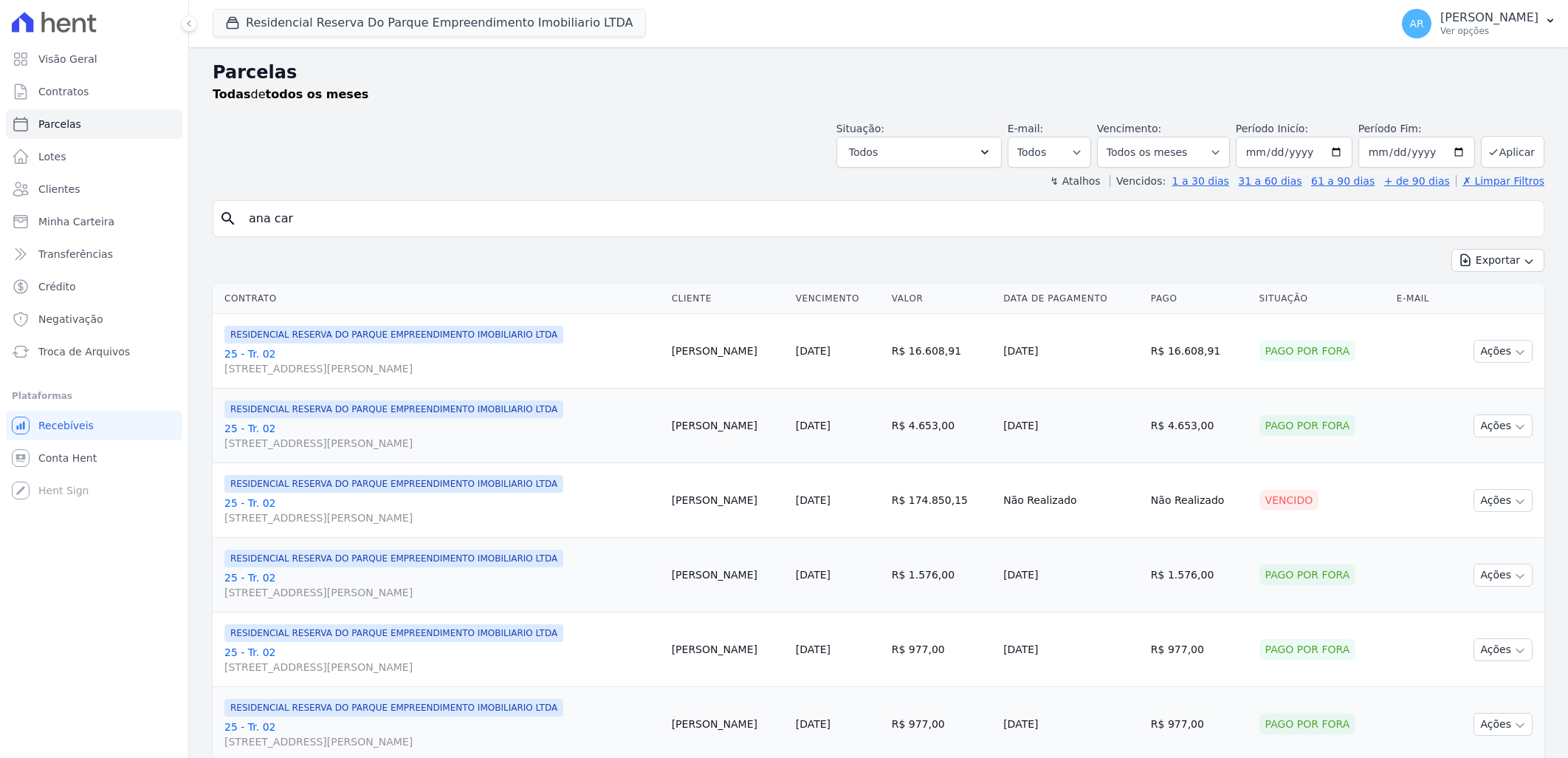
select select
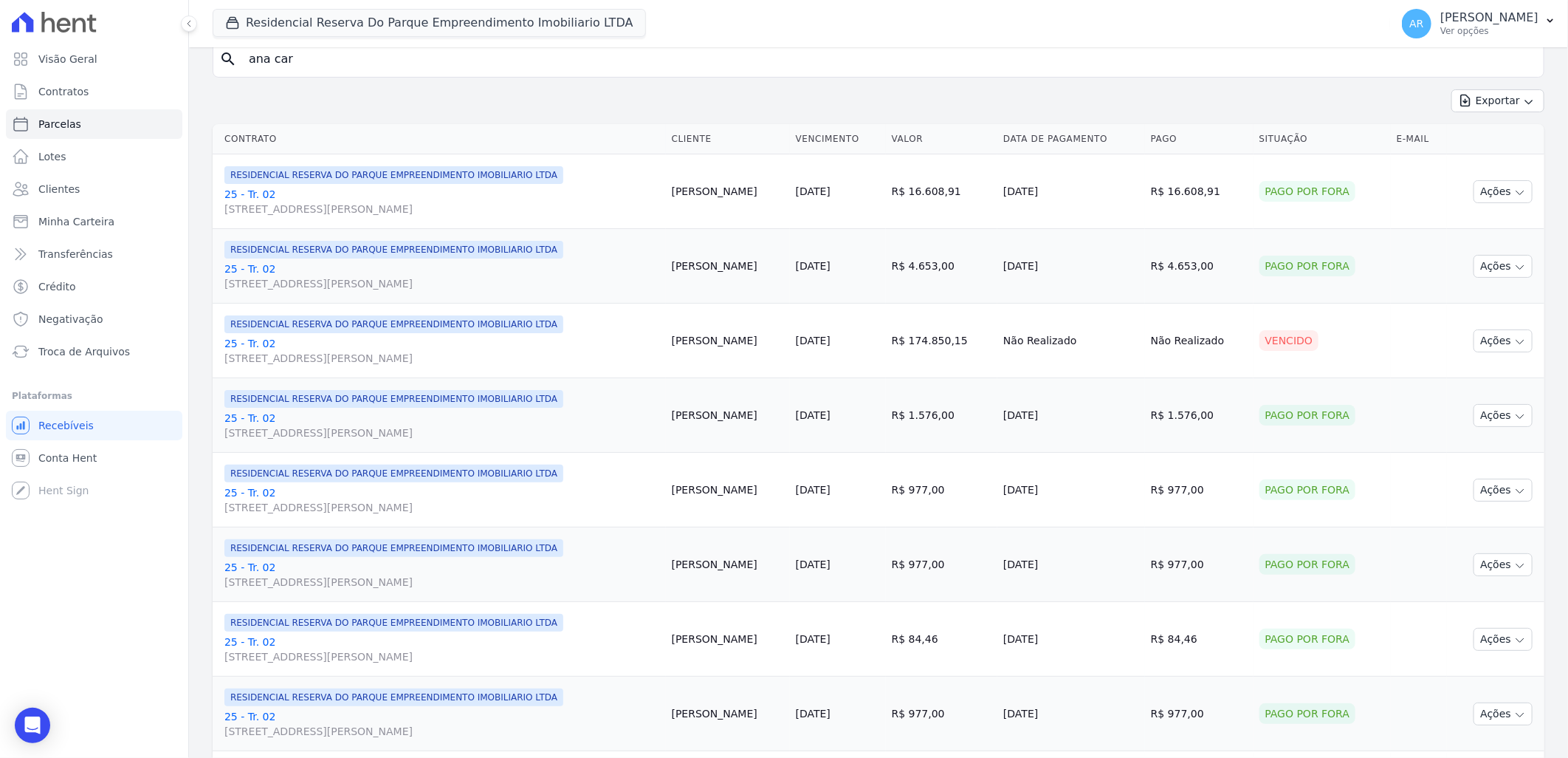
scroll to position [164, 0]
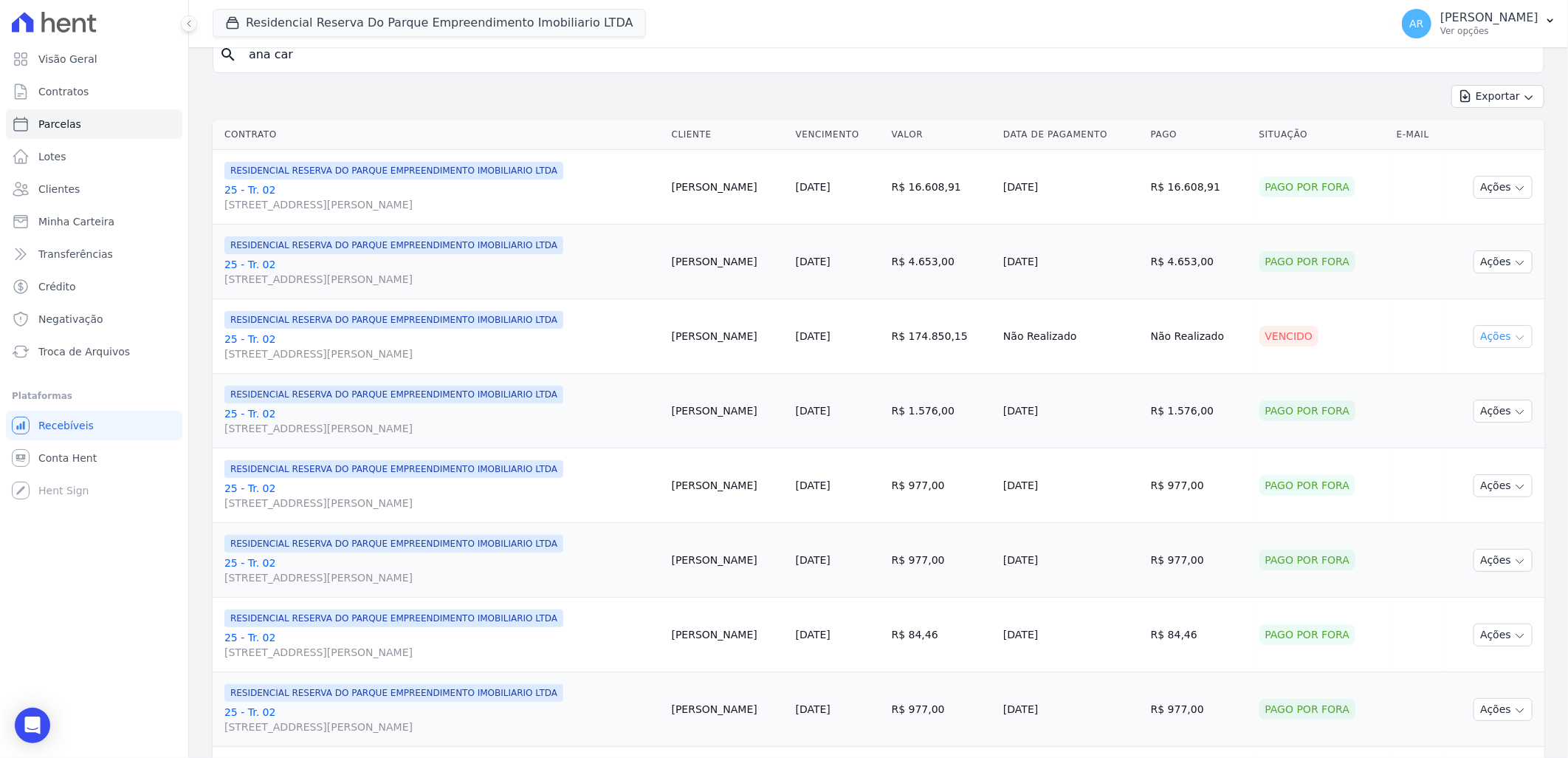
click at [1478, 338] on button "Ações" at bounding box center [1503, 336] width 59 height 23
click at [1467, 454] on link "Liquidação Manual" at bounding box center [1497, 452] width 141 height 27
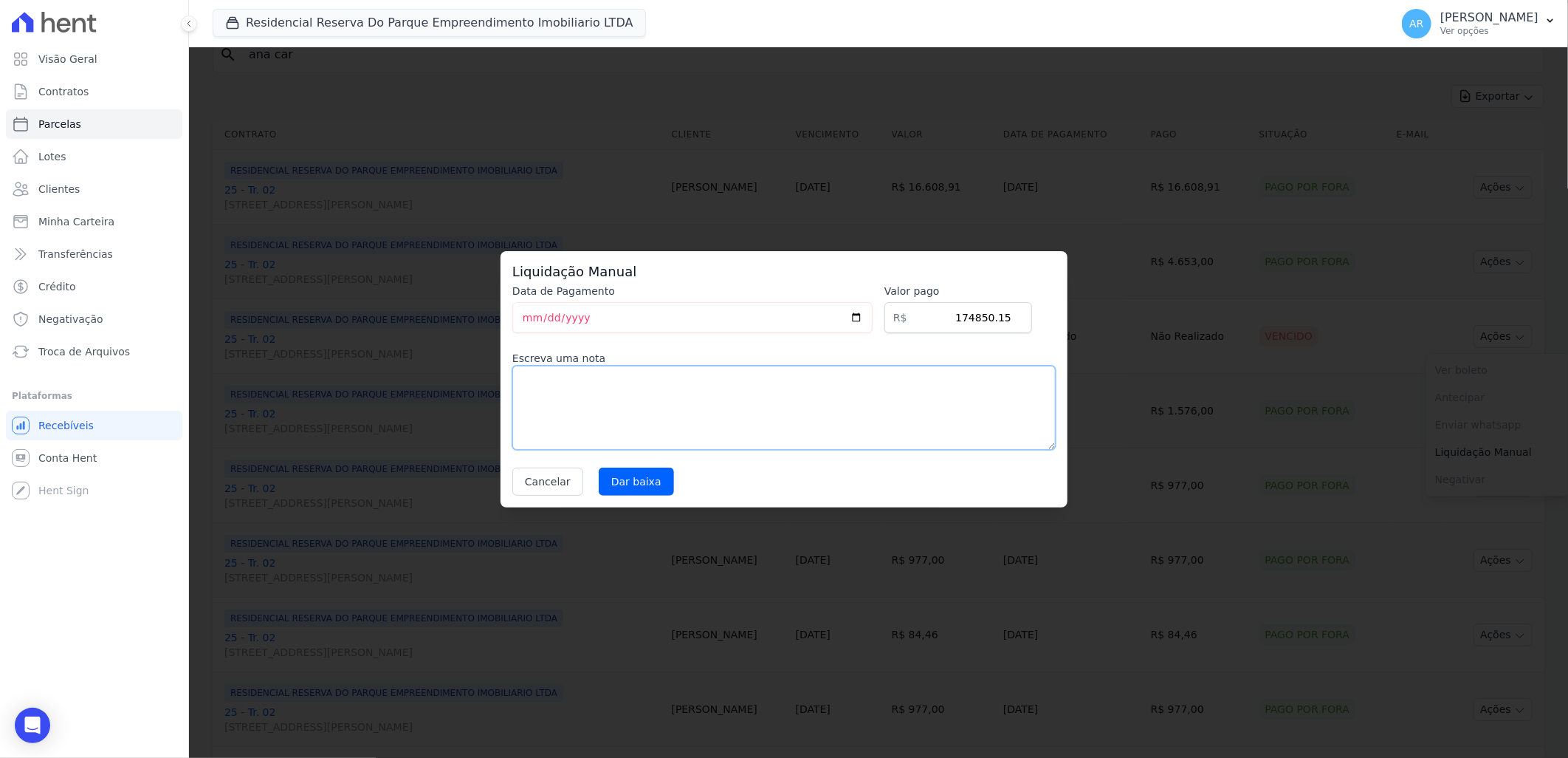
click at [739, 427] on textarea at bounding box center [784, 408] width 544 height 84
type textarea "n"
type textarea "Não entrou na remessa"
click at [612, 483] on input "Dar baixa" at bounding box center [636, 481] width 75 height 28
select select
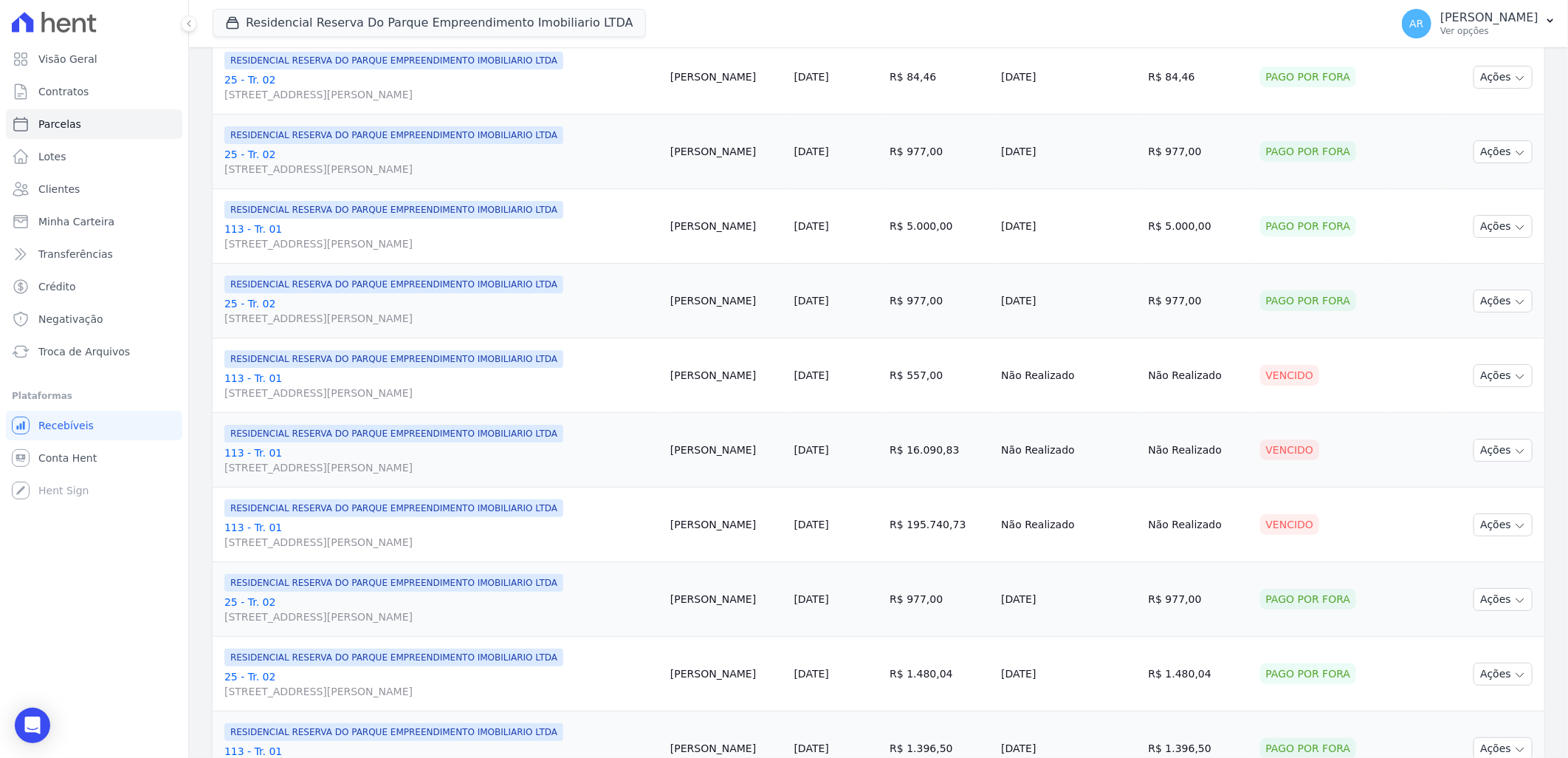
scroll to position [739, 0]
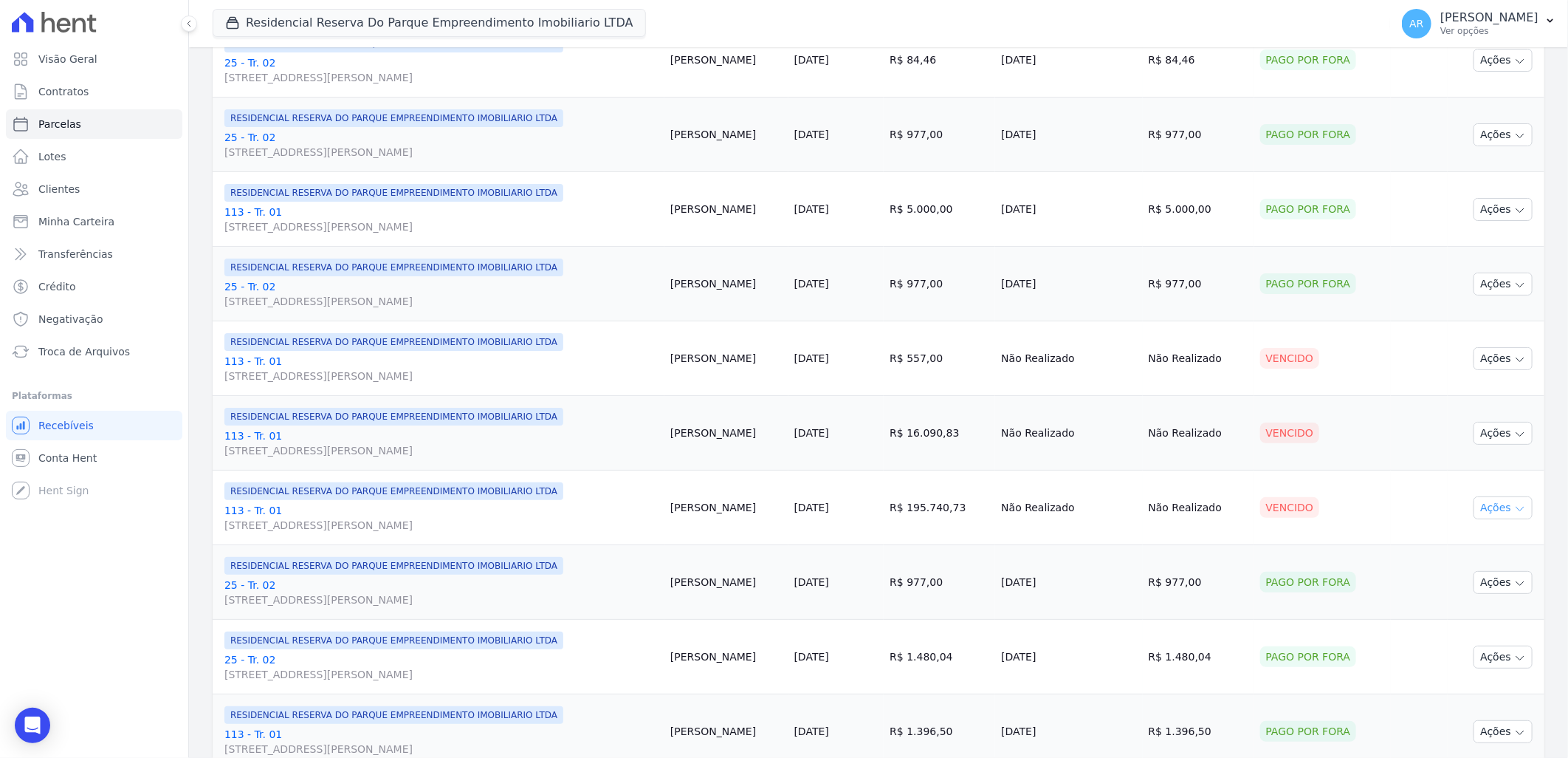
click at [1479, 508] on button "Ações" at bounding box center [1503, 508] width 59 height 23
click at [1475, 633] on link "Liquidação Manual" at bounding box center [1497, 623] width 141 height 27
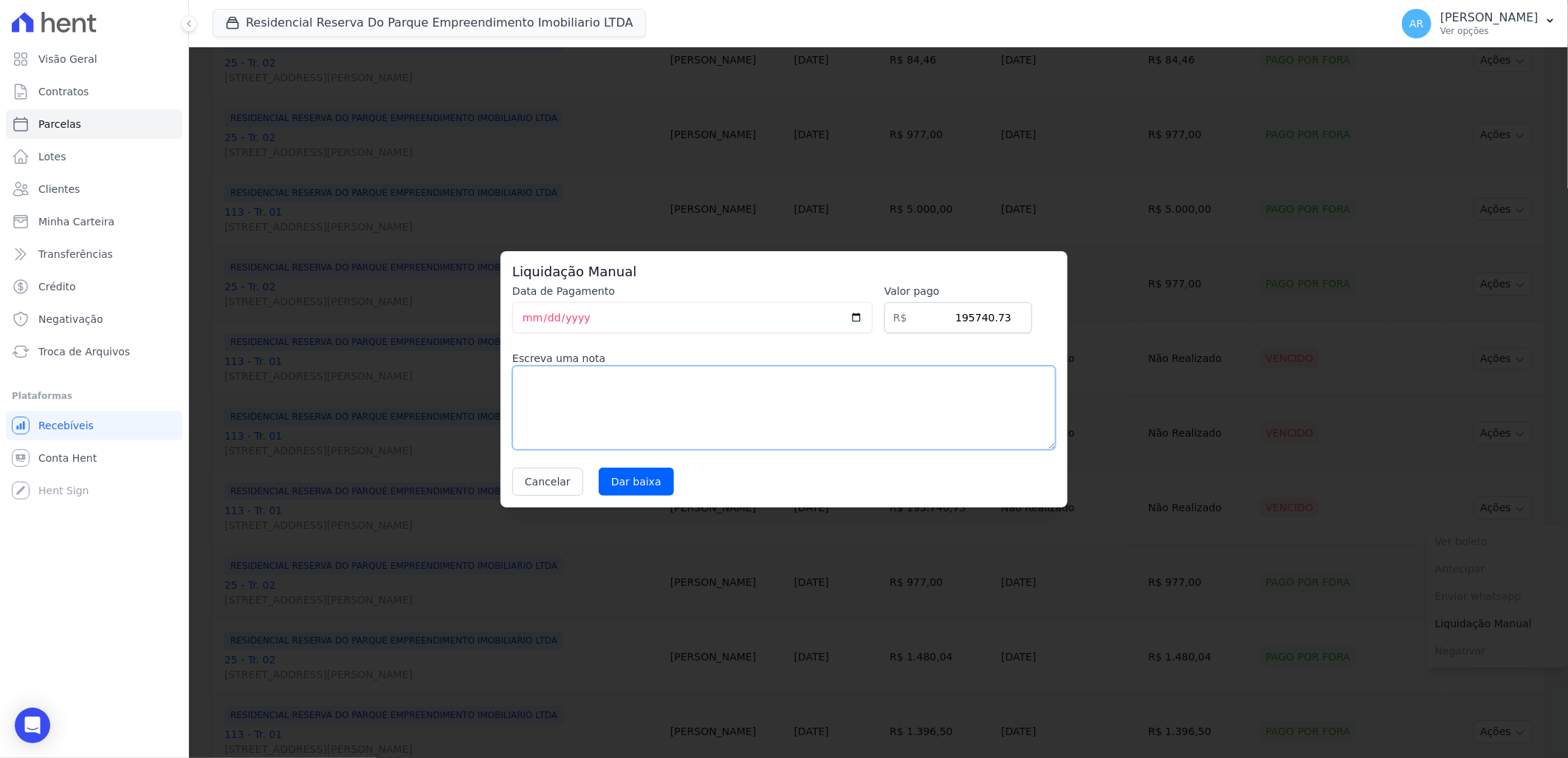
click at [728, 398] on textarea at bounding box center [784, 408] width 544 height 84
type textarea "parcela caixa, não entrou na negociação"
click at [626, 483] on input "Dar baixa" at bounding box center [636, 481] width 75 height 28
select select
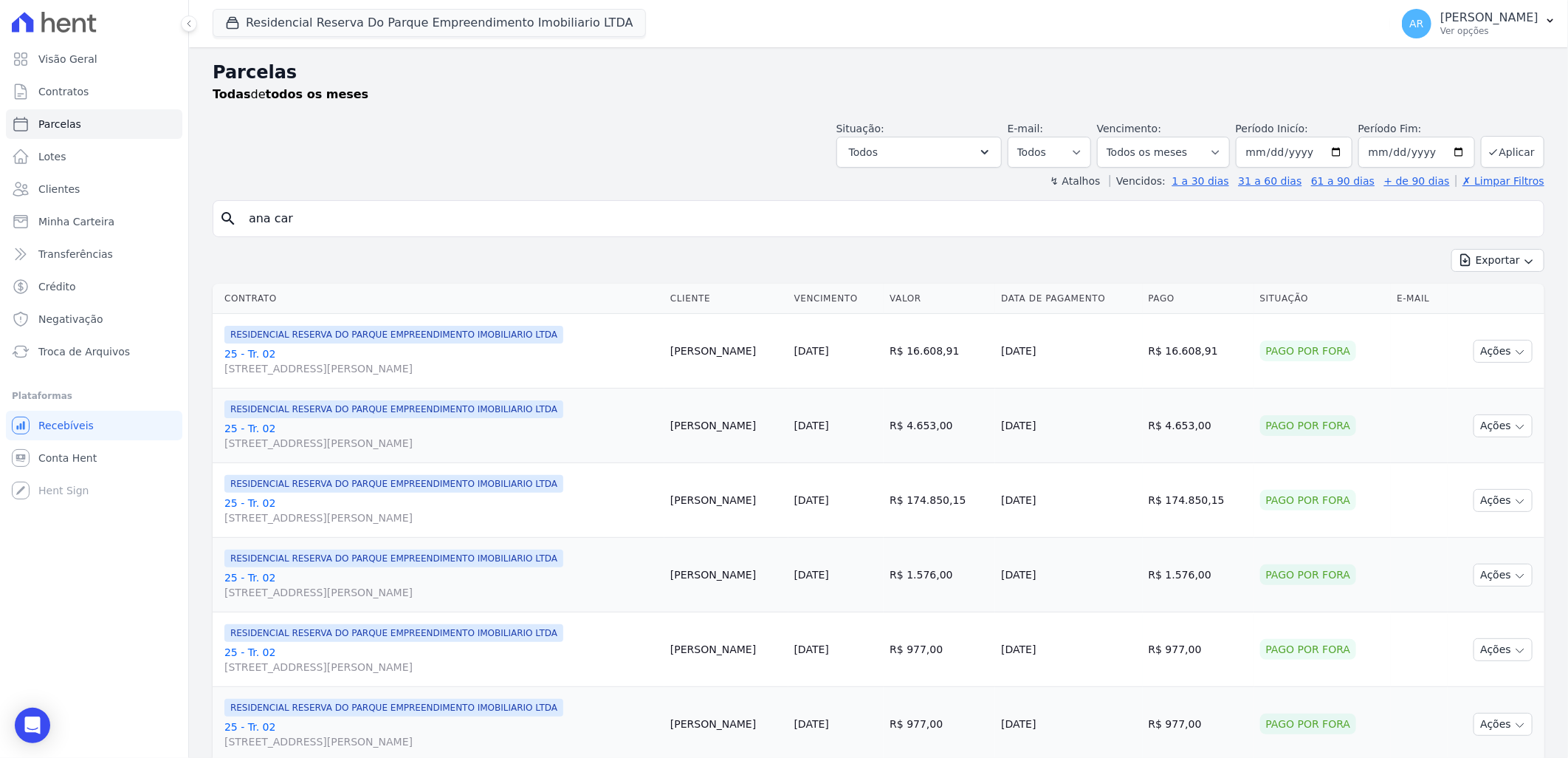
click at [312, 227] on input "ana car" at bounding box center [888, 219] width 1298 height 29
select select
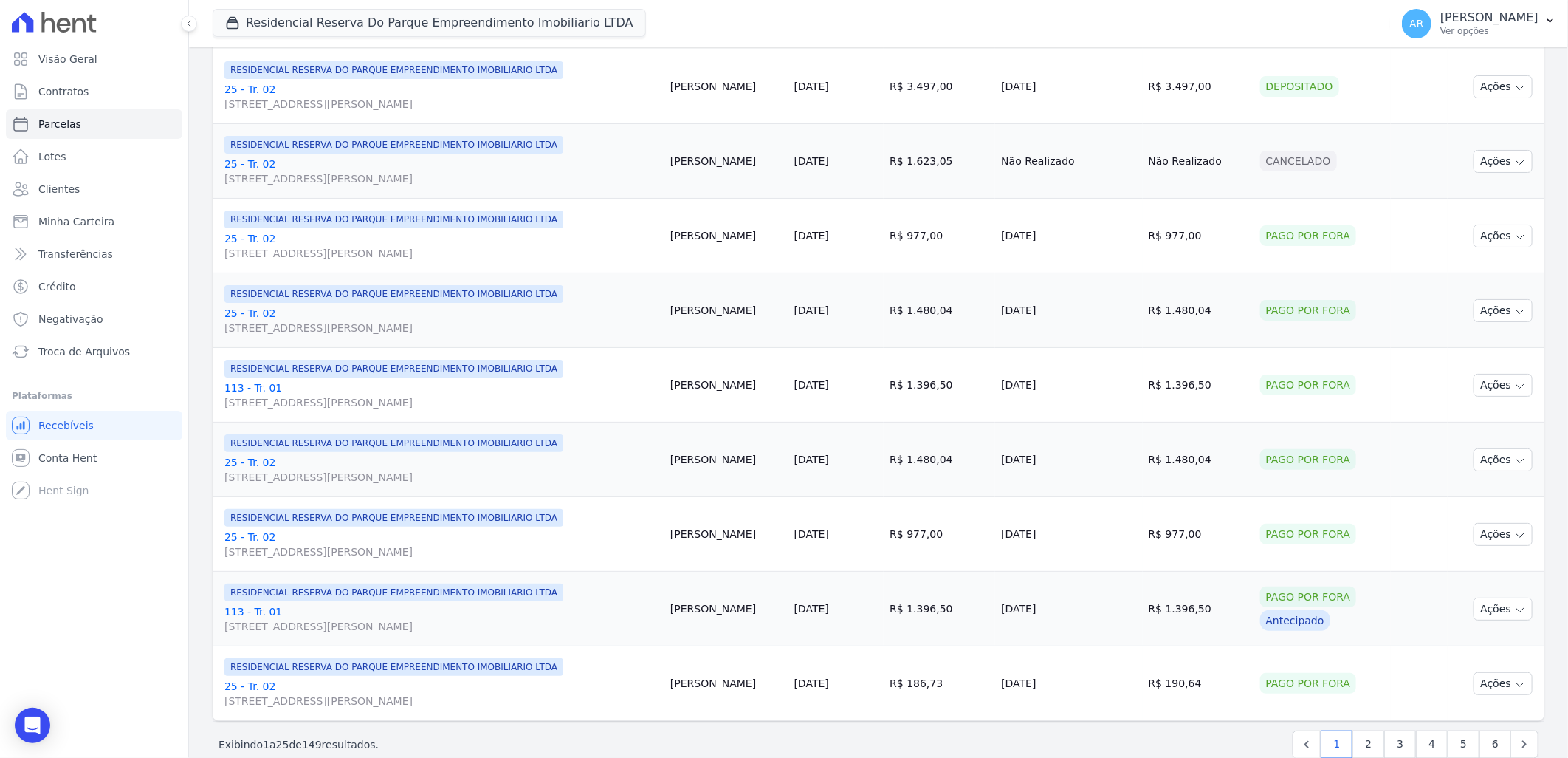
scroll to position [1487, 0]
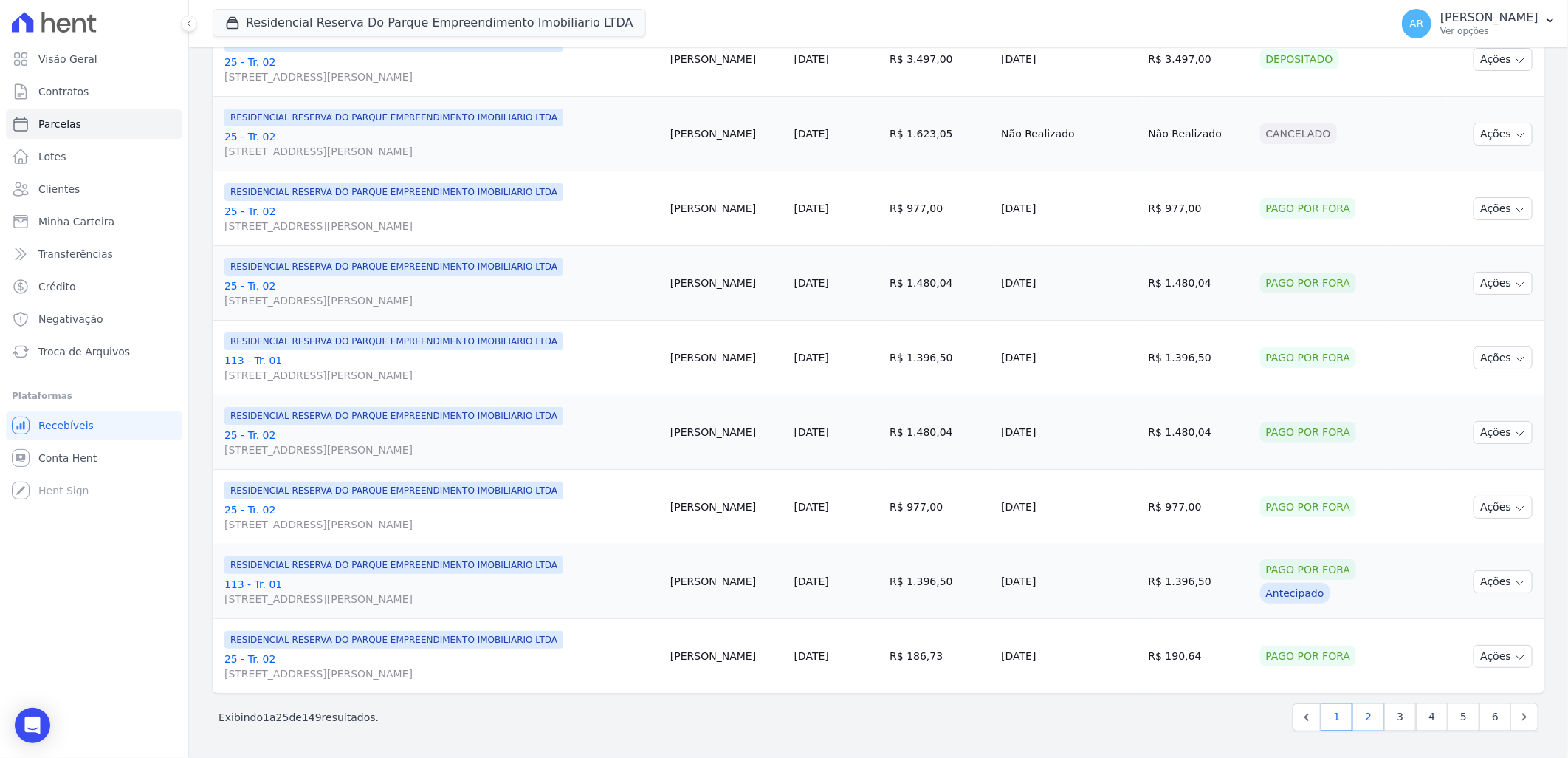
click at [1361, 719] on link "2" at bounding box center [1368, 717] width 32 height 28
select select
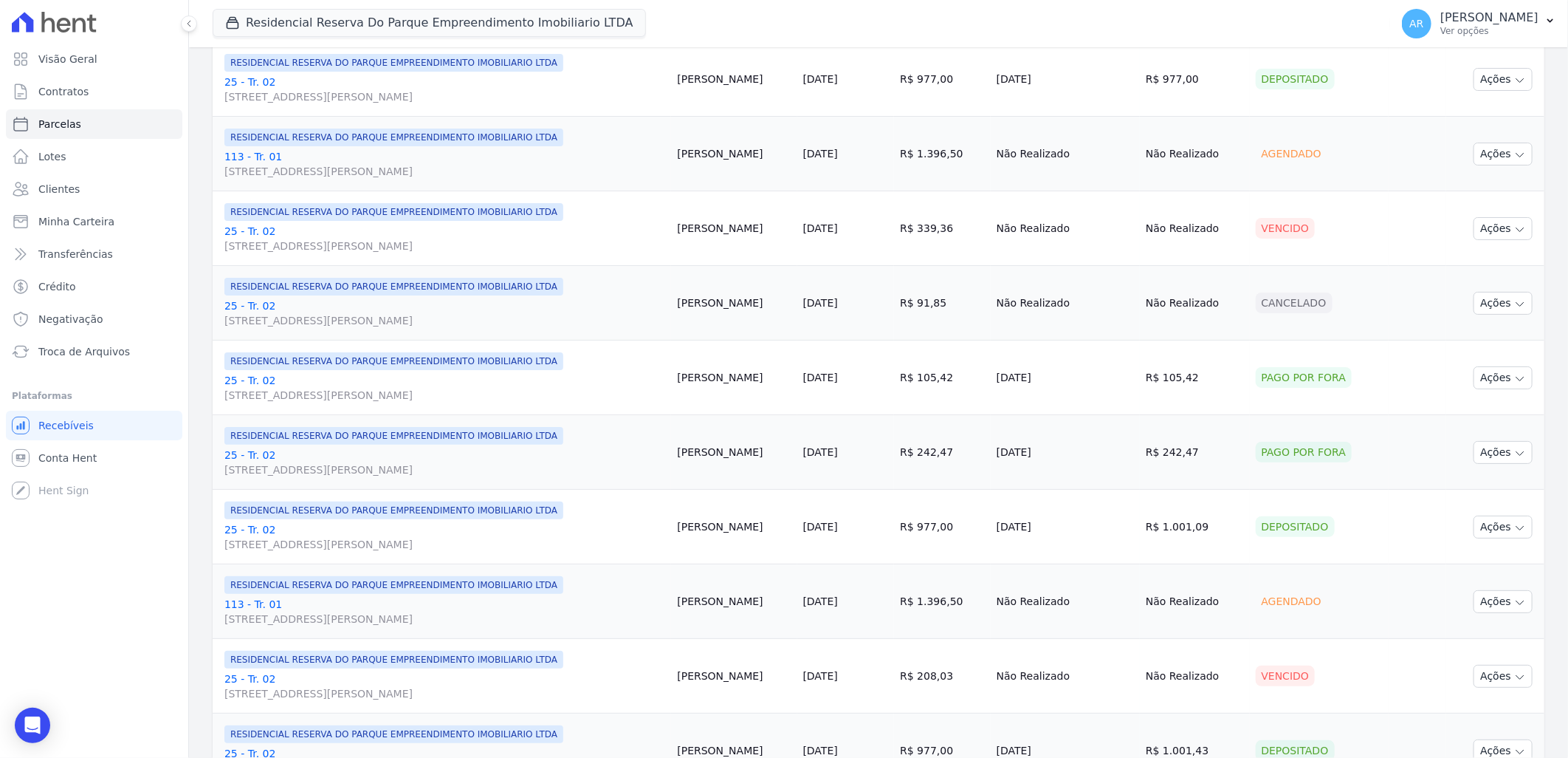
scroll to position [1323, 0]
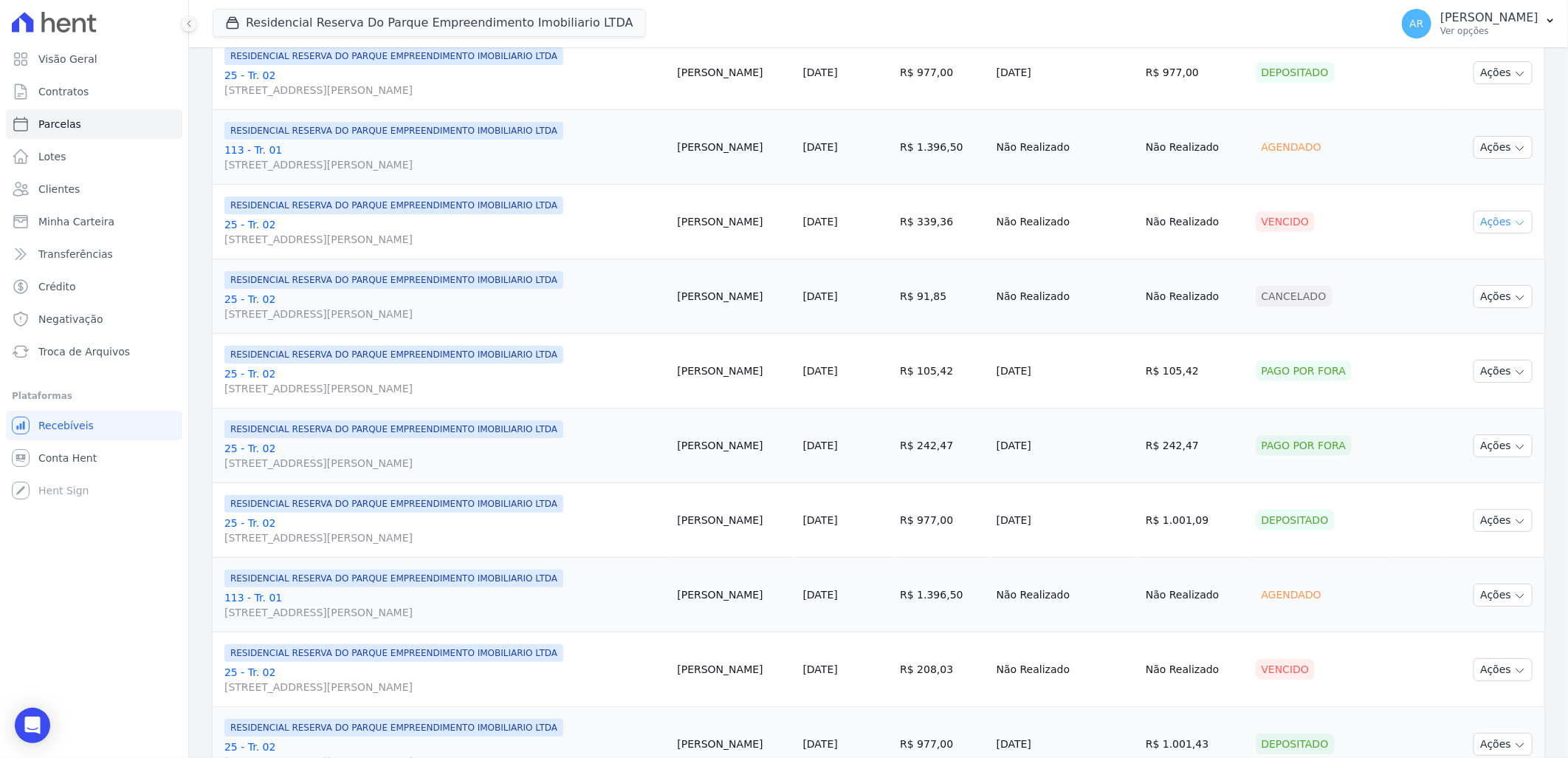
click at [1474, 220] on button "Ações" at bounding box center [1503, 222] width 59 height 23
click at [1454, 348] on link "Liquidação Manual" at bounding box center [1497, 337] width 141 height 27
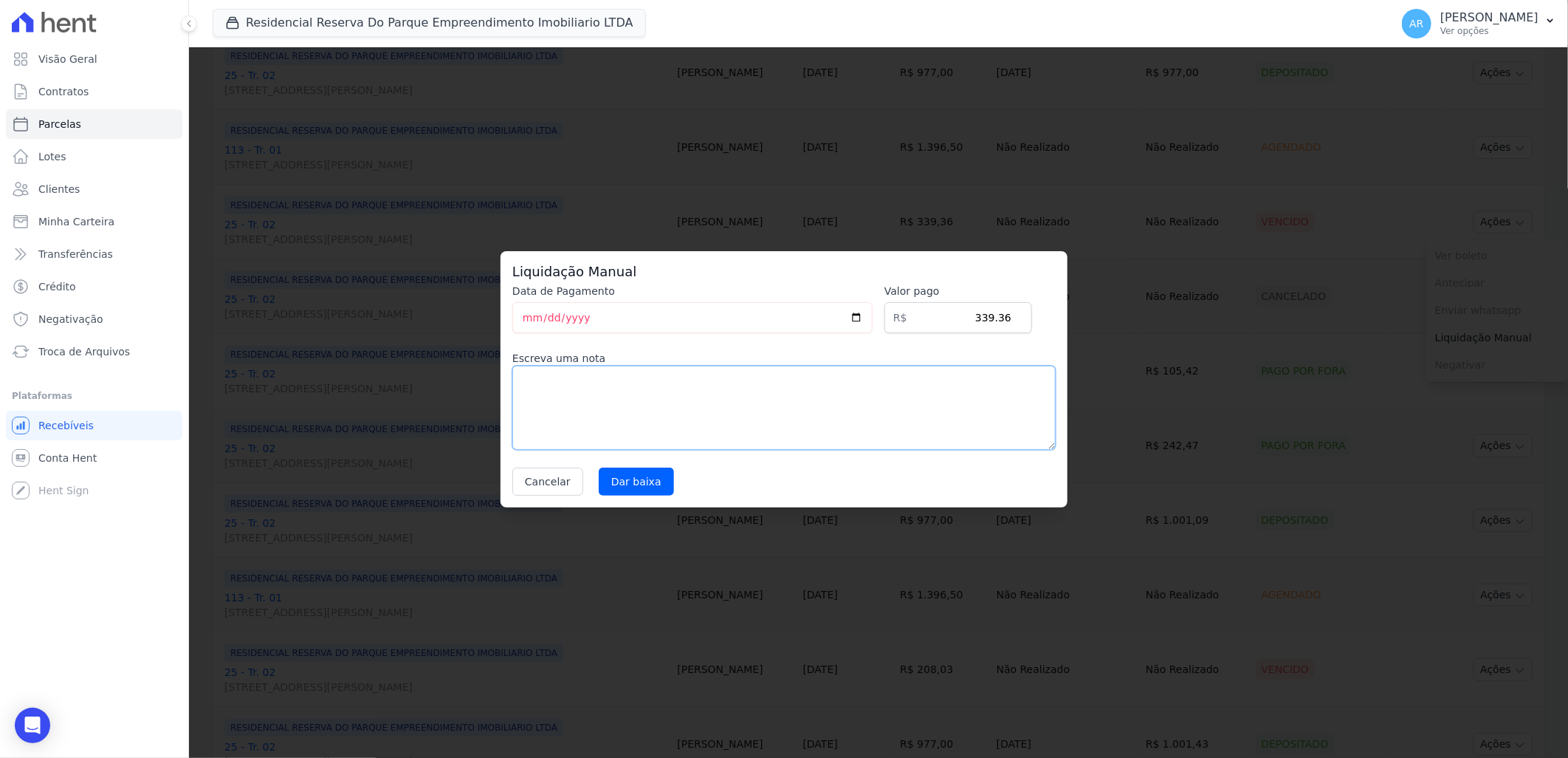
click at [697, 404] on textarea at bounding box center [784, 408] width 544 height 84
drag, startPoint x: 631, startPoint y: 422, endPoint x: 574, endPoint y: 417, distance: 57.2
click at [574, 417] on textarea "negociação de dívida" at bounding box center [784, 408] width 544 height 84
drag, startPoint x: 574, startPoint y: 417, endPoint x: 581, endPoint y: 415, distance: 7.3
click at [572, 415] on textarea "negociação de dívida" at bounding box center [784, 408] width 544 height 84
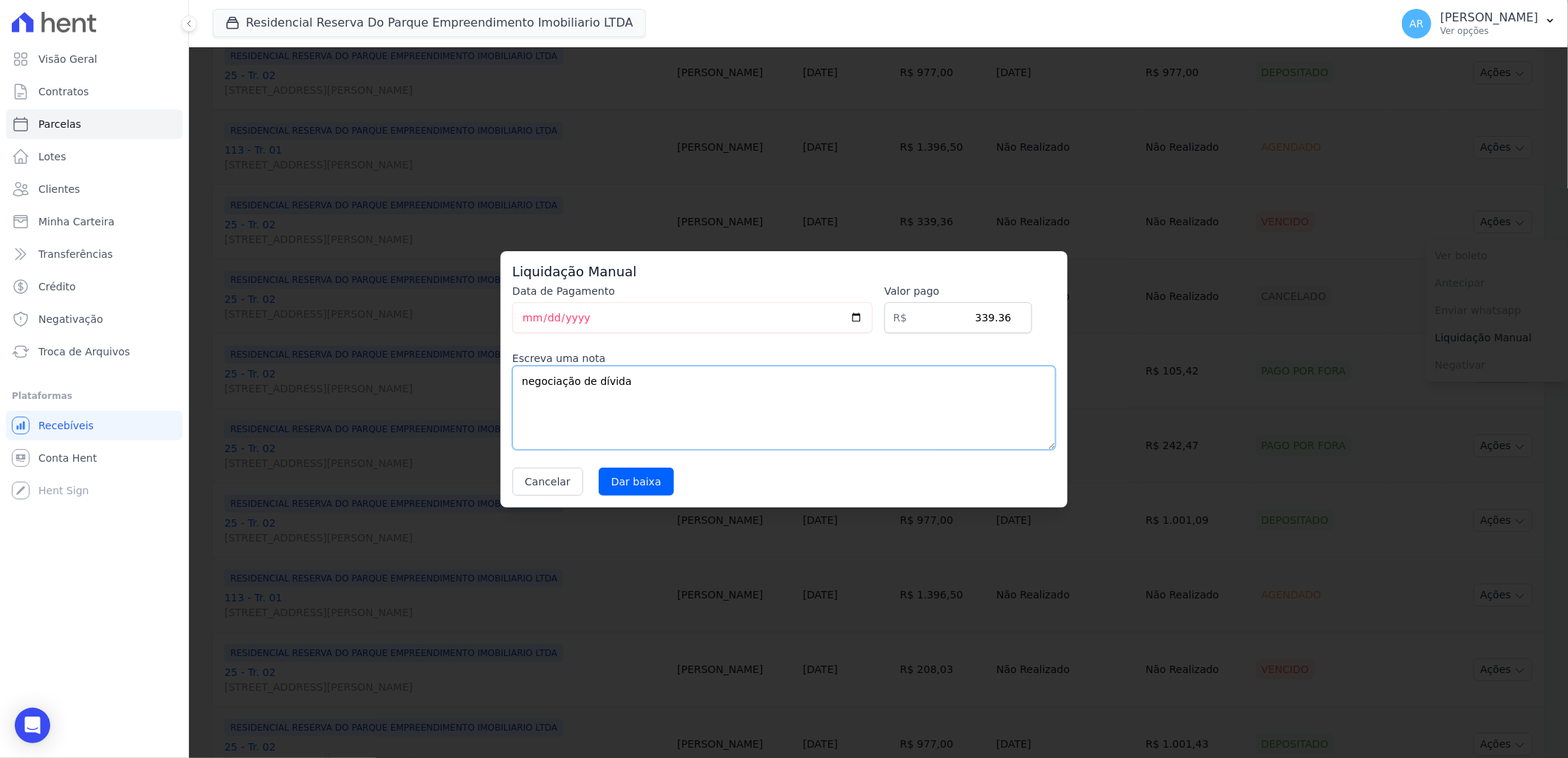
click at [650, 390] on textarea "negociação de dívida" at bounding box center [784, 408] width 544 height 84
drag, startPoint x: 650, startPoint y: 381, endPoint x: 482, endPoint y: 355, distance: 170.0
click at [482, 355] on div "Liquidação Manual Data de Pagamento 2025-09-03 Valor pago R$ 339.36 Escreva uma…" at bounding box center [784, 379] width 1568 height 758
type textarea "negociação de dívida"
drag, startPoint x: 617, startPoint y: 488, endPoint x: 609, endPoint y: 484, distance: 8.9
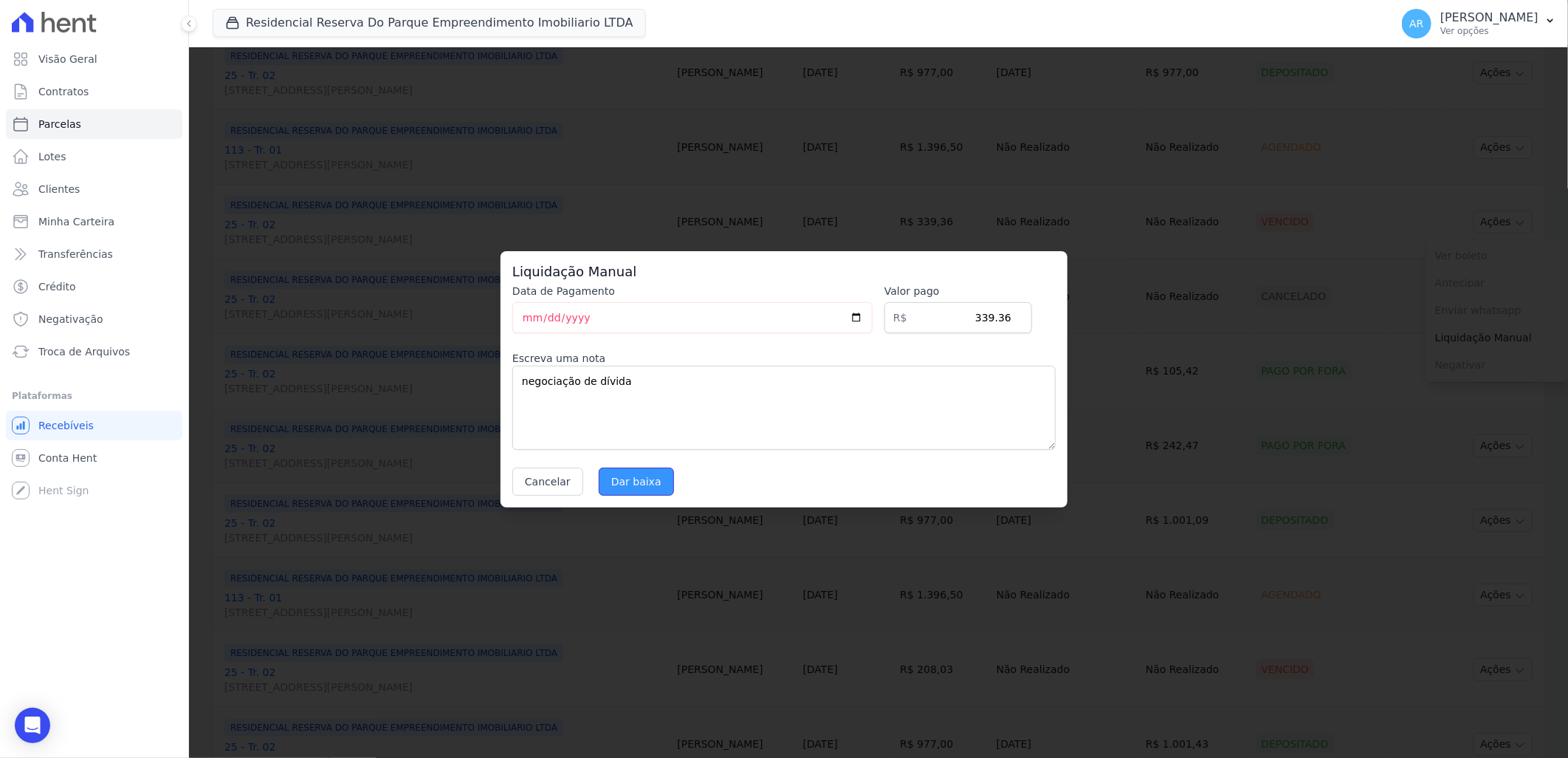
click at [609, 484] on input "Dar baixa" at bounding box center [636, 481] width 75 height 28
select select
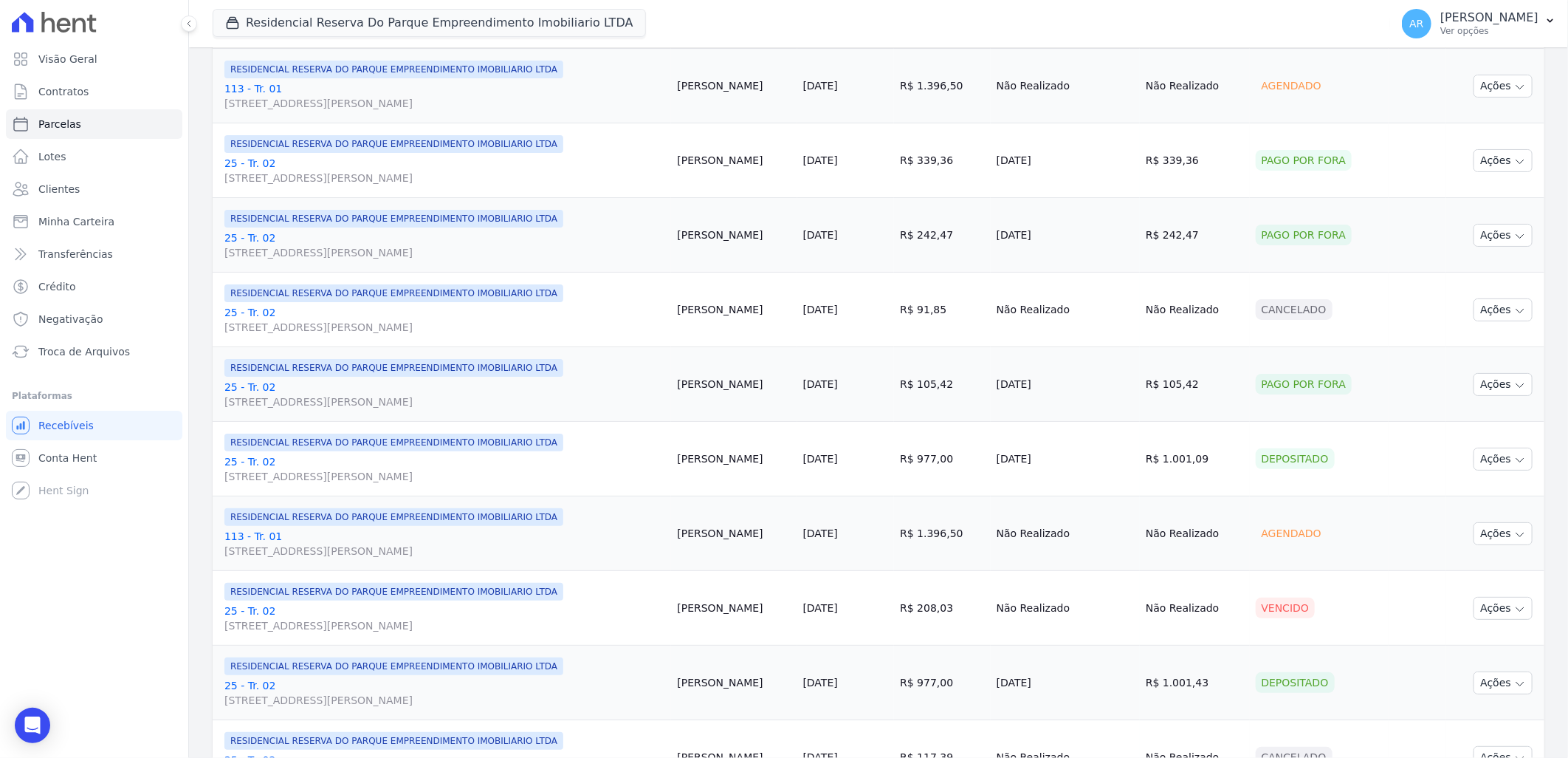
scroll to position [1487, 0]
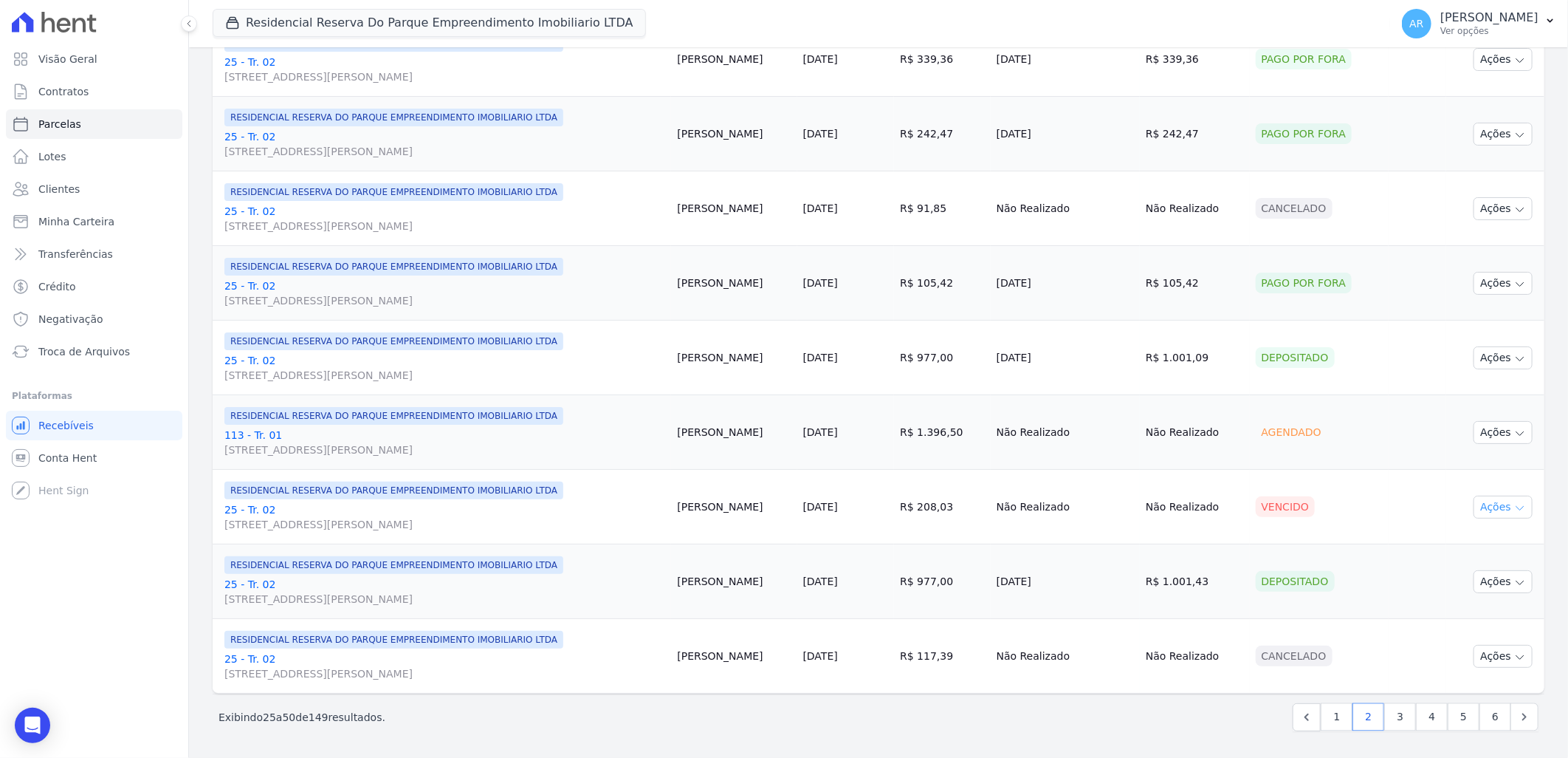
drag, startPoint x: 1501, startPoint y: 520, endPoint x: 1494, endPoint y: 512, distance: 10.6
click at [1494, 515] on td "Ações Ver boleto Antecipar Antecipação não disponível Enviar whatsapp Registrar…" at bounding box center [1495, 507] width 98 height 74
click at [1494, 512] on button "Ações" at bounding box center [1503, 507] width 59 height 23
click at [1480, 623] on link "Liquidação Manual" at bounding box center [1497, 623] width 141 height 27
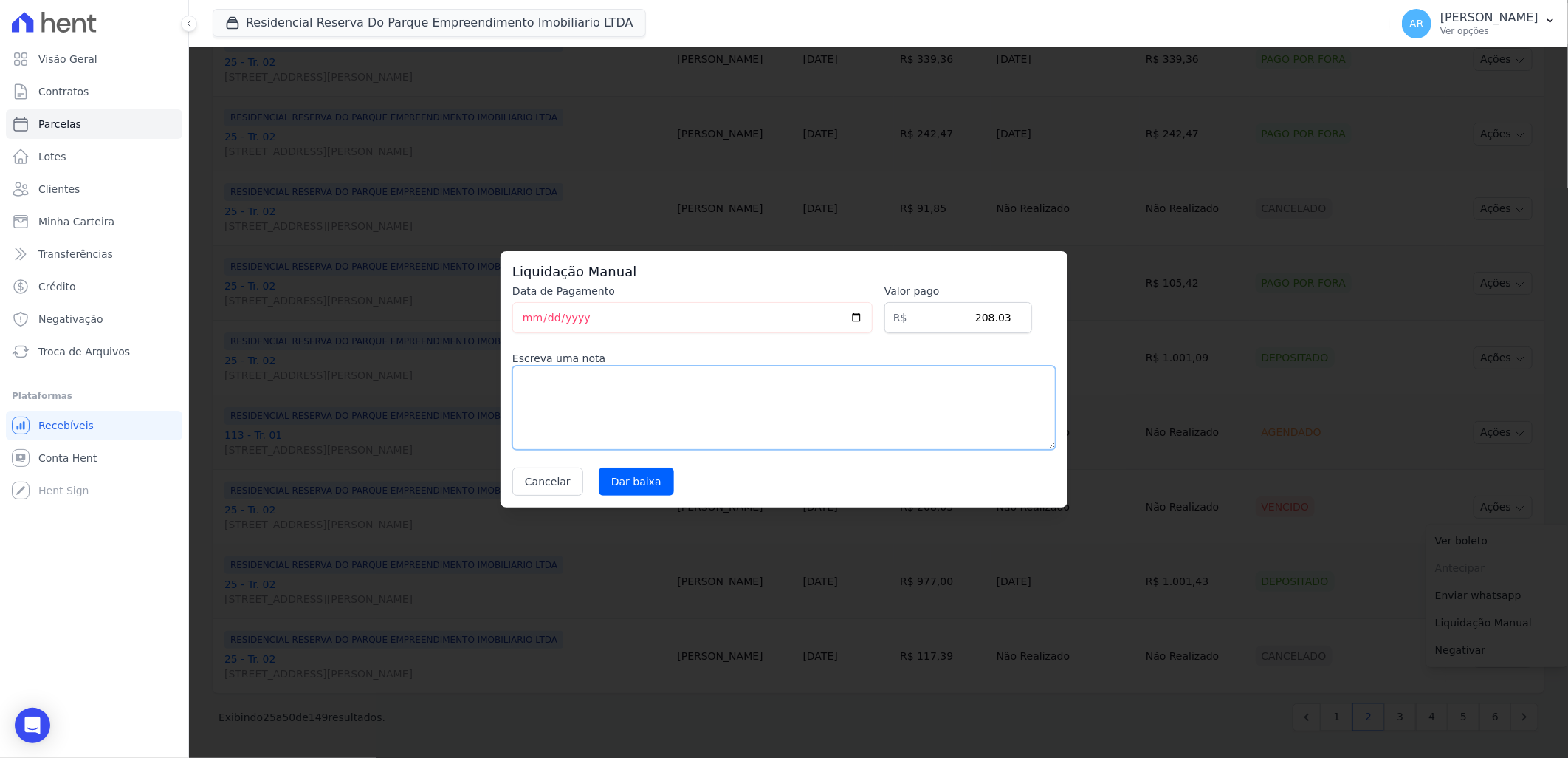
click at [832, 401] on textarea at bounding box center [784, 408] width 544 height 84
paste textarea "negociação de dívida"
type textarea "negociação de dívida"
click at [640, 486] on input "Dar baixa" at bounding box center [636, 481] width 75 height 28
select select
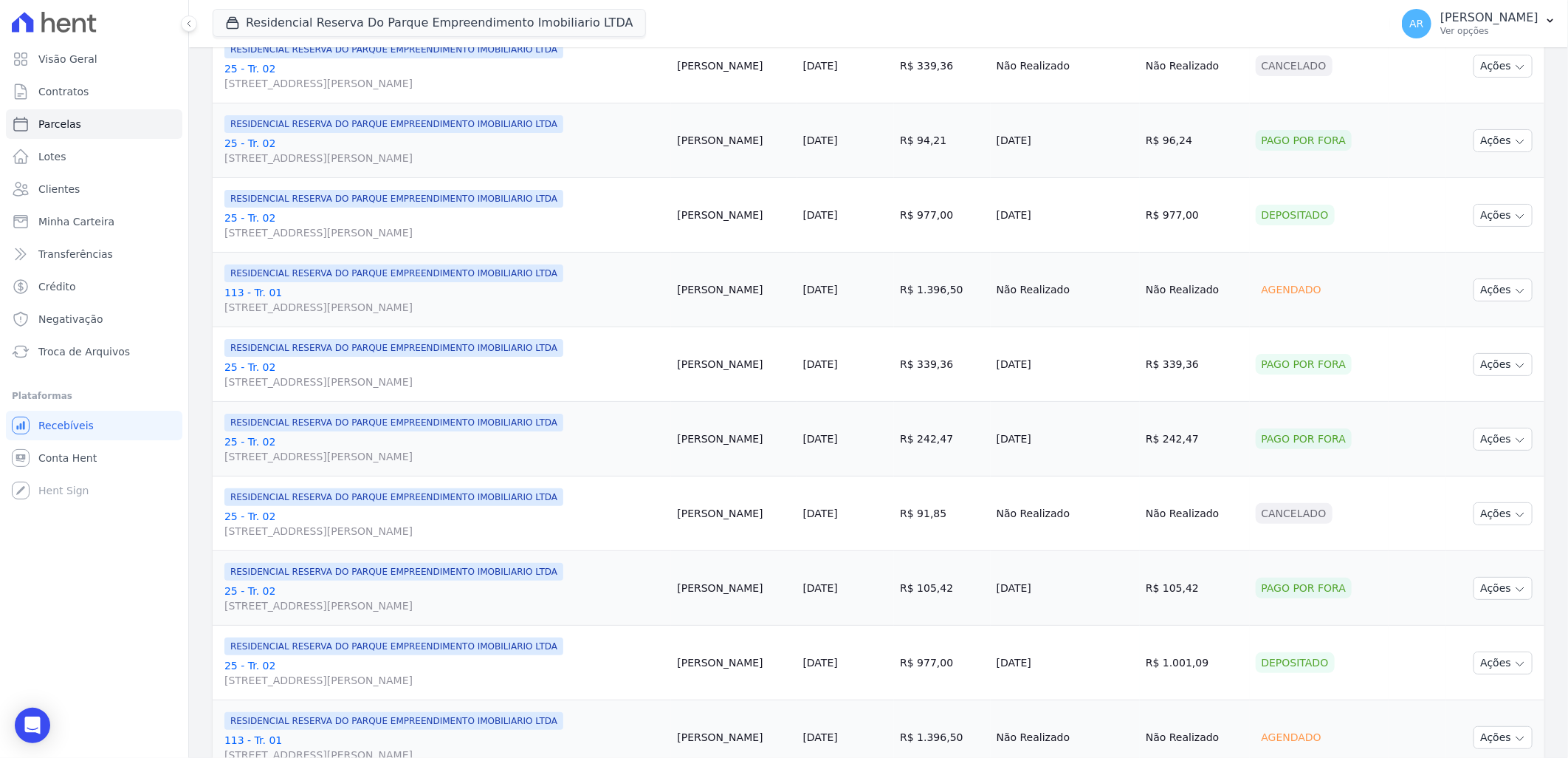
scroll to position [1477, 0]
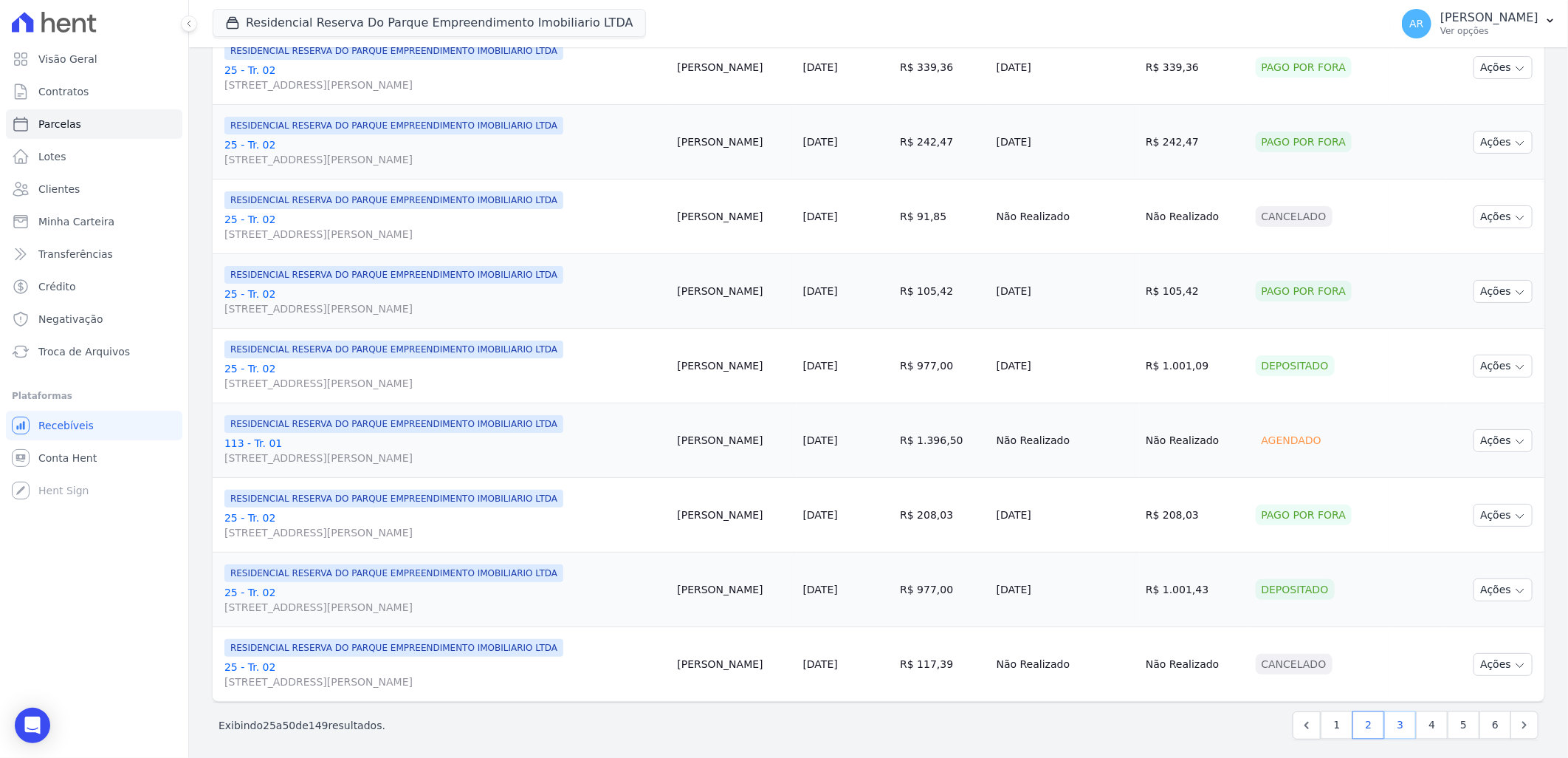
click at [1384, 725] on link "3" at bounding box center [1399, 726] width 32 height 28
select select
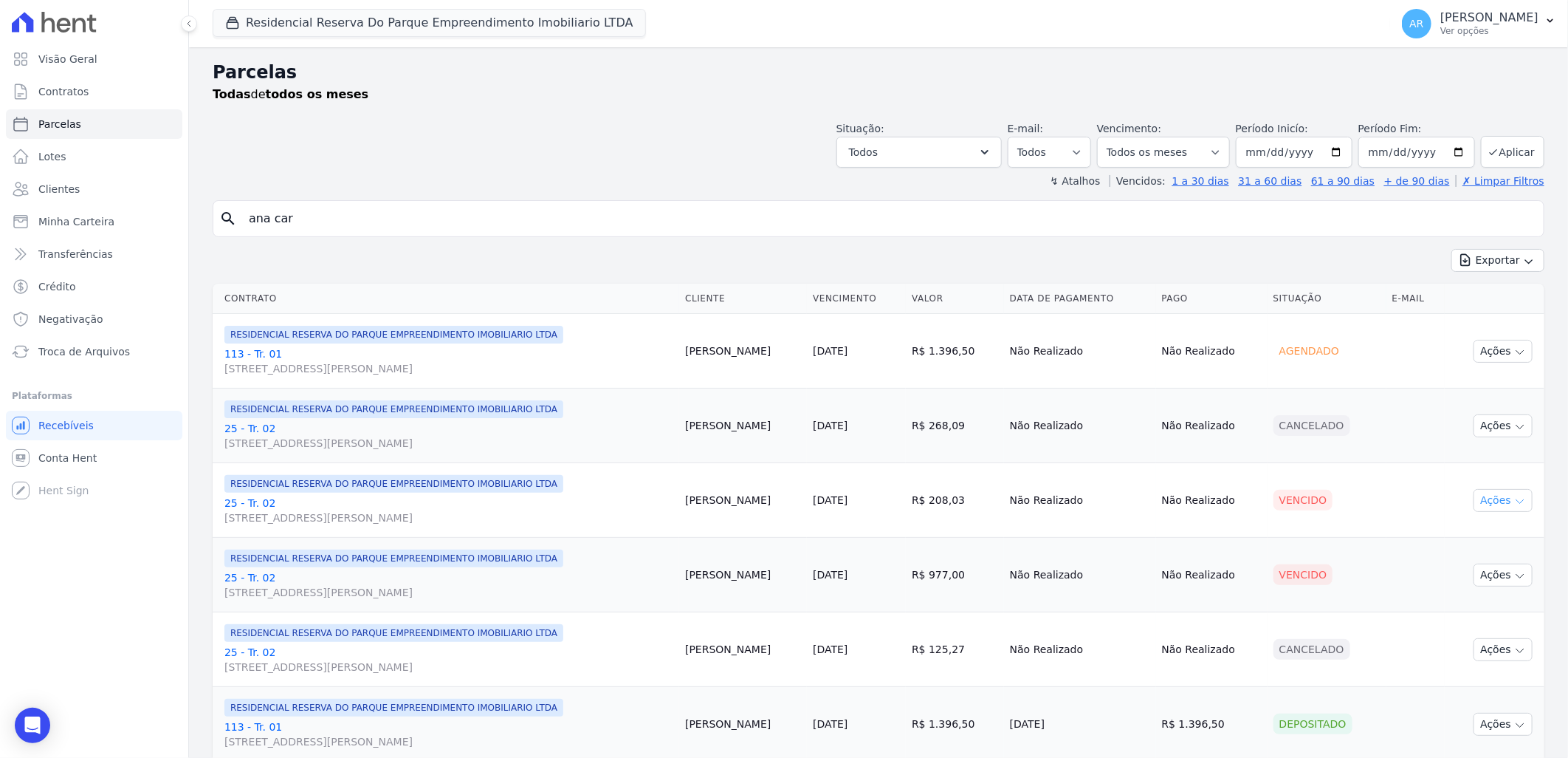
click at [1514, 504] on icon "button" at bounding box center [1519, 501] width 12 height 12
click at [1440, 616] on link "Liquidação Manual" at bounding box center [1497, 616] width 141 height 27
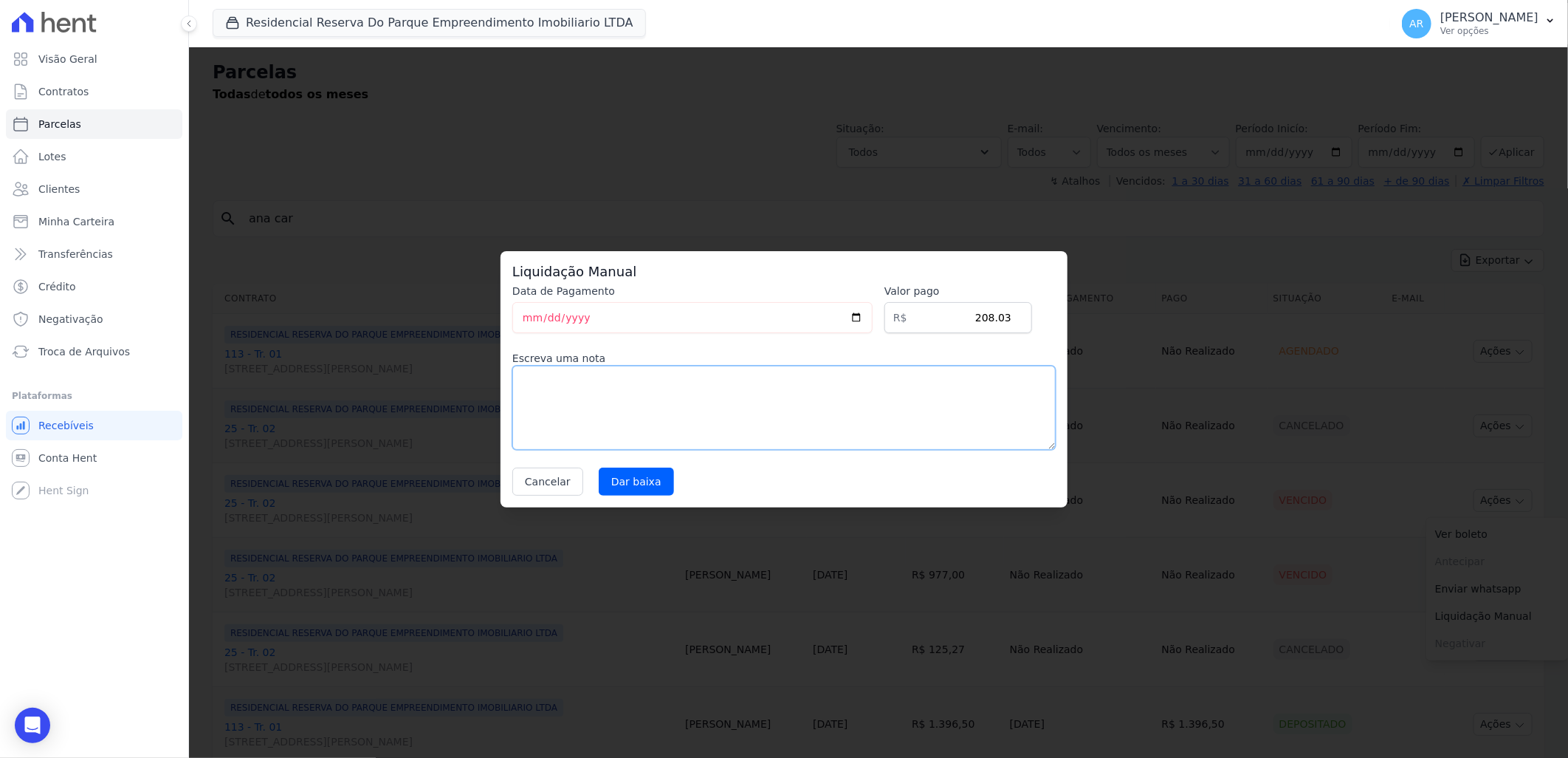
click at [551, 411] on textarea at bounding box center [784, 408] width 544 height 84
paste textarea "negociação de dívida"
type textarea "negociação de dívida"
click at [610, 484] on input "Dar baixa" at bounding box center [636, 481] width 75 height 28
select select
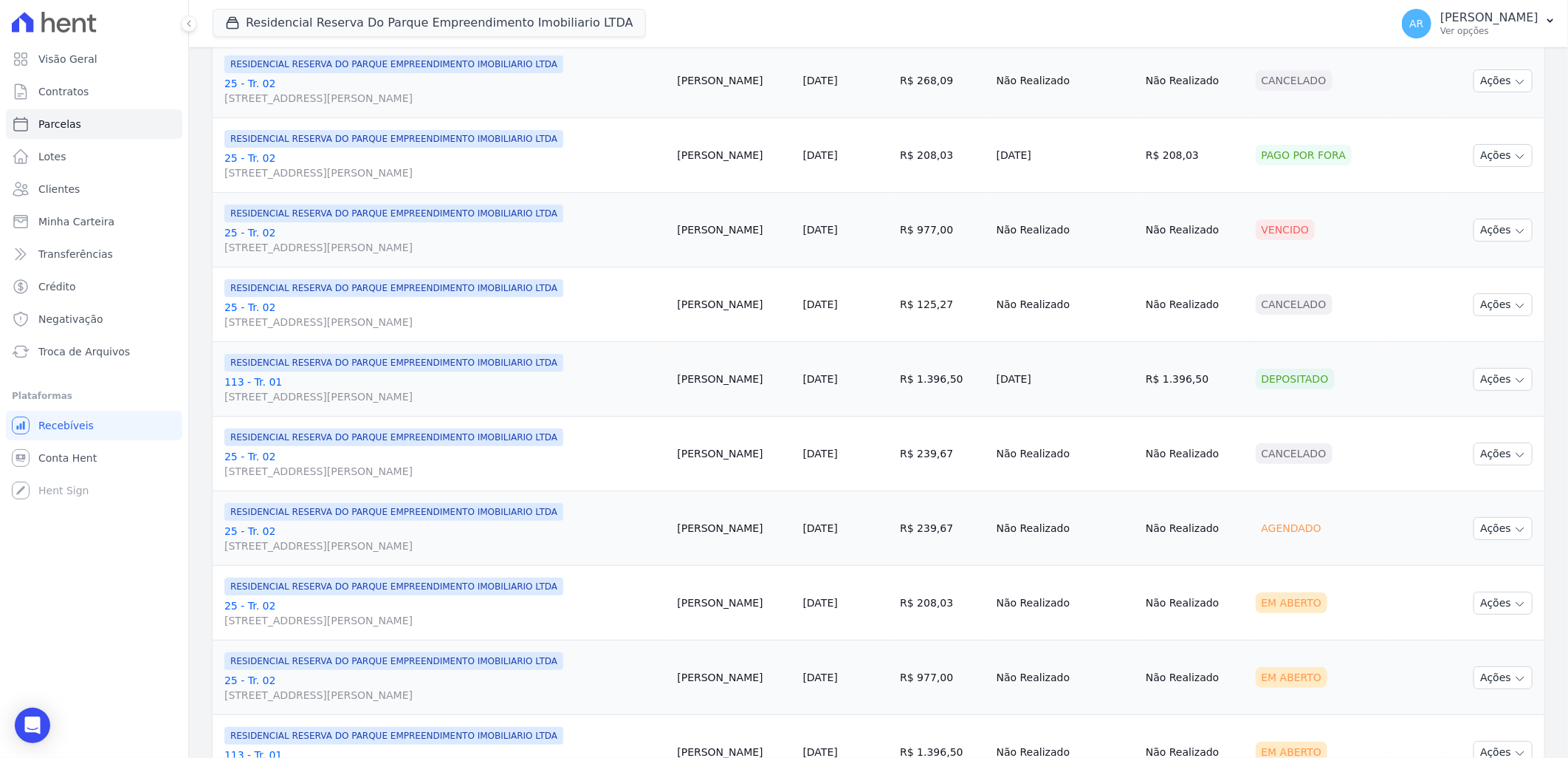
scroll to position [255, 0]
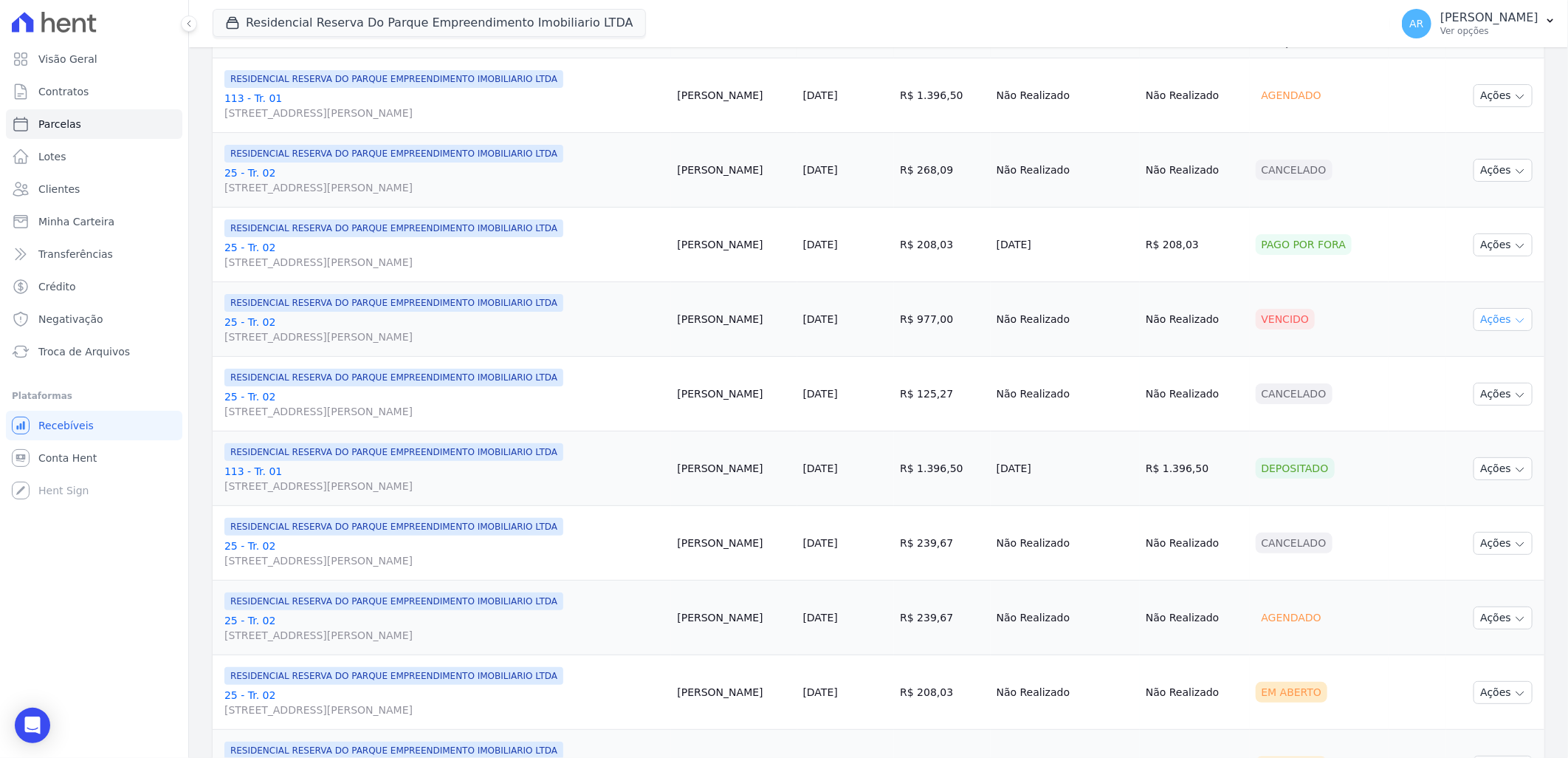
click at [1492, 313] on button "Ações" at bounding box center [1503, 319] width 59 height 23
click at [1471, 438] on link "Liquidação Manual" at bounding box center [1497, 435] width 141 height 27
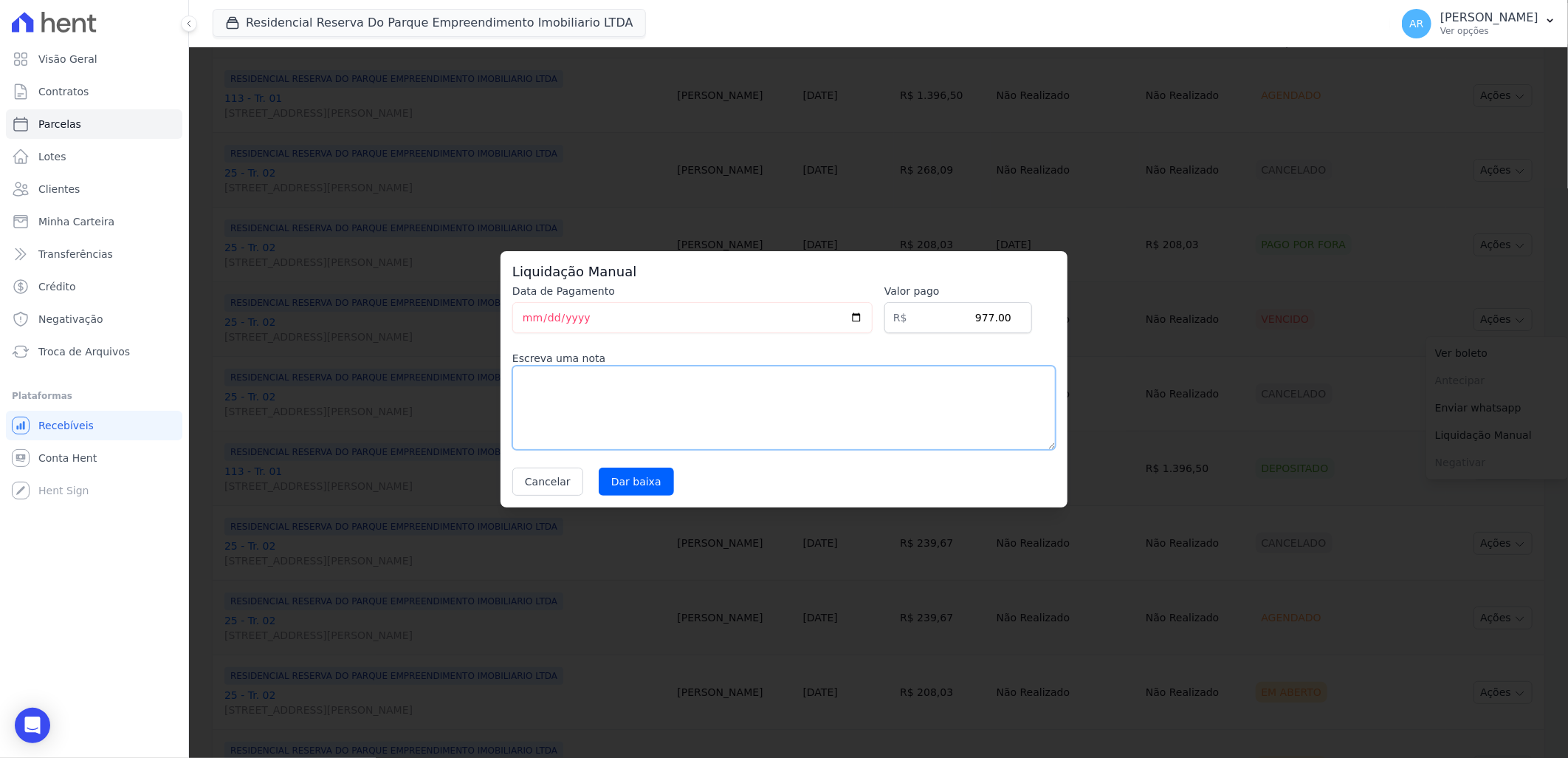
click at [801, 403] on textarea at bounding box center [784, 408] width 544 height 84
paste textarea "negociação de dívida"
type textarea "negociação de dívida"
click at [608, 492] on input "Dar baixa" at bounding box center [636, 481] width 75 height 28
select select
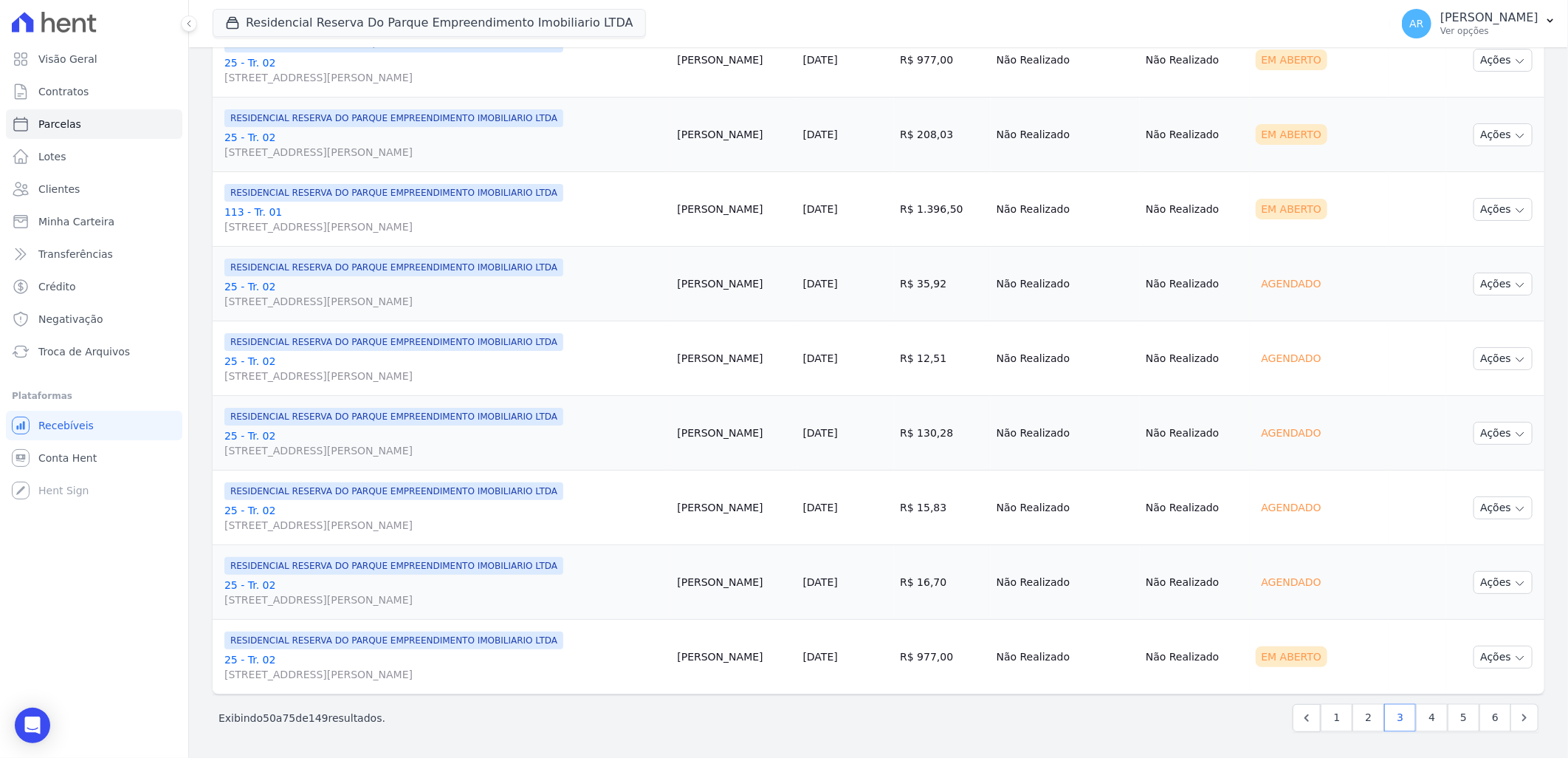
scroll to position [1487, 0]
click at [1416, 706] on link "4" at bounding box center [1431, 717] width 32 height 28
select select
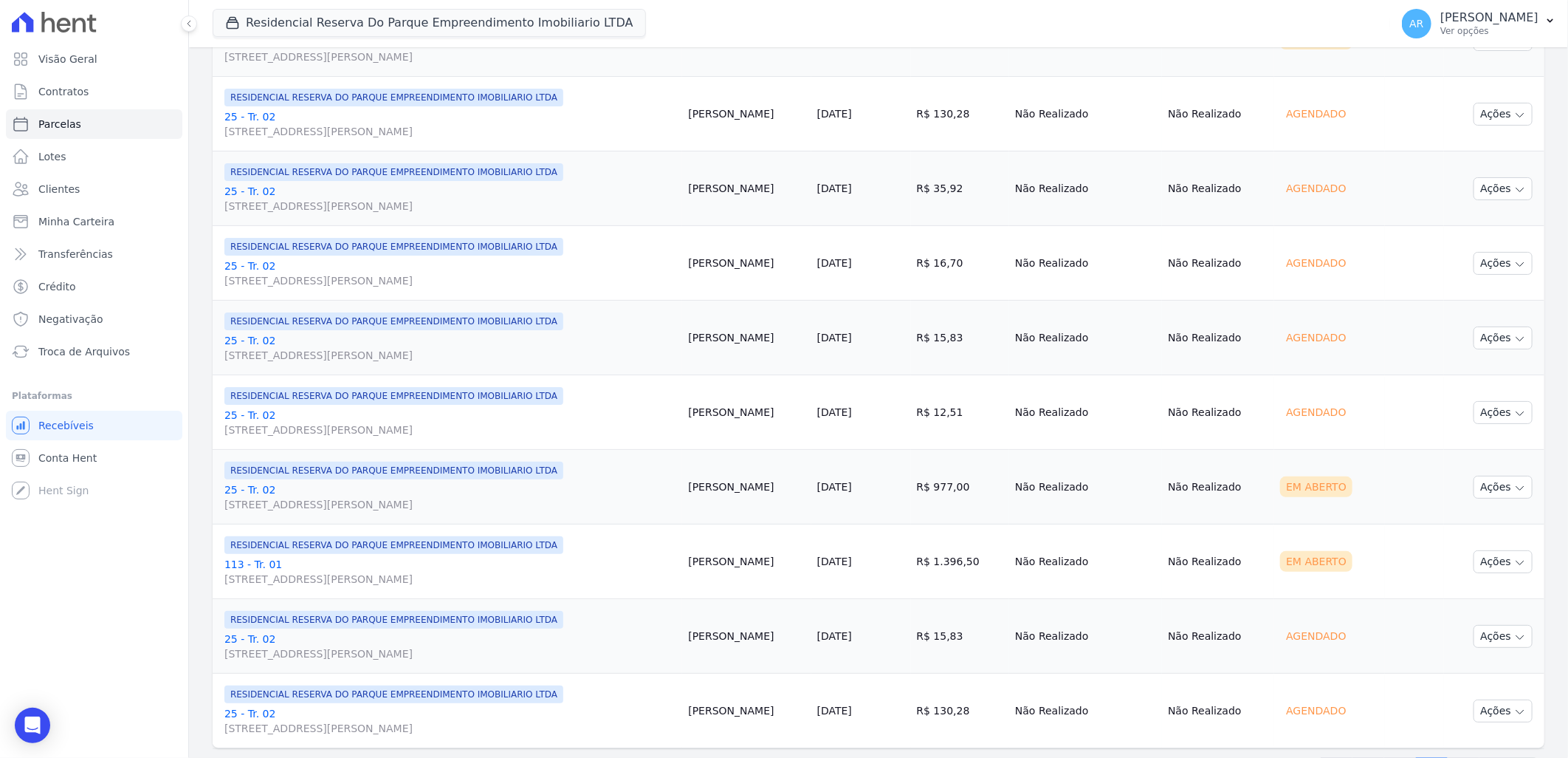
scroll to position [1487, 0]
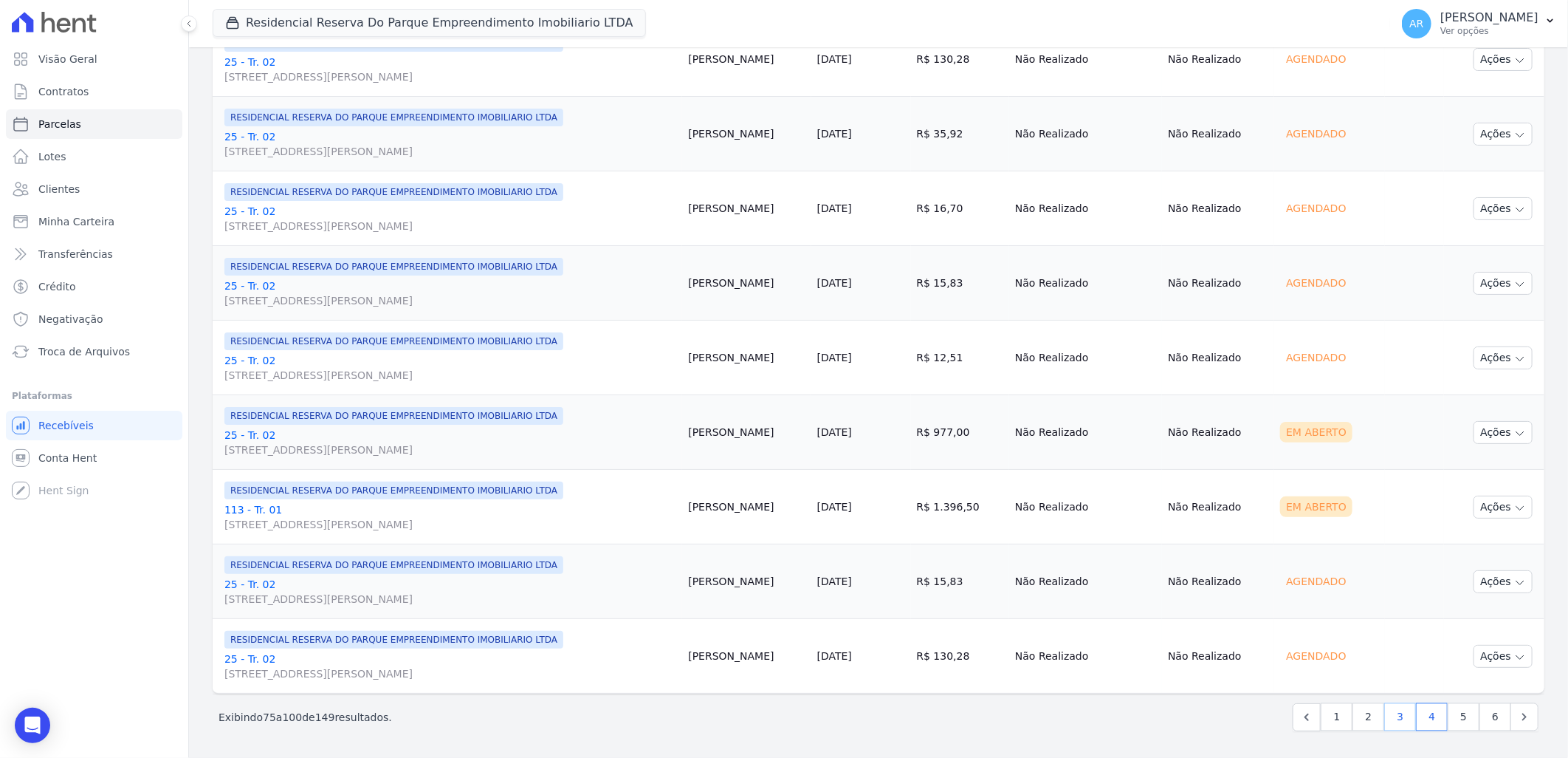
click at [1396, 717] on link "3" at bounding box center [1399, 717] width 32 height 28
select select
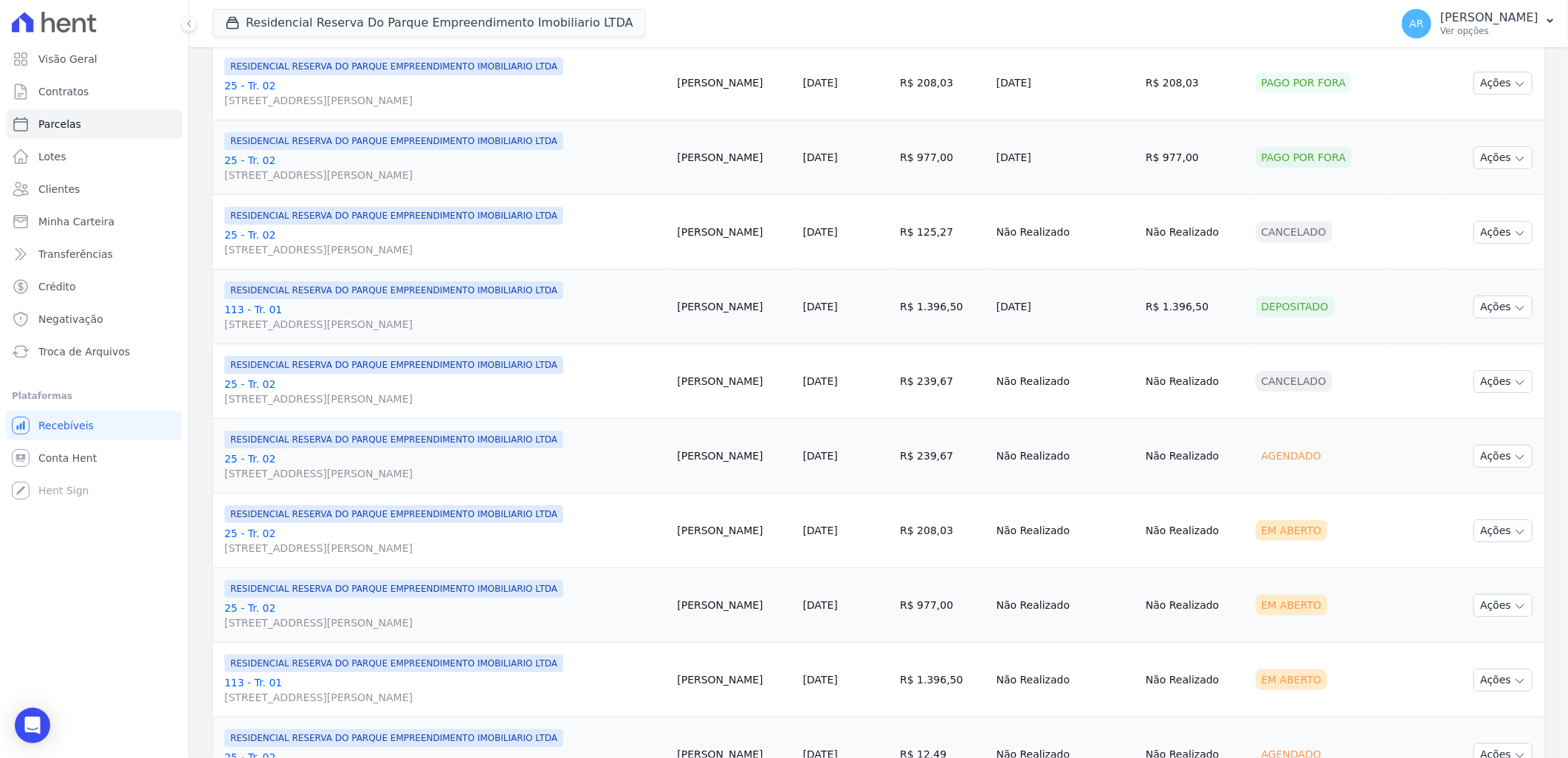
scroll to position [396, 0]
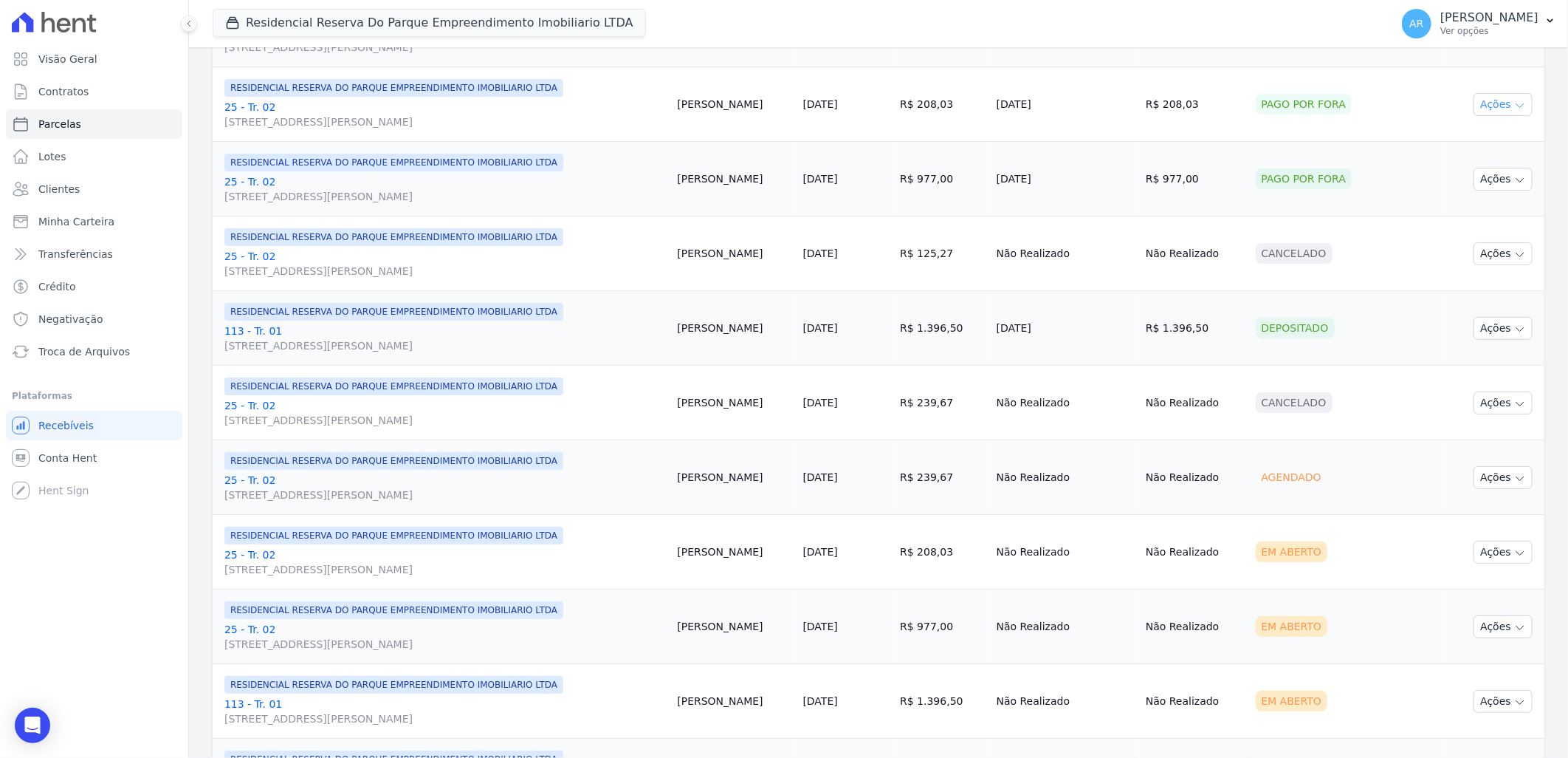
click at [1514, 104] on icon "button" at bounding box center [1519, 105] width 12 height 12
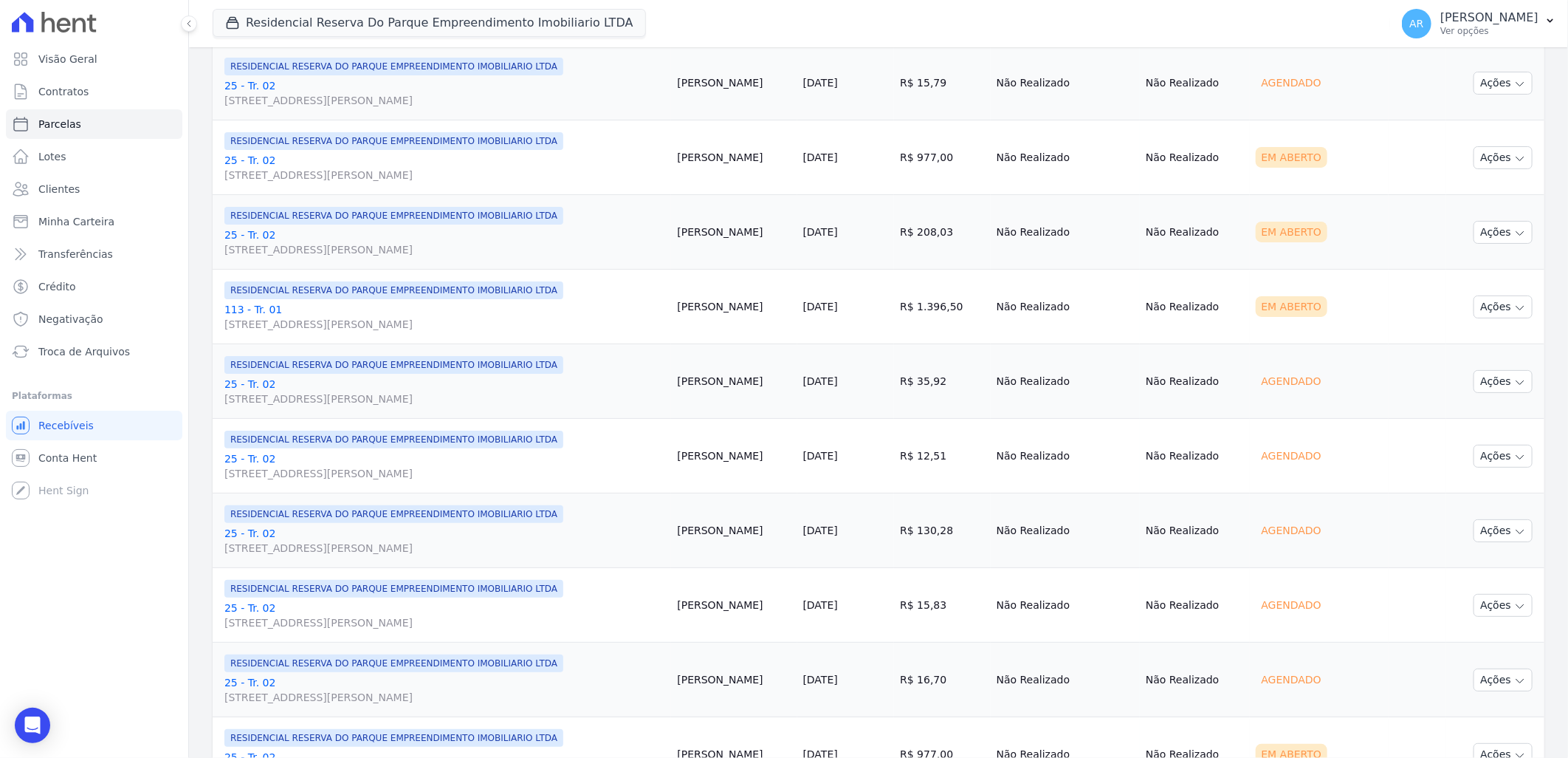
scroll to position [1487, 0]
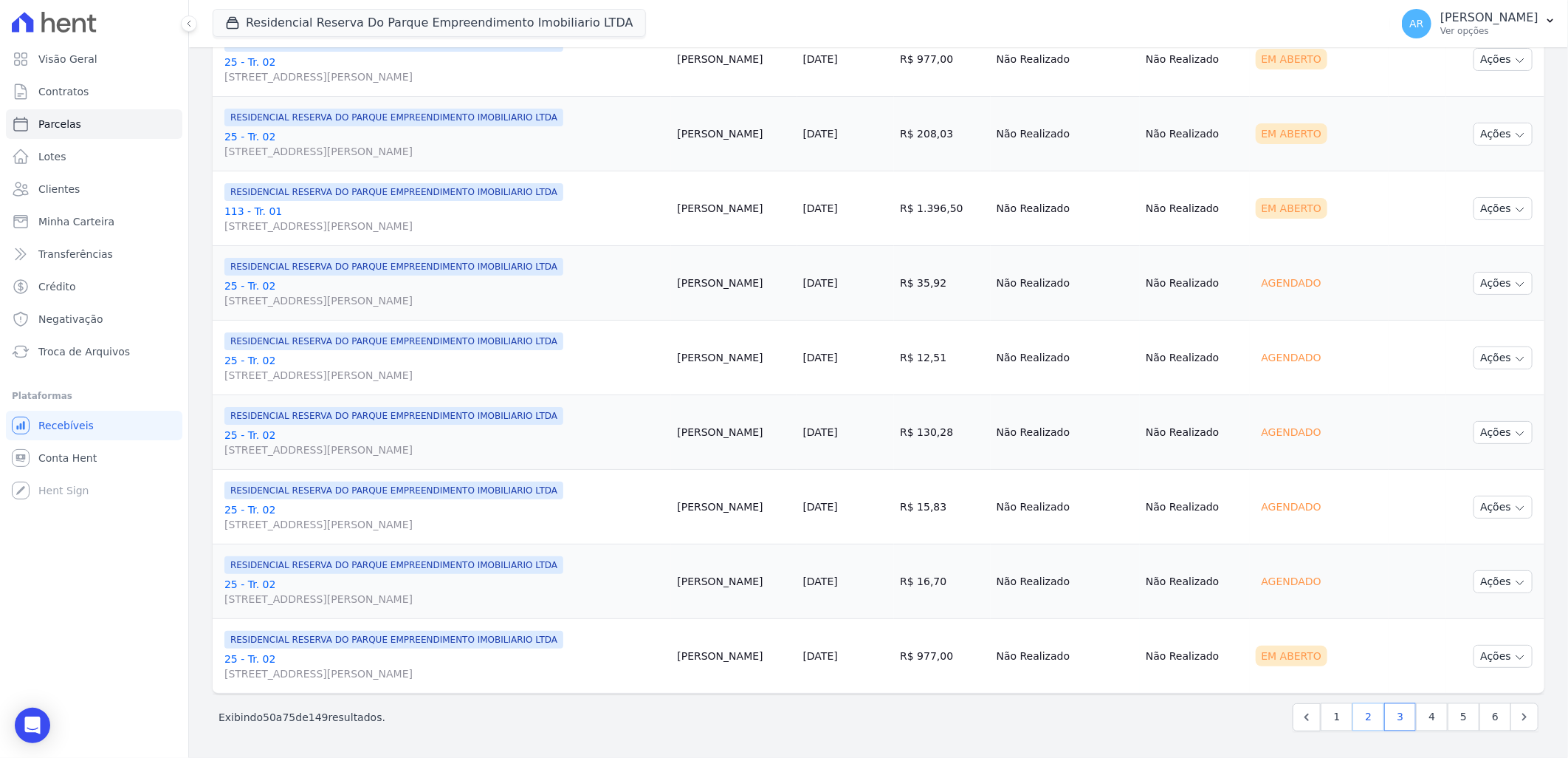
click at [1354, 724] on link "2" at bounding box center [1368, 717] width 32 height 28
select select
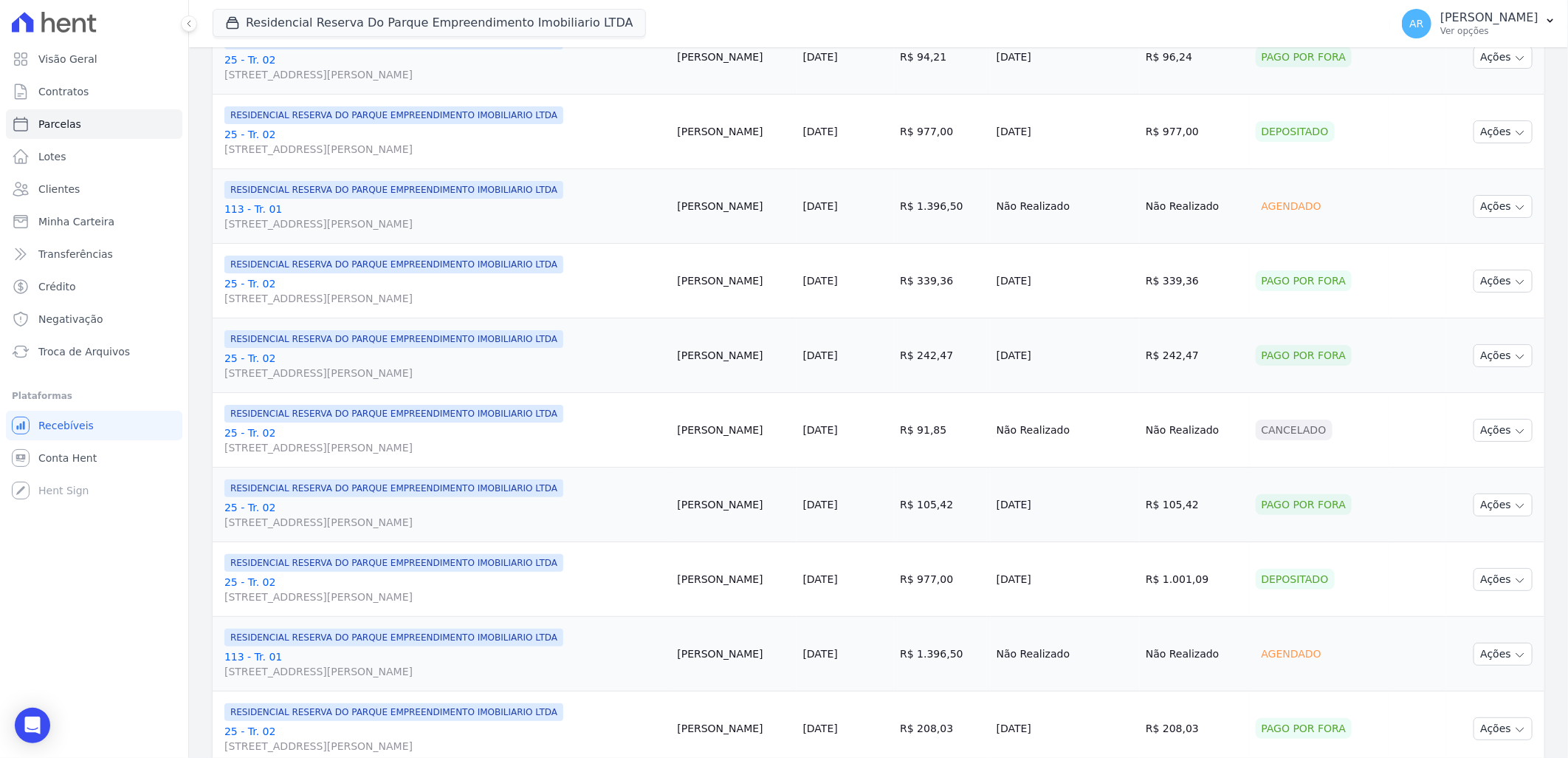
scroll to position [1487, 0]
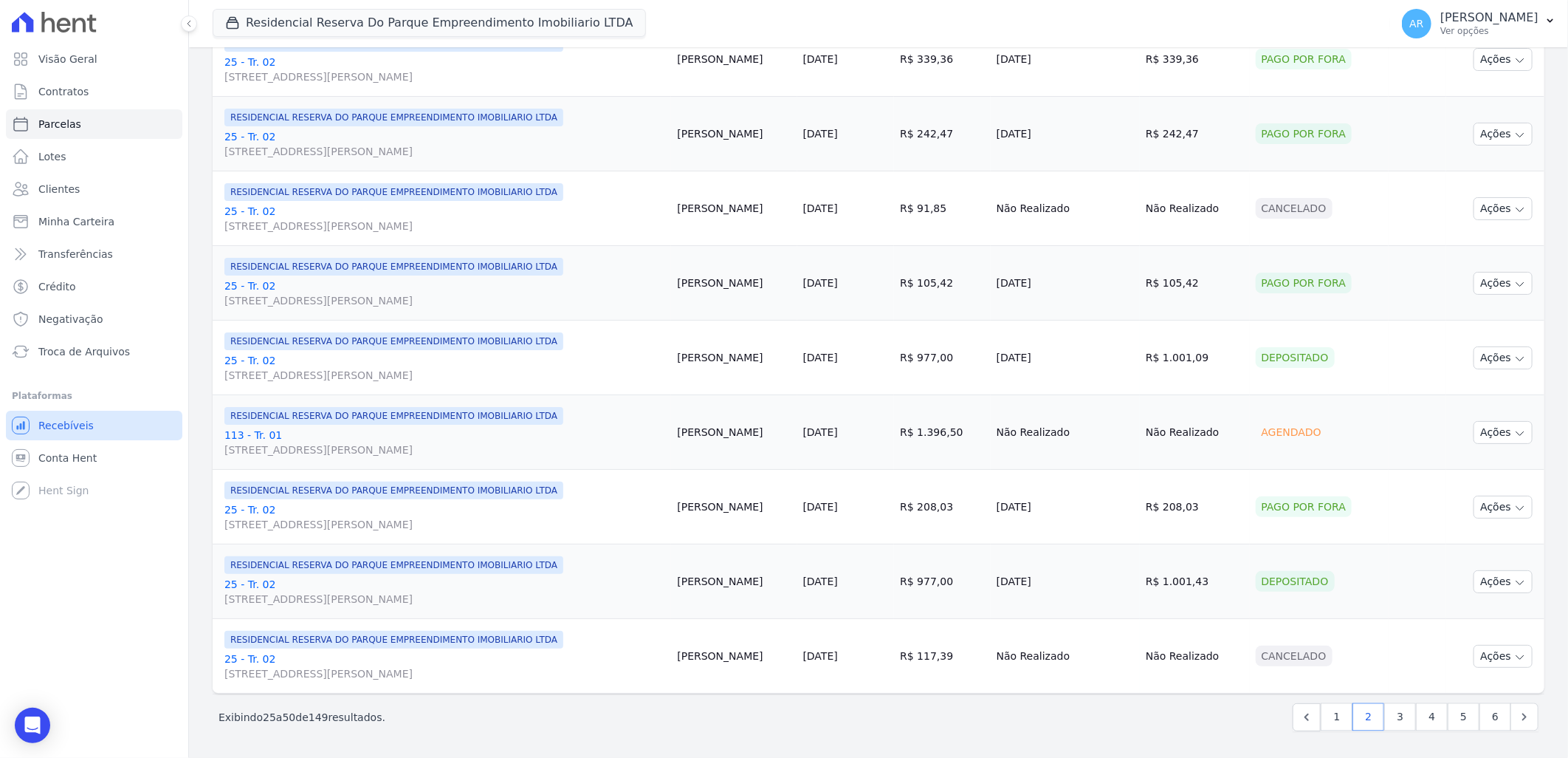
click at [69, 434] on link "Recebíveis" at bounding box center [94, 425] width 176 height 29
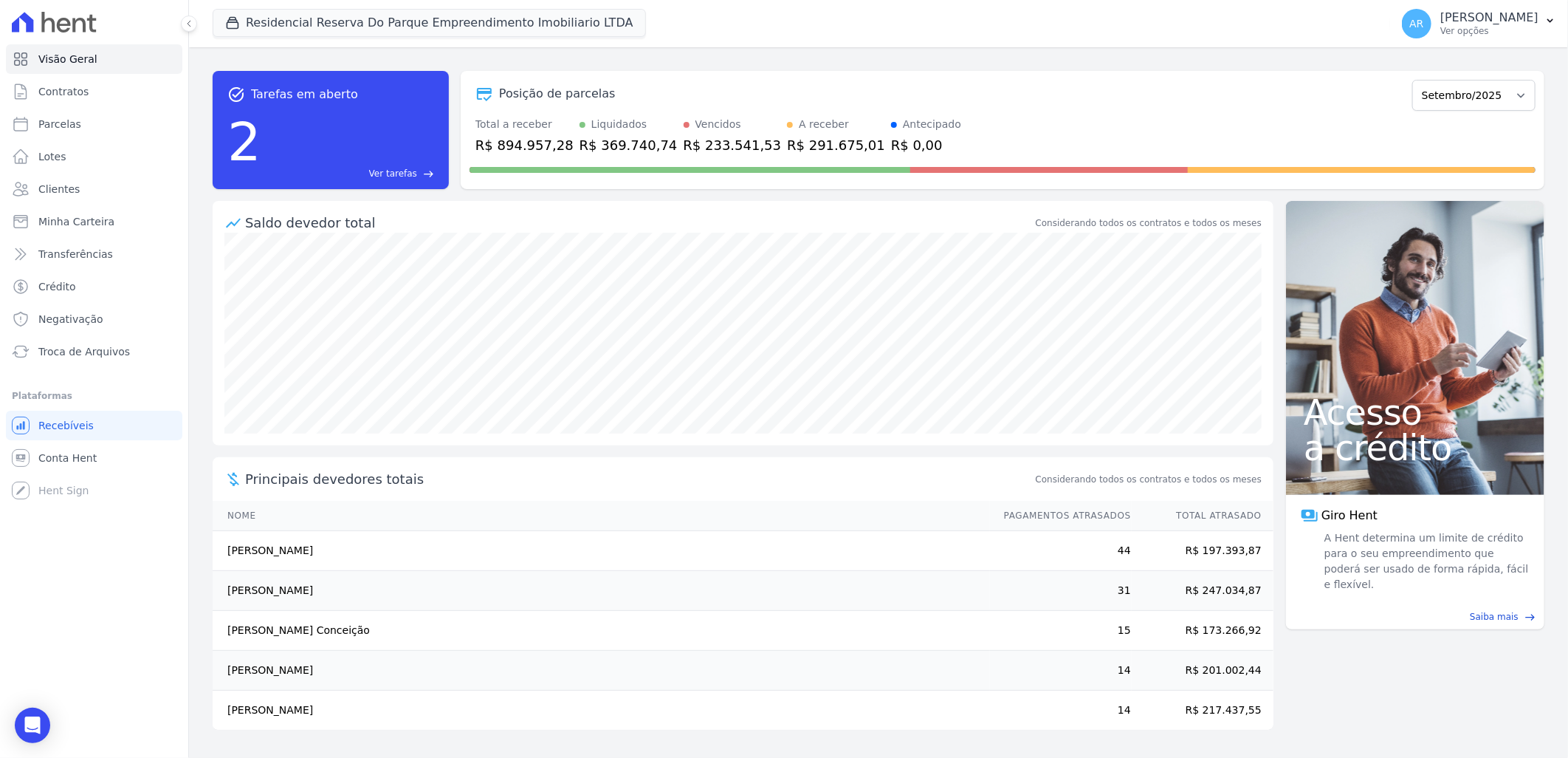
click at [91, 352] on span "Troca de Arquivos" at bounding box center [84, 351] width 91 height 15
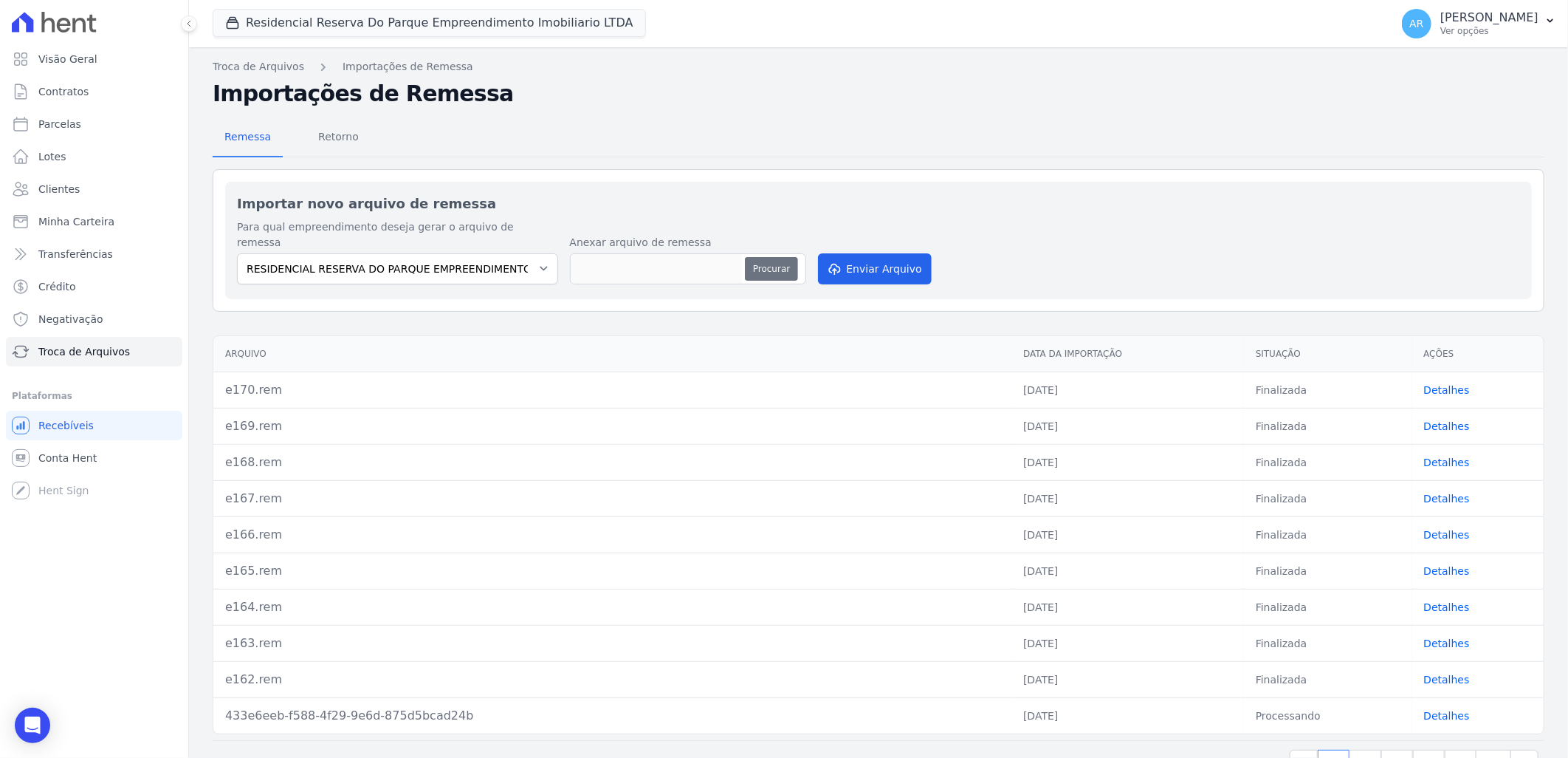
click at [793, 257] on button "Procurar" at bounding box center [771, 268] width 53 height 24
type input "e171.rem"
click at [843, 260] on button "Enviar Arquivo" at bounding box center [874, 269] width 114 height 31
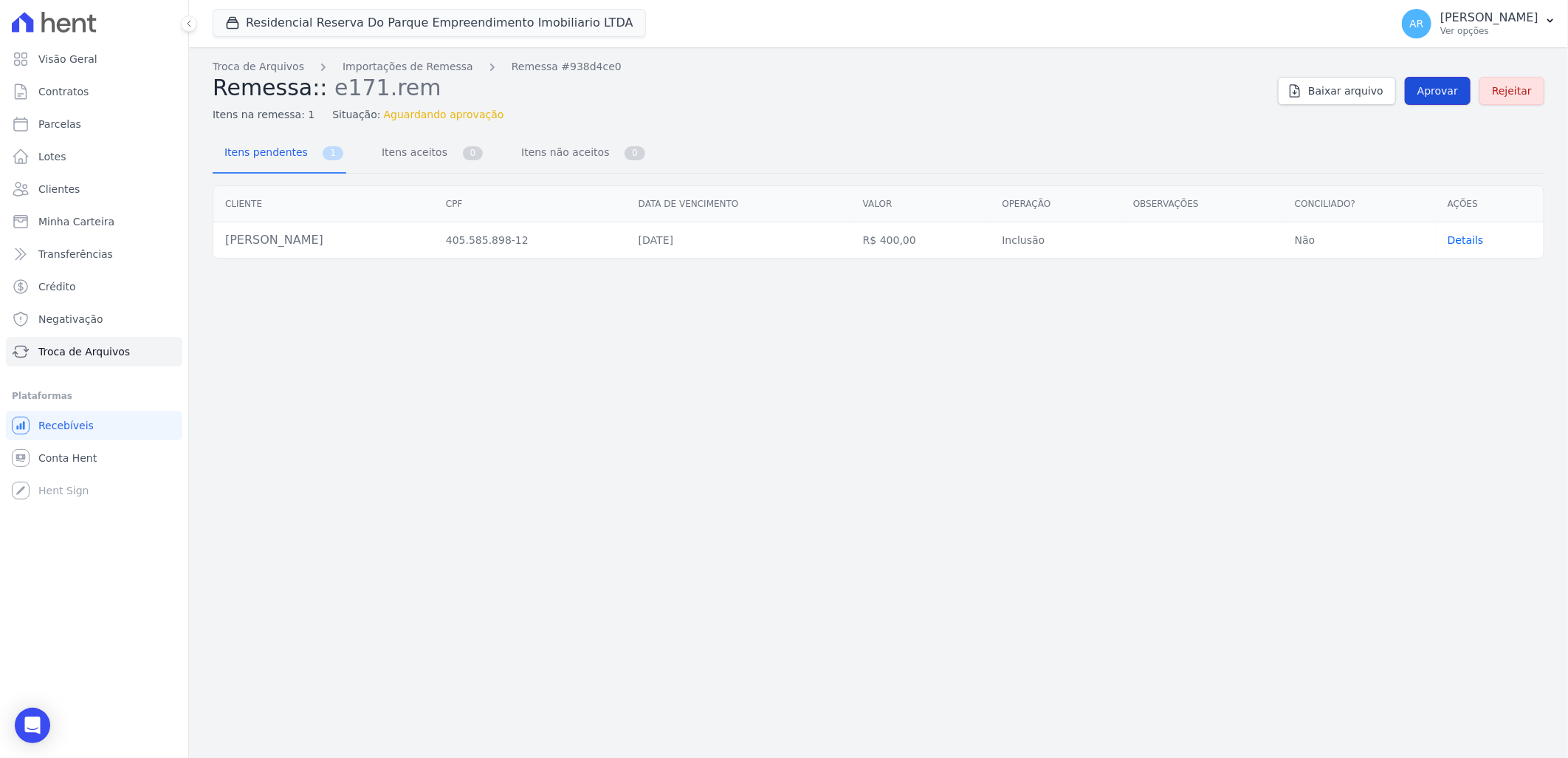
click at [1446, 93] on span "Aprovar" at bounding box center [1437, 90] width 41 height 15
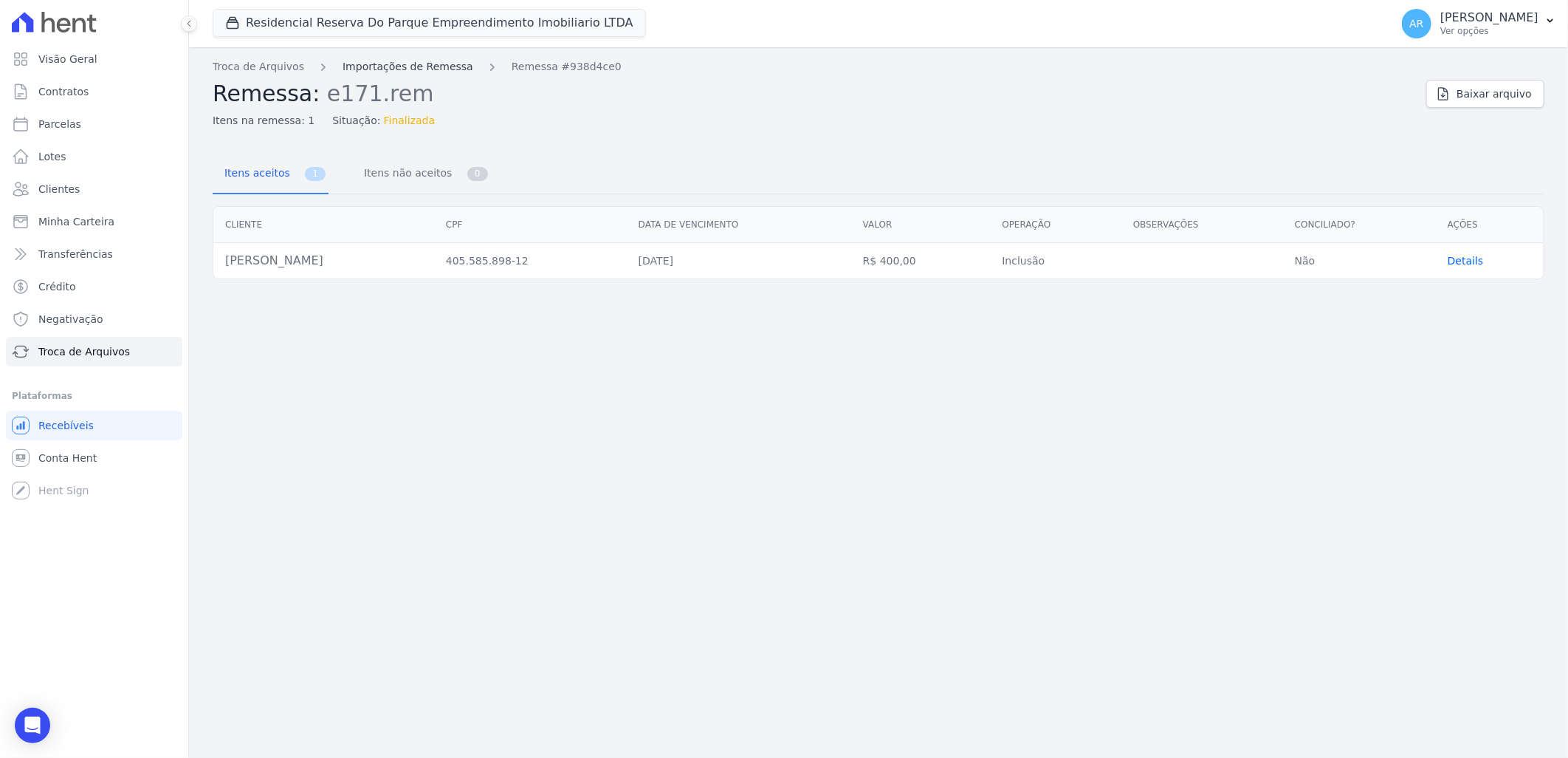
click at [412, 67] on link "Importações de Remessa" at bounding box center [407, 67] width 131 height 15
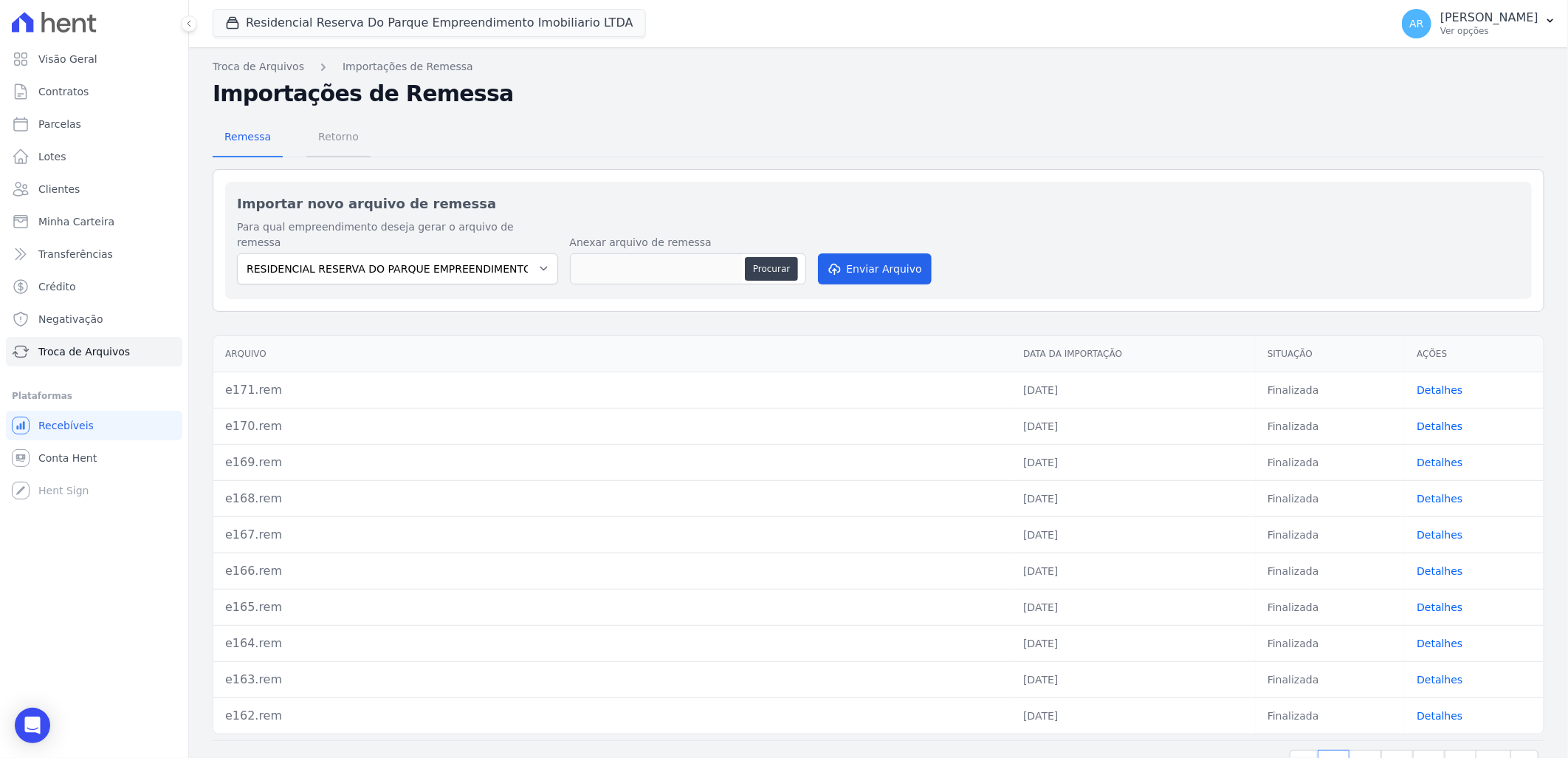
click at [336, 149] on span "Retorno" at bounding box center [338, 137] width 58 height 29
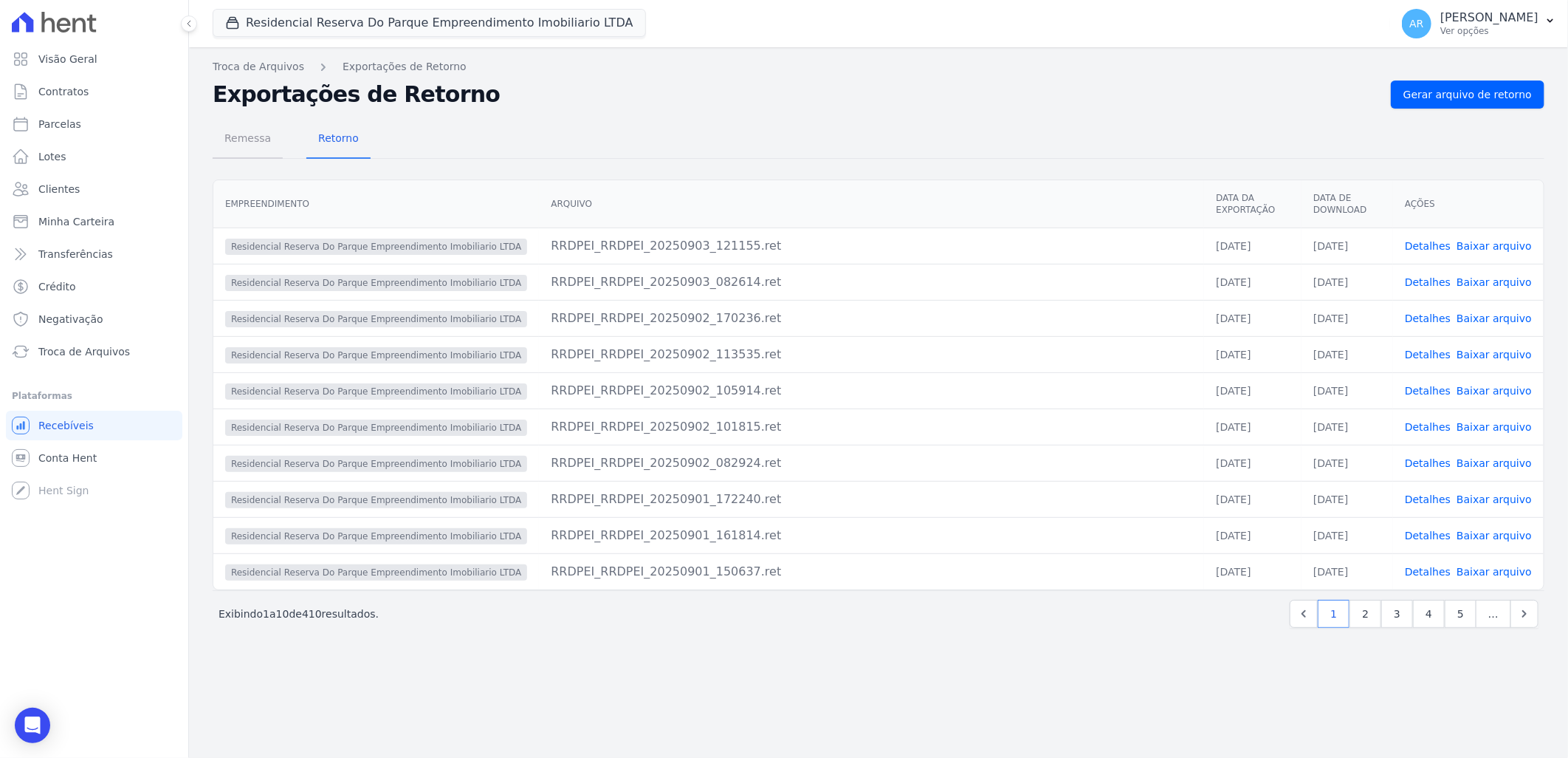
click at [266, 145] on span "Remessa" at bounding box center [247, 138] width 64 height 29
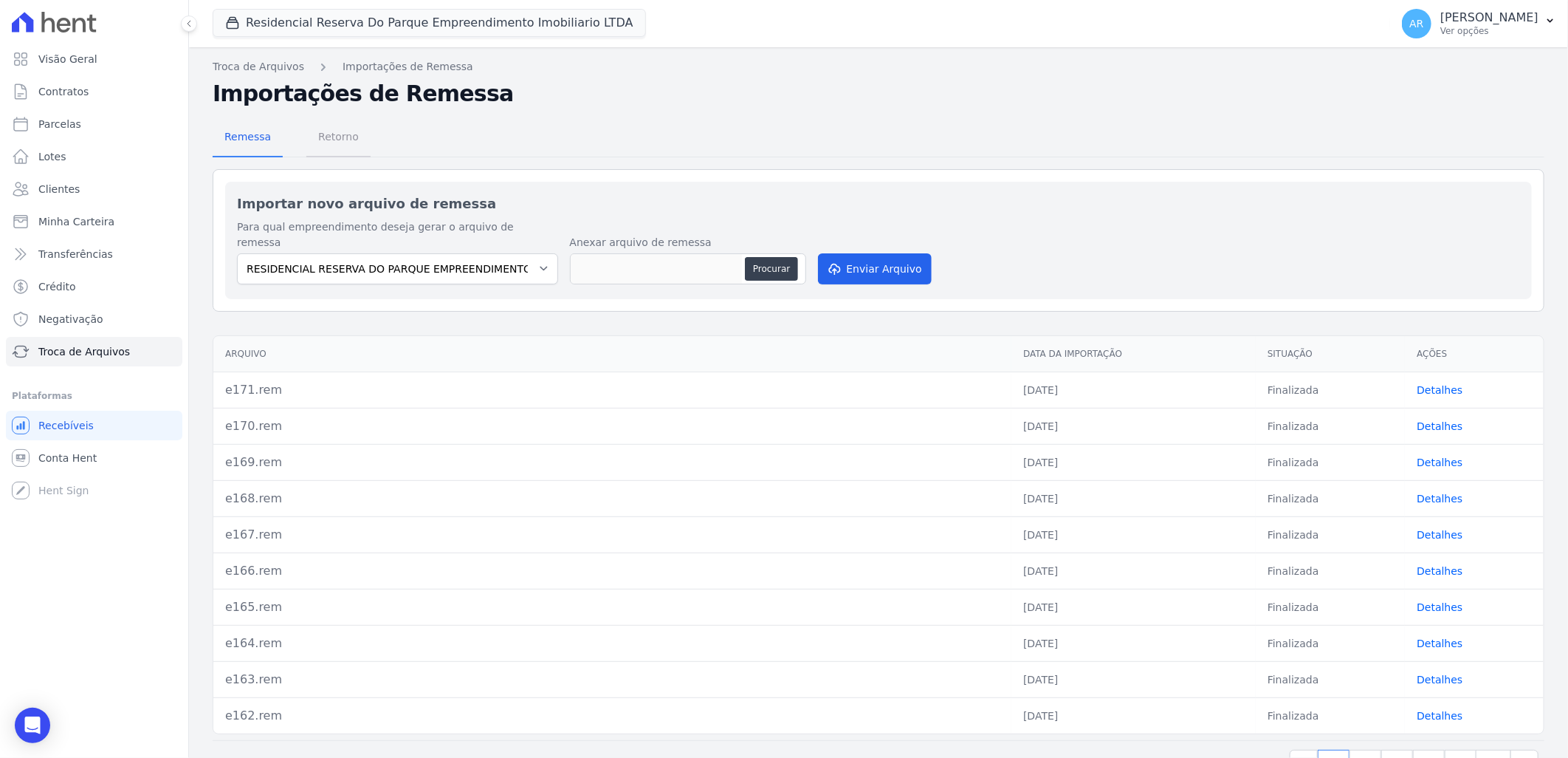
click at [312, 137] on span "Retorno" at bounding box center [338, 137] width 58 height 29
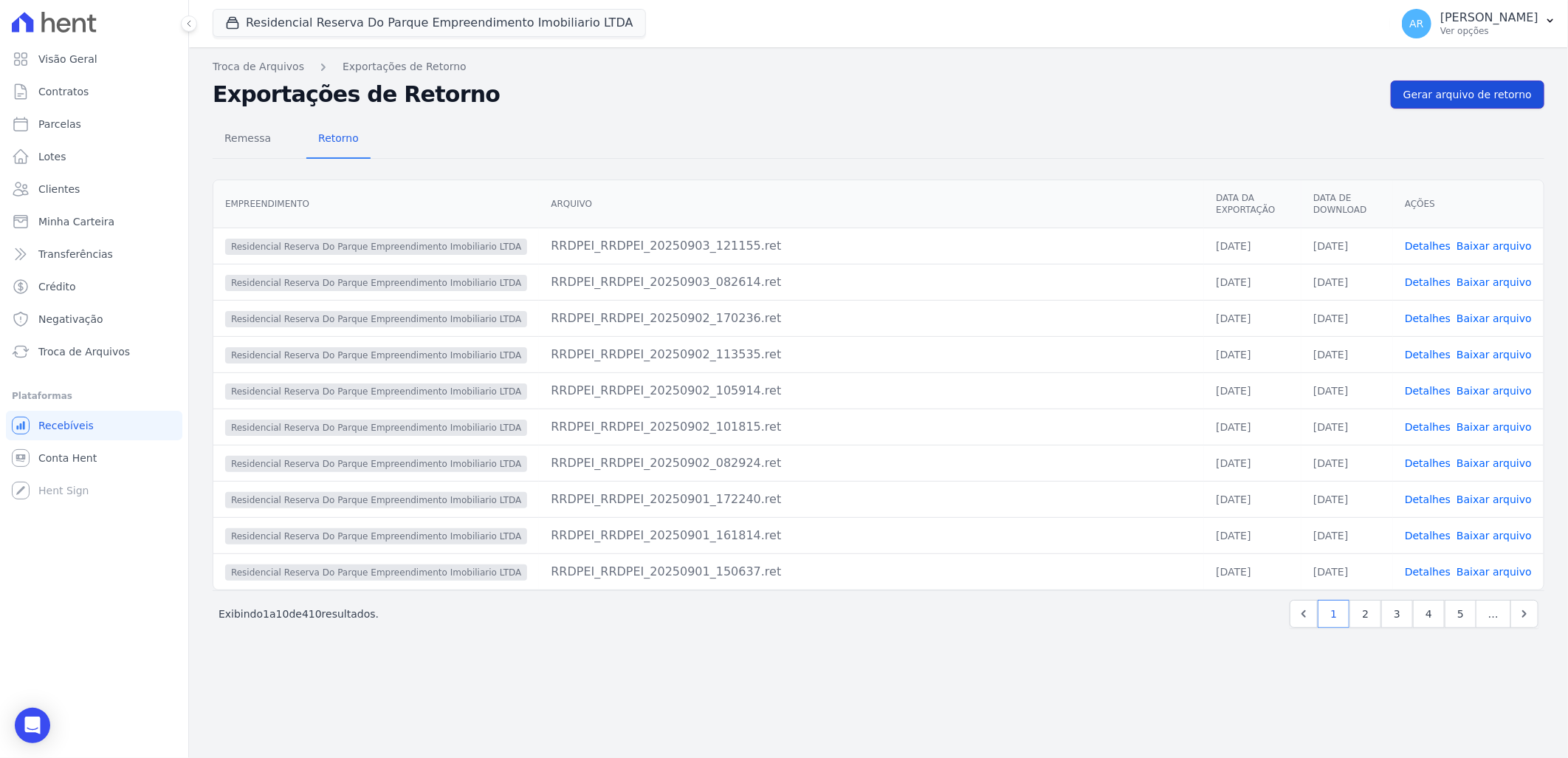
click at [1464, 100] on span "Gerar arquivo de retorno" at bounding box center [1467, 94] width 128 height 15
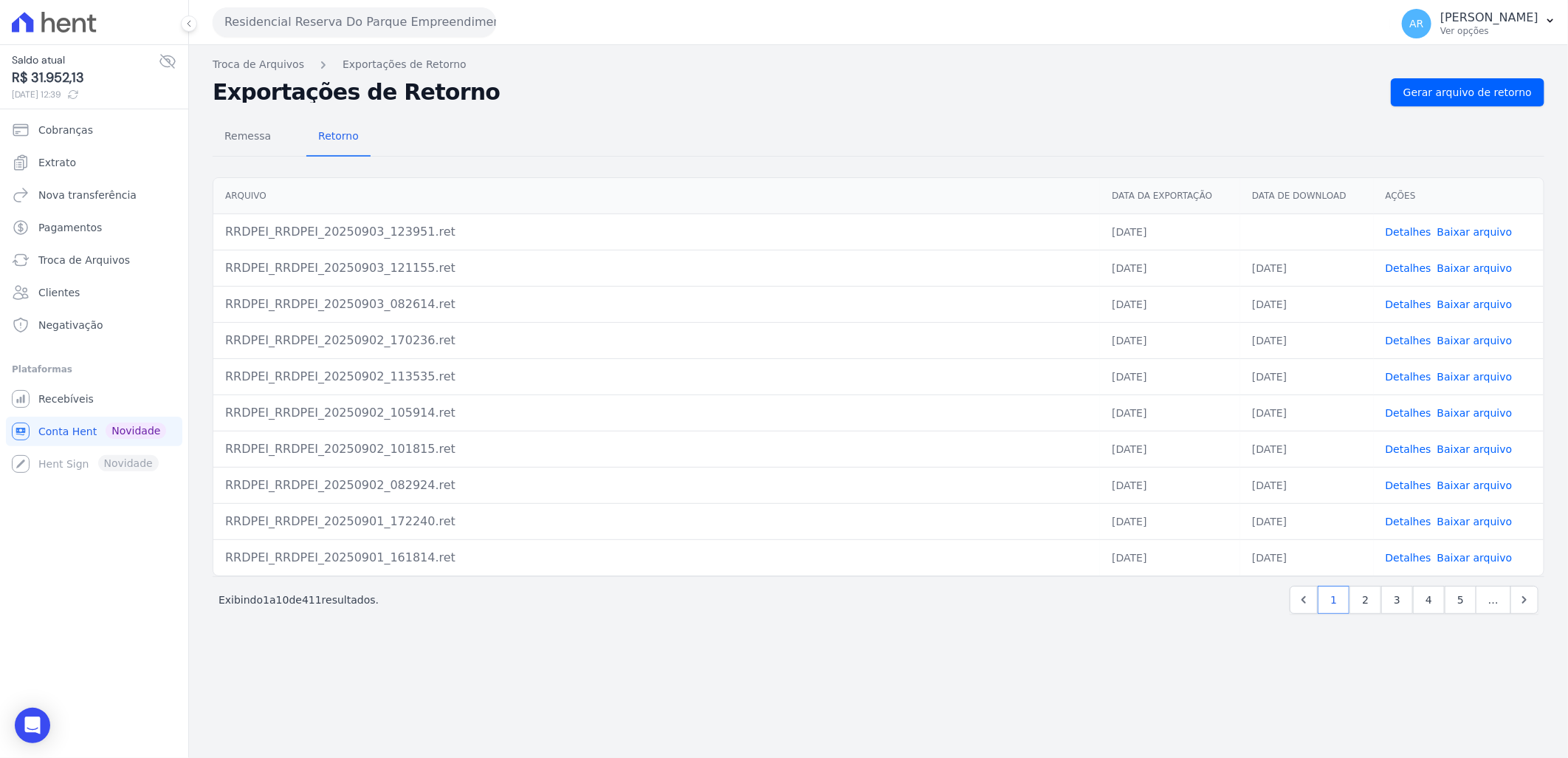
click at [1470, 237] on link "Baixar arquivo" at bounding box center [1474, 231] width 75 height 12
